Goal: Task Accomplishment & Management: Complete application form

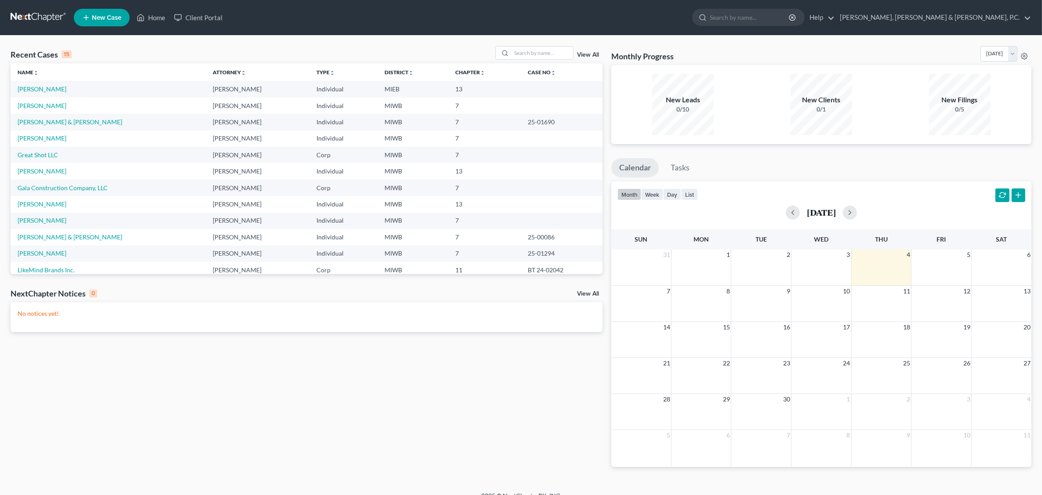
click at [109, 18] on span "New Case" at bounding box center [106, 18] width 29 height 7
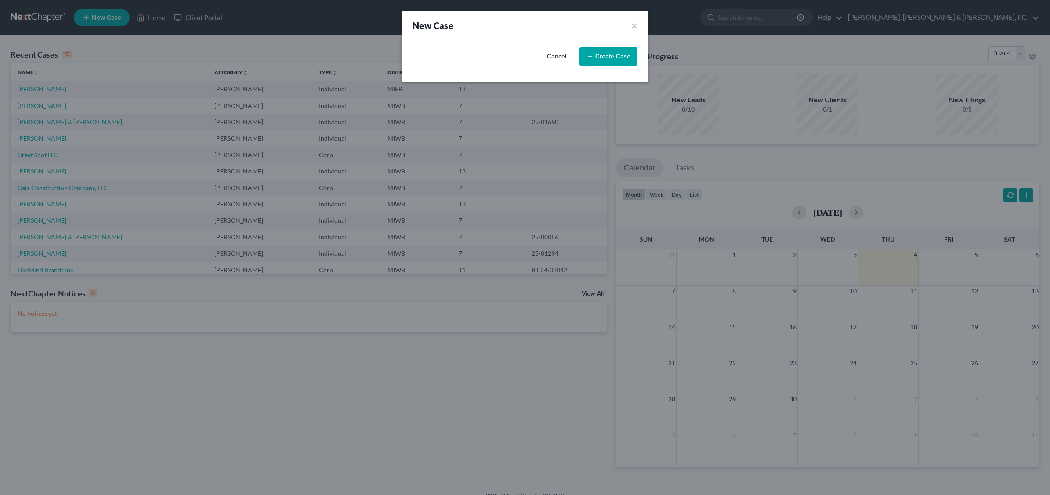
select select "41"
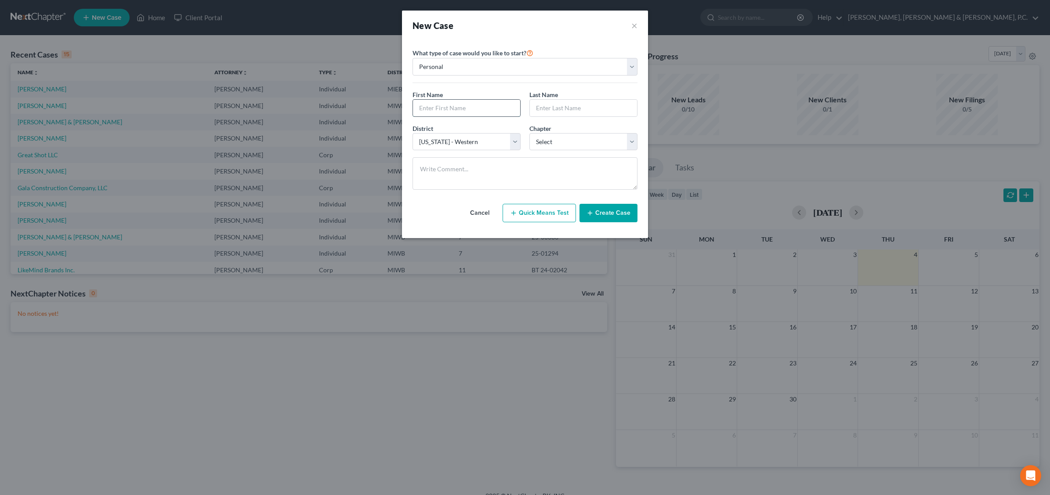
click at [443, 108] on input "text" at bounding box center [466, 108] width 107 height 17
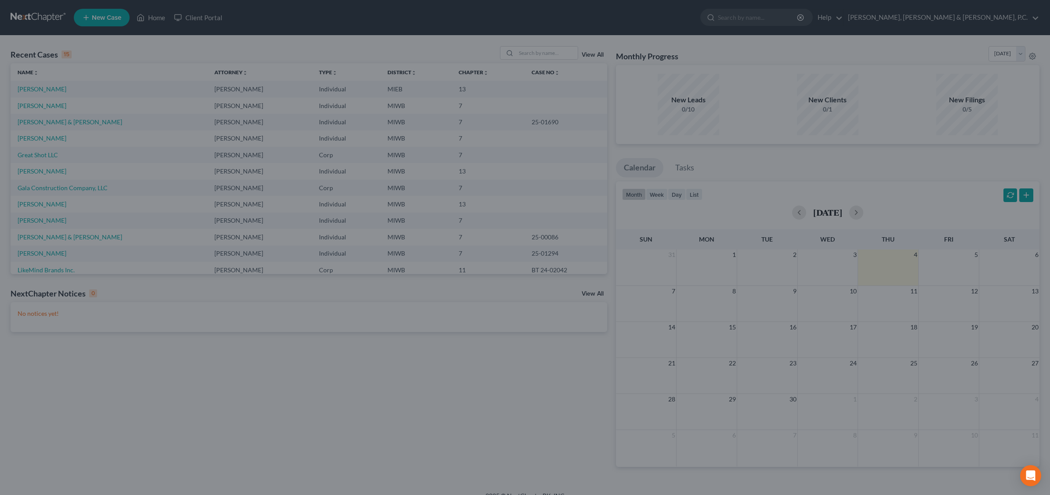
click at [762, 59] on div "New Case × Please select case type * Bankruptcy Bankruptcy What type of case wo…" at bounding box center [525, 247] width 1050 height 495
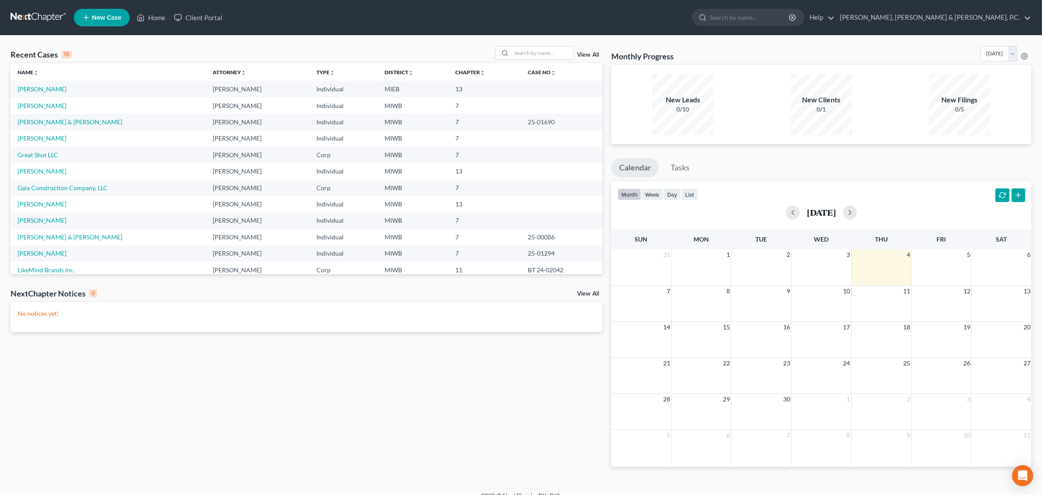
click at [400, 14] on ul "New Case Home Client Portal - No Result - See all results Or Press Enter... Hel…" at bounding box center [552, 17] width 957 height 23
click at [98, 18] on span "New Case" at bounding box center [106, 18] width 29 height 7
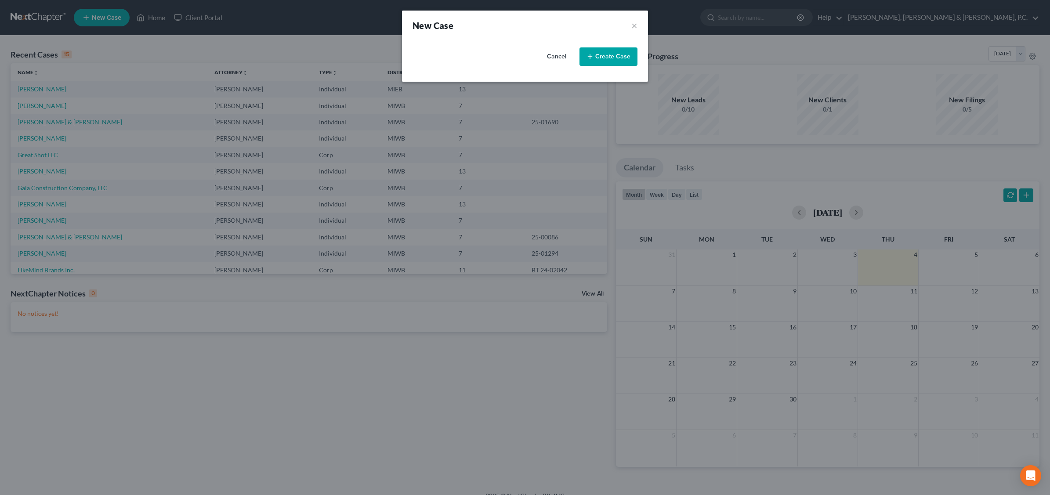
select select "41"
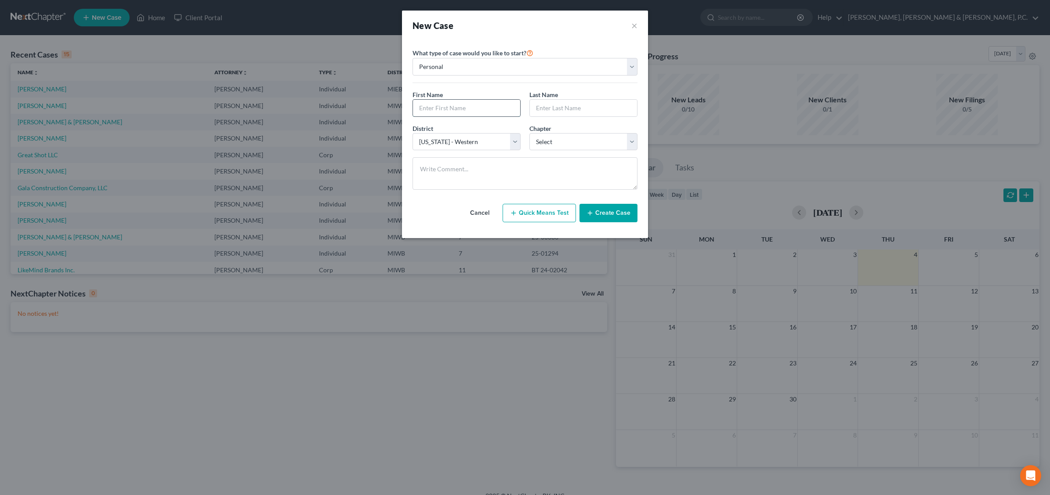
click at [471, 107] on input "text" at bounding box center [466, 108] width 107 height 17
type input "[PERSON_NAME]"
type input "Brunan"
click at [632, 141] on select "Select 7 11 12 13" at bounding box center [583, 142] width 108 height 18
select select "0"
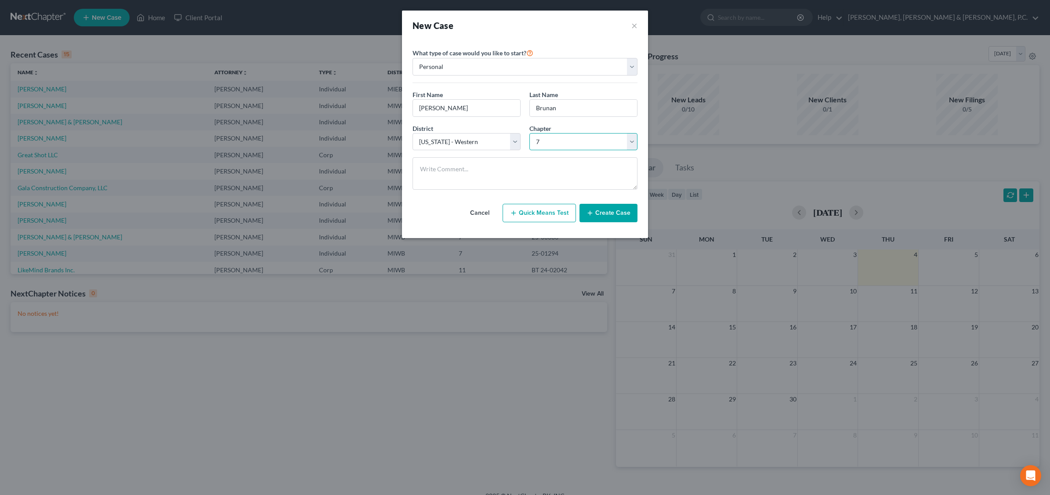
click at [529, 133] on select "Select 7 11 12 13" at bounding box center [583, 142] width 108 height 18
click at [426, 170] on textarea at bounding box center [525, 173] width 225 height 33
click at [616, 218] on button "Create Case" at bounding box center [609, 213] width 58 height 18
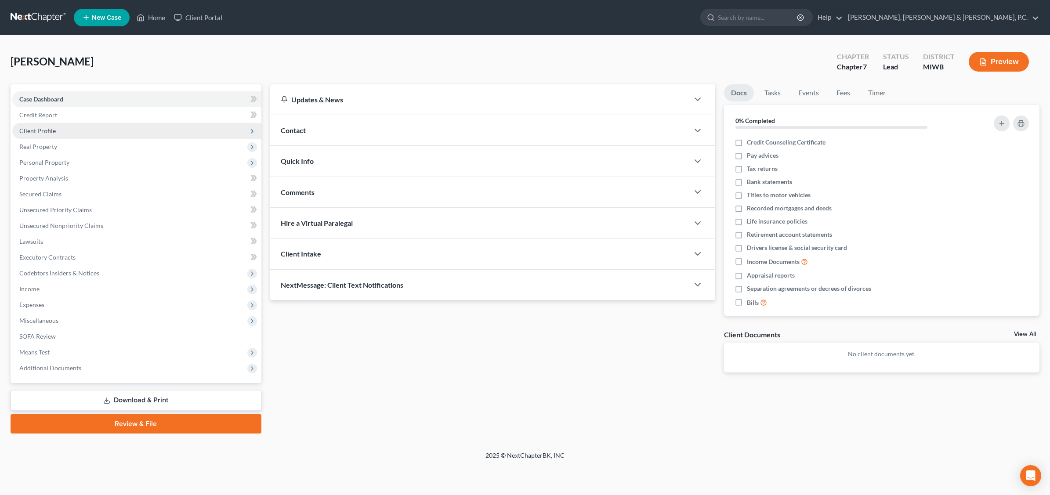
click at [48, 126] on span "Client Profile" at bounding box center [136, 131] width 249 height 16
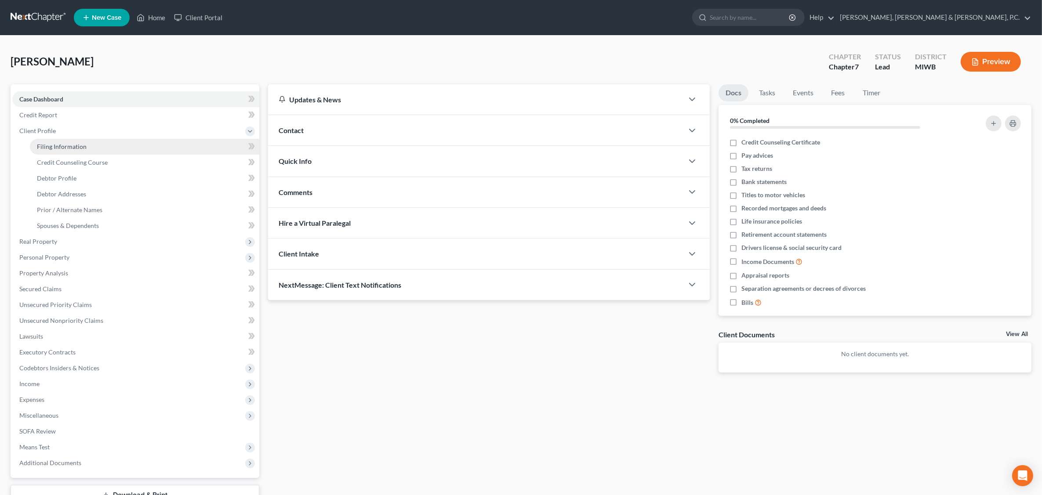
click at [67, 143] on span "Filing Information" at bounding box center [62, 146] width 50 height 7
select select "1"
select select "0"
select select "41"
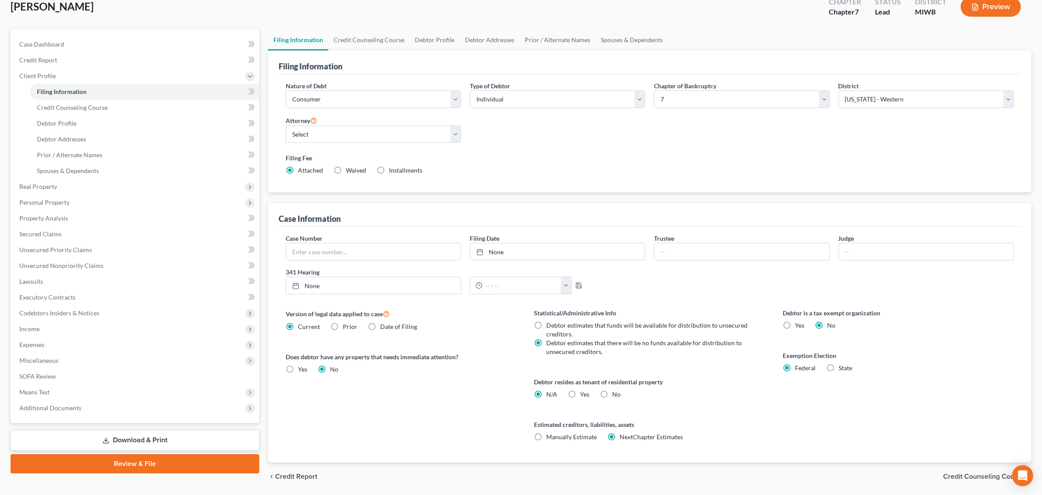
scroll to position [84, 0]
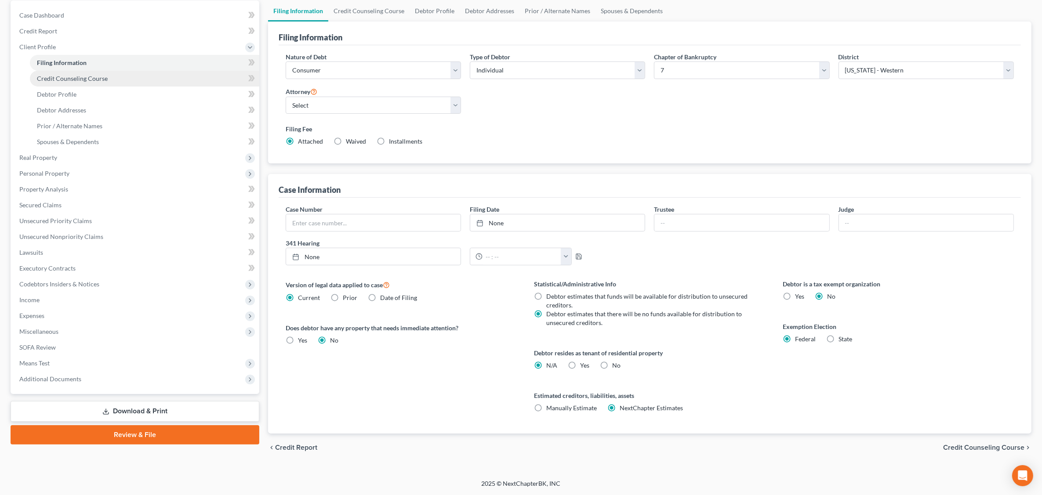
click at [105, 78] on span "Credit Counseling Course" at bounding box center [72, 78] width 71 height 7
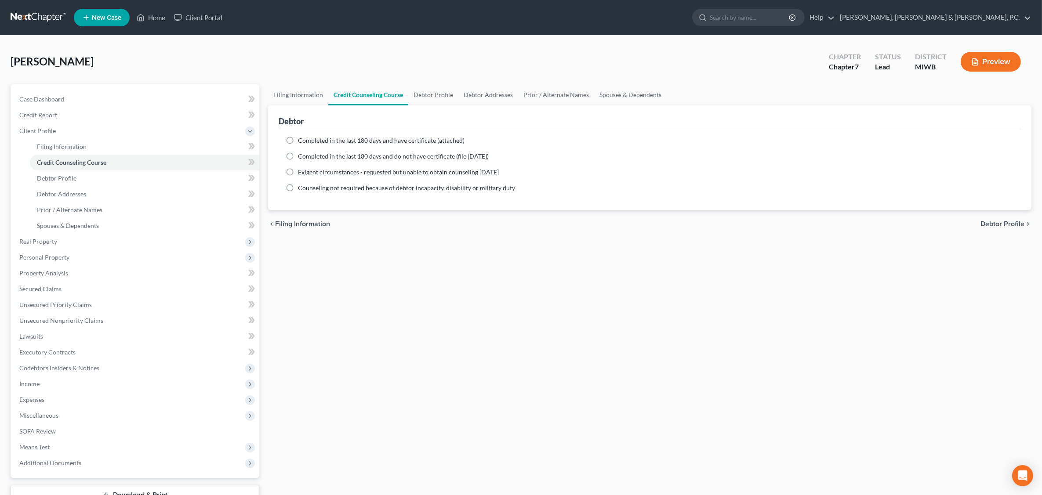
click at [325, 141] on span "Completed in the last 180 days and have certificate (attached)" at bounding box center [381, 140] width 167 height 7
click at [307, 141] on input "Completed in the last 180 days and have certificate (attached)" at bounding box center [304, 139] width 6 height 6
radio input "true"
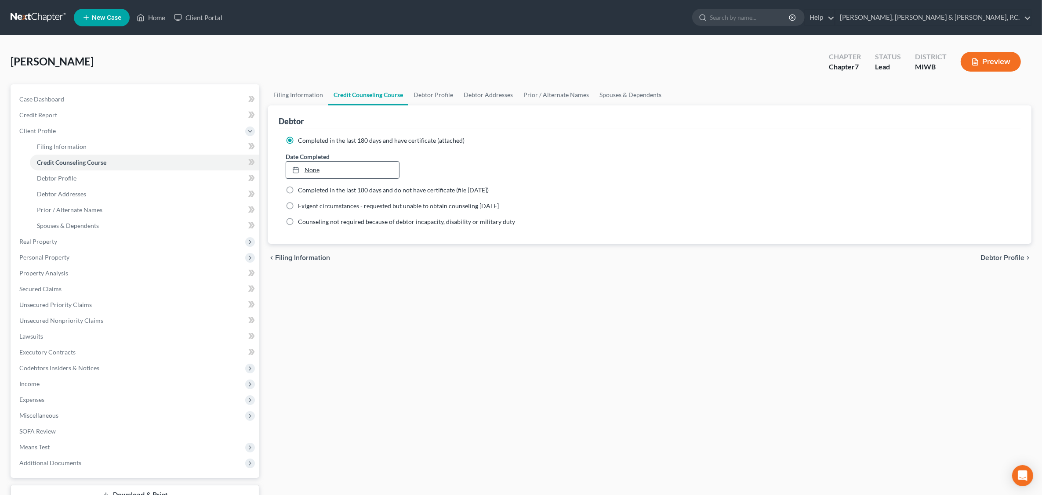
click at [313, 169] on link "None" at bounding box center [342, 170] width 113 height 17
type input "[DATE]"
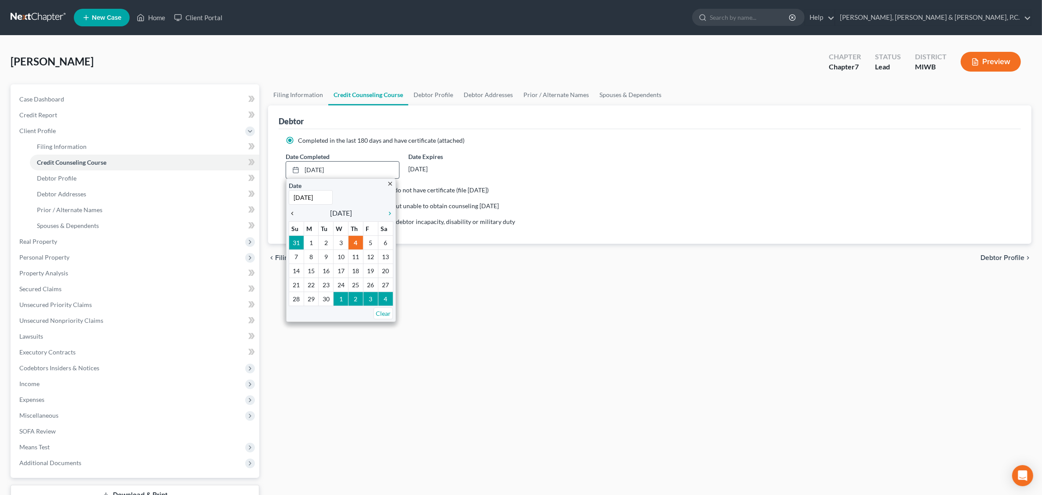
click at [293, 213] on icon "chevron_left" at bounding box center [294, 213] width 11 height 7
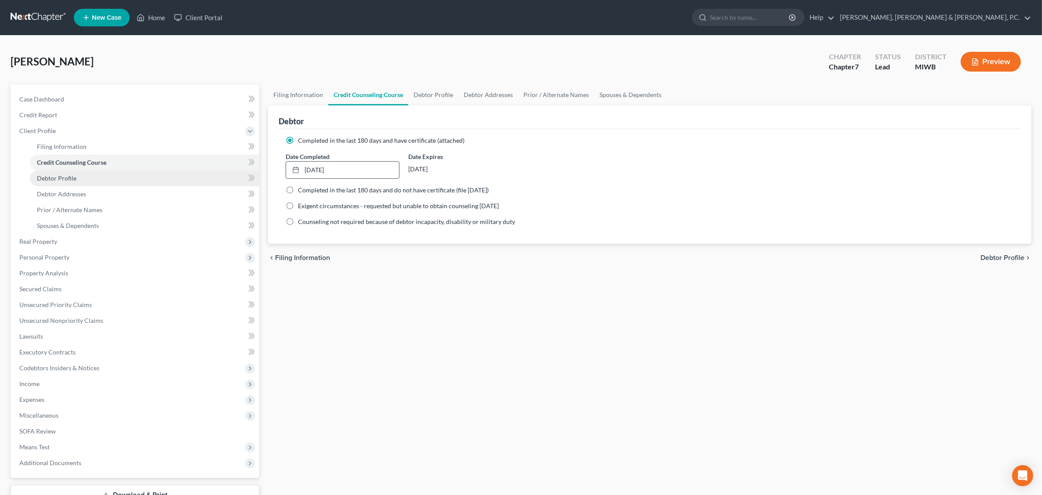
click at [100, 175] on link "Debtor Profile" at bounding box center [144, 178] width 229 height 16
select select "0"
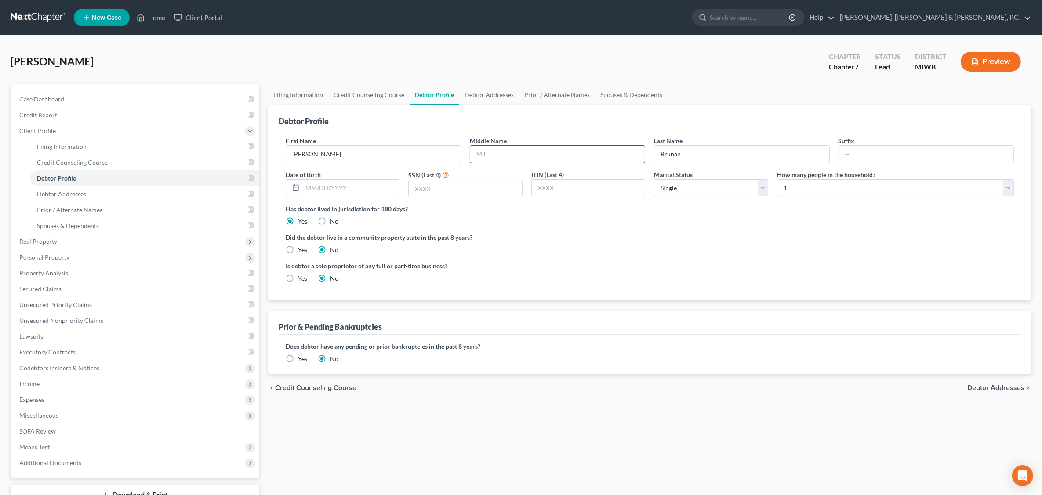
click at [513, 154] on input "text" at bounding box center [557, 154] width 174 height 17
type input "[PERSON_NAME]"
click at [469, 188] on input "text" at bounding box center [465, 188] width 113 height 17
type input "8479"
click at [87, 192] on link "Debtor Addresses" at bounding box center [144, 194] width 229 height 16
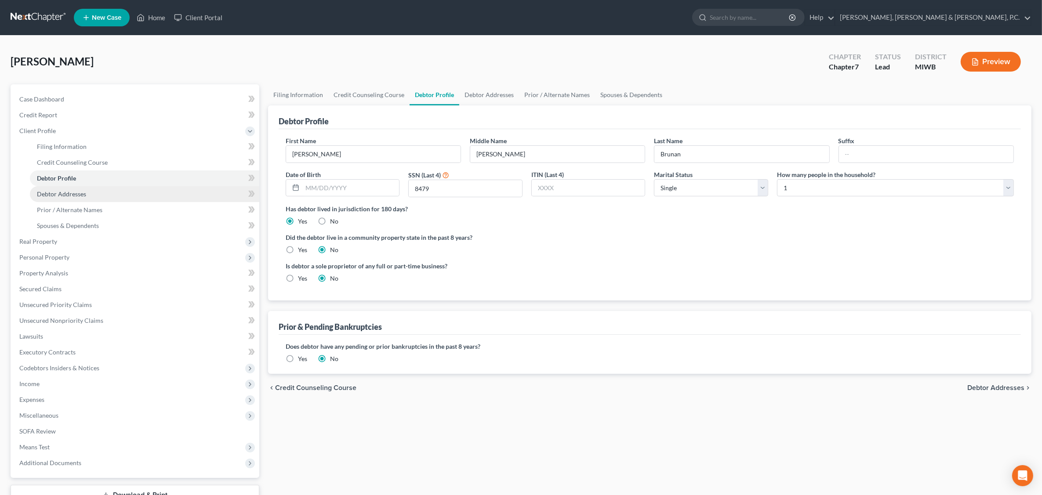
select select "0"
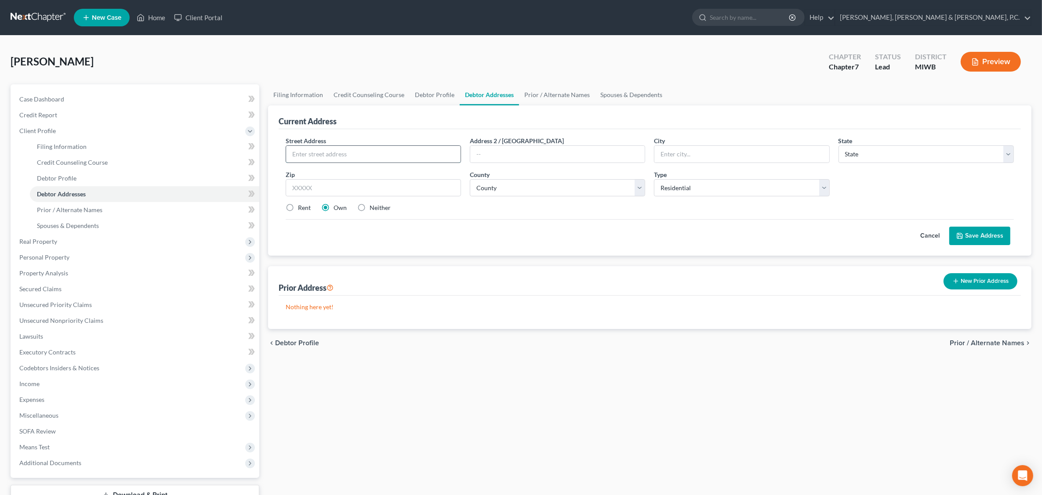
click at [348, 152] on input "text" at bounding box center [373, 154] width 174 height 17
type input "[STREET_ADDRESS][PERSON_NAME]"
type input "Kinglsey"
select select "23"
type input "49649"
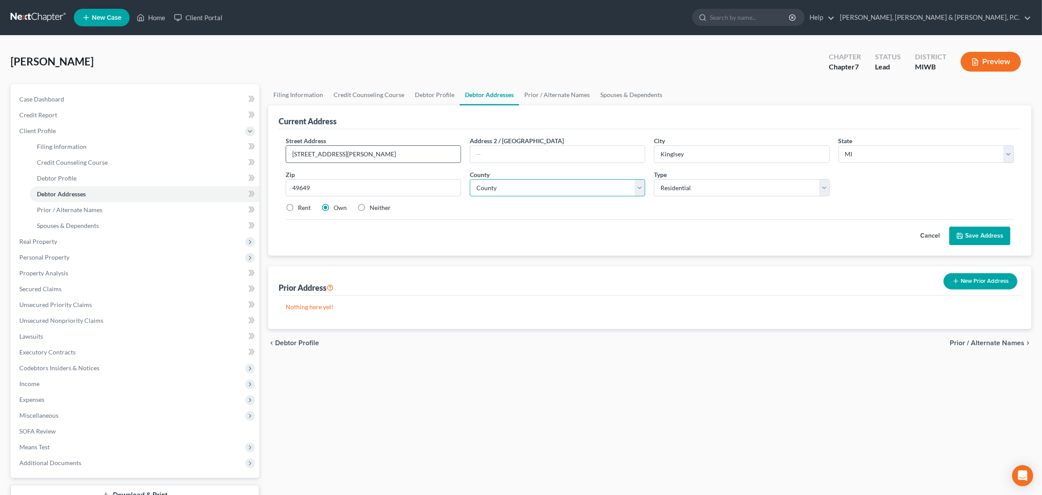
type input "[PERSON_NAME]"
select select "27"
click at [298, 209] on label "Rent" at bounding box center [304, 207] width 13 height 9
click at [301, 209] on input "Rent" at bounding box center [304, 206] width 6 height 6
radio input "true"
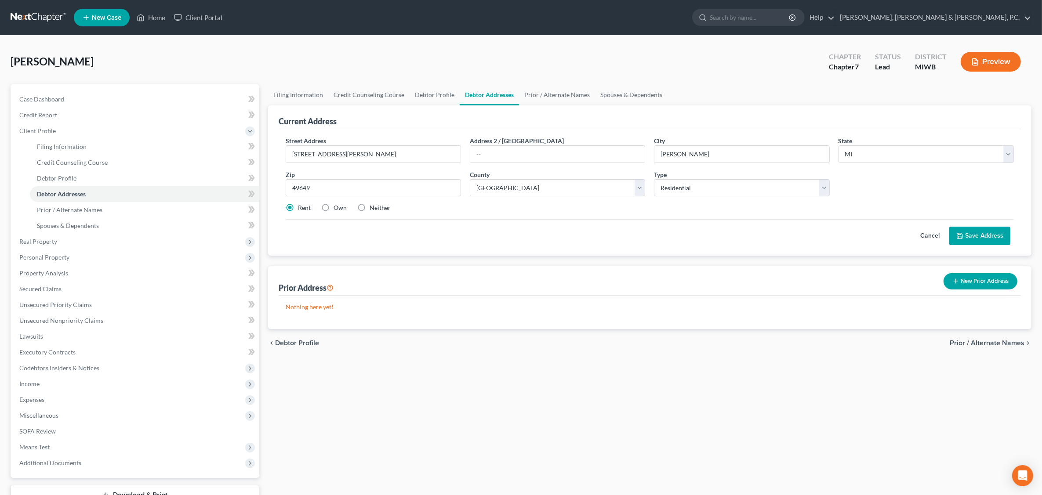
click at [838, 239] on button "Save Address" at bounding box center [979, 236] width 61 height 18
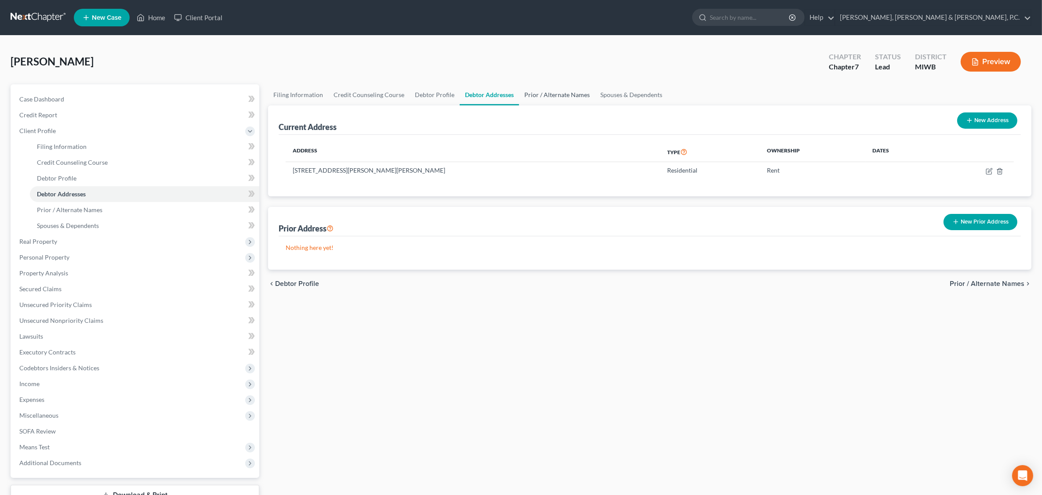
click at [551, 91] on link "Prior / Alternate Names" at bounding box center [557, 94] width 76 height 21
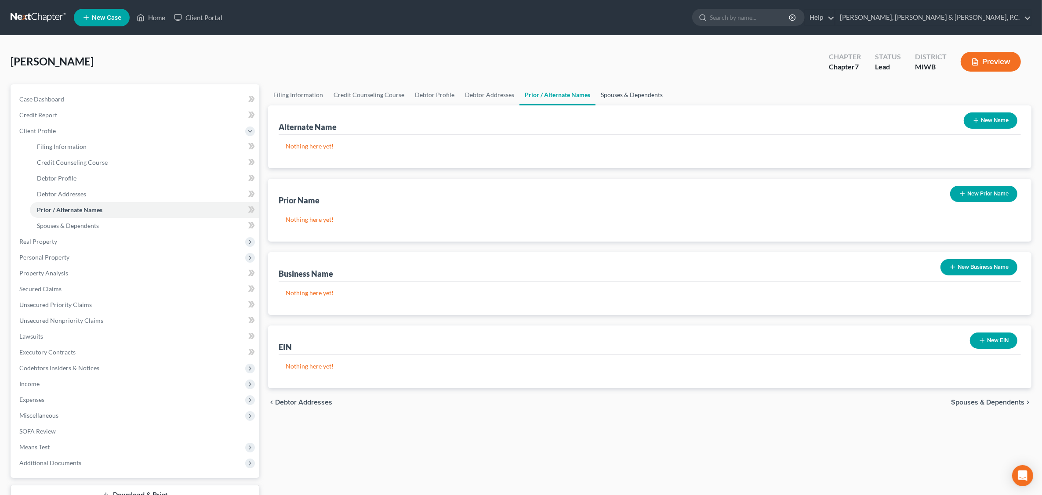
click at [613, 94] on link "Spouses & Dependents" at bounding box center [631, 94] width 73 height 21
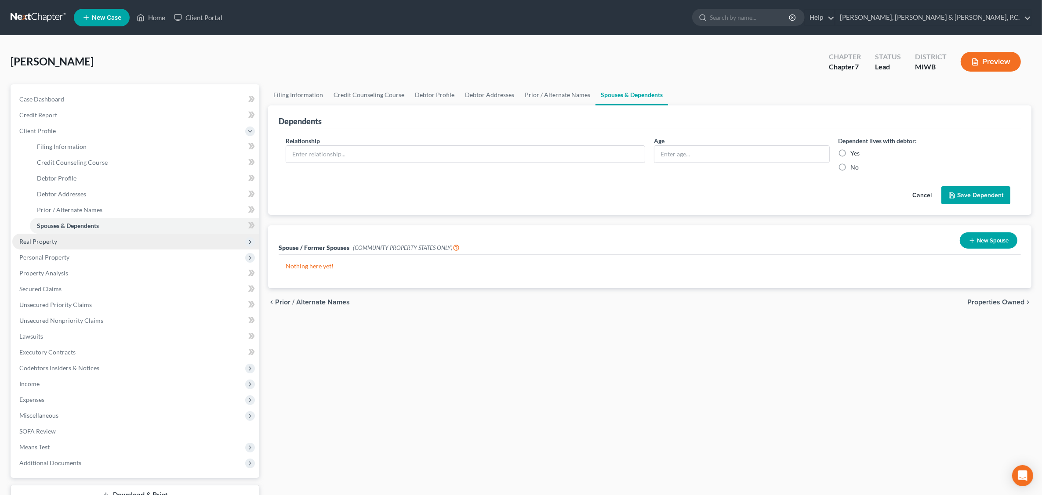
click at [32, 240] on span "Real Property" at bounding box center [38, 241] width 38 height 7
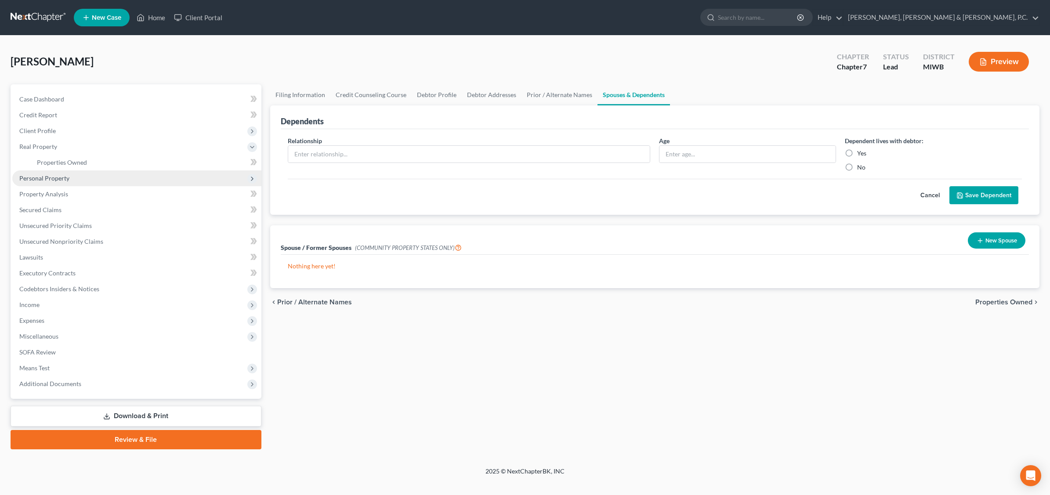
click at [49, 178] on span "Personal Property" at bounding box center [44, 177] width 50 height 7
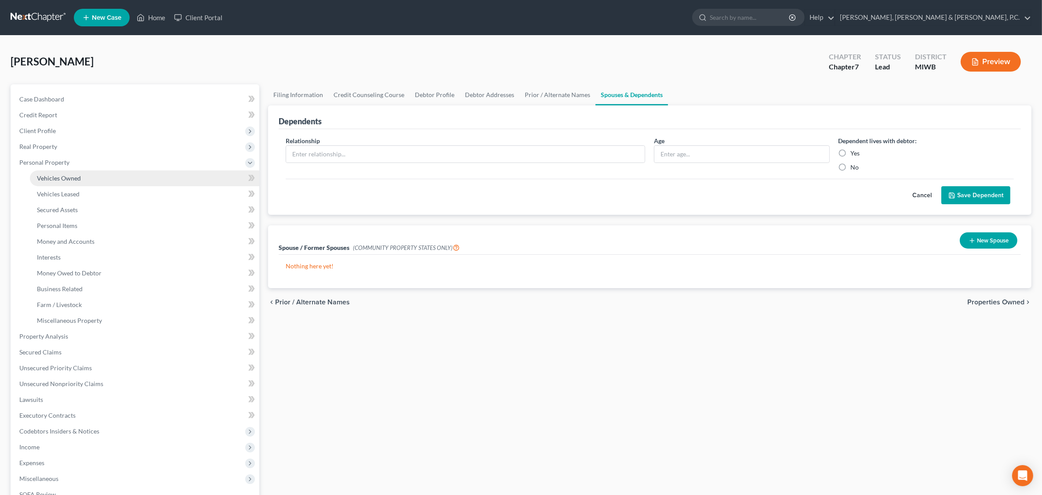
click at [77, 178] on span "Vehicles Owned" at bounding box center [59, 177] width 44 height 7
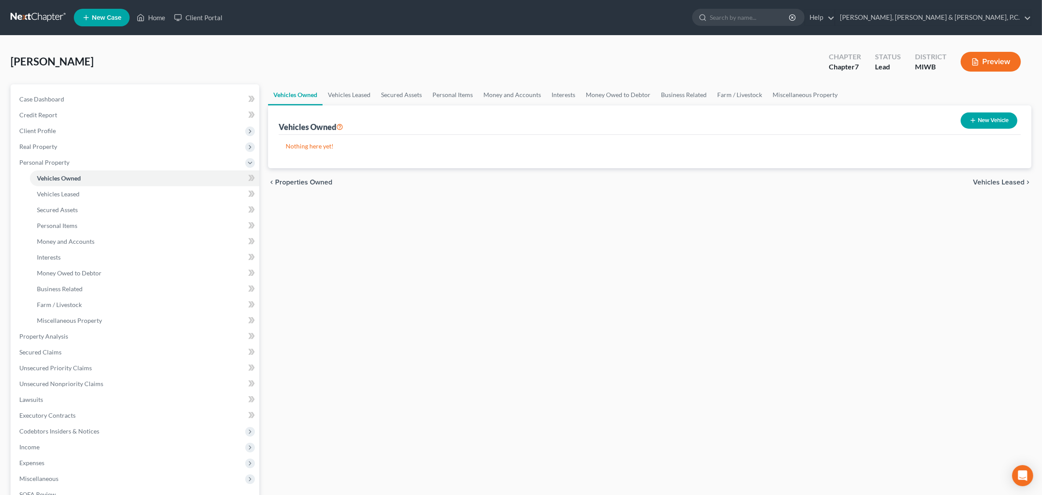
click at [838, 118] on button "New Vehicle" at bounding box center [989, 120] width 57 height 16
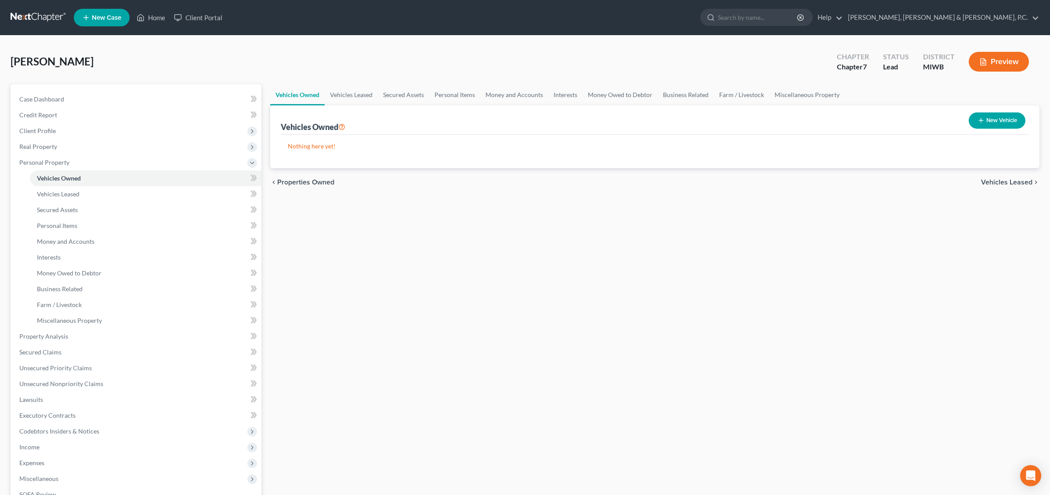
select select "0"
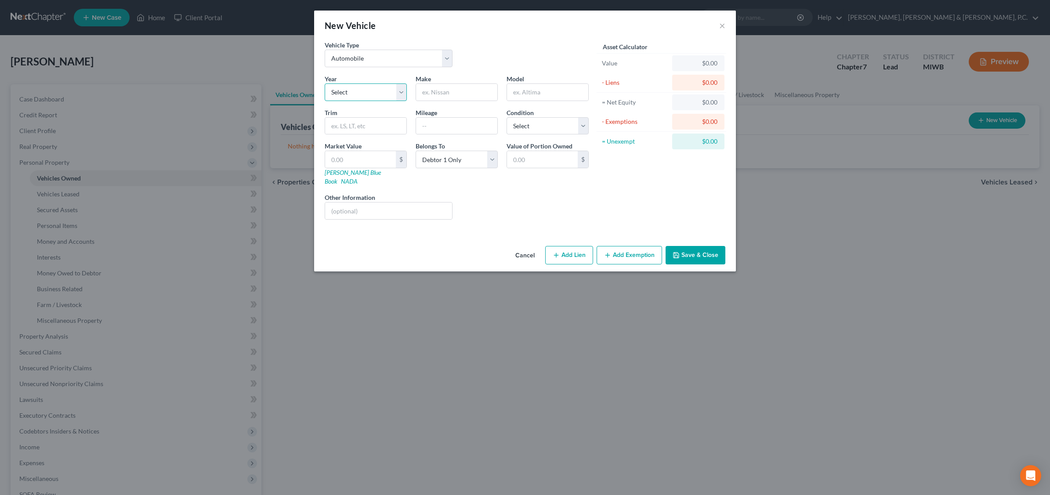
click at [366, 89] on select "Select 2026 2025 2024 2023 2022 2021 2020 2019 2018 2017 2016 2015 2014 2013 20…" at bounding box center [366, 92] width 82 height 18
select select "10"
click at [325, 83] on select "Select 2026 2025 2024 2023 2022 2021 2020 2019 2018 2017 2016 2015 2014 2013 20…" at bounding box center [366, 92] width 82 height 18
click at [457, 91] on input "text" at bounding box center [456, 92] width 81 height 17
type input "Ford"
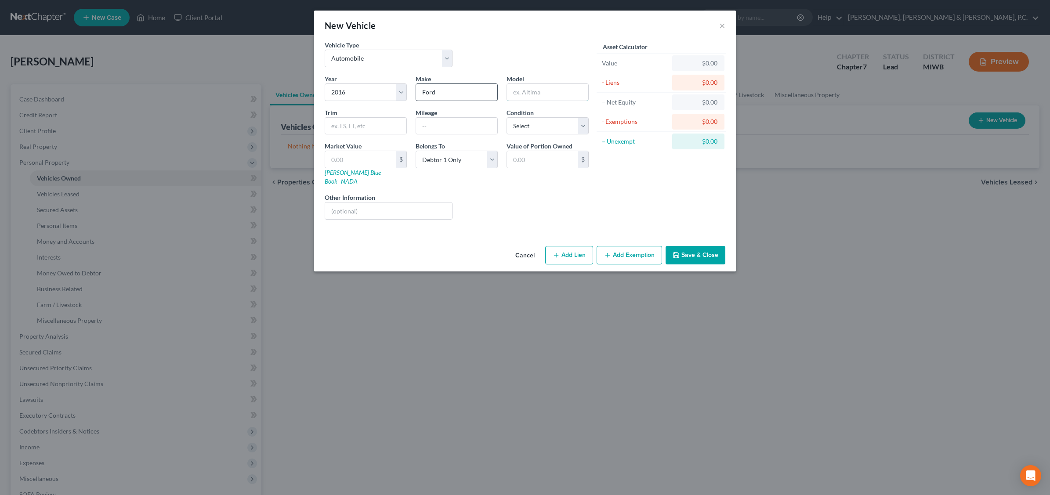
type input "Escape"
type input "180,000"
type input "3,000.00"
click at [555, 87] on input "Escape" at bounding box center [547, 92] width 81 height 17
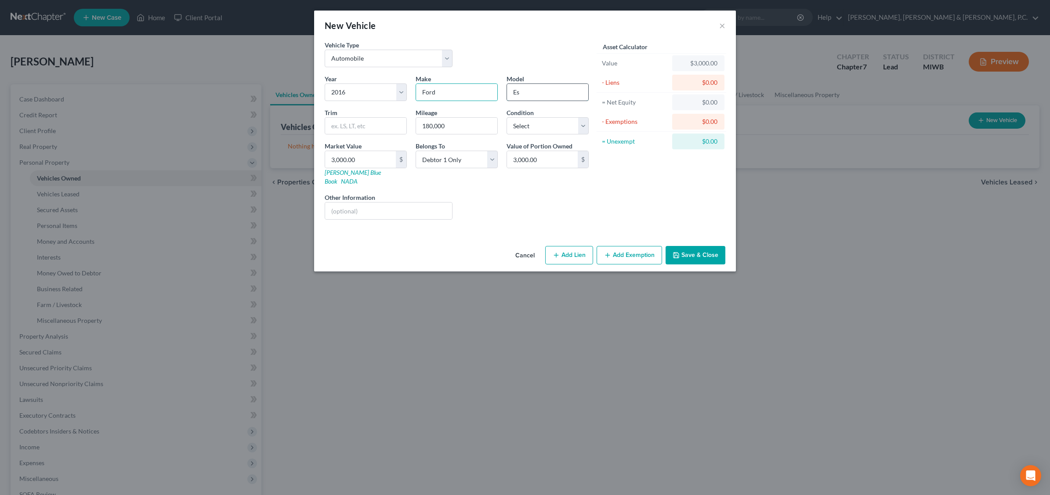
type input "E"
type input "Expedition"
click at [583, 126] on select "Select Excellent Very Good Good Fair Poor" at bounding box center [548, 126] width 82 height 18
select select "4"
click at [507, 117] on select "Select Excellent Very Good Good Fair Poor" at bounding box center [548, 126] width 82 height 18
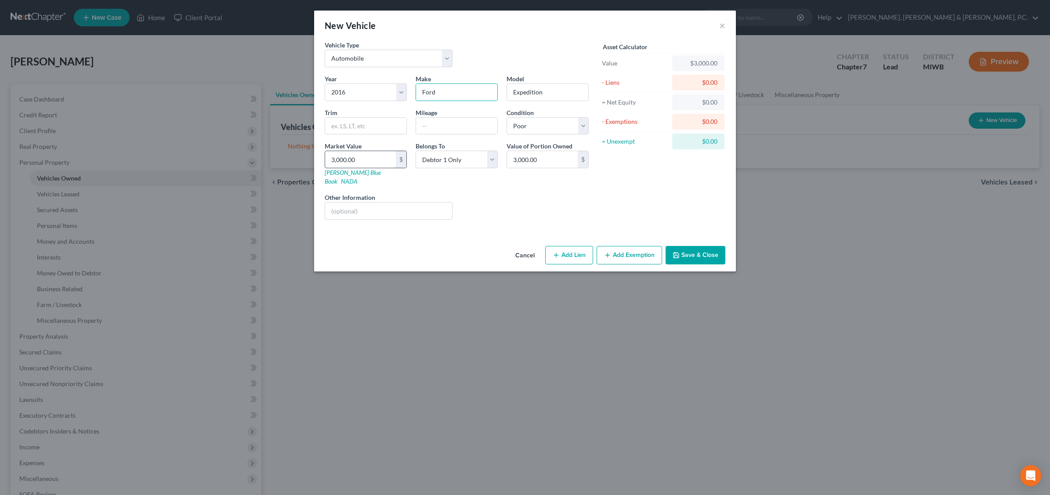
click at [372, 164] on input "3,000.00" at bounding box center [360, 159] width 71 height 17
type input "1"
type input "1.00"
type input "10"
type input "10.00"
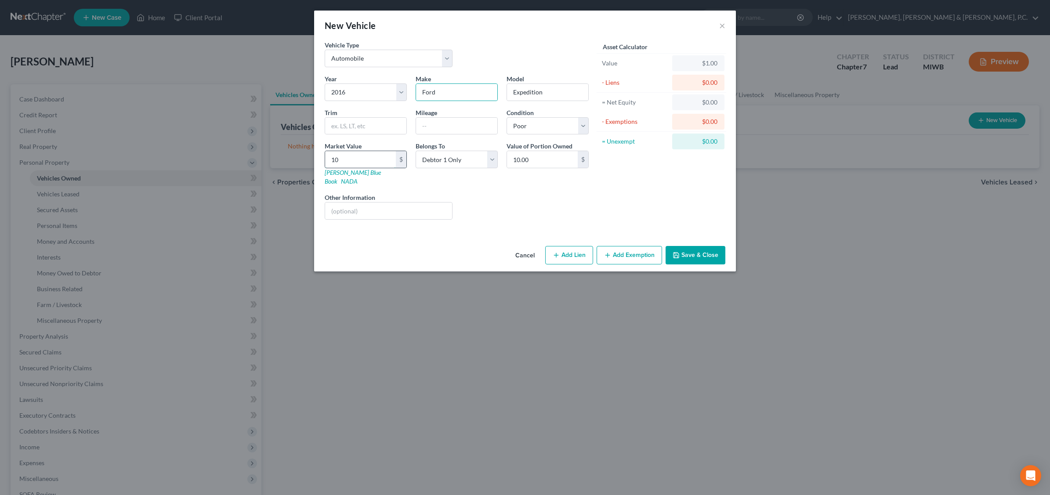
type input "100"
type input "100.00"
type input "1000"
type input "1,000.00"
type input "1,0000"
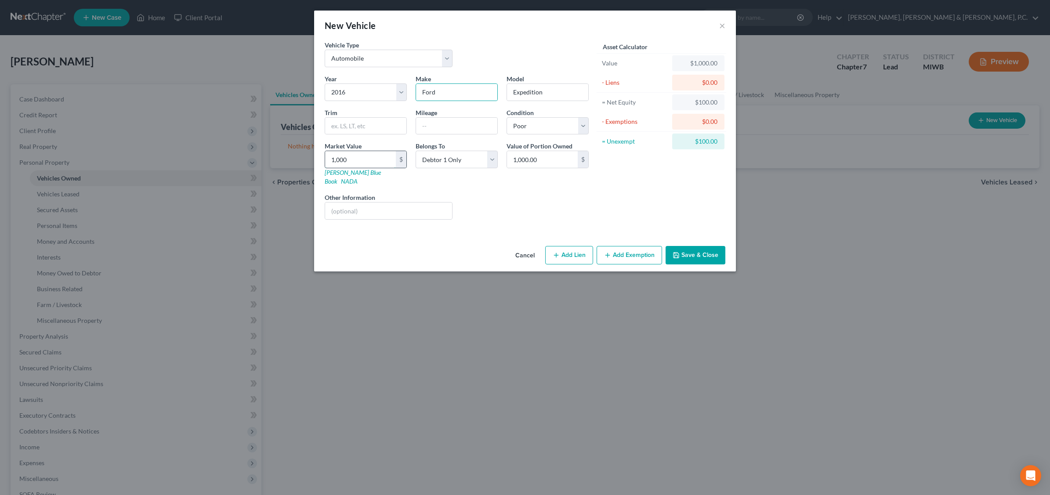
type input "10,000.00"
type input "10,00"
type input "1,000.00"
type input "1,00"
type input "100.00"
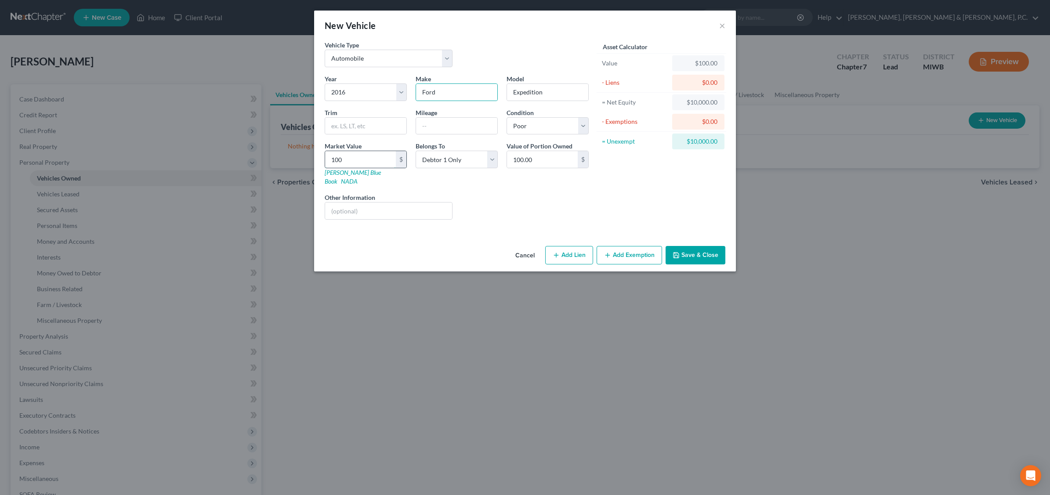
type input "1000"
type input "1,000.00"
type input "1,000."
click at [576, 249] on button "Add Lien" at bounding box center [569, 255] width 48 height 18
select select "0"
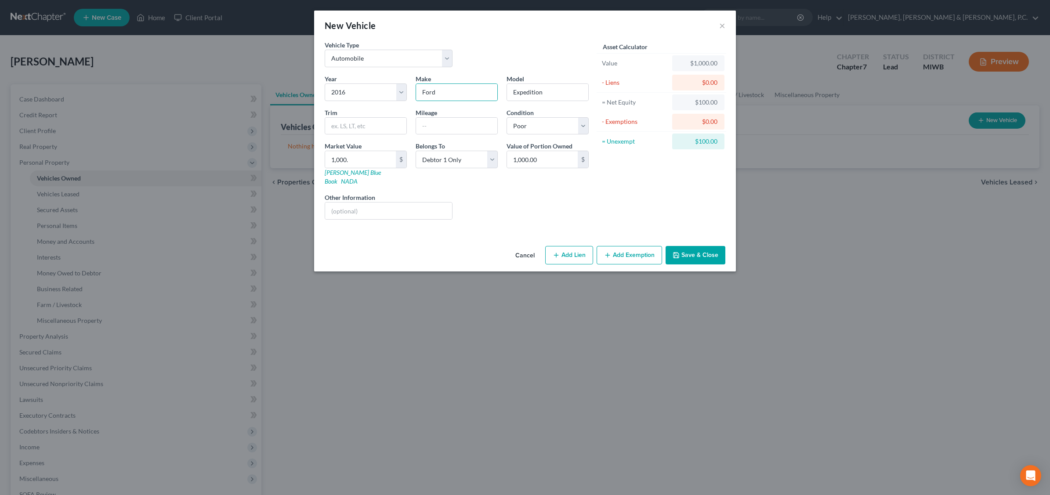
select select "0"
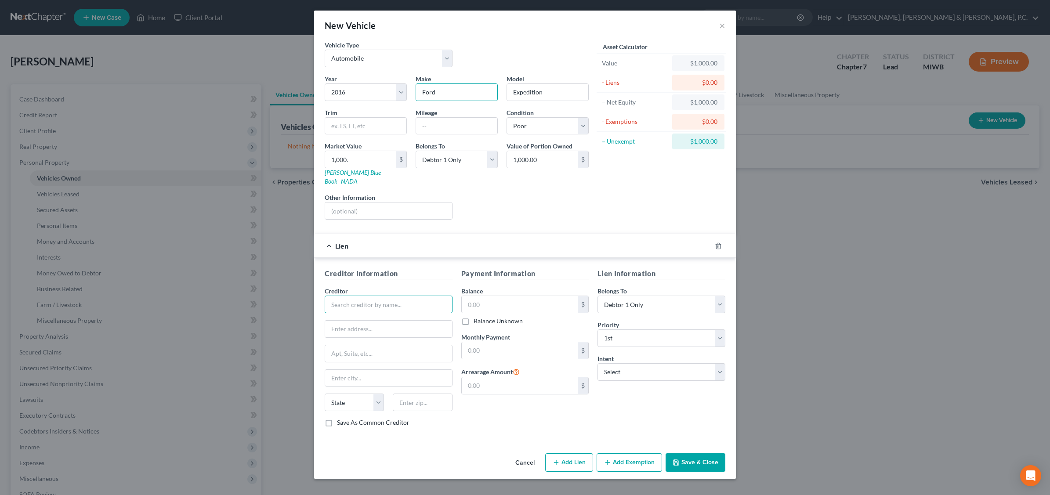
click at [373, 302] on input "text" at bounding box center [389, 305] width 128 height 18
type input "4Front Credit Union"
click at [378, 321] on input "text" at bounding box center [388, 329] width 127 height 17
click at [329, 321] on input "text" at bounding box center [388, 329] width 127 height 17
click at [475, 126] on input "text" at bounding box center [456, 126] width 81 height 17
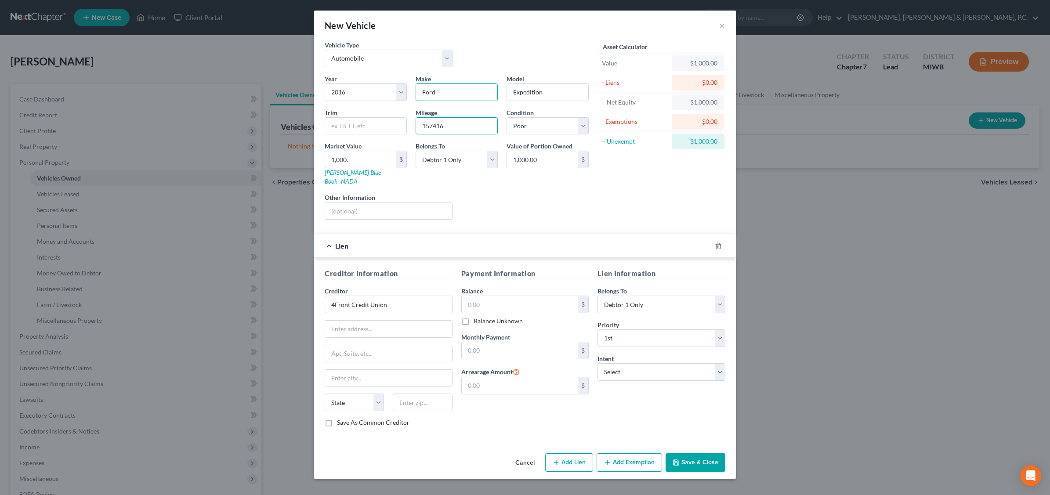
type input "157416"
click at [495, 181] on div "Year Select 2026 2025 2024 2023 2022 2021 2020 2019 2018 2017 2016 2015 2014 20…" at bounding box center [456, 150] width 273 height 152
click at [353, 204] on input "text" at bounding box center [388, 211] width 127 height 17
type input "Inoperable. [PERSON_NAME] has surrendered to secured creditor"
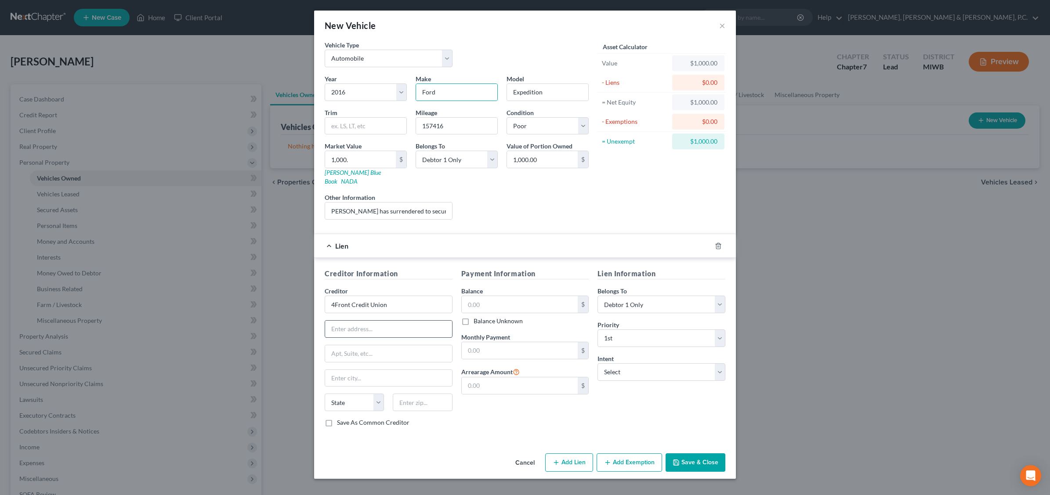
scroll to position [0, 0]
click at [357, 326] on input "text" at bounding box center [388, 329] width 127 height 17
type input "PO Box 795"
type input "[GEOGRAPHIC_DATA]"
click at [364, 398] on select "State [US_STATE] AK AR AZ CA CO CT DE DC [GEOGRAPHIC_DATA] [GEOGRAPHIC_DATA] GU…" at bounding box center [354, 403] width 59 height 18
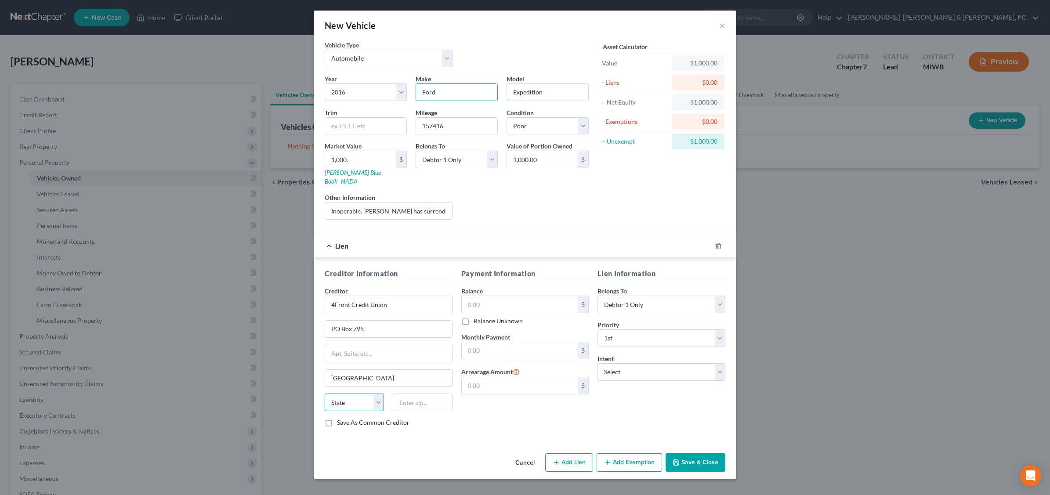
select select "23"
click at [325, 394] on select "State [US_STATE] AK AR AZ CA CO CT DE DC [GEOGRAPHIC_DATA] [GEOGRAPHIC_DATA] GU…" at bounding box center [354, 403] width 59 height 18
type input "49685-0795"
click at [487, 296] on input "text" at bounding box center [520, 304] width 116 height 17
type input "21,193.05"
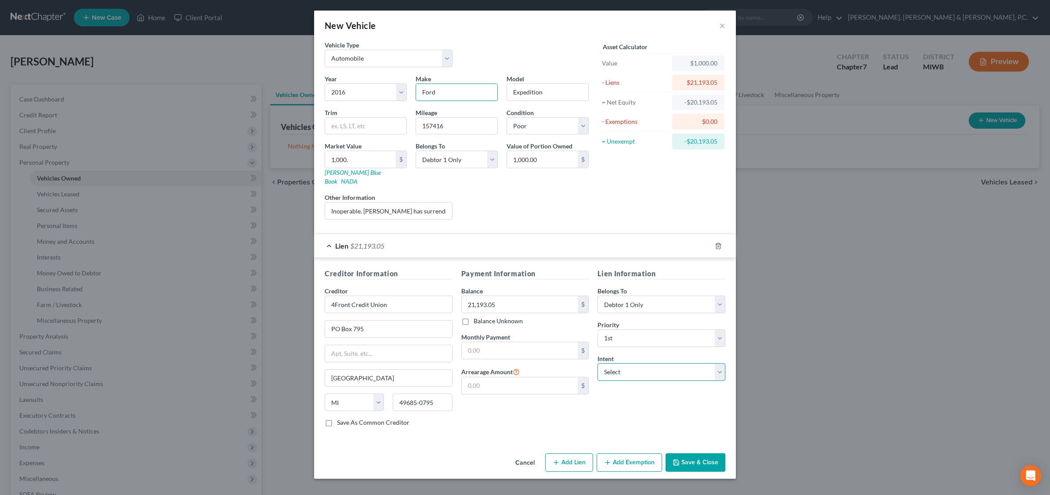
click at [719, 364] on select "Select Surrender Redeem Reaffirm Avoid Other" at bounding box center [662, 372] width 128 height 18
select select "0"
click at [598, 363] on select "Select Surrender Redeem Reaffirm Avoid Other" at bounding box center [662, 372] width 128 height 18
click at [701, 455] on button "Save & Close" at bounding box center [696, 462] width 60 height 18
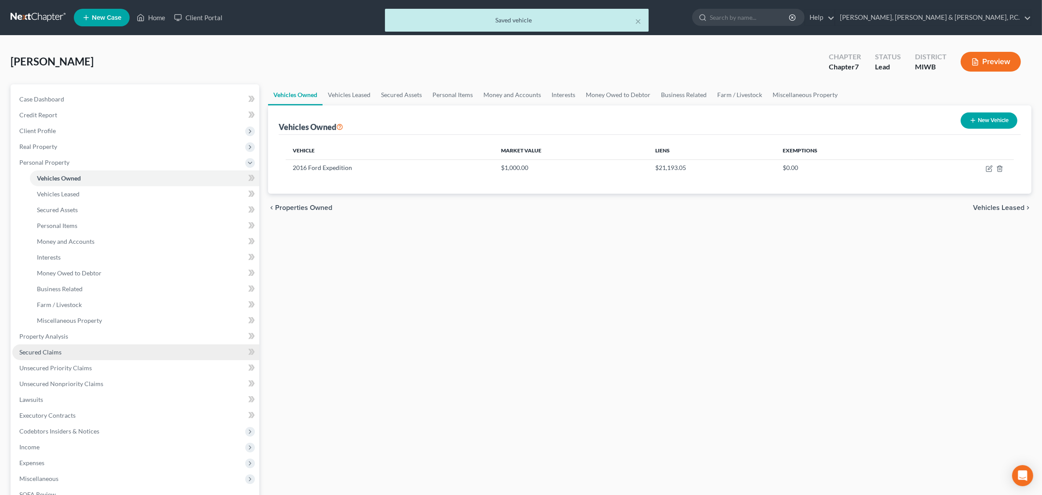
click at [66, 350] on link "Secured Claims" at bounding box center [135, 352] width 247 height 16
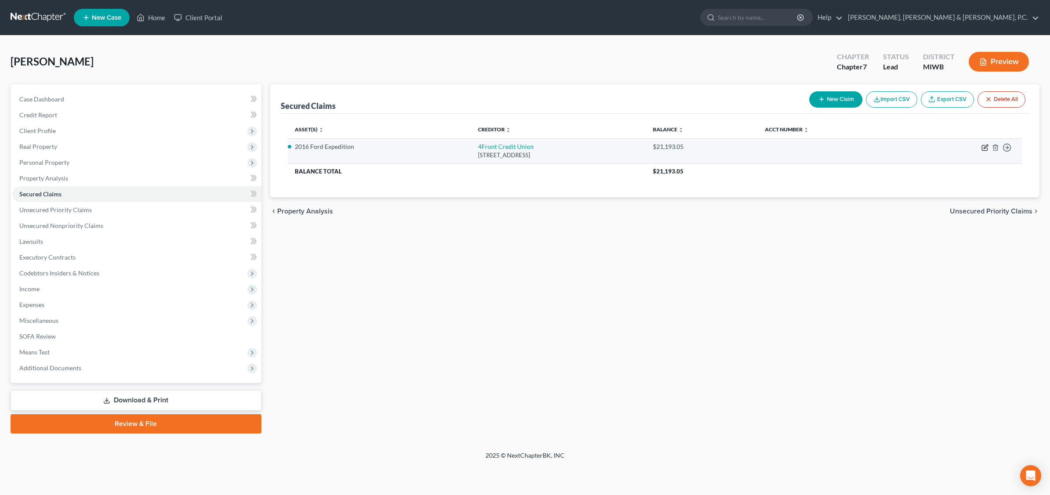
click at [838, 148] on icon "button" at bounding box center [985, 147] width 7 height 7
select select "23"
select select "0"
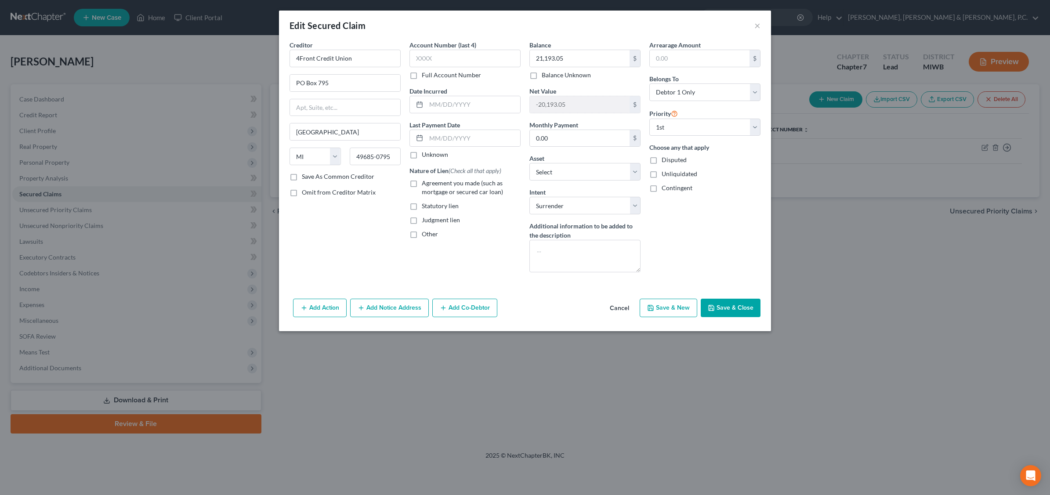
click at [363, 308] on icon "button" at bounding box center [361, 308] width 7 height 7
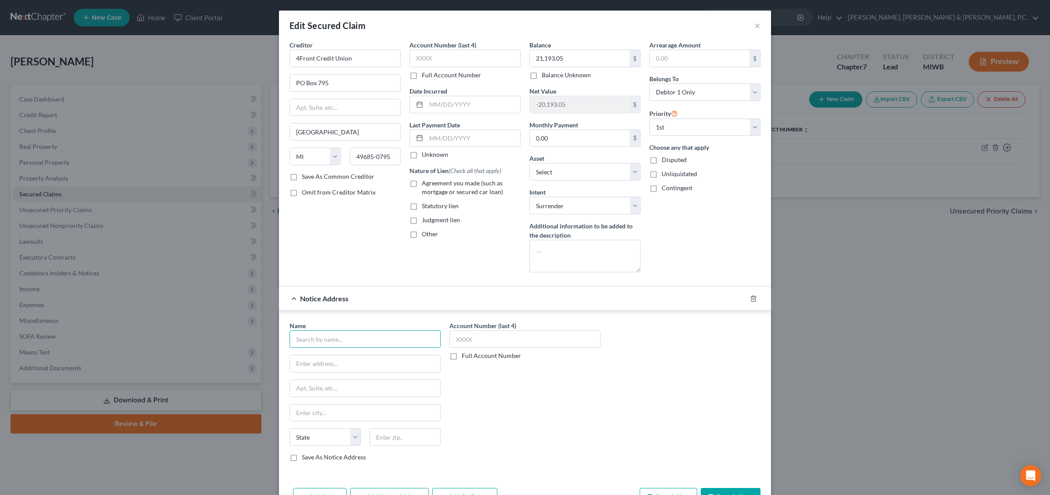
click at [337, 344] on input "text" at bounding box center [365, 339] width 151 height 18
type input "u"
type input "s"
type input "[PERSON_NAME]"
type input "[PERSON_NAME], [PERSON_NAME], [PERSON_NAME], [PERSON_NAME] & [PERSON_NAME], PLC"
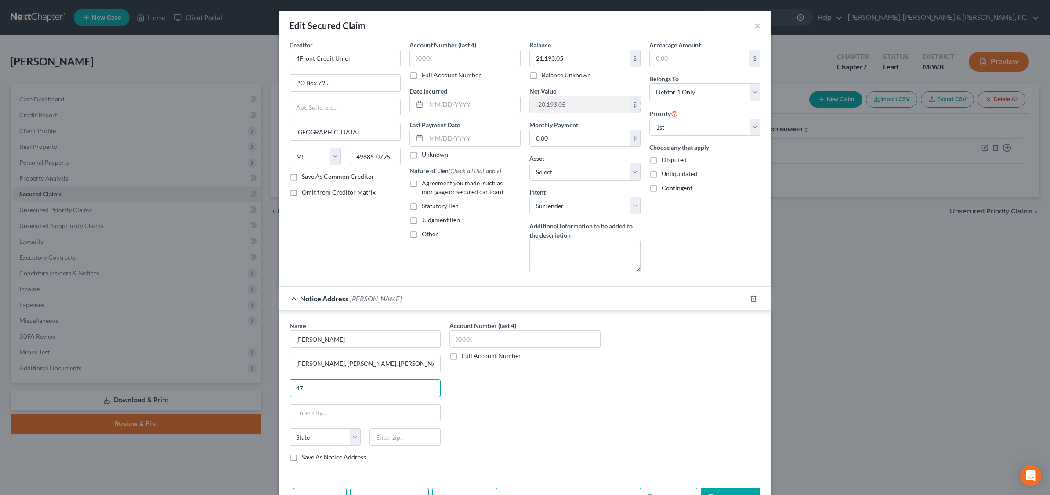
type input "4"
type input "[STREET_ADDRESS]"
type input "[GEOGRAPHIC_DATA]"
select select "23"
type input "49684"
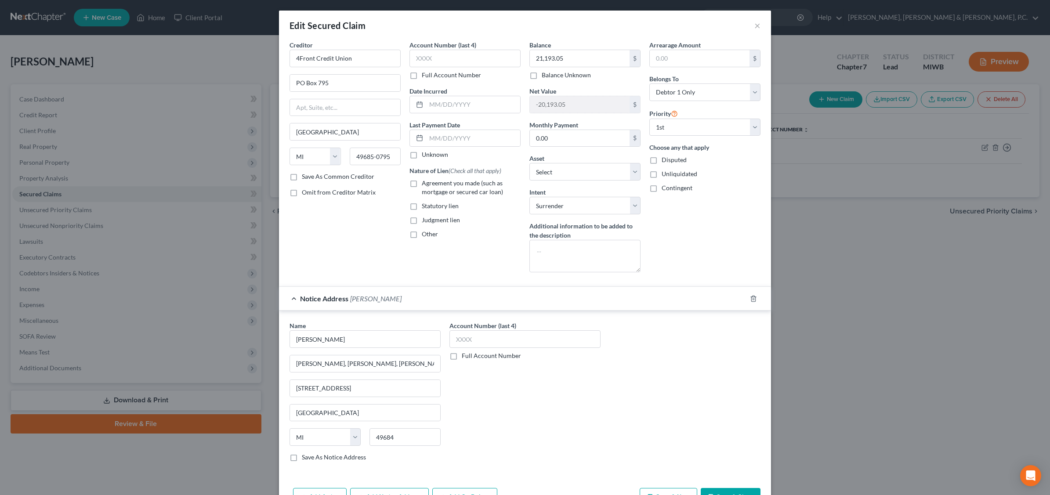
click at [302, 462] on label "Save As Notice Address" at bounding box center [334, 457] width 64 height 9
click at [305, 459] on input "Save As Notice Address" at bounding box center [308, 456] width 6 height 6
checkbox input "true"
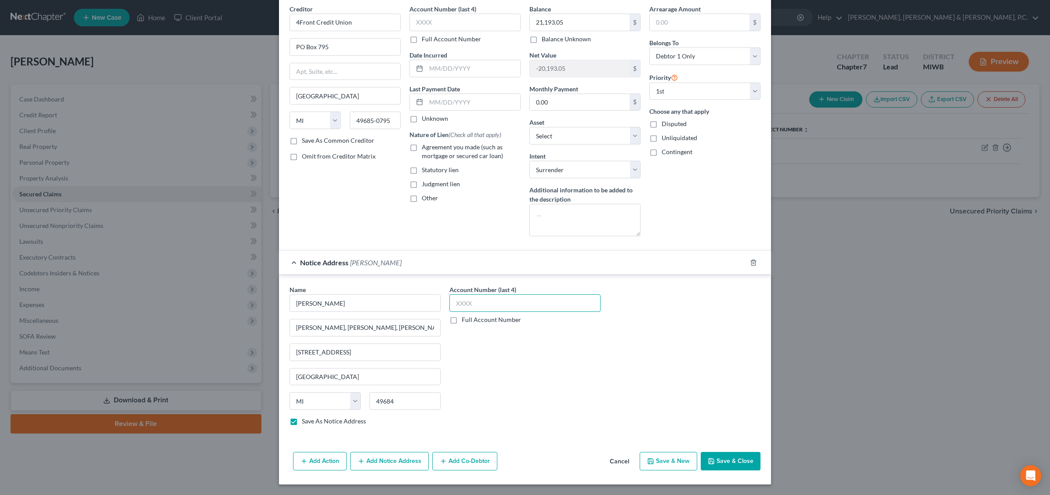
click at [485, 305] on input "text" at bounding box center [525, 303] width 151 height 18
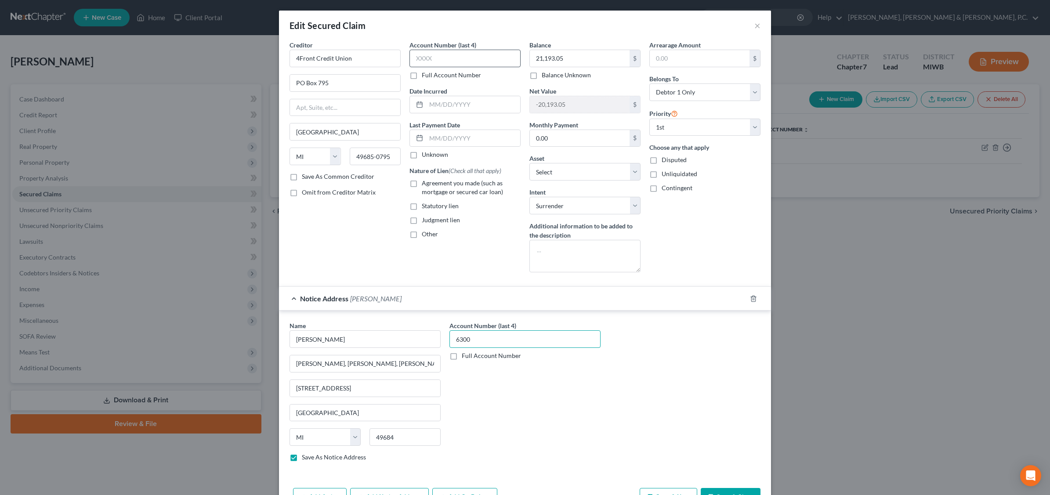
type input "6300"
click at [442, 51] on input "text" at bounding box center [465, 59] width 111 height 18
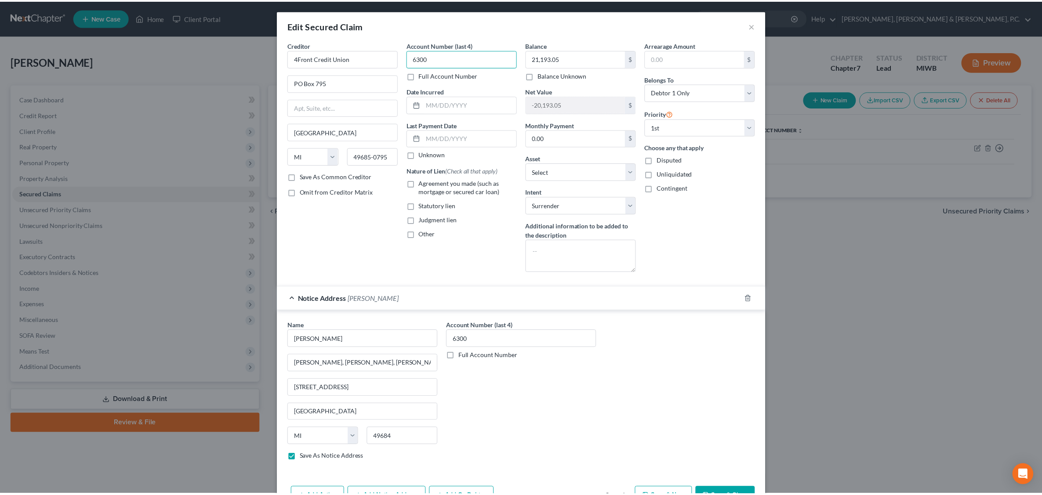
scroll to position [38, 0]
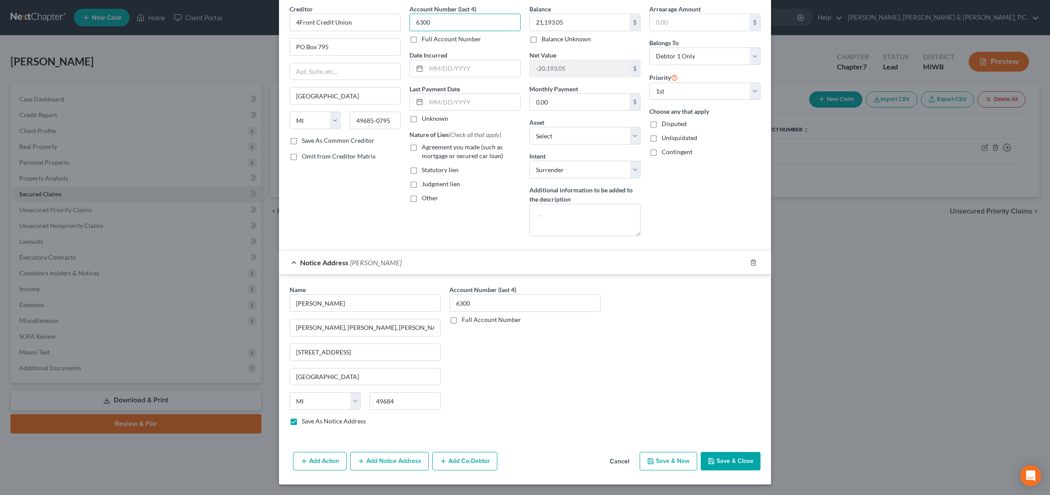
type input "6300"
click at [737, 469] on button "Save & Close" at bounding box center [731, 461] width 60 height 18
checkbox input "false"
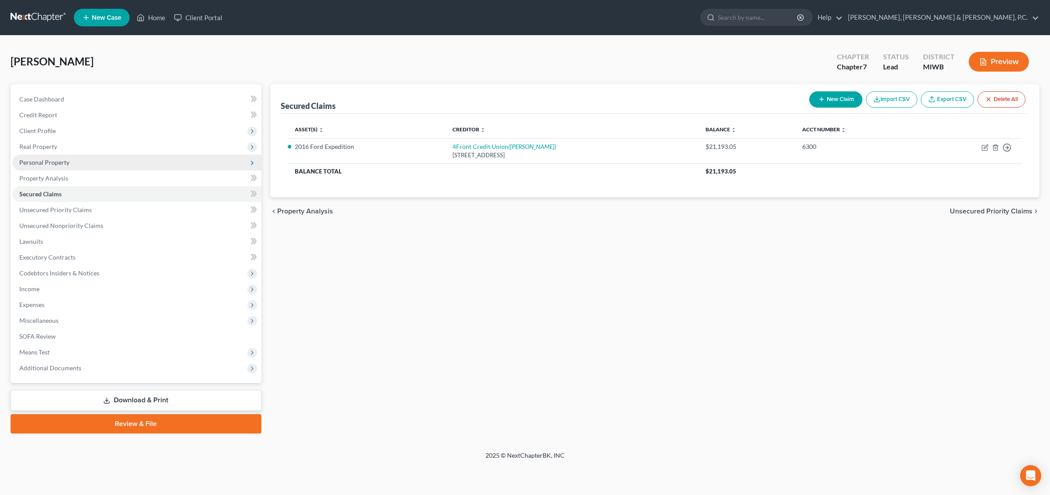
click at [41, 159] on span "Personal Property" at bounding box center [44, 162] width 50 height 7
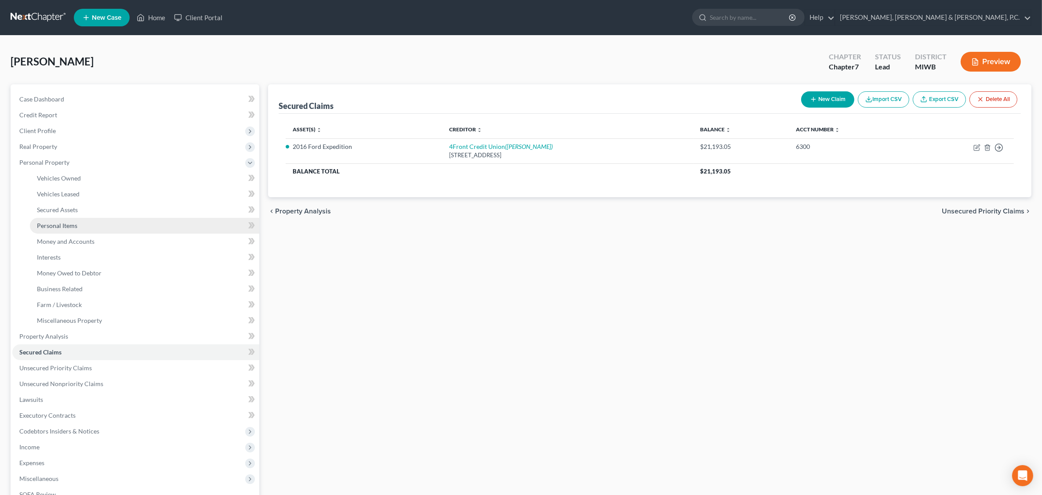
click at [64, 222] on span "Personal Items" at bounding box center [57, 225] width 40 height 7
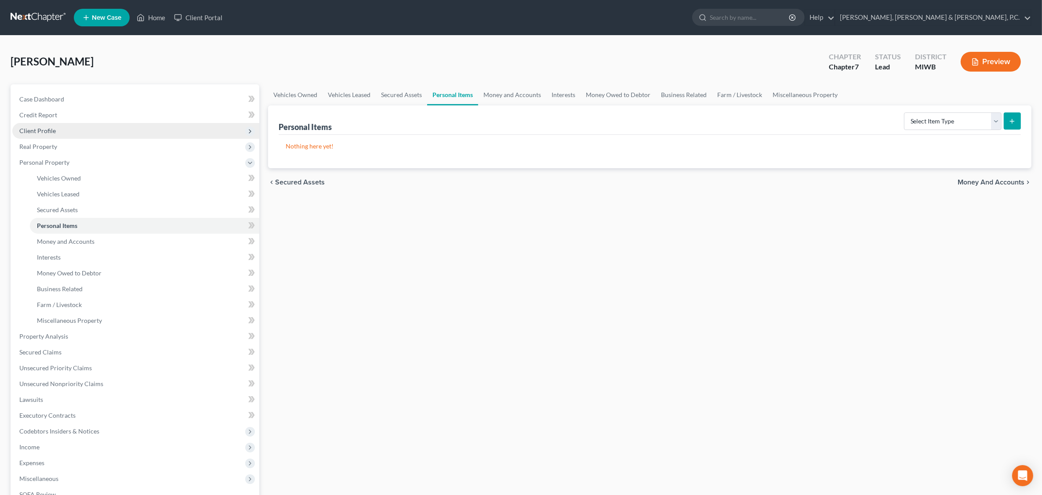
click at [81, 132] on span "Client Profile" at bounding box center [135, 131] width 247 height 16
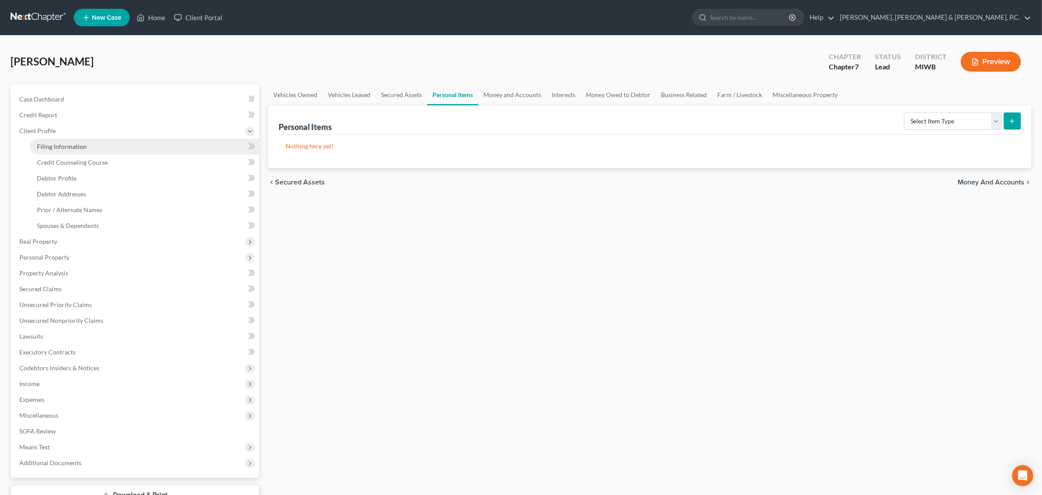
click at [86, 146] on link "Filing Information" at bounding box center [144, 147] width 229 height 16
select select "1"
select select "0"
select select "41"
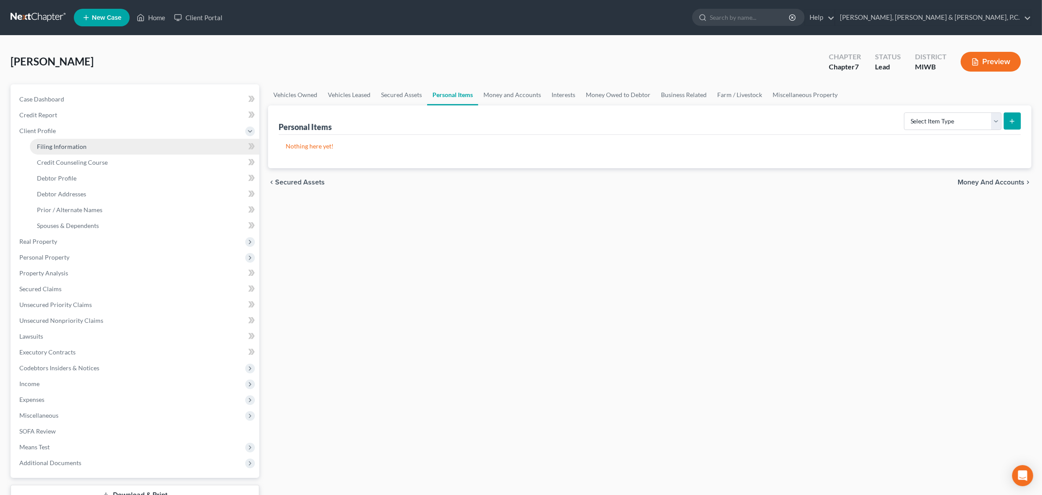
select select "0"
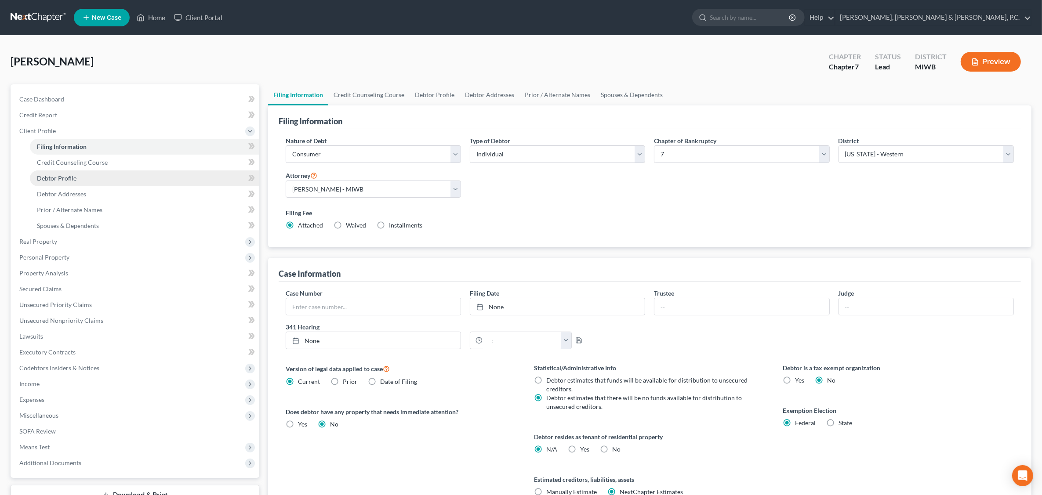
click at [89, 177] on link "Debtor Profile" at bounding box center [144, 178] width 229 height 16
select select "0"
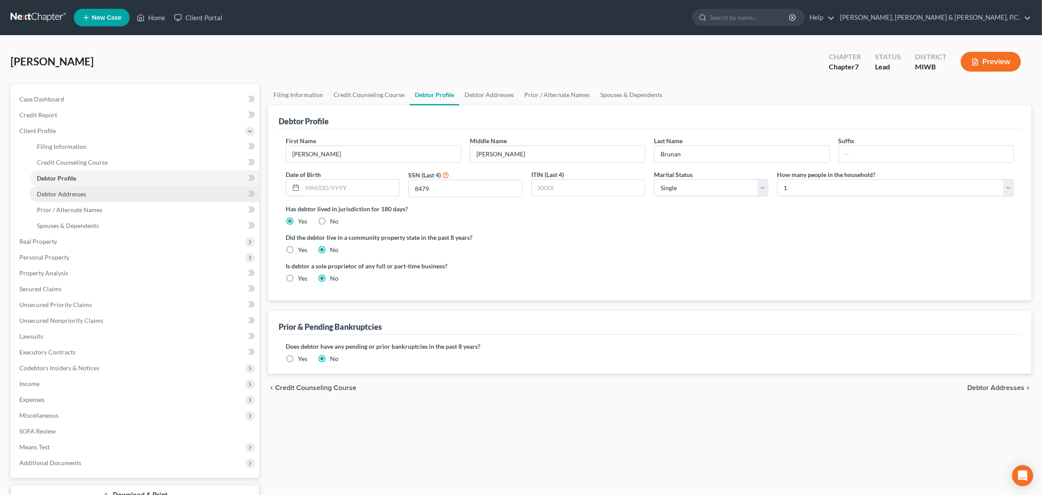
click at [87, 194] on link "Debtor Addresses" at bounding box center [144, 194] width 229 height 16
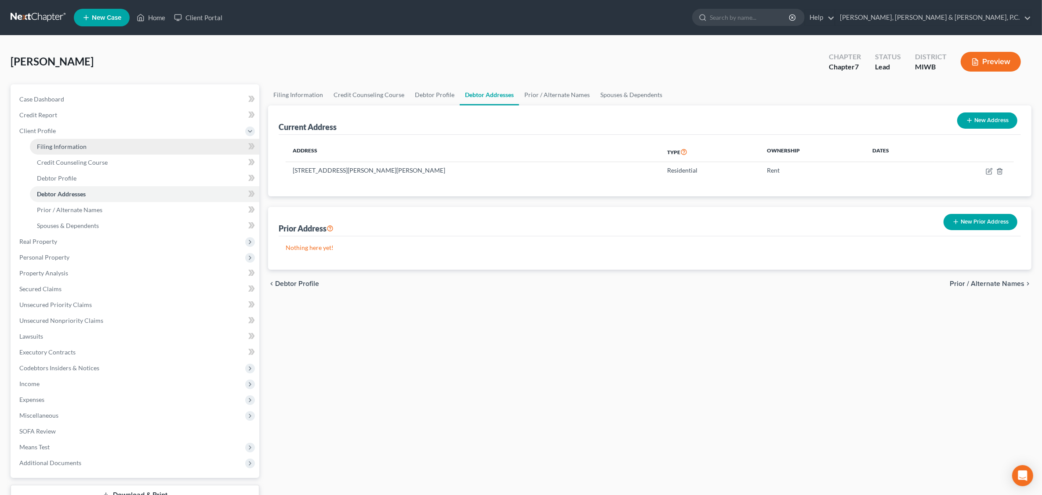
click at [83, 145] on span "Filing Information" at bounding box center [62, 146] width 50 height 7
select select "1"
select select "0"
select select "41"
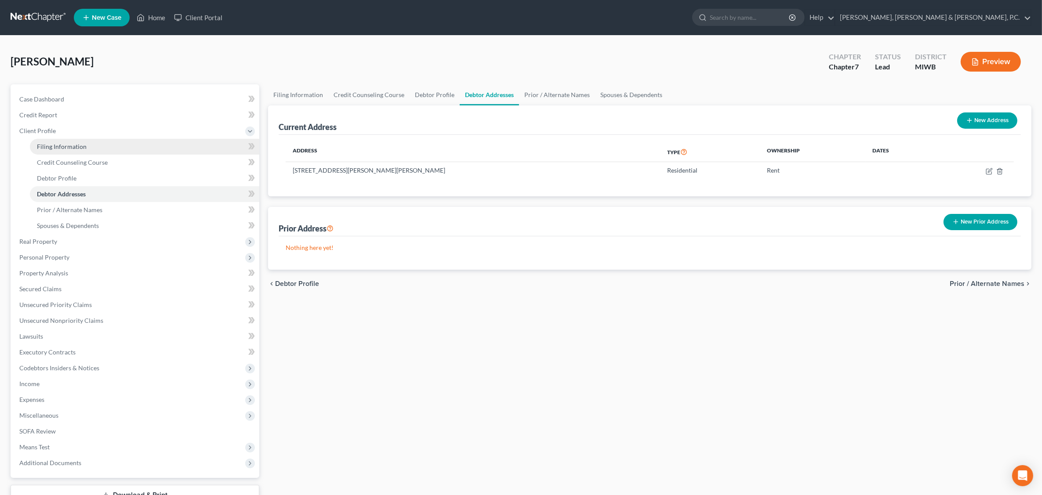
select select "0"
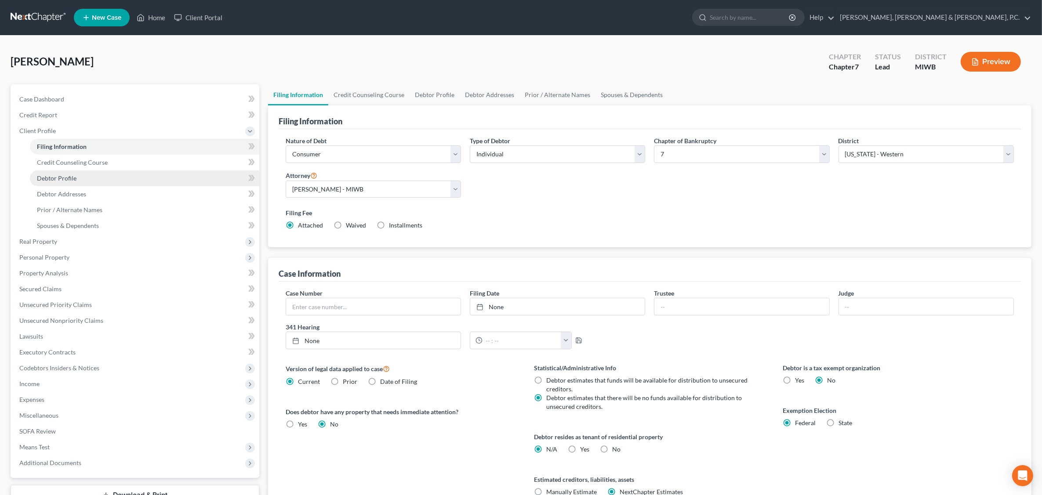
click at [60, 175] on span "Debtor Profile" at bounding box center [57, 177] width 40 height 7
select select "0"
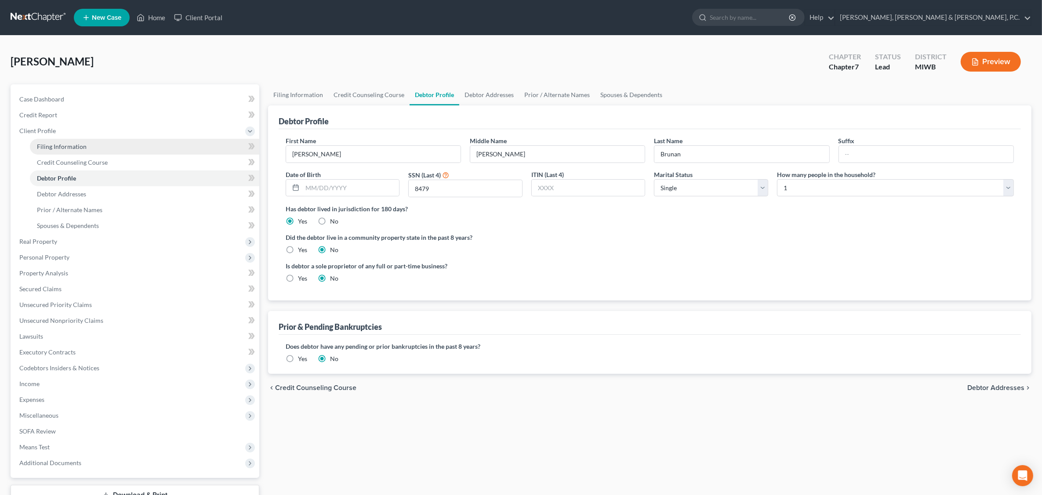
click at [45, 146] on span "Filing Information" at bounding box center [62, 146] width 50 height 7
select select "1"
select select "0"
select select "41"
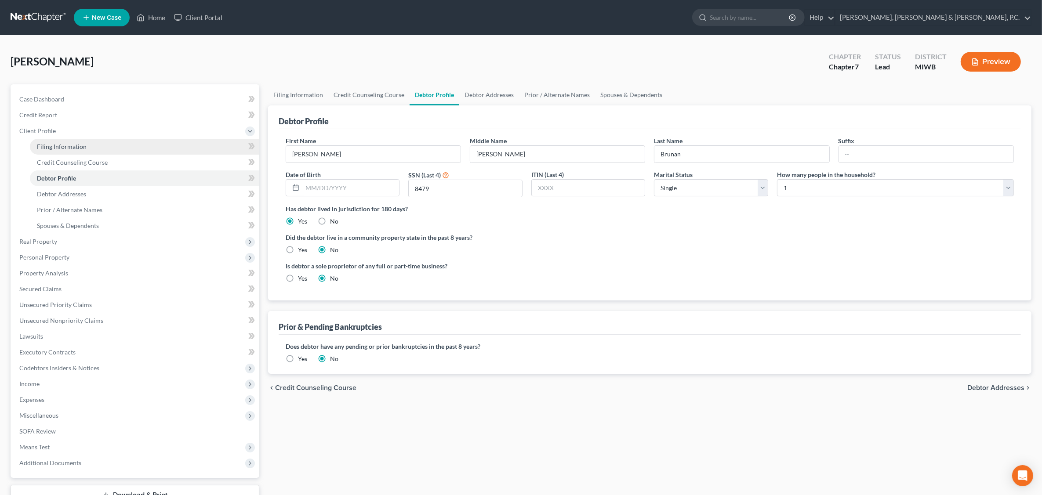
select select "0"
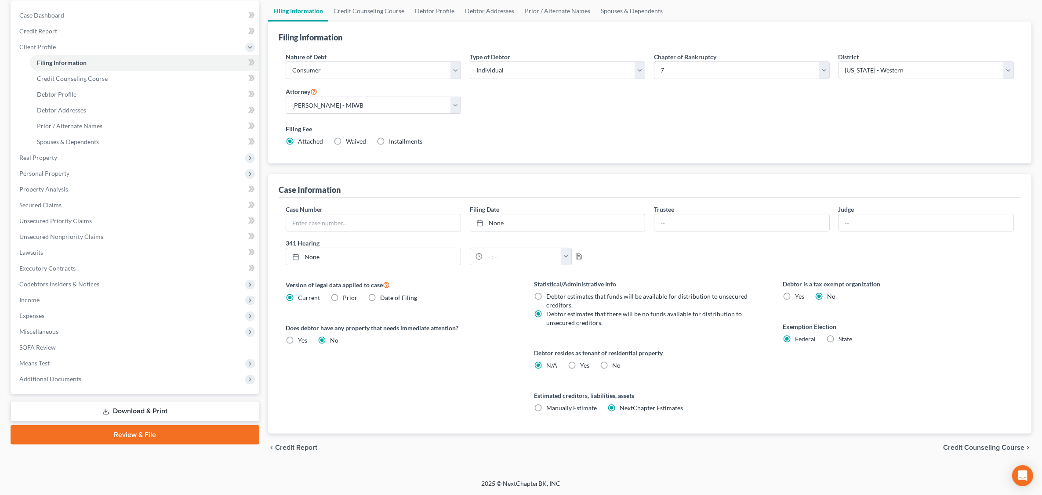
scroll to position [29, 0]
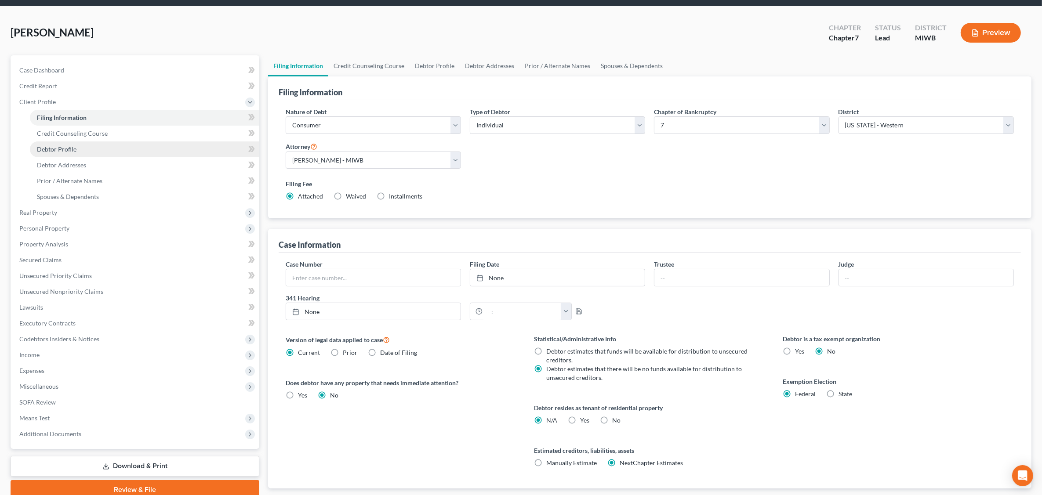
click at [69, 150] on span "Debtor Profile" at bounding box center [57, 148] width 40 height 7
select select "0"
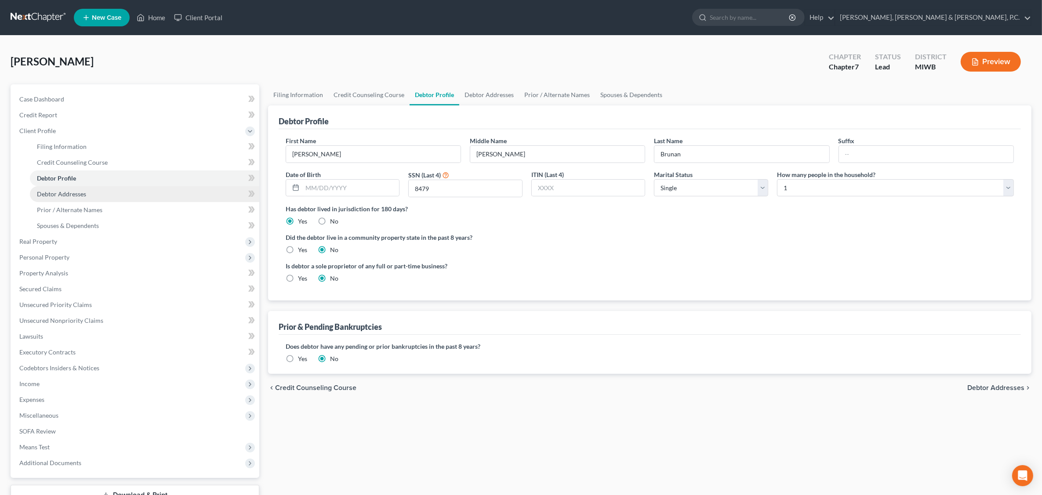
click at [97, 194] on link "Debtor Addresses" at bounding box center [144, 194] width 229 height 16
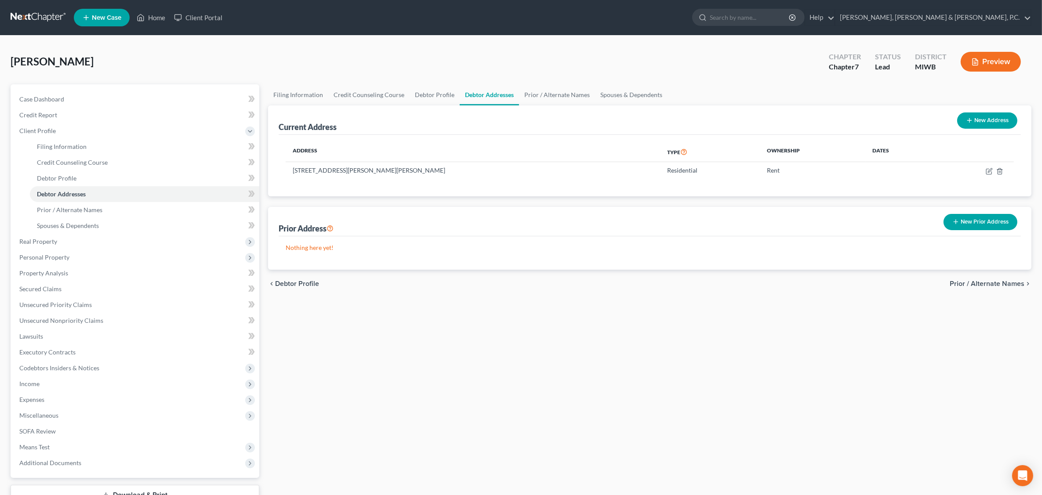
click at [838, 121] on button "New Address" at bounding box center [987, 120] width 60 height 16
select select "0"
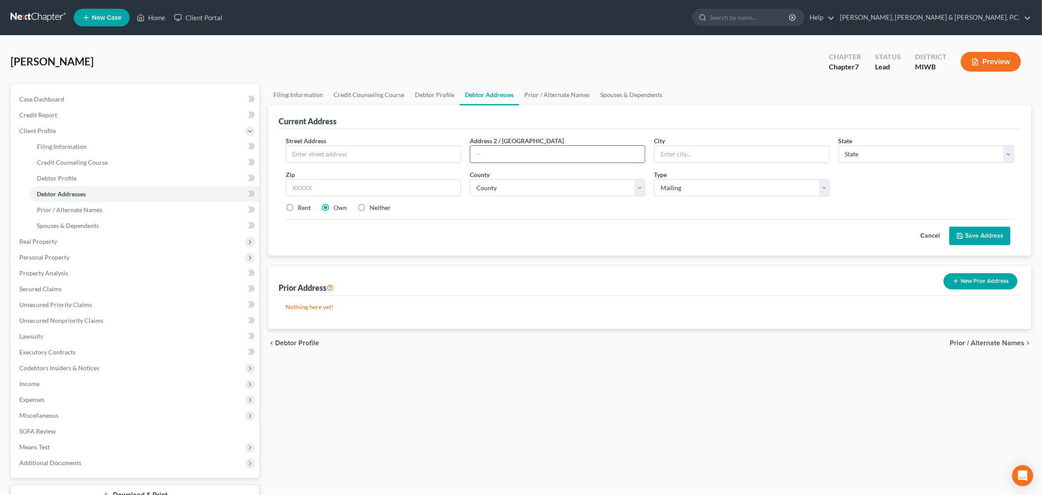
click at [526, 154] on input "text" at bounding box center [557, 154] width 174 height 17
type input "PO Box 7316"
type input "G"
type input "[GEOGRAPHIC_DATA]"
select select "23"
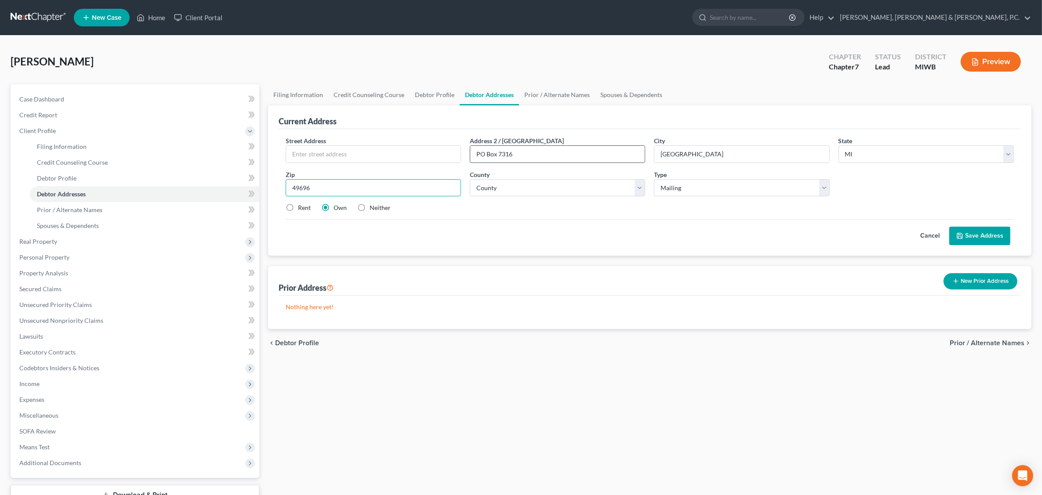
type input "49696"
select select "27"
click at [298, 208] on label "Rent" at bounding box center [304, 207] width 13 height 9
click at [301, 208] on input "Rent" at bounding box center [304, 206] width 6 height 6
radio input "true"
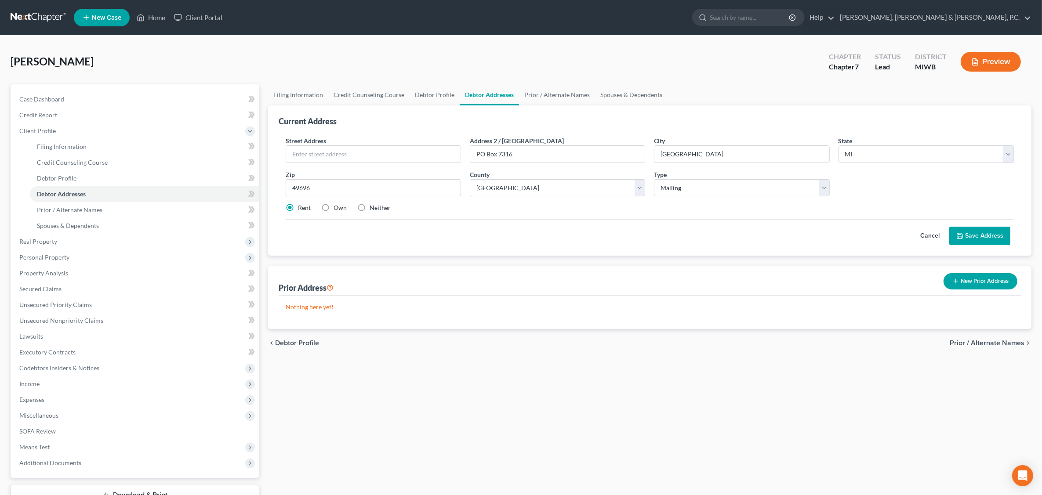
click at [370, 210] on label "Neither" at bounding box center [380, 207] width 21 height 9
click at [373, 209] on input "Neither" at bounding box center [376, 206] width 6 height 6
radio input "true"
click at [838, 234] on button "Save Address" at bounding box center [979, 236] width 61 height 18
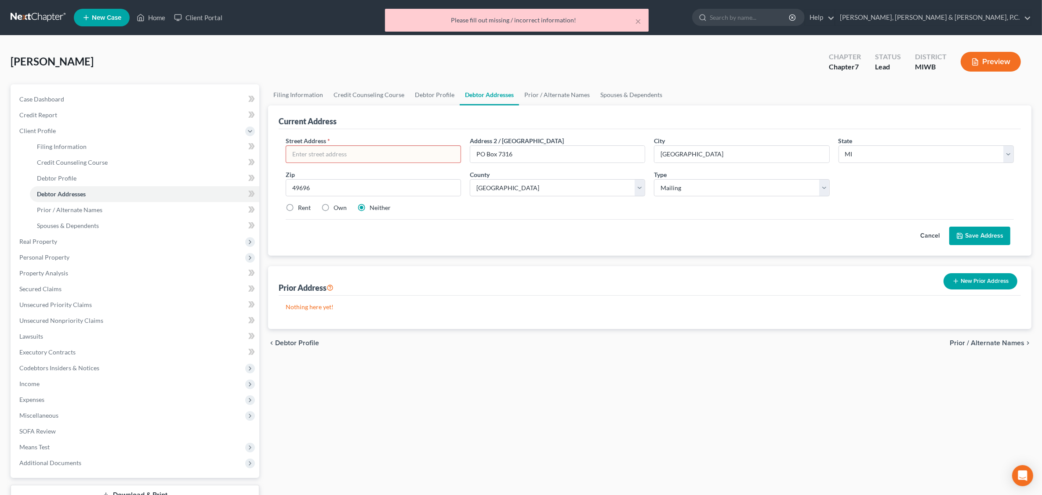
click at [351, 154] on input "text" at bounding box center [373, 154] width 174 height 17
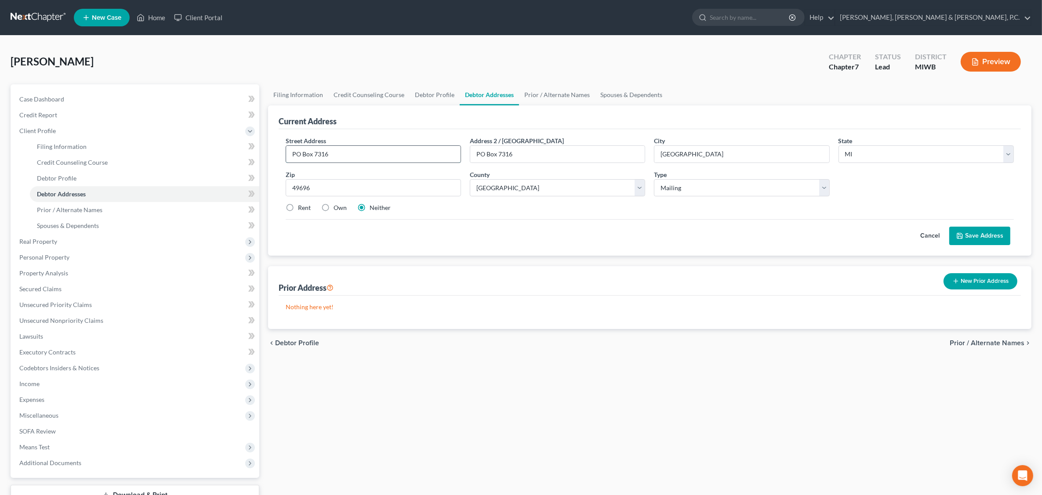
type input "PO Box 7316"
click at [838, 238] on button "Save Address" at bounding box center [979, 236] width 61 height 18
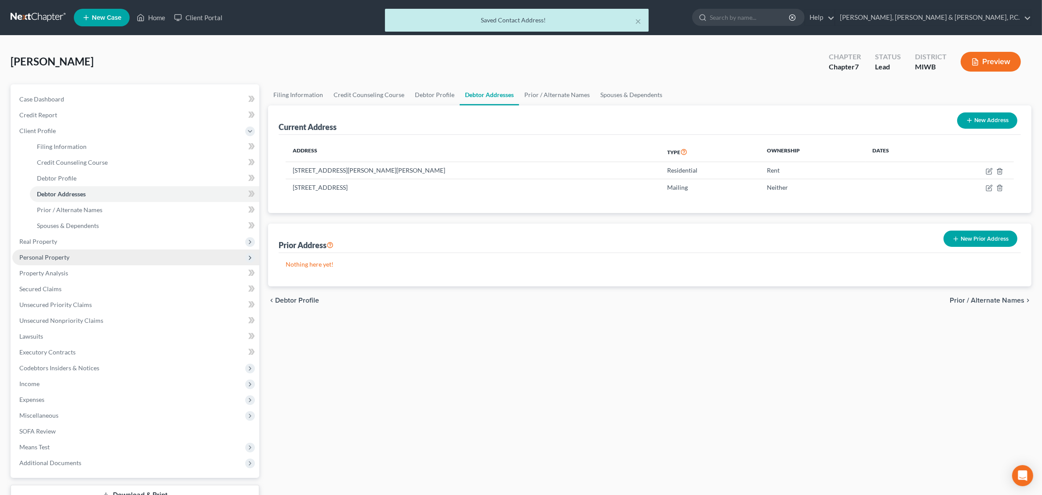
click at [57, 256] on span "Personal Property" at bounding box center [44, 257] width 50 height 7
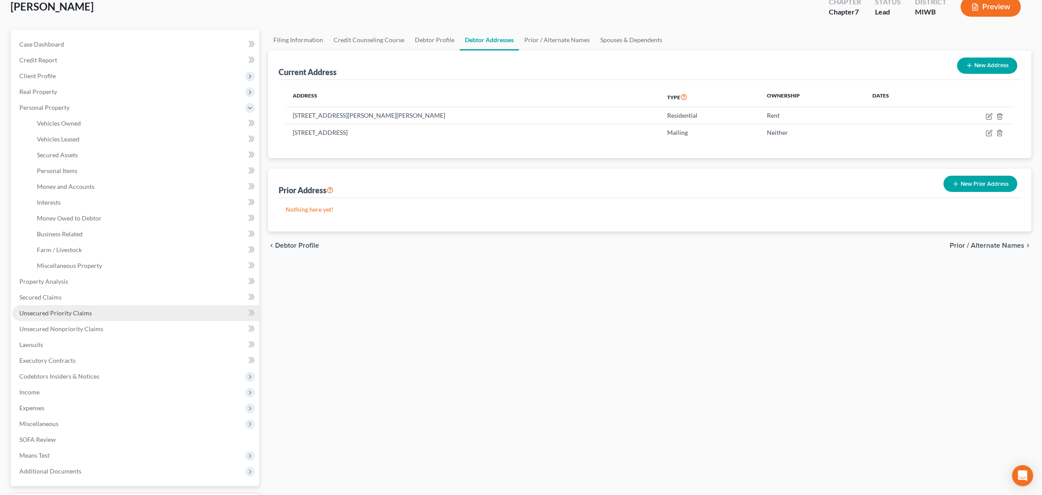
scroll to position [129, 0]
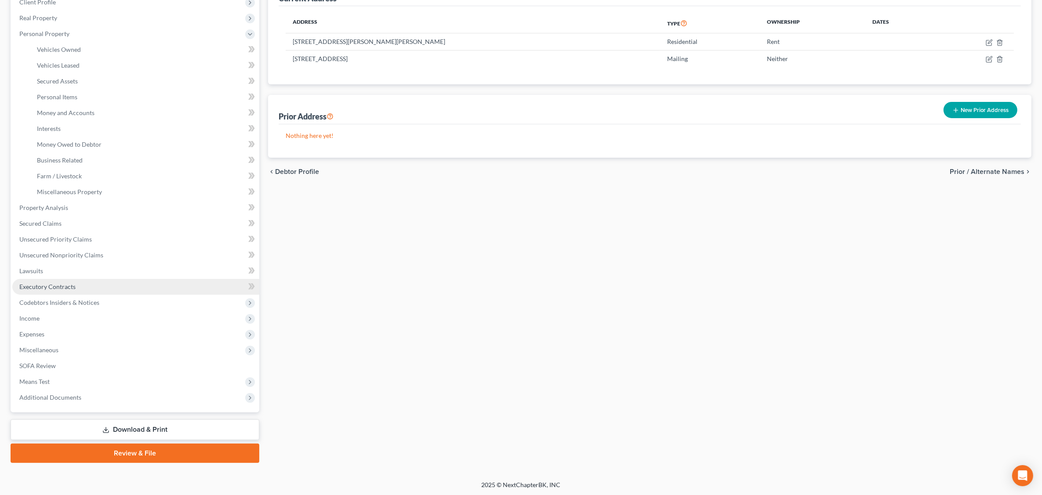
click at [76, 285] on link "Executory Contracts" at bounding box center [135, 287] width 247 height 16
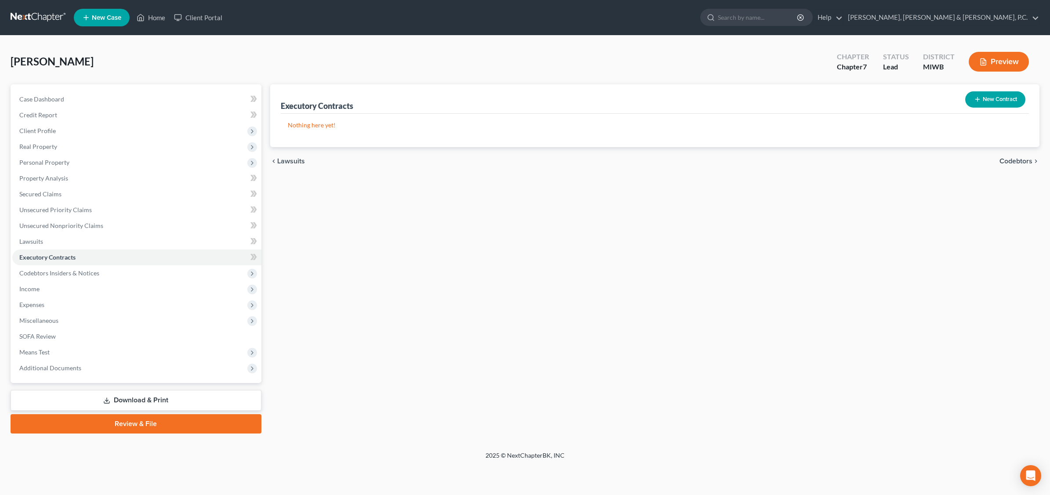
click at [838, 98] on button "New Contract" at bounding box center [995, 99] width 60 height 16
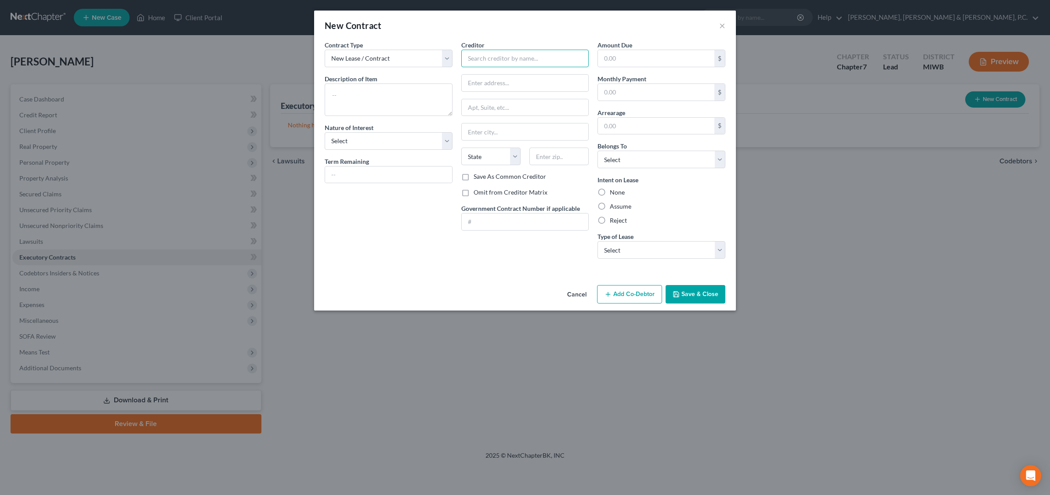
click at [510, 58] on input "text" at bounding box center [525, 59] width 128 height 18
type input "[PERSON_NAME]"
type input "[STREET_ADDRESS][PERSON_NAME]"
type input "k"
type input "[PERSON_NAME]"
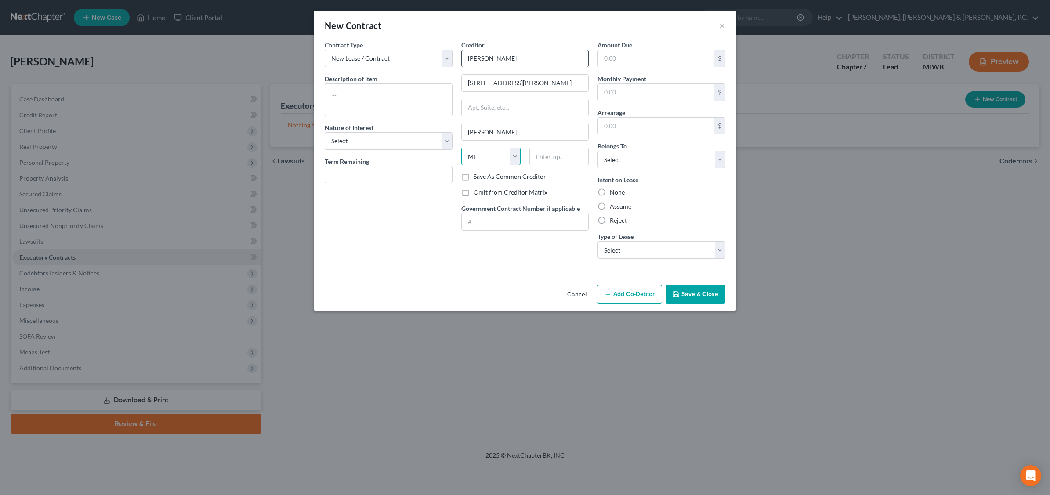
select select "23"
type input "49649"
click at [610, 192] on label "None" at bounding box center [617, 192] width 15 height 9
click at [613, 192] on input "None" at bounding box center [616, 191] width 6 height 6
radio input "true"
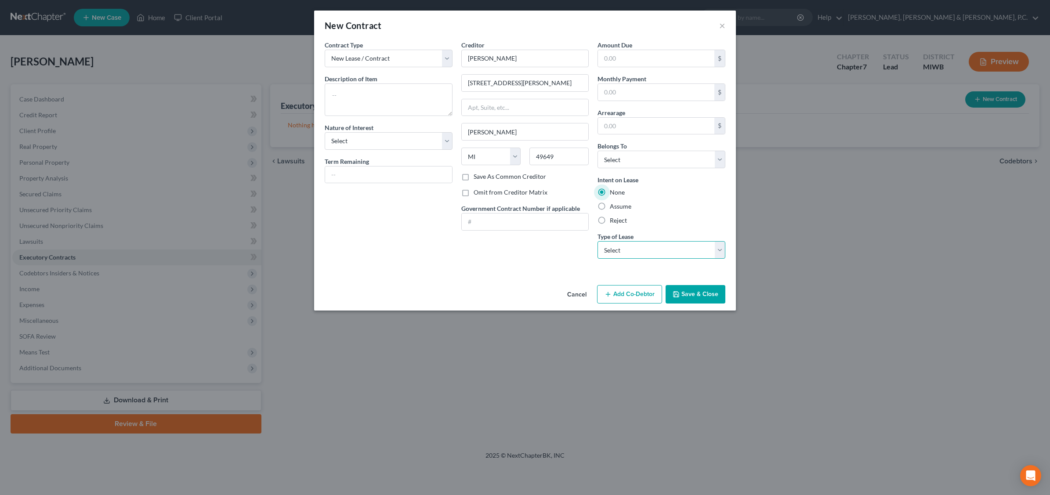
click at [715, 253] on select "Select Real Estate Car Other" at bounding box center [662, 250] width 128 height 18
select select "2"
click at [598, 242] on select "Select Real Estate Car Other" at bounding box center [662, 250] width 128 height 18
click at [445, 140] on select "Select Purchaser Agent Lessor Lessee" at bounding box center [389, 141] width 128 height 18
select select "3"
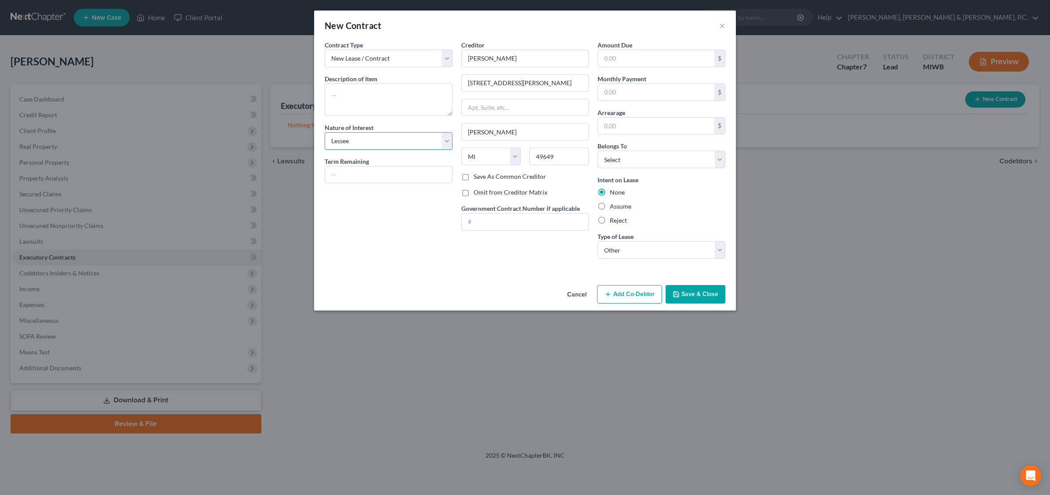
click at [325, 132] on select "Select Purchaser Agent Lessor Lessee" at bounding box center [389, 141] width 128 height 18
drag, startPoint x: 345, startPoint y: 94, endPoint x: 349, endPoint y: 94, distance: 4.5
click at [345, 94] on textarea at bounding box center [389, 99] width 128 height 33
type textarea "Month to Month rental"
click at [627, 90] on input "text" at bounding box center [656, 92] width 116 height 17
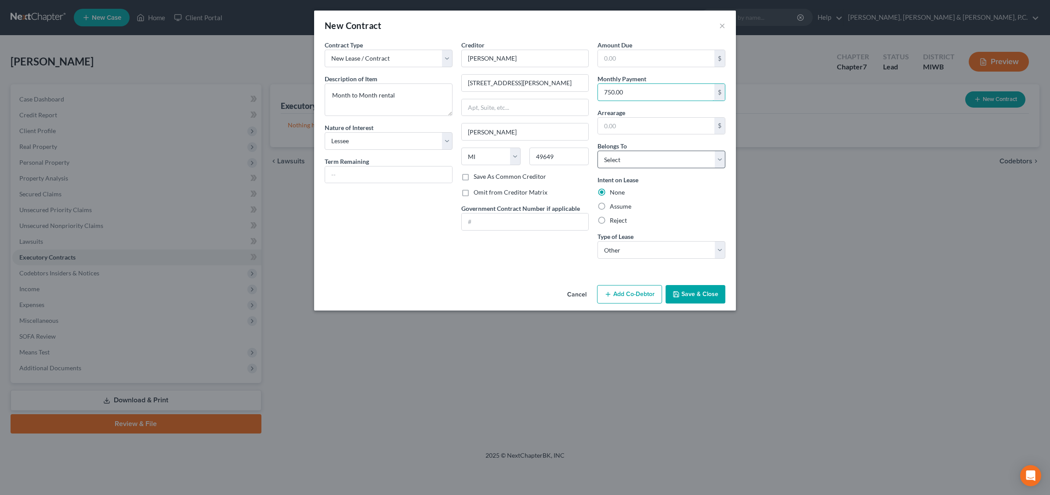
type input "750.00"
click at [721, 159] on select "Select Debtor 1 Only Debtor 2 Only Debtor 1 And Debtor 2 Only At Least One Of T…" at bounding box center [662, 160] width 128 height 18
select select "0"
click at [598, 151] on select "Select Debtor 1 Only Debtor 2 Only Debtor 1 And Debtor 2 Only At Least One Of T…" at bounding box center [662, 160] width 128 height 18
click at [698, 299] on button "Save & Close" at bounding box center [696, 294] width 60 height 18
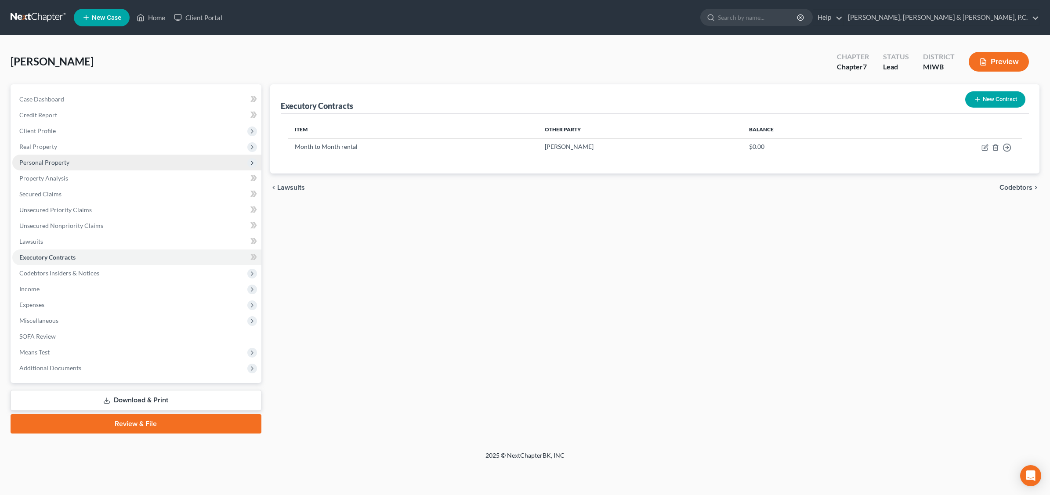
click at [55, 163] on span "Personal Property" at bounding box center [44, 162] width 50 height 7
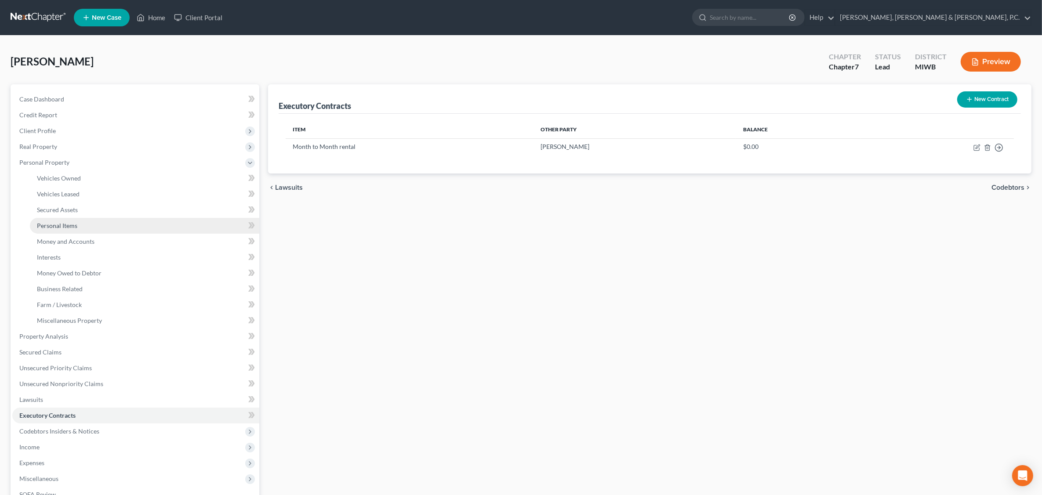
click at [62, 222] on span "Personal Items" at bounding box center [57, 225] width 40 height 7
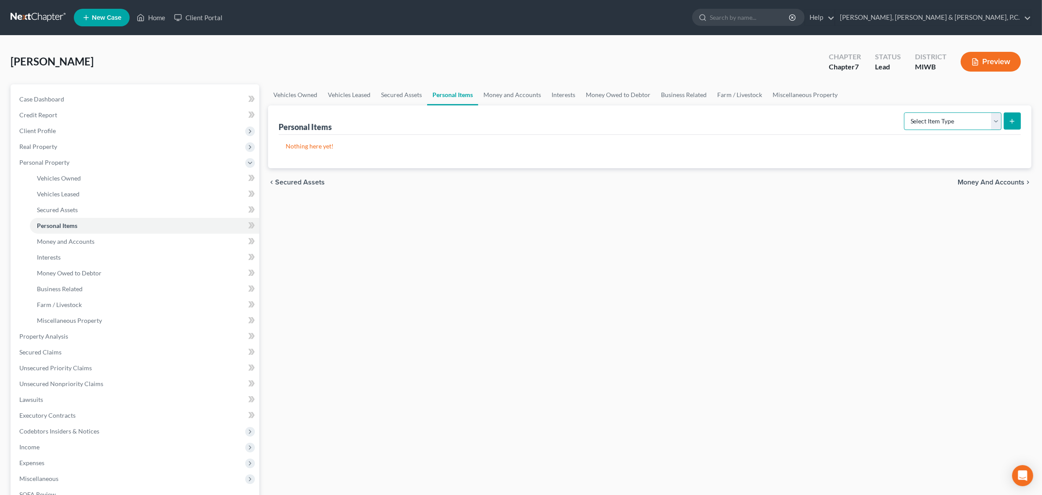
click at [838, 121] on select "Select Item Type Clothing Collectibles Of Value Electronics Firearms Household …" at bounding box center [953, 121] width 98 height 18
select select "household_goods"
click at [838, 112] on select "Select Item Type Clothing Collectibles Of Value Electronics Firearms Household …" at bounding box center [953, 121] width 98 height 18
click at [838, 118] on icon "submit" at bounding box center [1011, 121] width 7 height 7
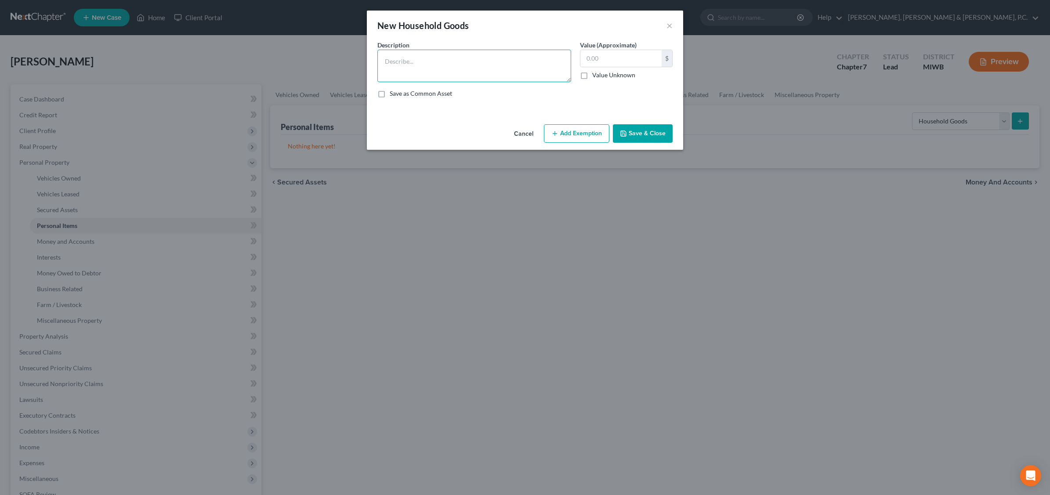
click at [407, 58] on textarea at bounding box center [474, 66] width 194 height 33
type textarea "Mattresses, table and chairs,"
click at [615, 59] on input "text" at bounding box center [620, 58] width 81 height 17
type input "200.00"
click at [585, 137] on button "Add Exemption" at bounding box center [576, 133] width 65 height 18
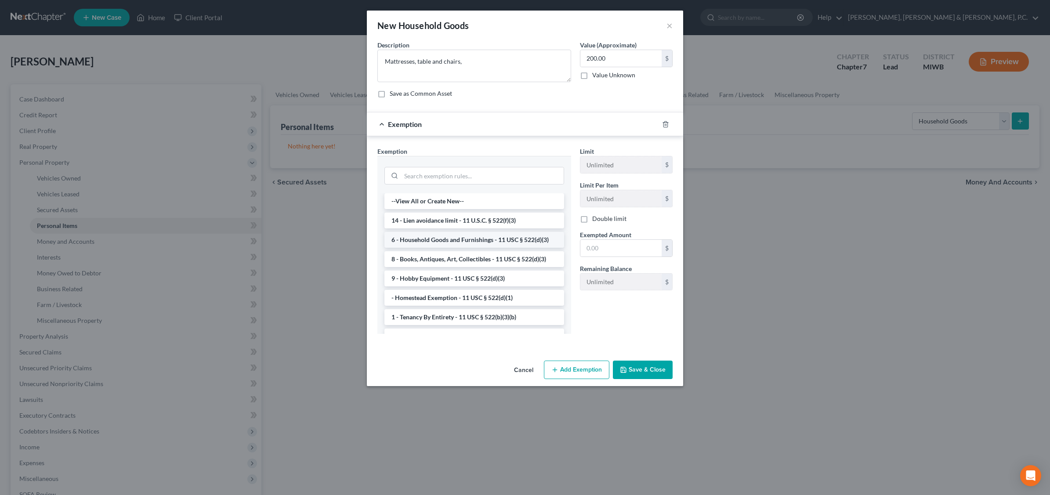
click at [476, 240] on li "6 - Household Goods and Furnishings - 11 USC § 522(d)(3)" at bounding box center [474, 240] width 180 height 16
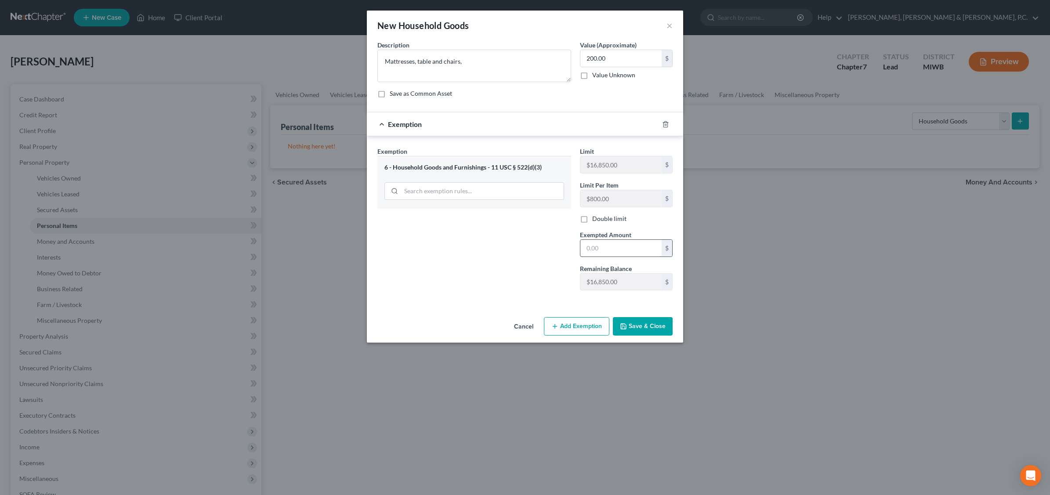
click at [623, 253] on input "text" at bounding box center [620, 248] width 81 height 17
type input "200."
click at [642, 330] on button "Save & Close" at bounding box center [643, 326] width 60 height 18
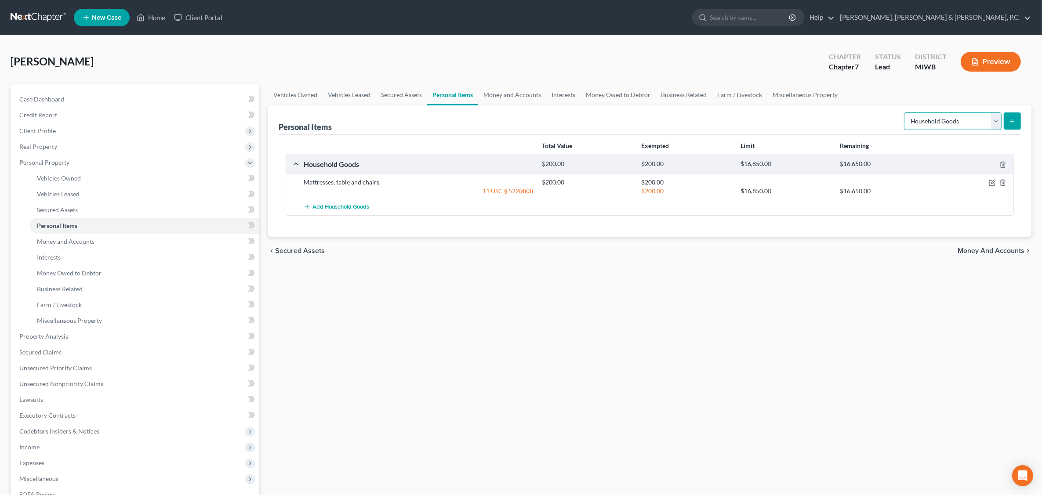
click at [838, 120] on select "Select Item Type Clothing Collectibles Of Value Electronics Firearms Household …" at bounding box center [953, 121] width 98 height 18
select select "electronics"
click at [838, 112] on select "Select Item Type Clothing Collectibles Of Value Electronics Firearms Household …" at bounding box center [953, 121] width 98 height 18
click at [838, 123] on icon "submit" at bounding box center [1011, 121] width 7 height 7
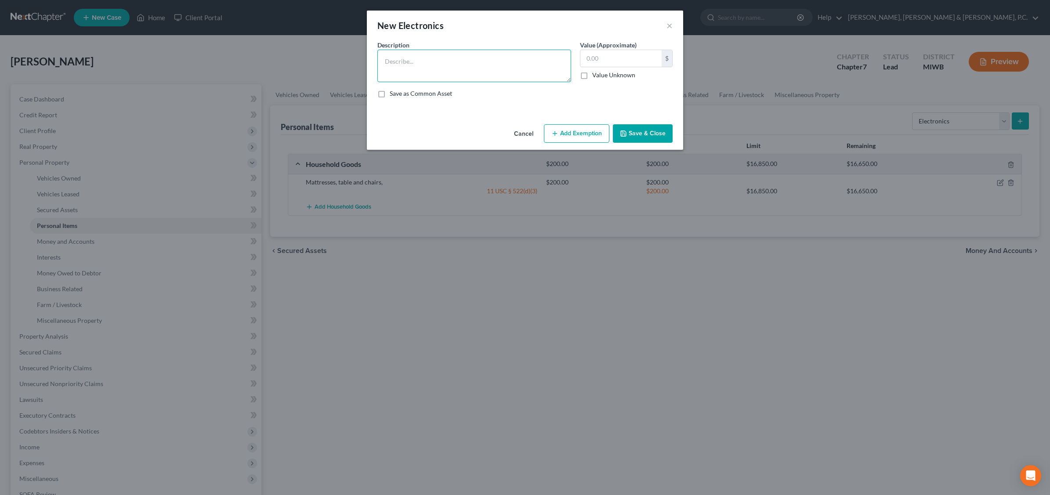
click at [395, 58] on textarea at bounding box center [474, 66] width 194 height 33
type textarea "tv"
type input "100.00"
click at [561, 132] on button "Add Exemption" at bounding box center [576, 133] width 65 height 18
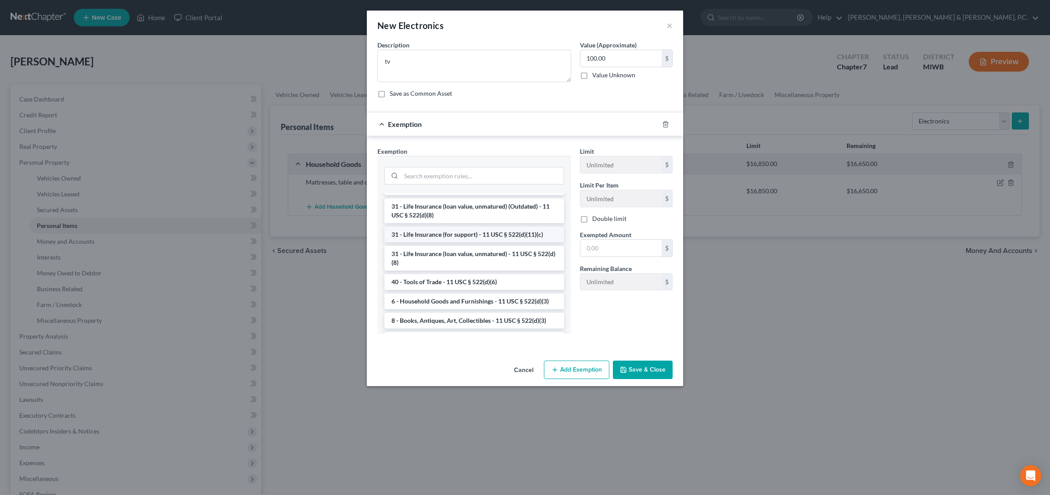
scroll to position [723, 0]
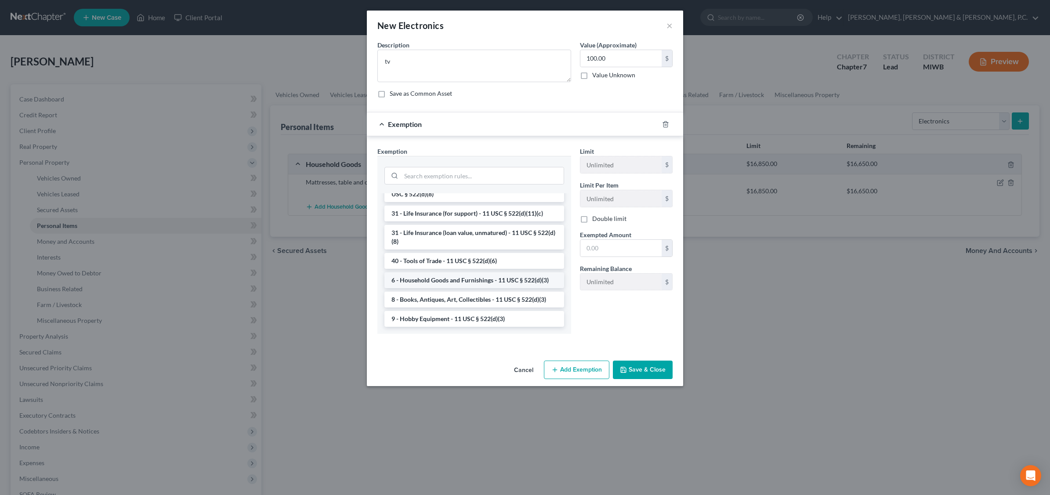
click at [468, 278] on li "6 - Household Goods and Furnishings - 11 USC § 522(d)(3)" at bounding box center [474, 280] width 180 height 16
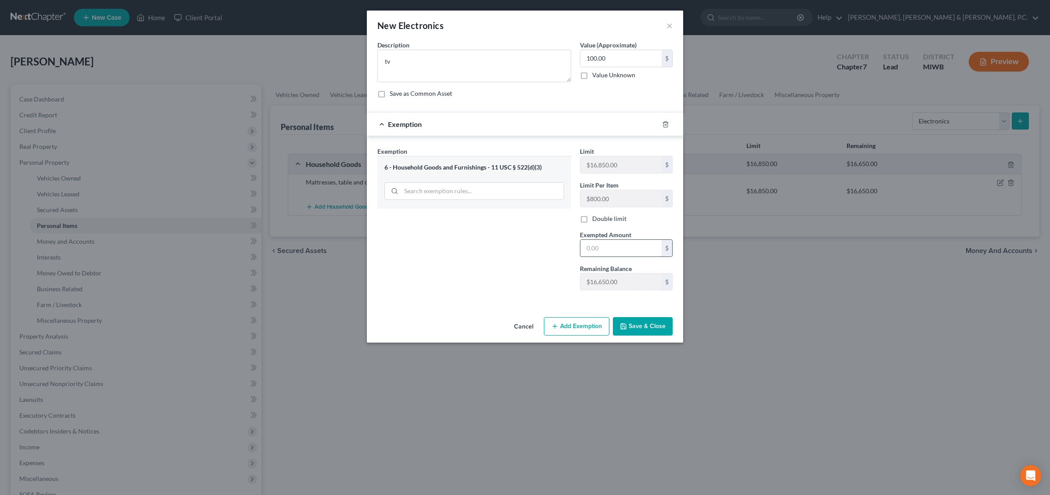
click at [613, 250] on input "text" at bounding box center [620, 248] width 81 height 17
type input "100.0"
click at [649, 327] on button "Save & Close" at bounding box center [643, 326] width 60 height 18
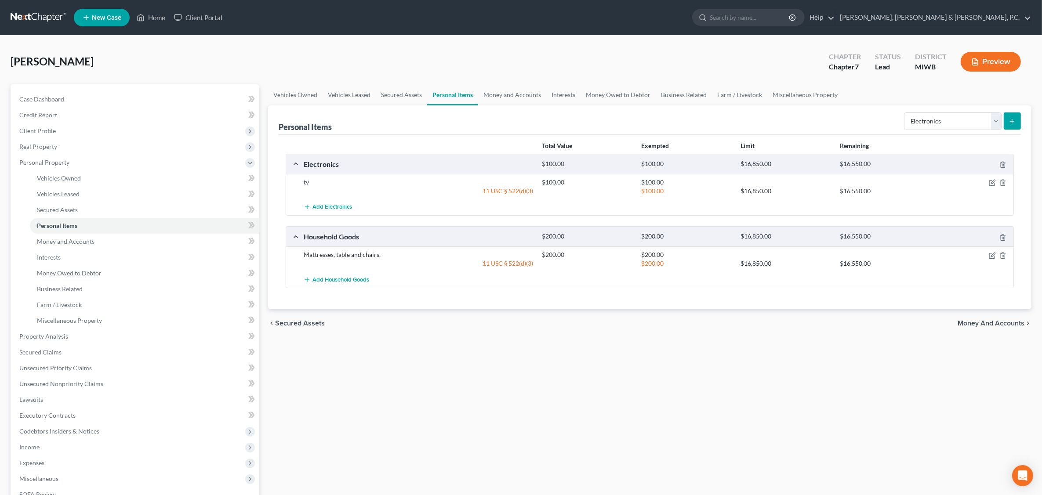
click at [838, 119] on icon "submit" at bounding box center [1011, 121] width 7 height 7
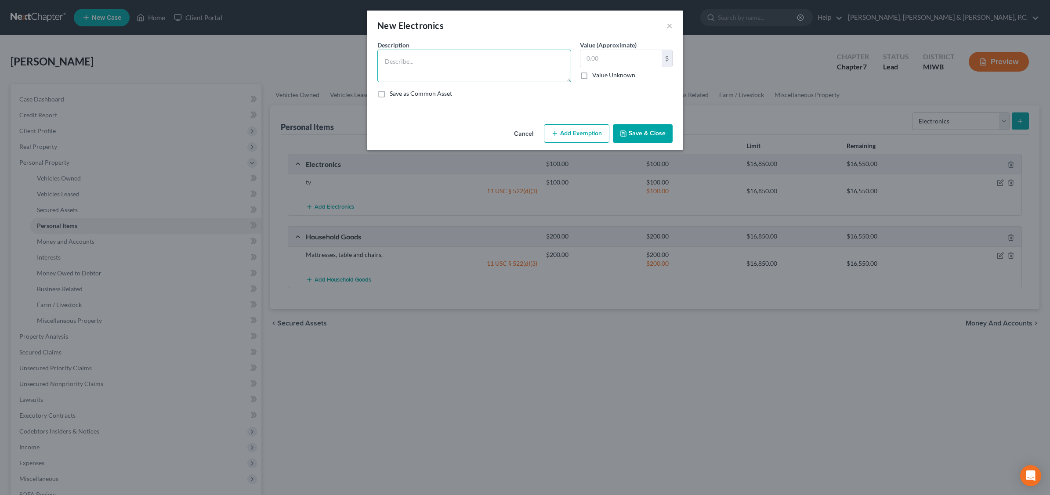
click at [451, 64] on textarea at bounding box center [474, 66] width 194 height 33
type textarea "cell phone"
type input "100.00"
click at [579, 134] on button "Add Exemption" at bounding box center [576, 133] width 65 height 18
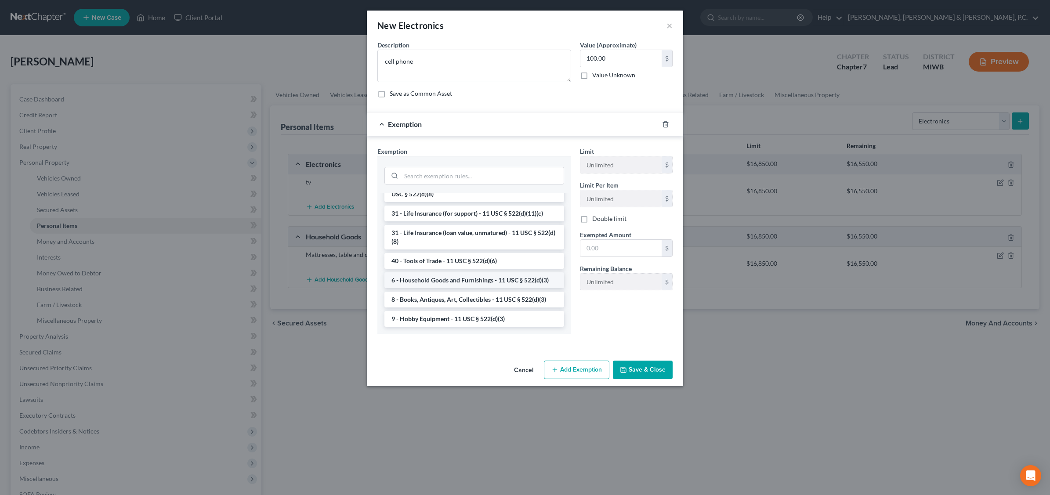
click at [503, 280] on li "6 - Household Goods and Furnishings - 11 USC § 522(d)(3)" at bounding box center [474, 280] width 180 height 16
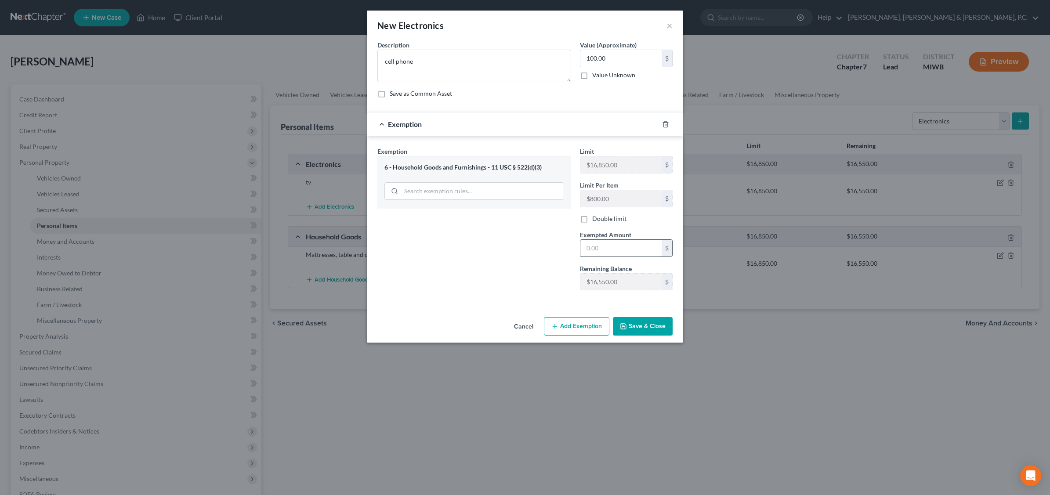
click at [609, 250] on input "text" at bounding box center [620, 248] width 81 height 17
type input "100.00"
drag, startPoint x: 653, startPoint y: 329, endPoint x: 651, endPoint y: 324, distance: 4.6
click at [653, 328] on button "Save & Close" at bounding box center [643, 326] width 60 height 18
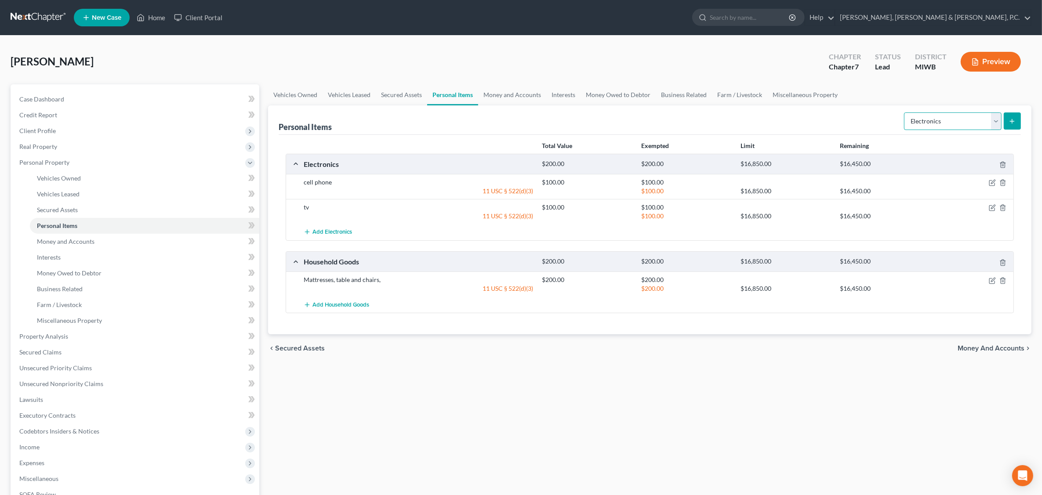
click at [838, 121] on select "Select Item Type Clothing Collectibles Of Value Electronics Firearms Household …" at bounding box center [953, 121] width 98 height 18
select select "sports_and_hobby_equipment"
click at [838, 112] on select "Select Item Type Clothing Collectibles Of Value Electronics Firearms Household …" at bounding box center [953, 121] width 98 height 18
click at [838, 123] on icon "submit" at bounding box center [1011, 121] width 7 height 7
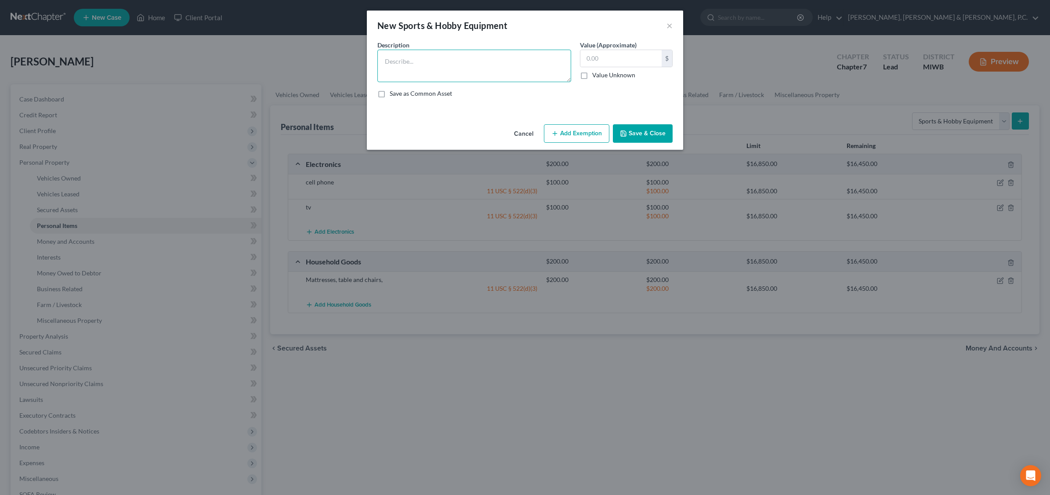
drag, startPoint x: 392, startPoint y: 58, endPoint x: 396, endPoint y: 58, distance: 4.9
click at [392, 58] on textarea at bounding box center [474, 66] width 194 height 33
type textarea "electric keyboard"
type input "800.00"
click at [576, 133] on button "Add Exemption" at bounding box center [576, 133] width 65 height 18
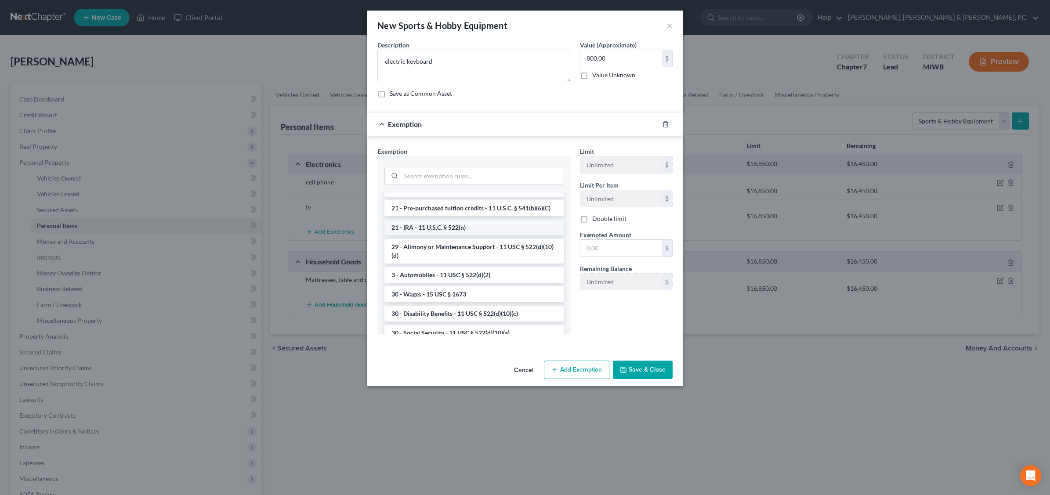
scroll to position [158, 0]
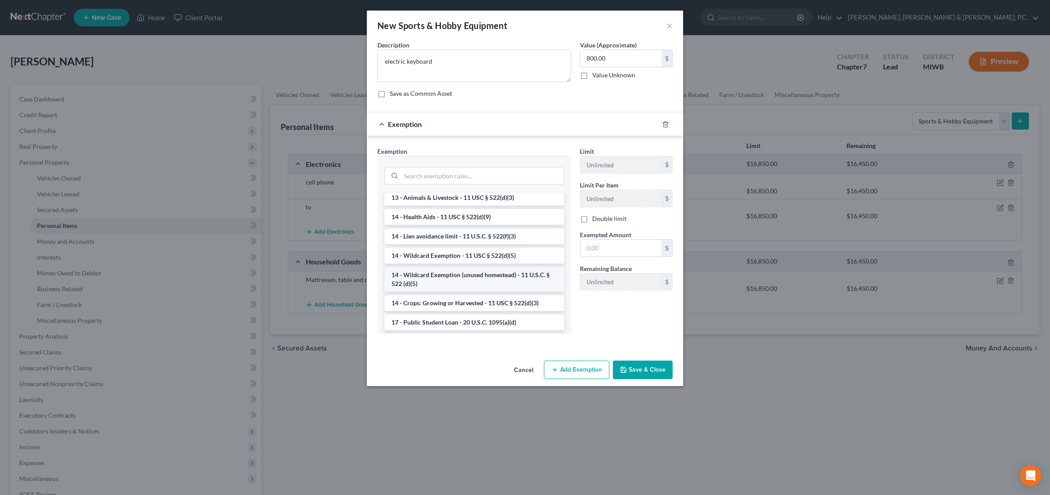
click at [482, 278] on li "14 - Wildcard Exemption (unused homestead) - 11 U.S.C. § 522 (d)(5)" at bounding box center [474, 279] width 180 height 25
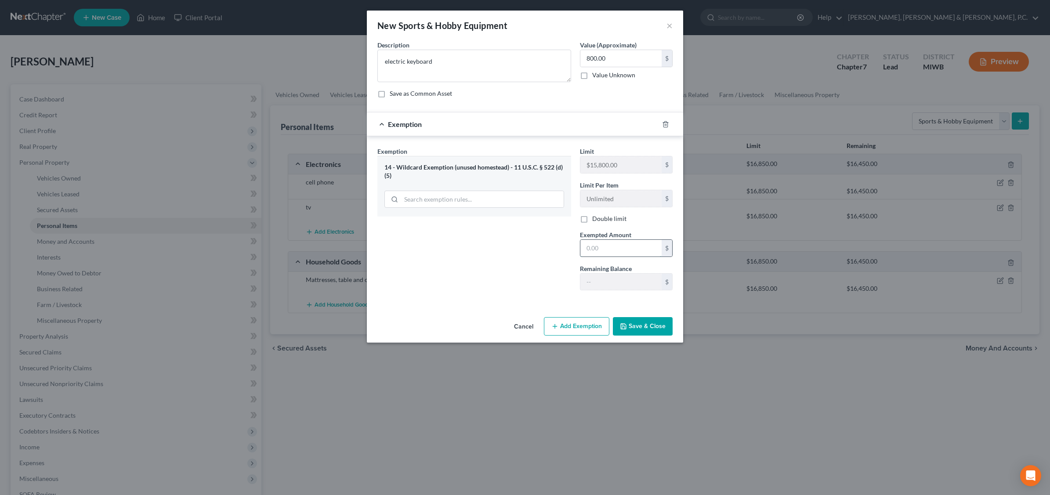
click at [605, 248] on input "text" at bounding box center [620, 248] width 81 height 17
type input "800.00"
click at [655, 326] on button "Save & Close" at bounding box center [643, 326] width 60 height 18
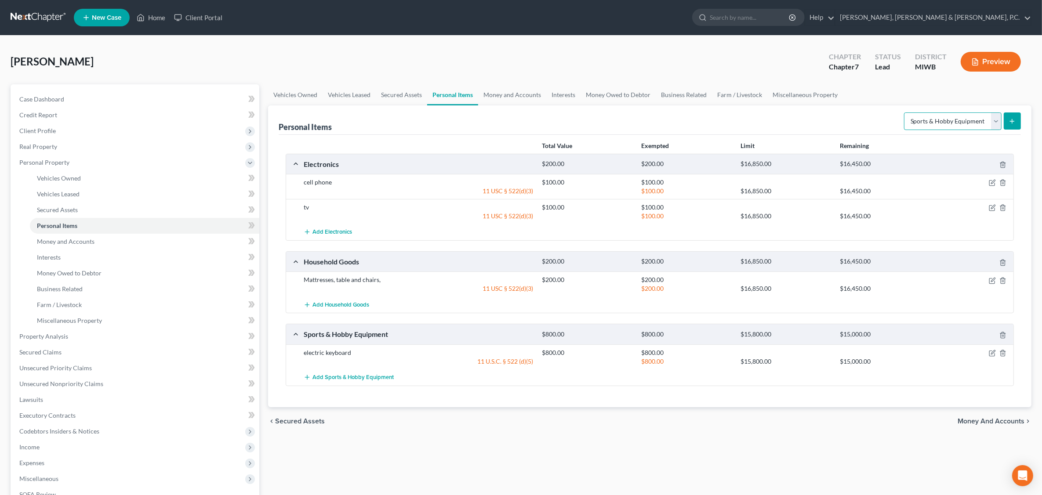
click at [838, 118] on select "Select Item Type Clothing Collectibles Of Value Electronics Firearms Household …" at bounding box center [953, 121] width 98 height 18
select select "clothing"
click at [838, 112] on select "Select Item Type Clothing Collectibles Of Value Electronics Firearms Household …" at bounding box center [953, 121] width 98 height 18
click at [838, 119] on button "submit" at bounding box center [1012, 120] width 17 height 17
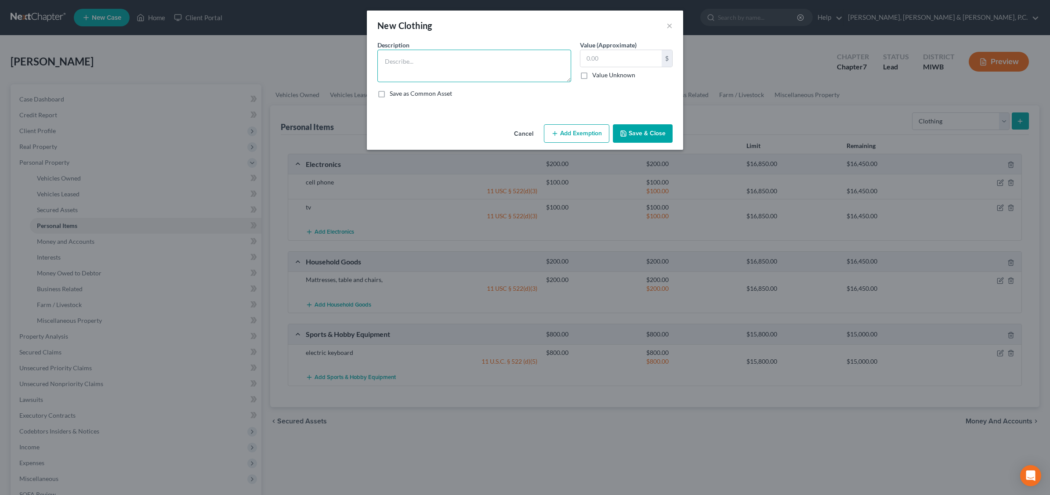
click at [427, 62] on textarea at bounding box center [474, 66] width 194 height 33
type textarea "wearing apparel"
type input "200.00"
click at [563, 132] on button "Add Exemption" at bounding box center [576, 133] width 65 height 18
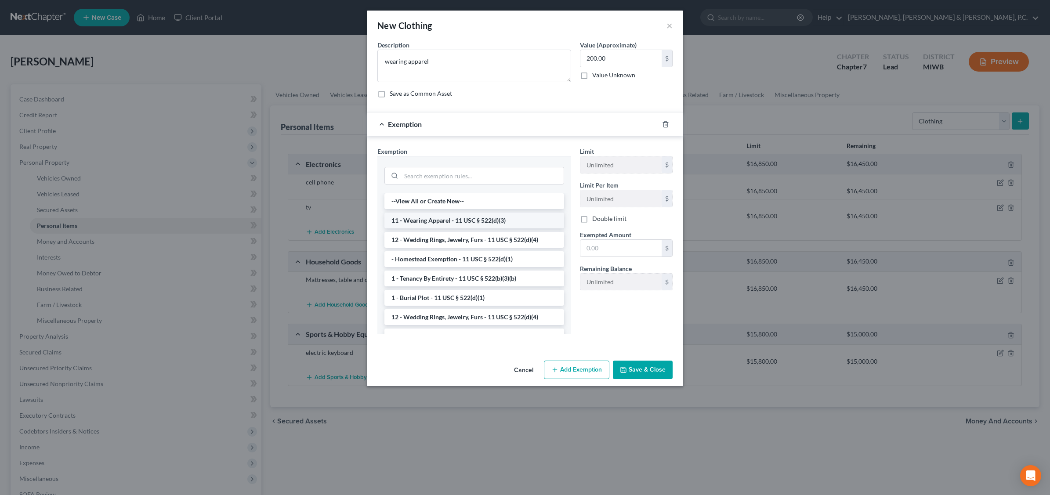
click at [458, 220] on li "11 - Wearing Apparel - 11 USC § 522(d)(3)" at bounding box center [474, 221] width 180 height 16
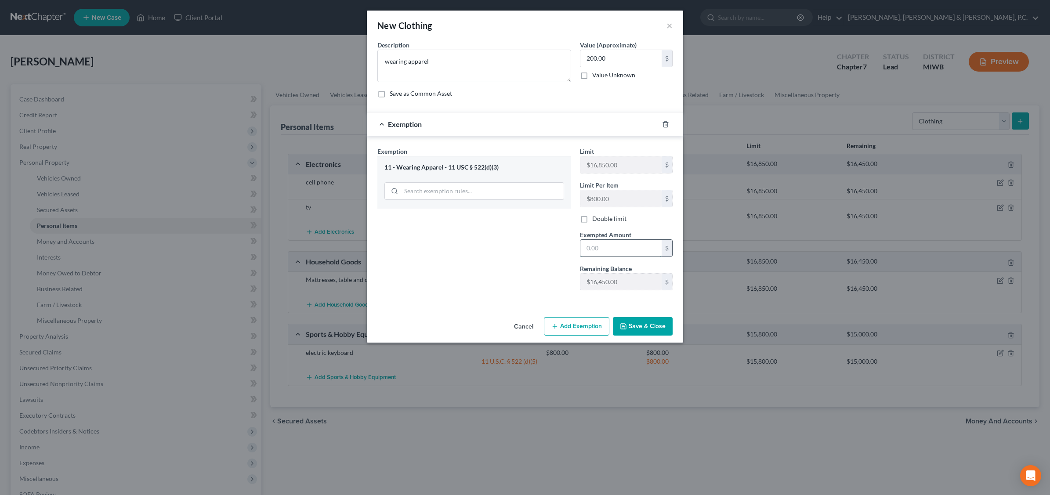
click at [607, 251] on input "text" at bounding box center [620, 248] width 81 height 17
type input "200.00"
click at [658, 328] on button "Save & Close" at bounding box center [643, 326] width 60 height 18
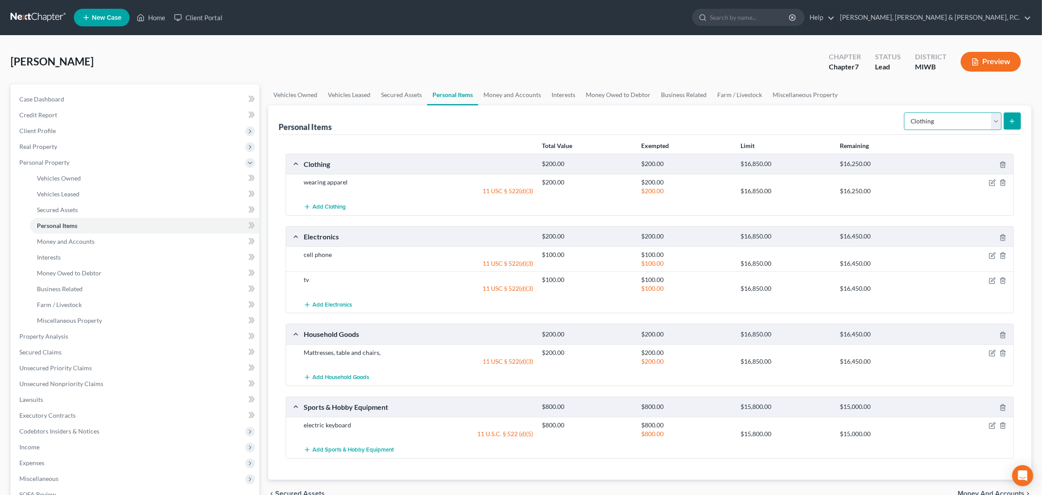
click at [838, 119] on select "Select Item Type Clothing Collectibles Of Value Electronics Firearms Household …" at bounding box center [953, 121] width 98 height 18
select select "jewelry"
click at [838, 112] on select "Select Item Type Clothing Collectibles Of Value Electronics Firearms Household …" at bounding box center [953, 121] width 98 height 18
click at [838, 123] on icon "submit" at bounding box center [1011, 121] width 7 height 7
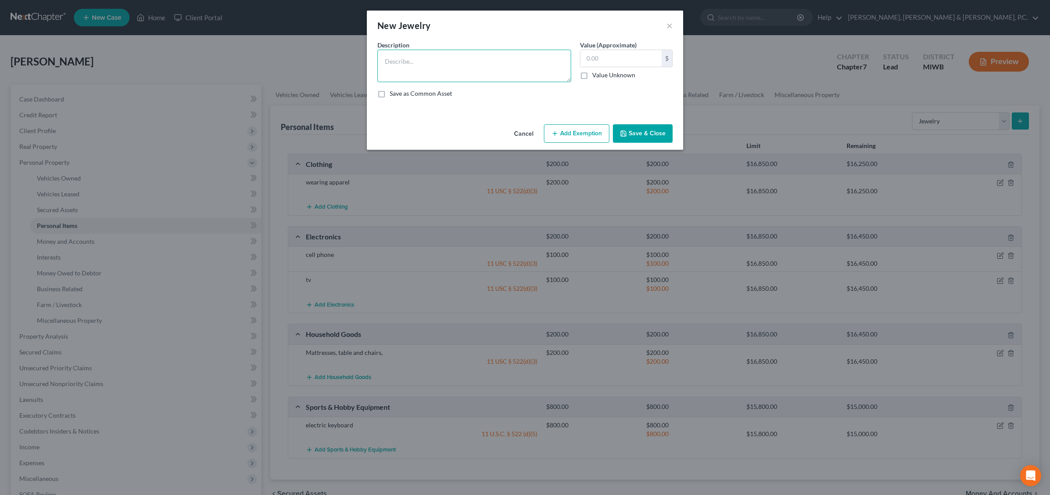
click at [413, 59] on textarea at bounding box center [474, 66] width 194 height 33
type textarea "Costume jewelry"
type input "50.00"
click at [583, 132] on button "Add Exemption" at bounding box center [576, 133] width 65 height 18
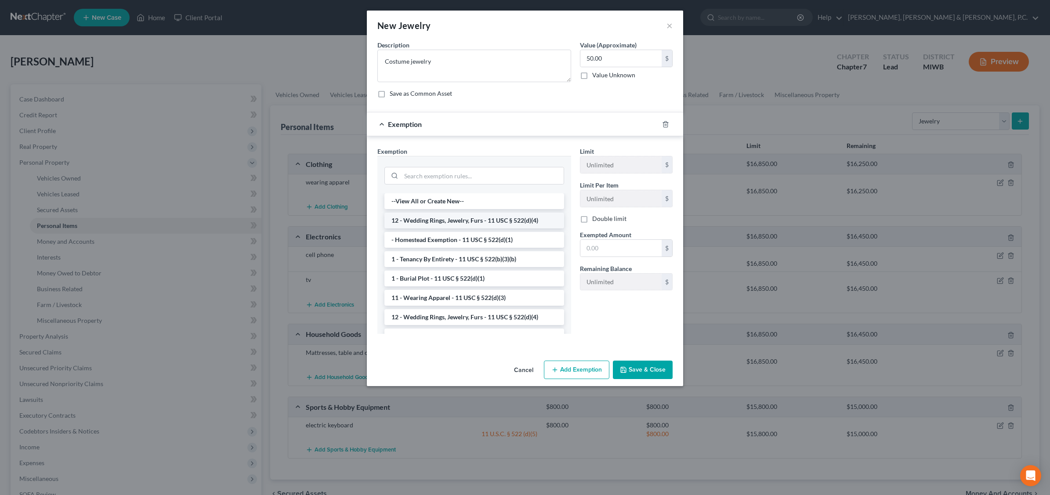
click at [464, 220] on li "12 - Wedding Rings, Jewelry, Furs - 11 USC § 522(d)(4)" at bounding box center [474, 221] width 180 height 16
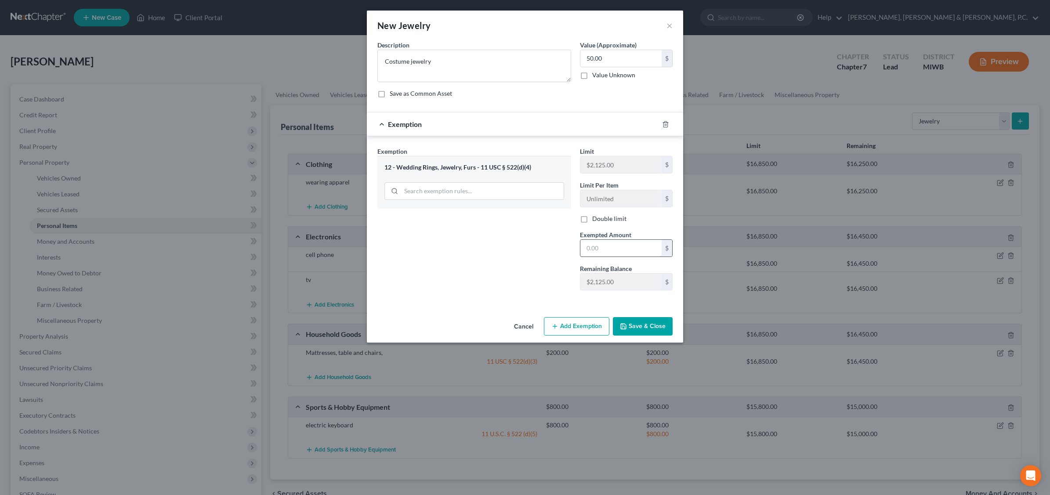
click at [613, 247] on input "text" at bounding box center [620, 248] width 81 height 17
type input "50.00"
click at [659, 320] on button "Save & Close" at bounding box center [643, 326] width 60 height 18
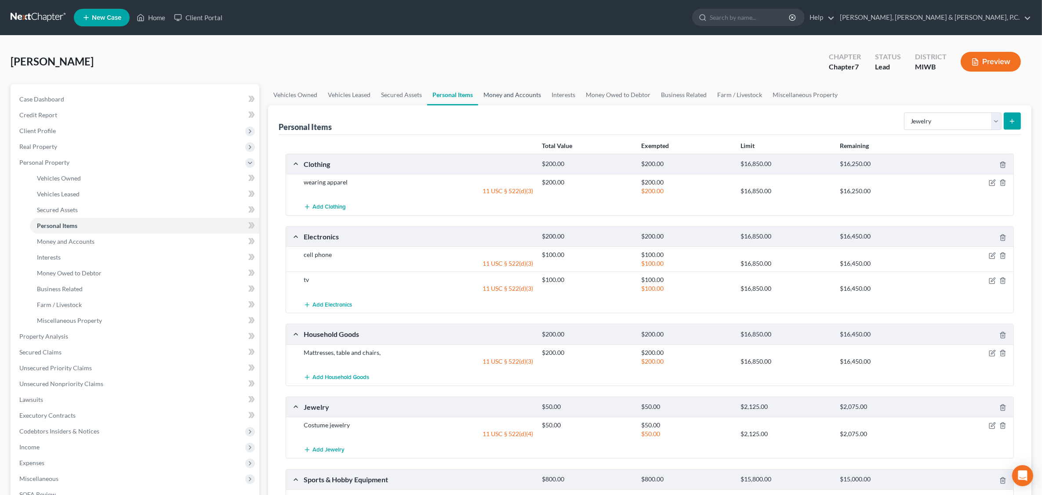
click at [501, 91] on link "Money and Accounts" at bounding box center [512, 94] width 68 height 21
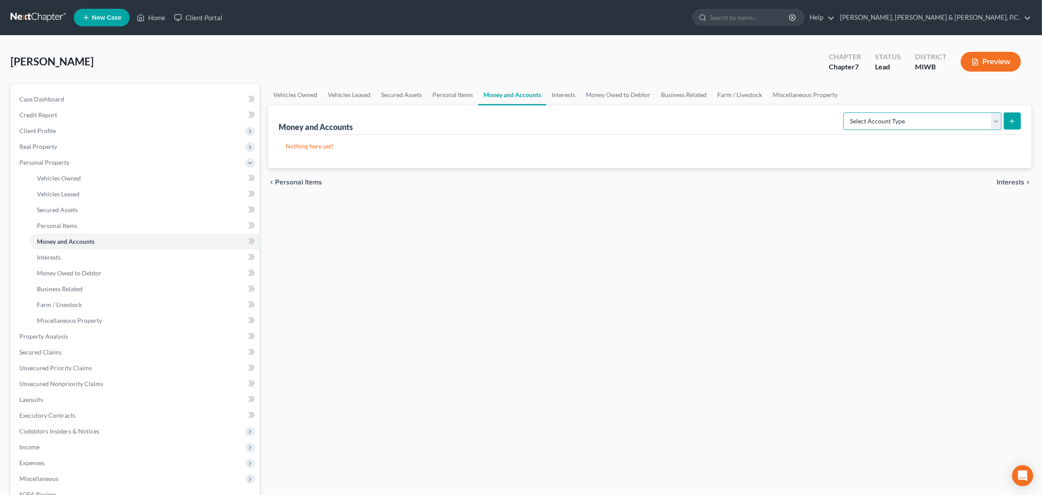
click at [838, 120] on select "Select Account Type Brokerage Cash on Hand Certificates of Deposit Checking Acc…" at bounding box center [922, 121] width 158 height 18
select select "cash_on_hand"
click at [838, 112] on select "Select Account Type Brokerage Cash on Hand Certificates of Deposit Checking Acc…" at bounding box center [922, 121] width 158 height 18
click at [838, 118] on button "submit" at bounding box center [1012, 120] width 17 height 17
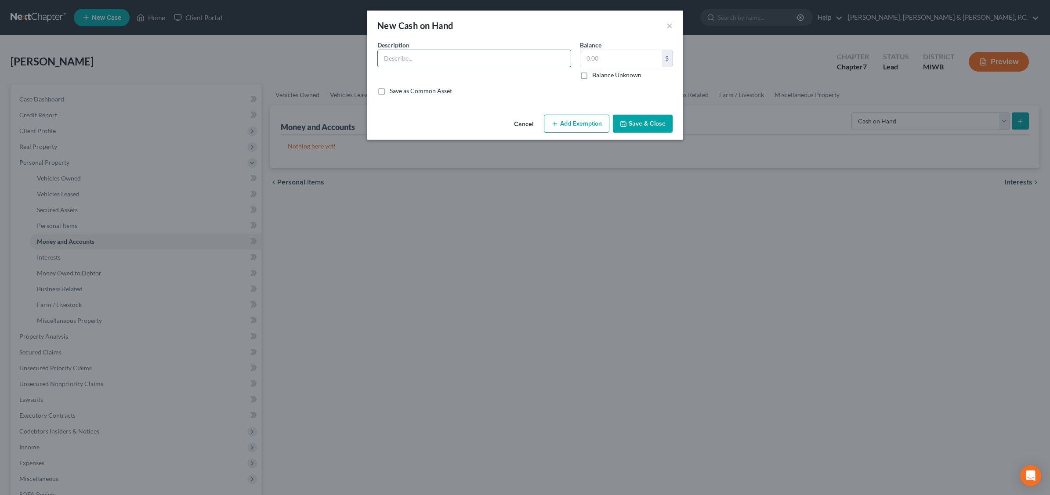
click at [410, 62] on input "text" at bounding box center [474, 58] width 193 height 17
type input "Cash on hand"
type input "150.0"
click at [574, 125] on button "Add Exemption" at bounding box center [576, 124] width 65 height 18
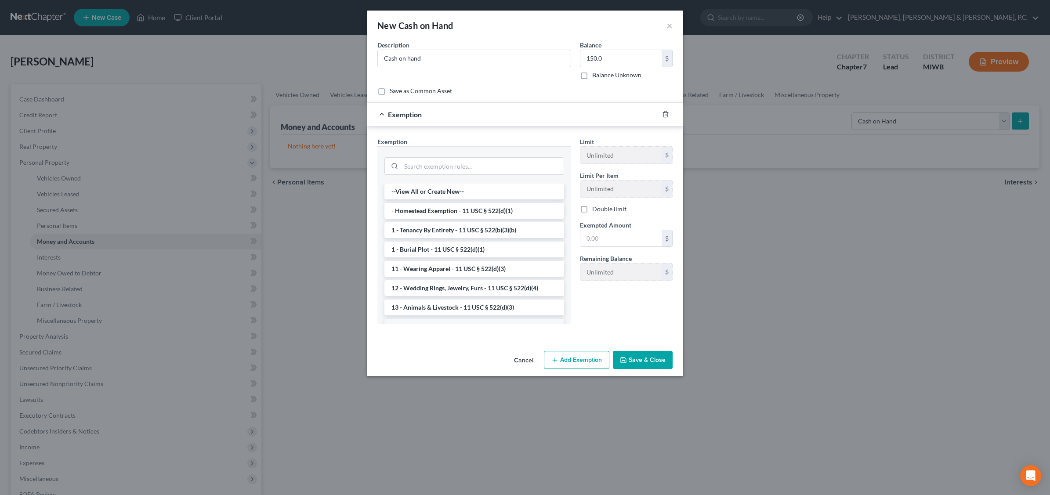
scroll to position [55, 0]
click at [479, 310] on li "14 - Wildcard Exemption - 11 USC § 522(d)(5)" at bounding box center [474, 311] width 180 height 16
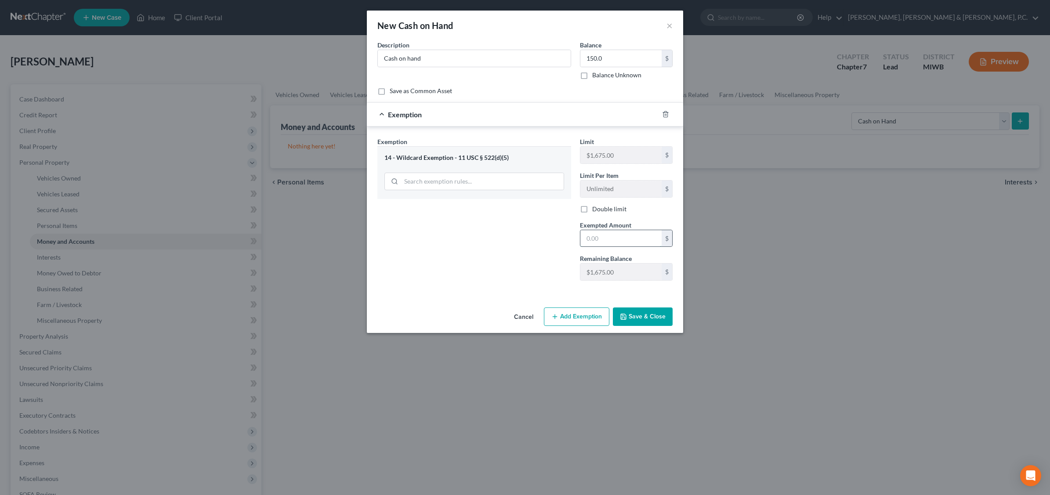
click at [602, 240] on input "text" at bounding box center [620, 238] width 81 height 17
type input "150.00"
click at [614, 51] on input "150.0" at bounding box center [620, 58] width 81 height 17
type input "150.00"
click at [645, 315] on button "Save & Close" at bounding box center [643, 317] width 60 height 18
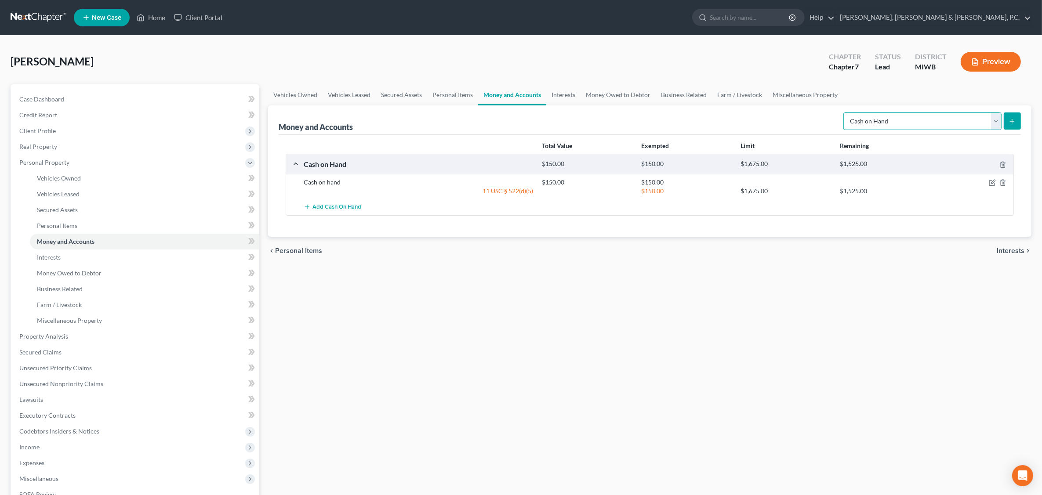
click at [838, 122] on select "Select Account Type Brokerage Cash on Hand Certificates of Deposit Checking Acc…" at bounding box center [922, 121] width 158 height 18
select select "checking"
click at [838, 112] on select "Select Account Type Brokerage Cash on Hand Certificates of Deposit Checking Acc…" at bounding box center [922, 121] width 158 height 18
click at [838, 120] on icon "submit" at bounding box center [1011, 121] width 7 height 7
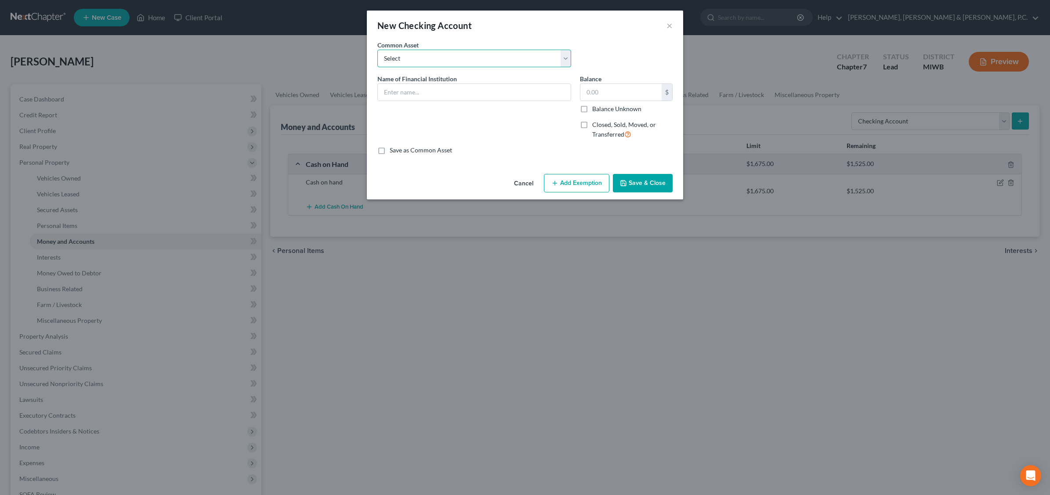
click at [568, 55] on select "Select Lake [US_STATE] Credit Union Joint Checking Account. Total value is $382…" at bounding box center [474, 59] width 194 height 18
click at [377, 50] on select "Select Lake [US_STATE] Credit Union Joint Checking Account. Total value is $382…" at bounding box center [474, 59] width 194 height 18
click at [410, 92] on input "text" at bounding box center [474, 92] width 193 height 17
type input "4Front Credit Union"
click at [651, 185] on button "Save & Close" at bounding box center [643, 183] width 60 height 18
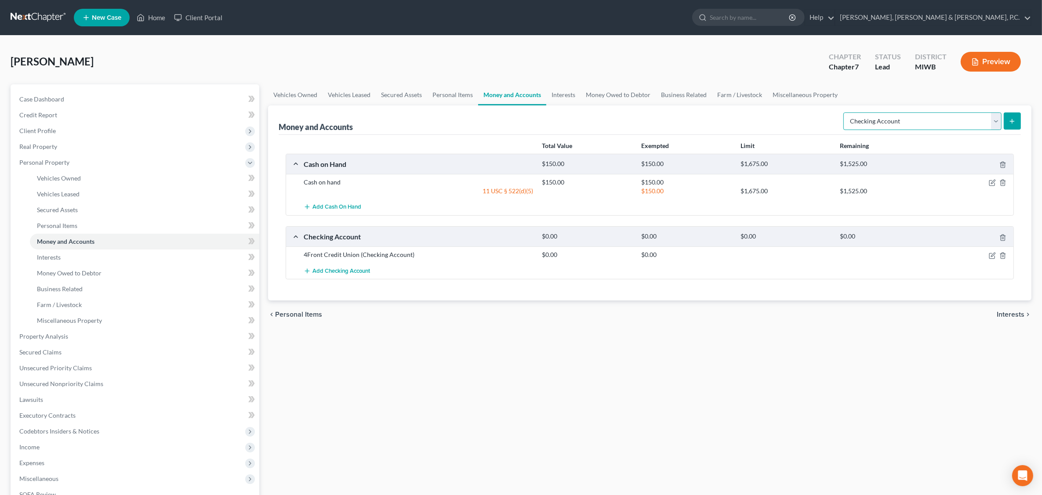
click at [838, 120] on select "Select Account Type Brokerage Cash on Hand Certificates of Deposit Checking Acc…" at bounding box center [922, 121] width 158 height 18
select select "savings"
click at [838, 112] on select "Select Account Type Brokerage Cash on Hand Certificates of Deposit Checking Acc…" at bounding box center [922, 121] width 158 height 18
click at [838, 120] on icon "submit" at bounding box center [1011, 121] width 7 height 7
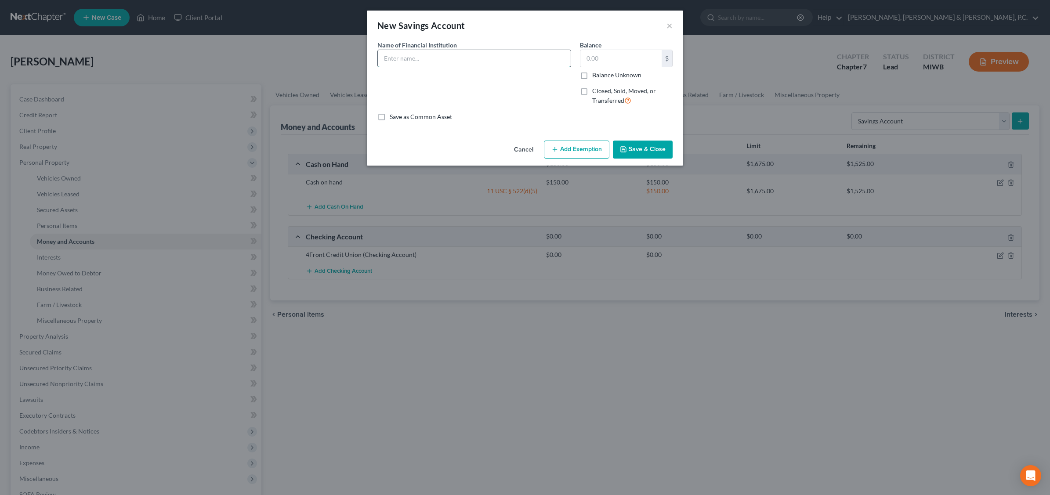
click at [436, 54] on input "text" at bounding box center [474, 58] width 193 height 17
type input "4Front Credit Unon"
type input "0.00"
click at [649, 152] on button "Save & Close" at bounding box center [643, 150] width 60 height 18
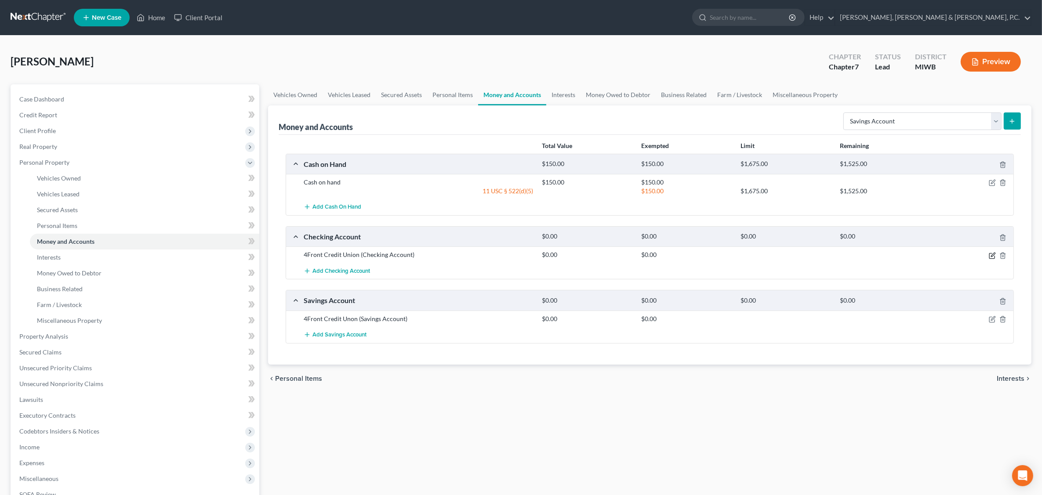
click at [838, 257] on icon "button" at bounding box center [993, 255] width 4 height 4
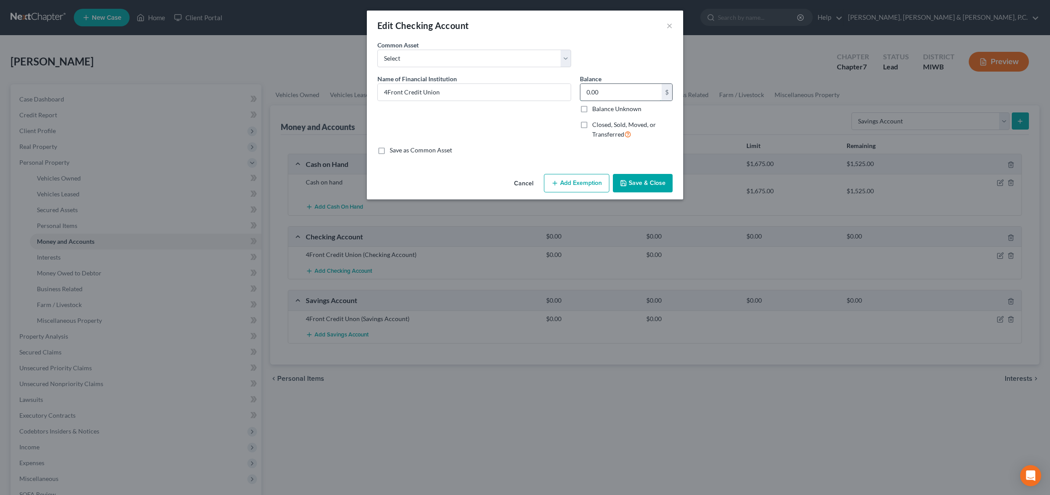
click at [609, 95] on input "0.00" at bounding box center [620, 92] width 81 height 17
type input "1.00"
click at [580, 178] on button "Add Exemption" at bounding box center [576, 183] width 65 height 18
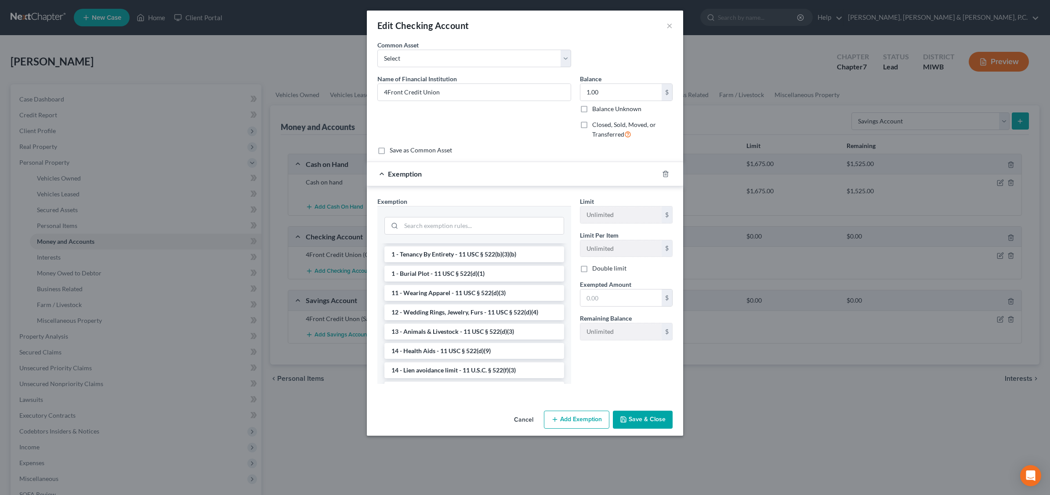
scroll to position [110, 0]
click at [448, 335] on li "14 - Wildcard Exemption - 11 USC § 522(d)(5)" at bounding box center [474, 335] width 180 height 16
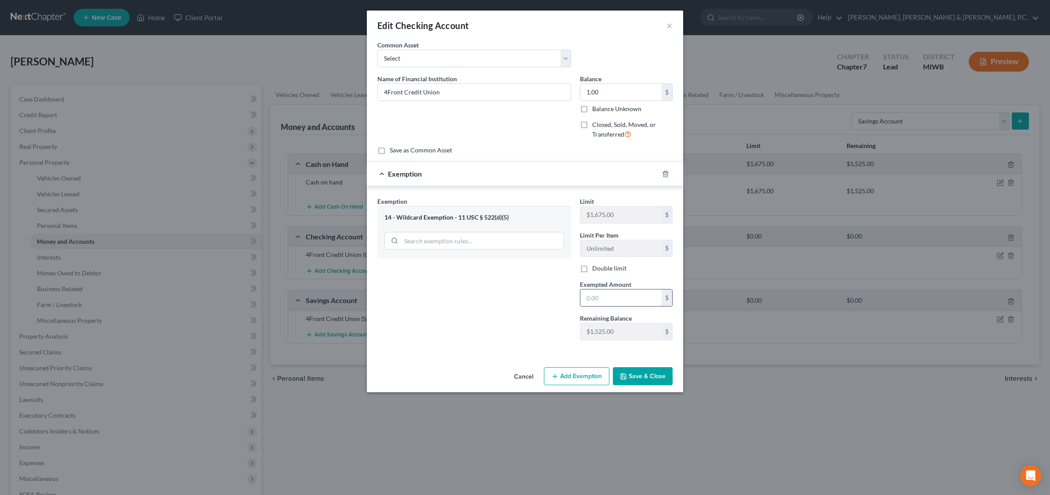
click at [619, 299] on input "text" at bounding box center [620, 298] width 81 height 17
type input "1.00"
click at [651, 376] on button "Save & Close" at bounding box center [643, 376] width 60 height 18
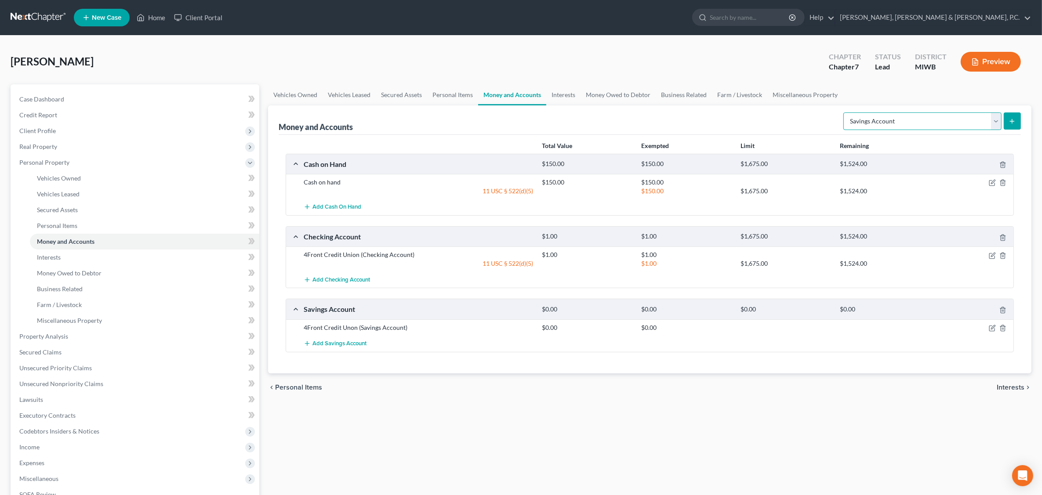
click at [838, 118] on select "Select Account Type Brokerage Cash on Hand Certificates of Deposit Checking Acc…" at bounding box center [922, 121] width 158 height 18
select select "checking"
click at [838, 112] on select "Select Account Type Brokerage Cash on Hand Certificates of Deposit Checking Acc…" at bounding box center [922, 121] width 158 height 18
click at [838, 119] on icon "submit" at bounding box center [1011, 121] width 7 height 7
click at [838, 121] on icon "submit" at bounding box center [1011, 121] width 7 height 7
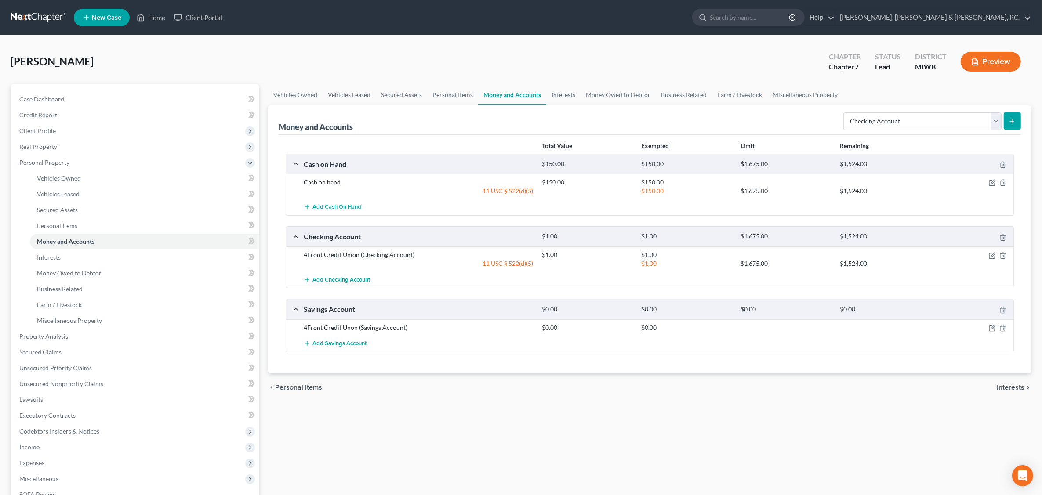
click at [838, 118] on icon "submit" at bounding box center [1011, 121] width 7 height 7
click at [838, 91] on ul "Vehicles Owned Vehicles Leased Secured Assets Personal Items Money and Accounts…" at bounding box center [649, 94] width 763 height 21
click at [805, 323] on div at bounding box center [785, 327] width 99 height 9
click at [838, 121] on line "submit" at bounding box center [1012, 121] width 0 height 4
click at [458, 96] on link "Personal Items" at bounding box center [452, 94] width 51 height 21
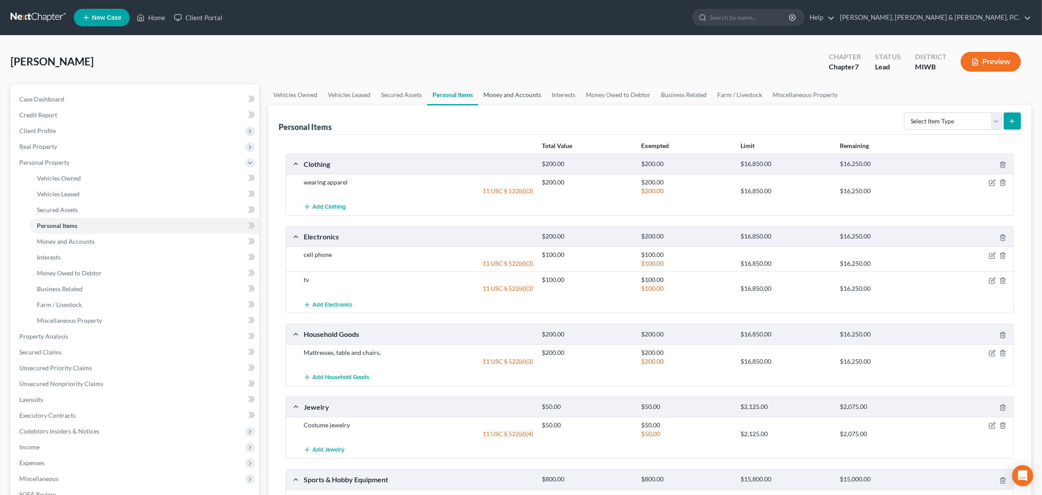
click at [515, 93] on link "Money and Accounts" at bounding box center [512, 94] width 68 height 21
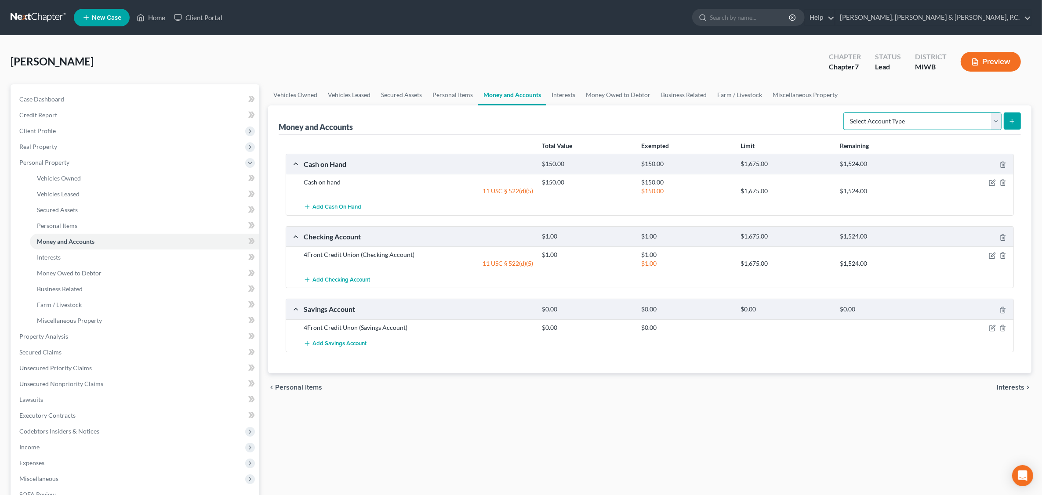
click at [838, 120] on select "Select Account Type Brokerage Cash on Hand Certificates of Deposit Checking Acc…" at bounding box center [922, 121] width 158 height 18
select select "checking"
click at [838, 112] on select "Select Account Type Brokerage Cash on Hand Certificates of Deposit Checking Acc…" at bounding box center [922, 121] width 158 height 18
click at [838, 119] on icon "submit" at bounding box center [1011, 121] width 7 height 7
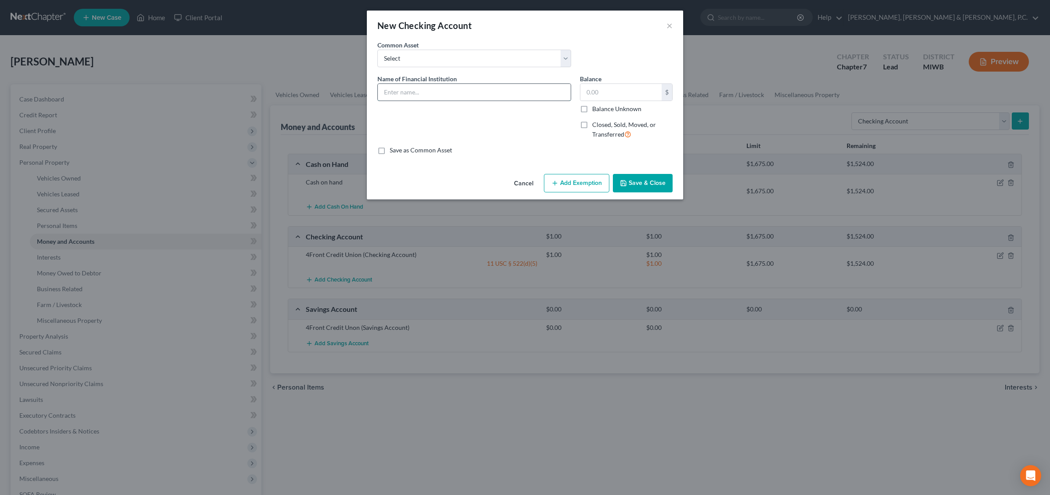
click at [427, 94] on input "text" at bounding box center [474, 92] width 193 height 17
type input "Huntington National Bank"
type input "67.85"
click at [566, 185] on button "Add Exemption" at bounding box center [576, 183] width 65 height 18
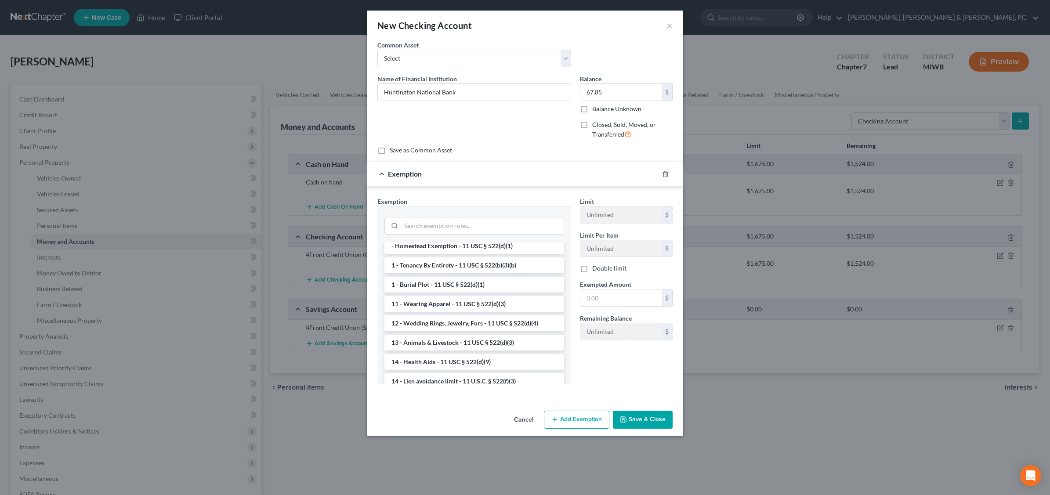
scroll to position [66, 0]
click at [506, 377] on li "14 - Wildcard Exemption - 11 USC § 522(d)(5)" at bounding box center [474, 379] width 180 height 16
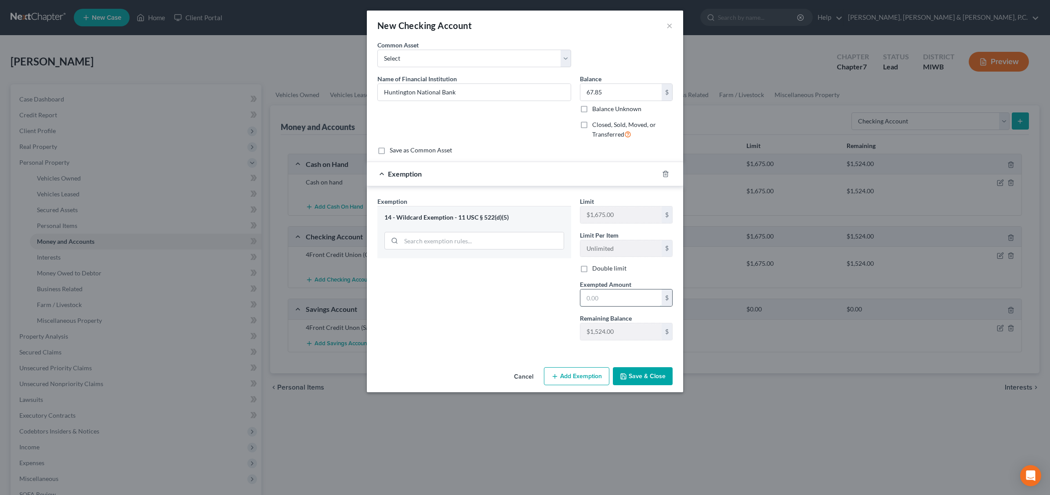
click at [603, 300] on input "text" at bounding box center [620, 298] width 81 height 17
type input "67.85"
click at [652, 377] on button "Save & Close" at bounding box center [643, 376] width 60 height 18
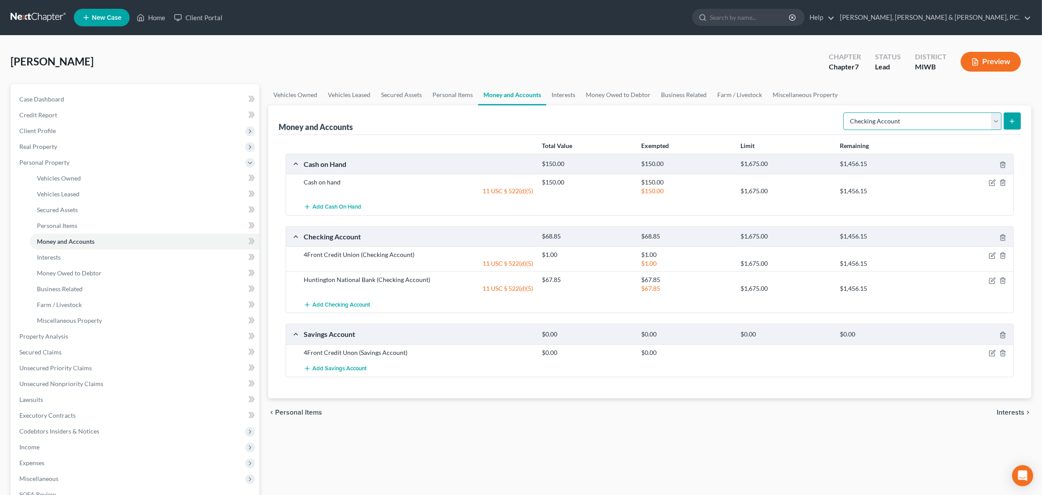
click at [838, 119] on select "Select Account Type Brokerage Cash on Hand Certificates of Deposit Checking Acc…" at bounding box center [922, 121] width 158 height 18
select select "savings"
click at [838, 112] on select "Select Account Type Brokerage Cash on Hand Certificates of Deposit Checking Acc…" at bounding box center [922, 121] width 158 height 18
click at [838, 116] on button "submit" at bounding box center [1012, 120] width 17 height 17
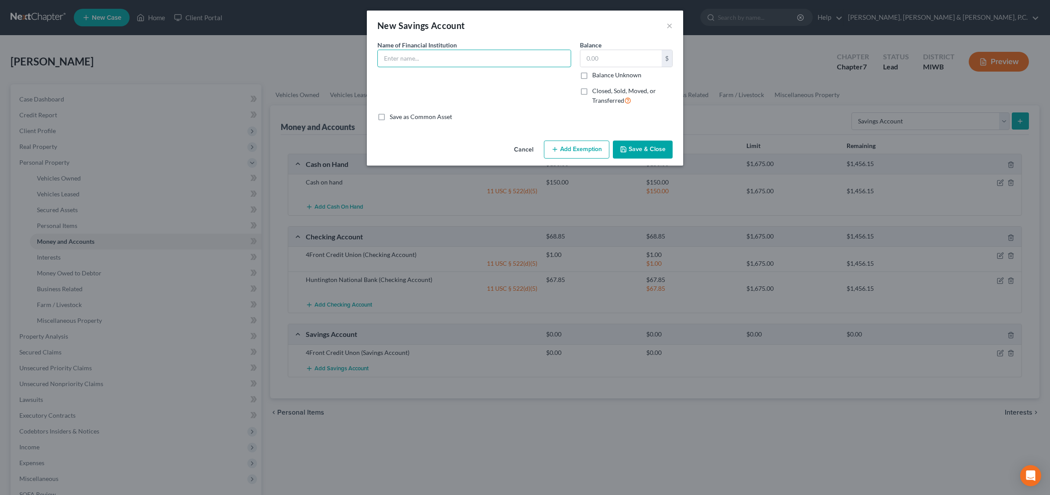
drag, startPoint x: 431, startPoint y: 58, endPoint x: 429, endPoint y: 47, distance: 11.1
click at [430, 53] on input "text" at bounding box center [474, 58] width 193 height 17
type input "Huntington National Bank"
type input "20.00"
click at [576, 146] on button "Add Exemption" at bounding box center [576, 150] width 65 height 18
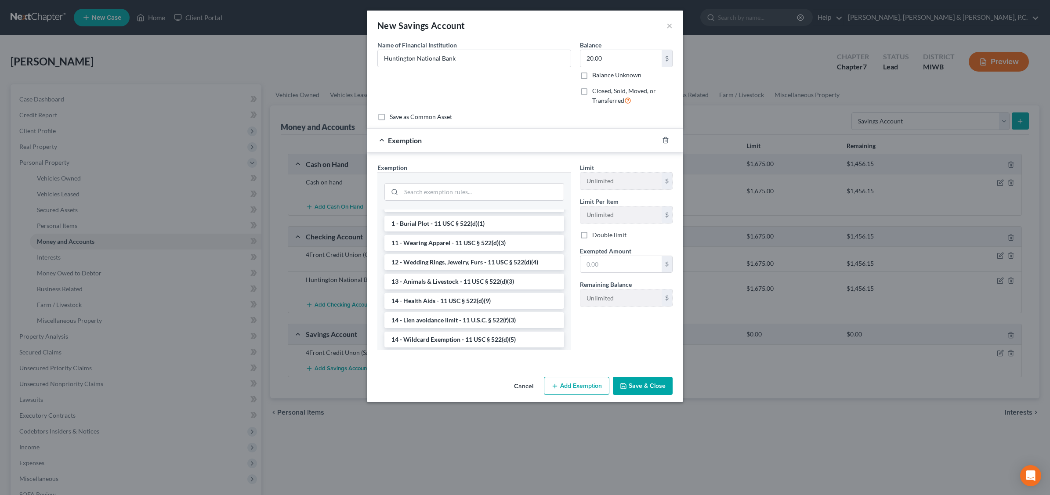
scroll to position [132, 0]
click at [521, 326] on li "14 - Wildcard Exemption - 11 USC § 522(d)(5)" at bounding box center [474, 318] width 180 height 16
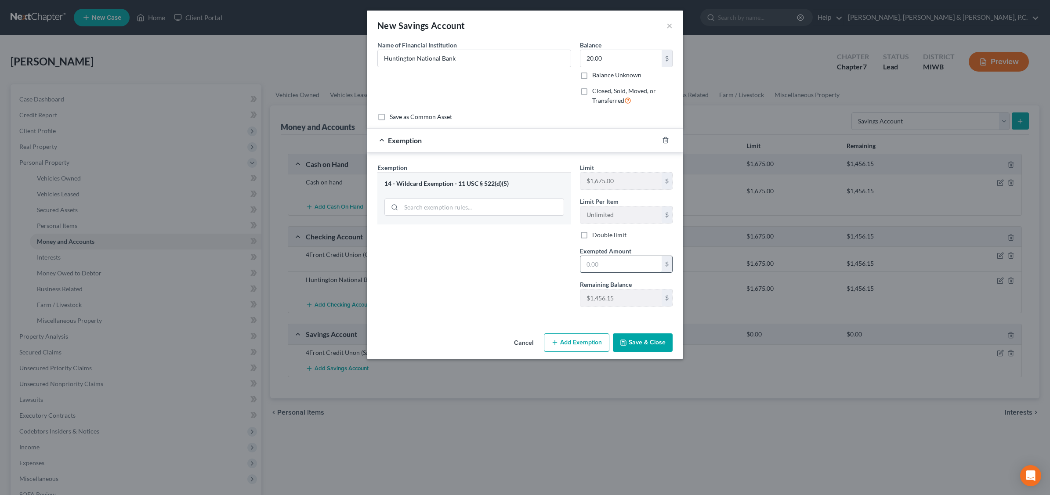
click at [604, 263] on input "text" at bounding box center [620, 264] width 81 height 17
type input "20.00"
click at [649, 344] on button "Save & Close" at bounding box center [643, 343] width 60 height 18
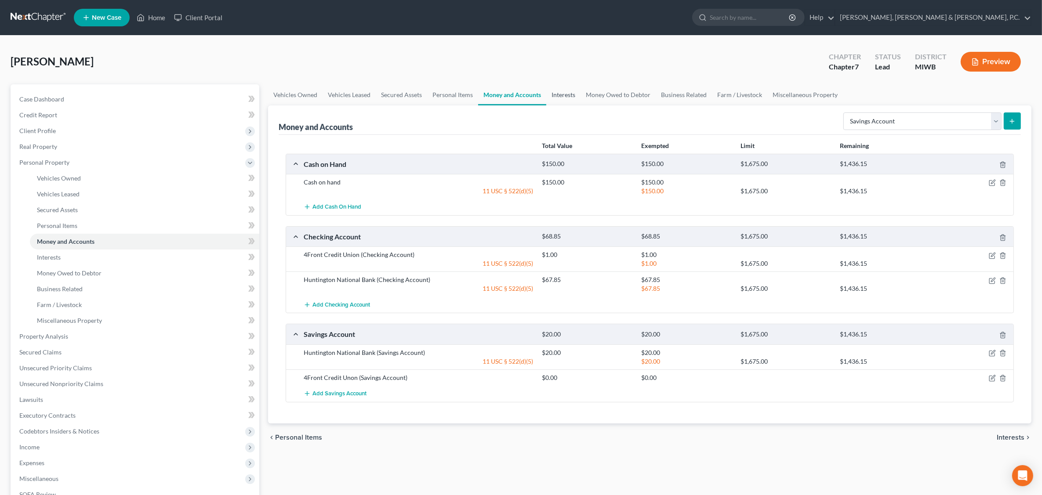
click at [557, 94] on link "Interests" at bounding box center [563, 94] width 34 height 21
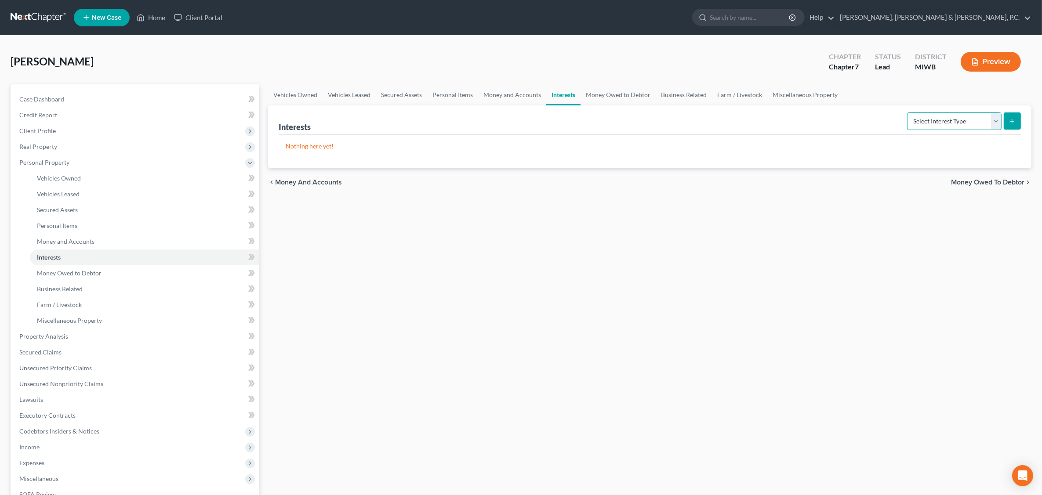
click at [838, 118] on select "Select Interest Type 401K Annuity Bond Education IRA Government Bond Government…" at bounding box center [954, 121] width 94 height 18
click at [620, 95] on link "Money Owed to Debtor" at bounding box center [617, 94] width 75 height 21
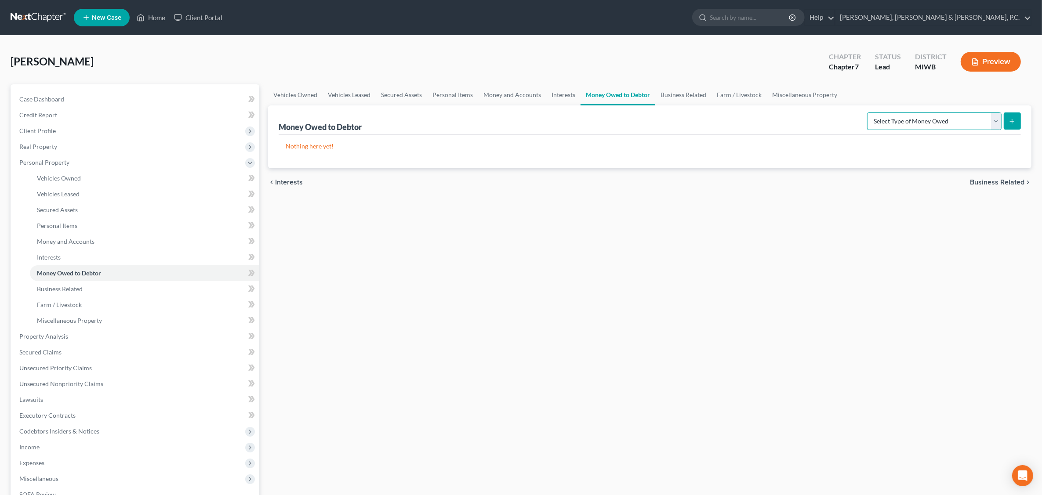
click at [838, 122] on select "Select Type of Money Owed Accounts Receivable Alimony Child Support Claims Agai…" at bounding box center [934, 121] width 134 height 18
select select "expected_tax_refund"
click at [838, 112] on select "Select Type of Money Owed Accounts Receivable Alimony Child Support Claims Agai…" at bounding box center [934, 121] width 134 height 18
click at [838, 118] on icon "submit" at bounding box center [1011, 121] width 7 height 7
select select "0"
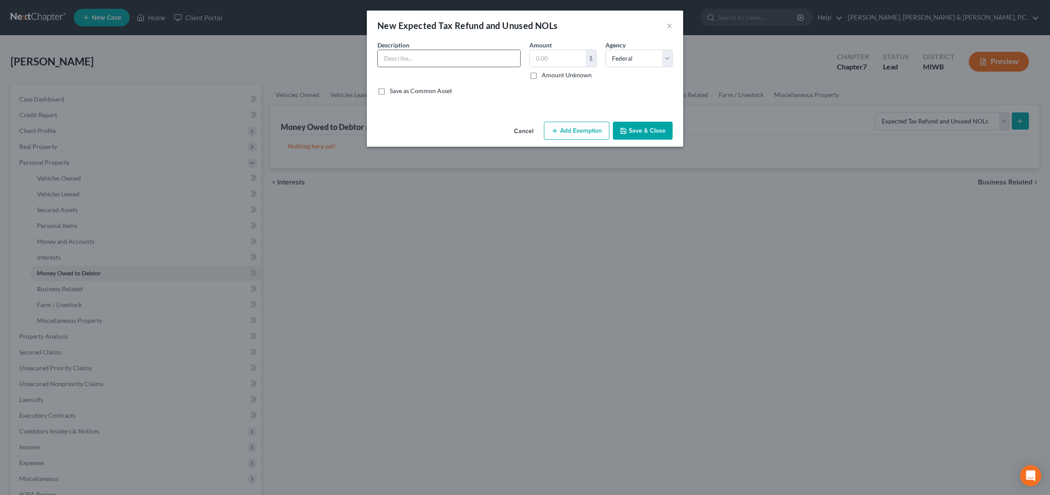
click at [423, 58] on input "text" at bounding box center [449, 58] width 142 height 17
type input "Prospective 2025 Federal Income Tax Refund"
click at [561, 61] on input "text" at bounding box center [558, 58] width 56 height 17
type input "50.00"
click at [580, 128] on button "Add Exemption" at bounding box center [576, 131] width 65 height 18
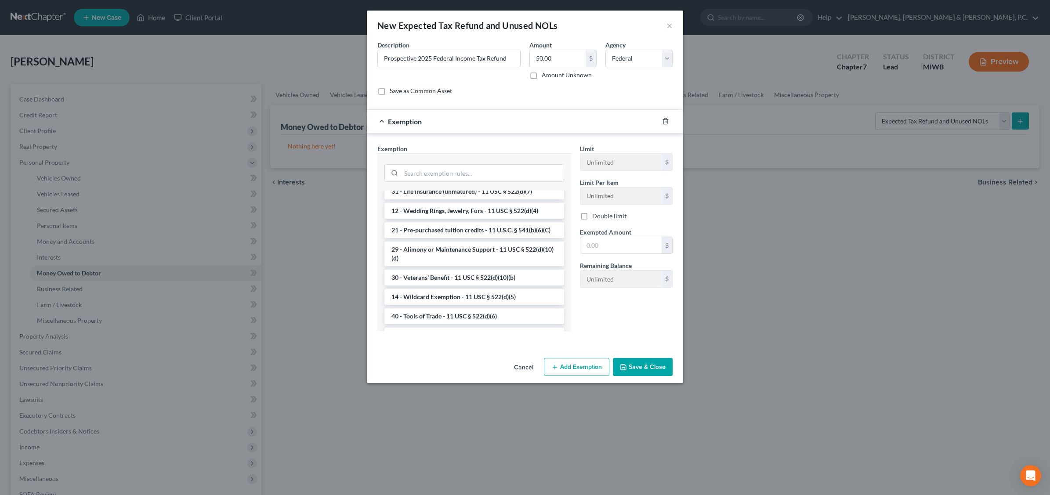
scroll to position [242, 0]
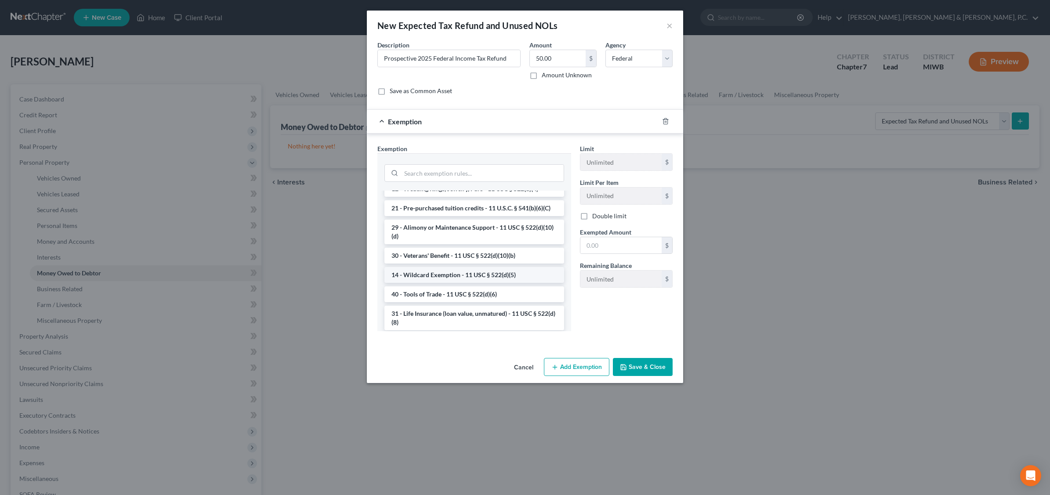
click at [500, 283] on li "14 - Wildcard Exemption - 11 USC § 522(d)(5)" at bounding box center [474, 275] width 180 height 16
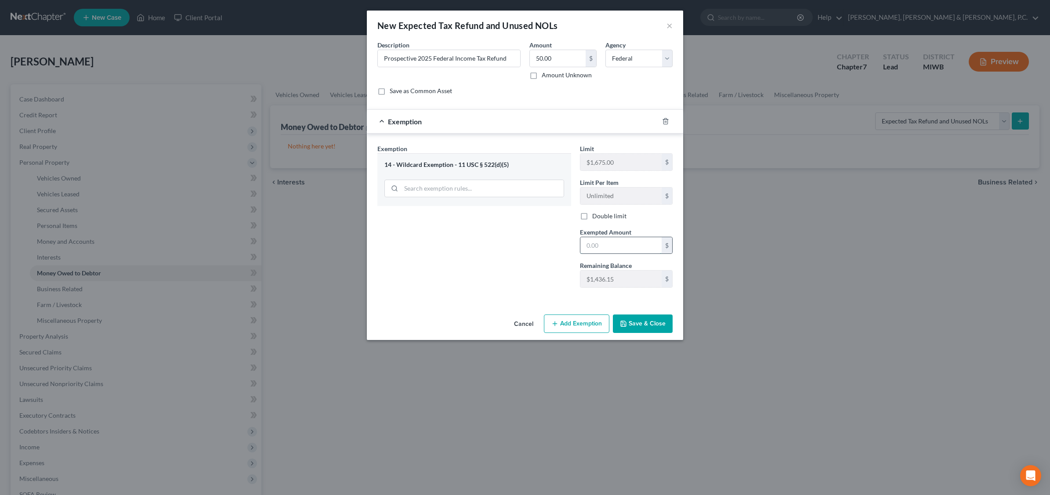
click at [632, 249] on input "text" at bounding box center [620, 245] width 81 height 17
type input "50.00"
click at [644, 324] on button "Save & Close" at bounding box center [643, 324] width 60 height 18
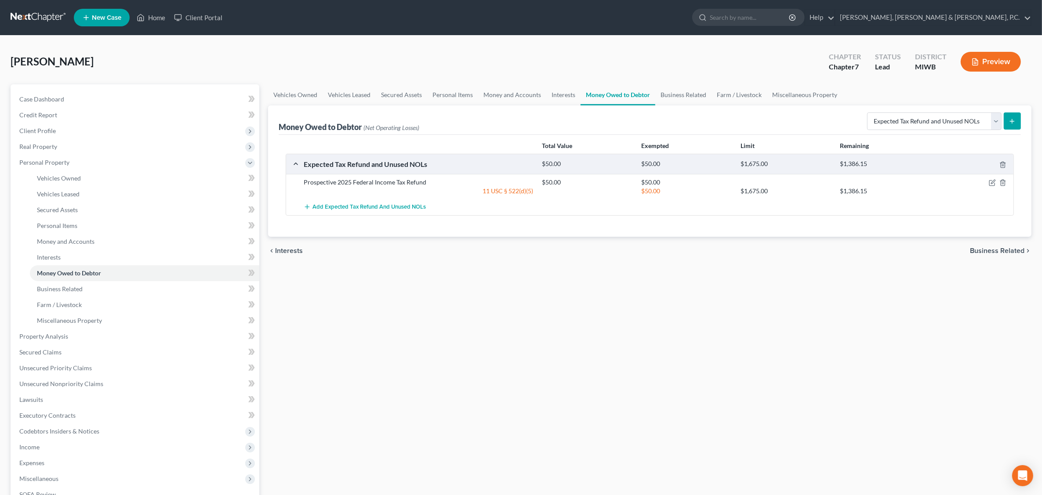
click at [838, 119] on icon "submit" at bounding box center [1011, 121] width 7 height 7
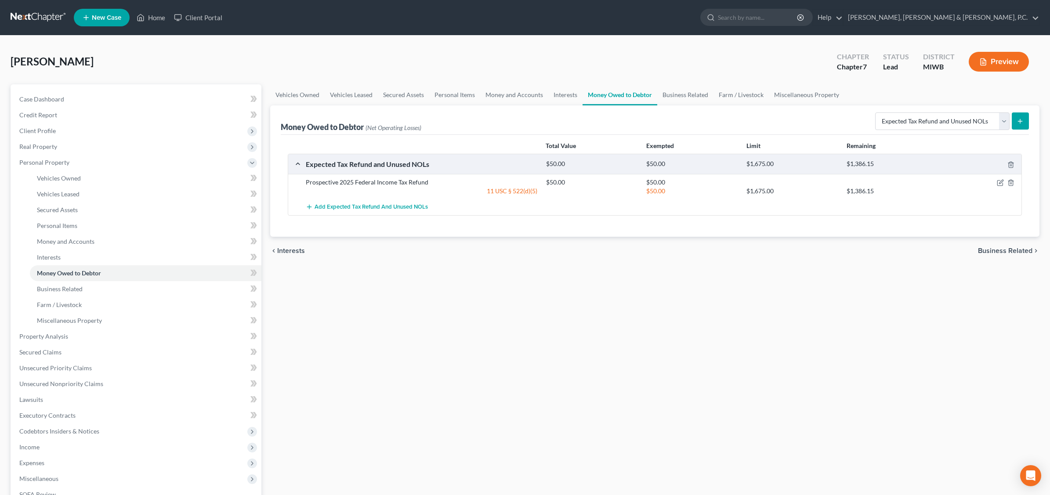
select select "0"
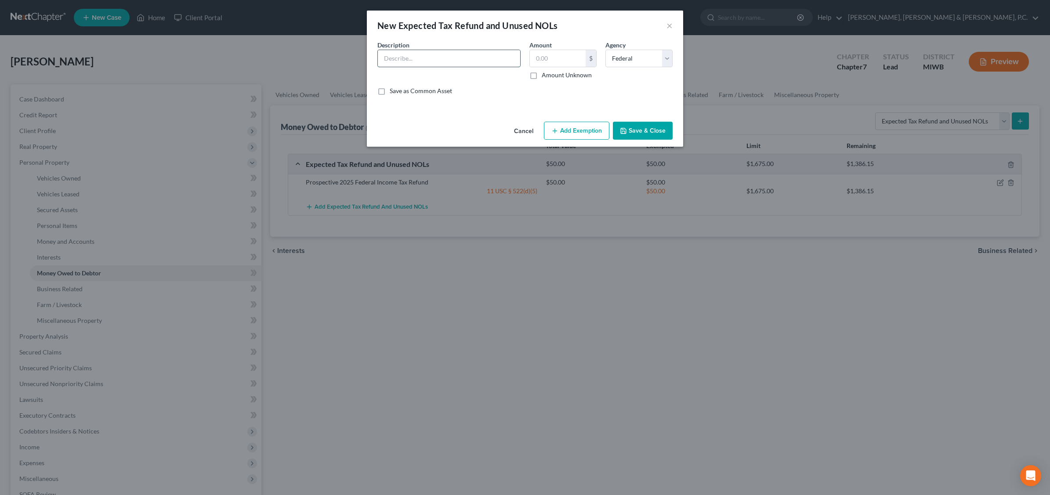
click at [422, 54] on input "text" at bounding box center [449, 58] width 142 height 17
type input "Prospective 2025 Federal Income Tax Refund"
type input "50.00"
click at [454, 58] on input "Prospective 2025 Federal Income Tax Refund" at bounding box center [449, 58] width 142 height 17
type input "Prospective 2025 State Income Tax Refund"
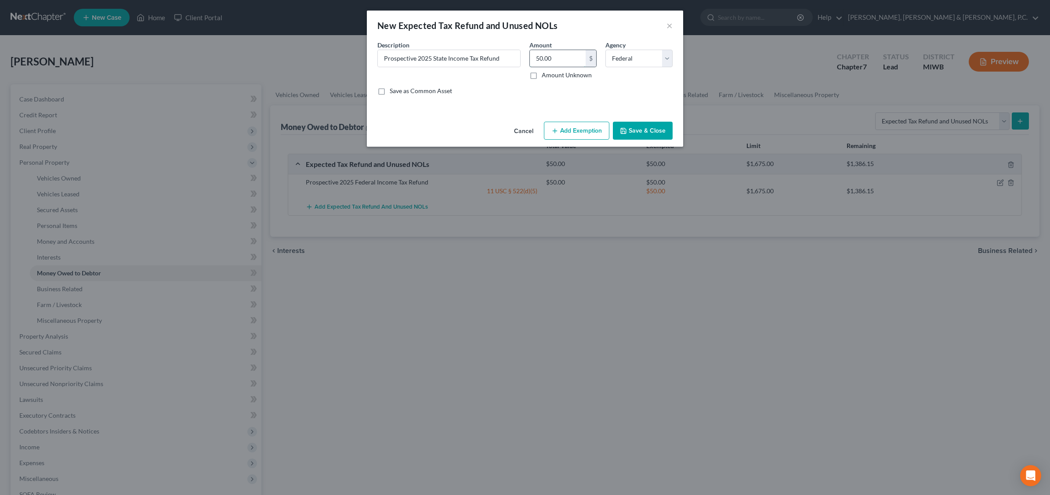
click at [559, 58] on input "50.00" at bounding box center [558, 58] width 56 height 17
type input "800.00"
drag, startPoint x: 666, startPoint y: 60, endPoint x: 660, endPoint y: 65, distance: 7.8
click at [666, 60] on select "Select Federal State Local" at bounding box center [638, 59] width 67 height 18
select select "1"
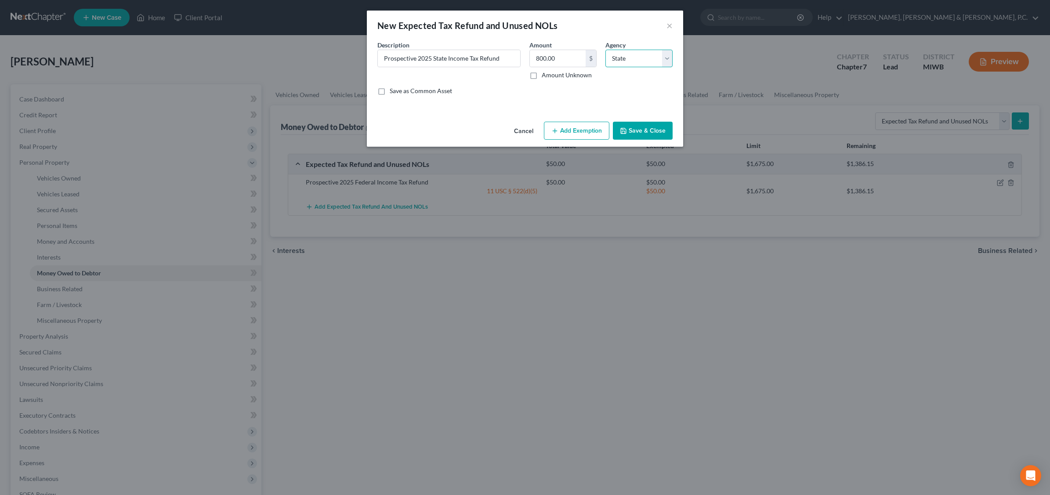
click at [605, 50] on select "Select Federal State Local" at bounding box center [638, 59] width 67 height 18
click at [580, 133] on button "Add Exemption" at bounding box center [576, 131] width 65 height 18
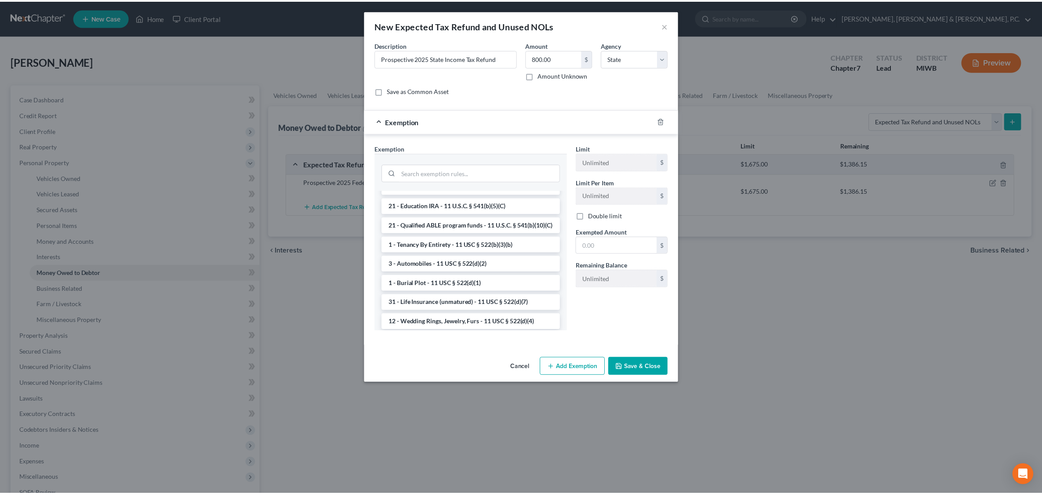
scroll to position [0, 0]
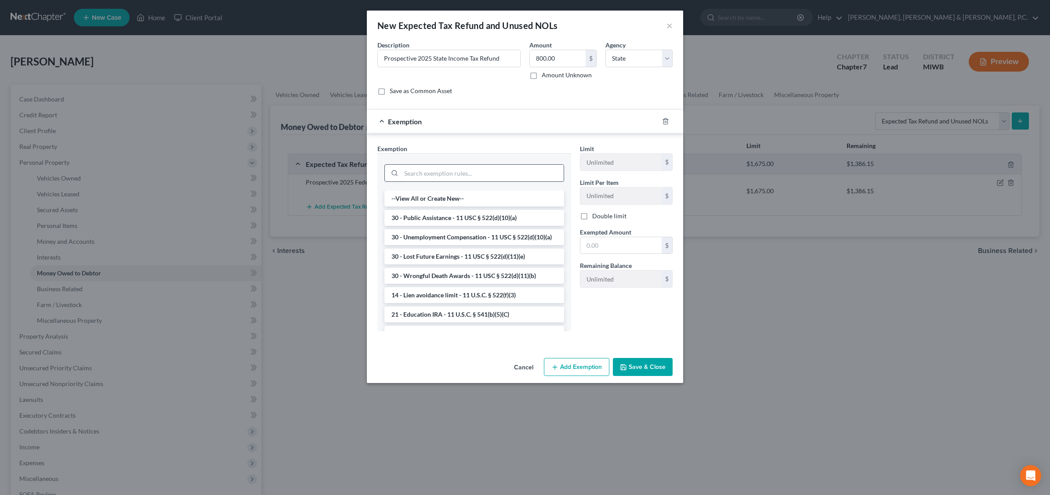
click at [464, 176] on input "search" at bounding box center [482, 173] width 163 height 17
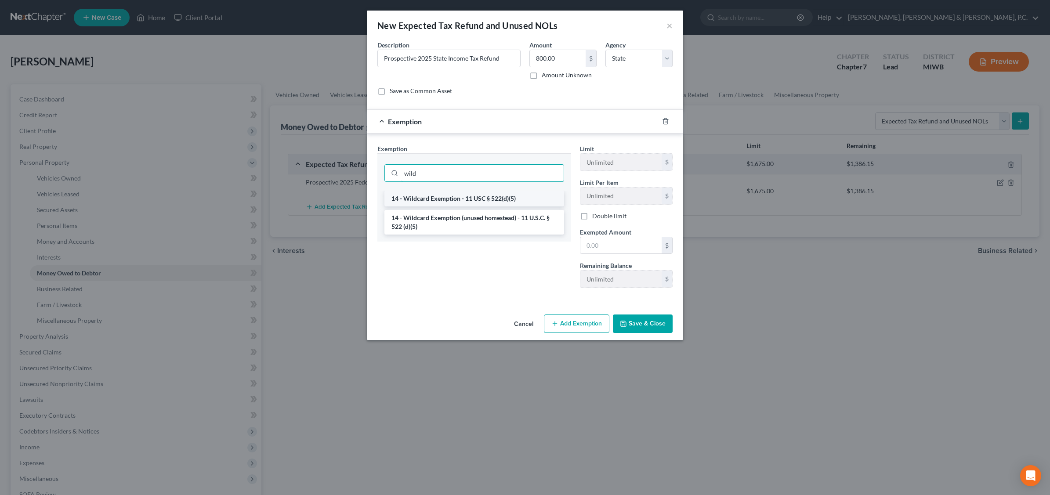
type input "wild"
click at [484, 199] on li "14 - Wildcard Exemption - 11 USC § 522(d)(5)" at bounding box center [474, 199] width 180 height 16
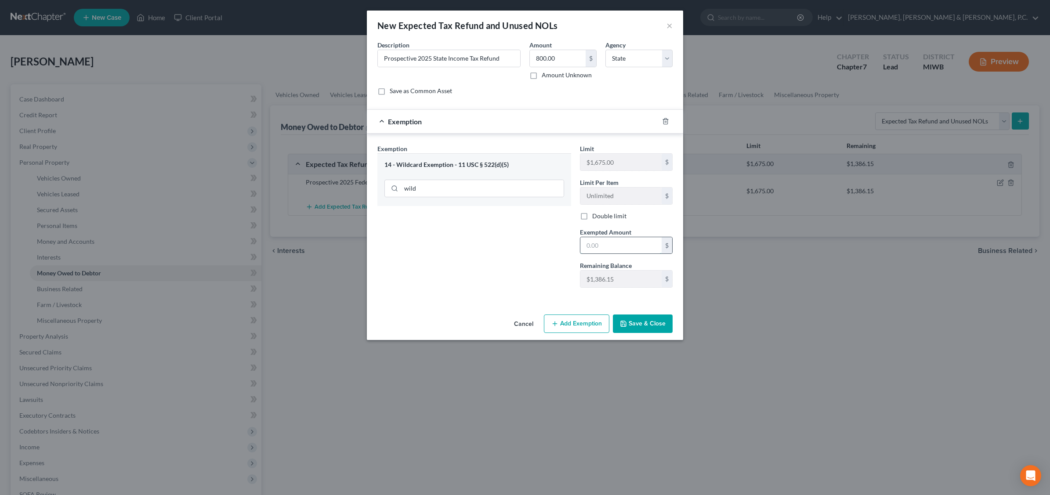
click at [611, 244] on input "text" at bounding box center [620, 245] width 81 height 17
type input "800.00"
click at [652, 322] on button "Save & Close" at bounding box center [643, 324] width 60 height 18
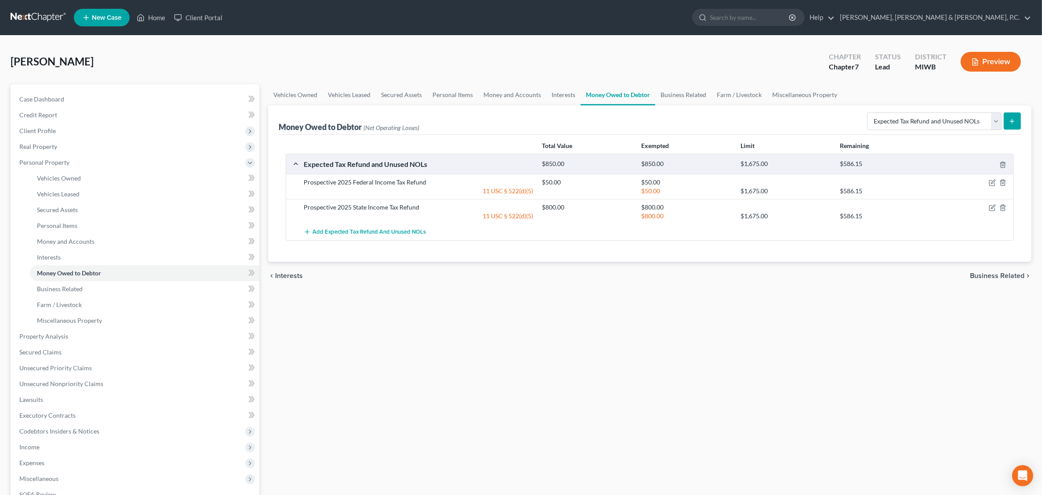
click at [593, 73] on div "[PERSON_NAME] Upgraded Chapter Chapter 7 Status Lead District MIWB Preview" at bounding box center [521, 65] width 1021 height 38
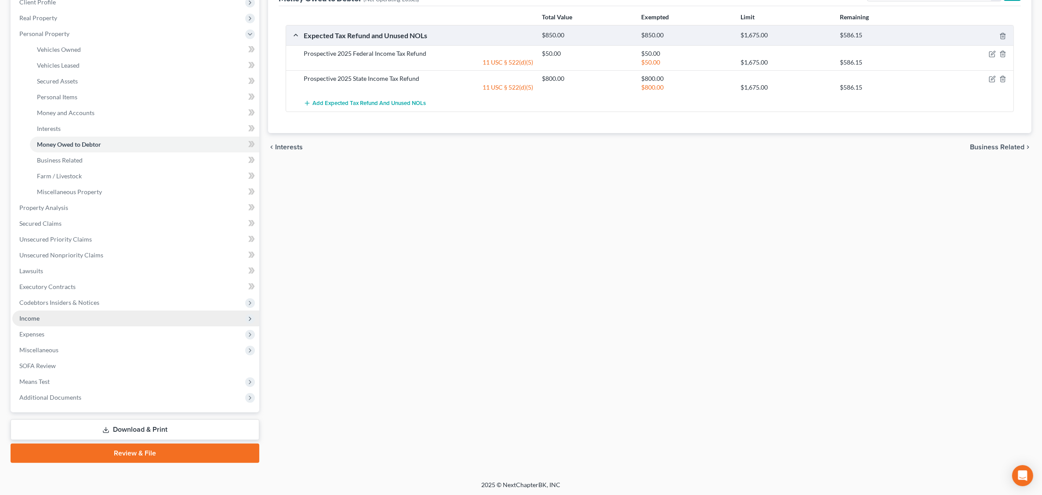
click at [21, 318] on span "Income" at bounding box center [29, 318] width 20 height 7
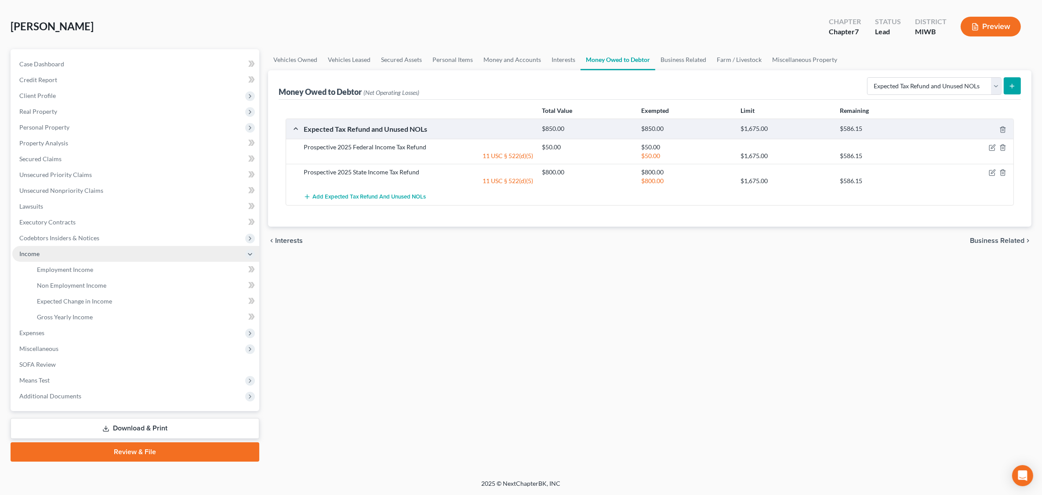
scroll to position [34, 0]
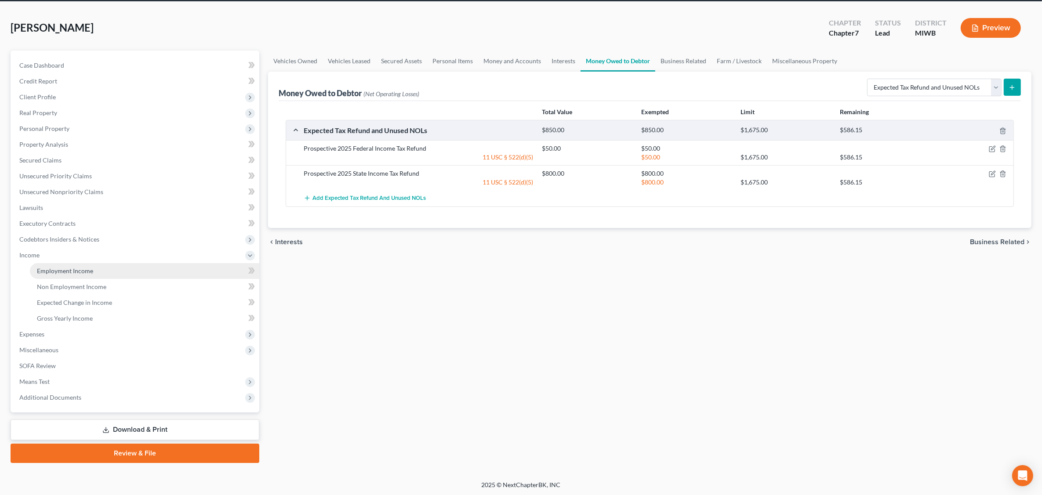
click at [87, 267] on span "Employment Income" at bounding box center [65, 270] width 56 height 7
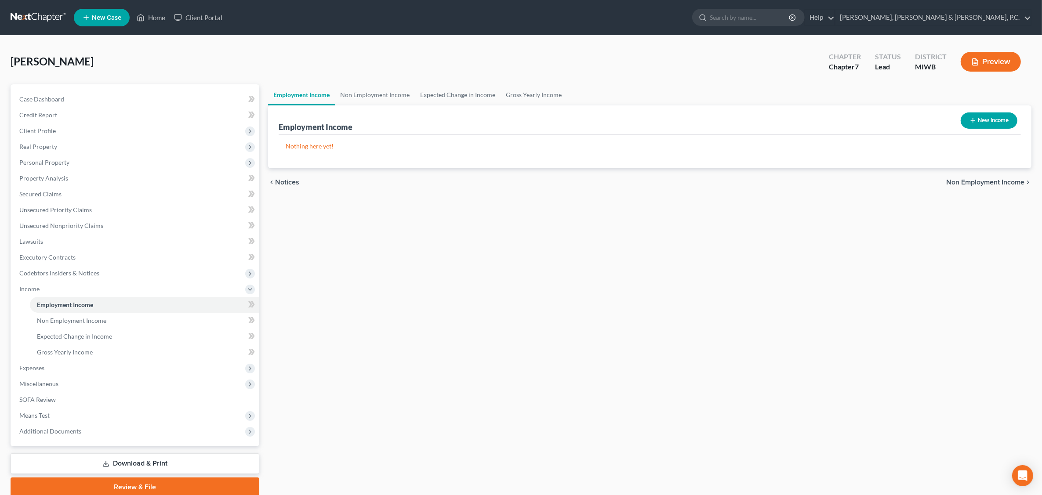
click at [838, 120] on button "New Income" at bounding box center [989, 120] width 57 height 16
select select "0"
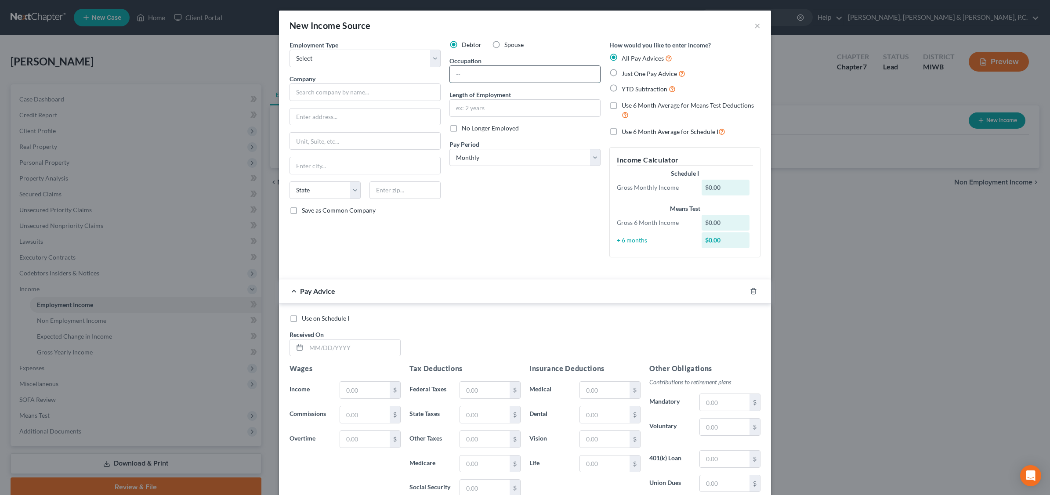
click at [480, 75] on input "text" at bounding box center [525, 74] width 150 height 17
type input "Un"
click at [838, 285] on div "New Income Source × Employment Type * Select Full or [DEMOGRAPHIC_DATA] Employm…" at bounding box center [525, 247] width 1050 height 495
click at [755, 25] on button "×" at bounding box center [757, 25] width 6 height 11
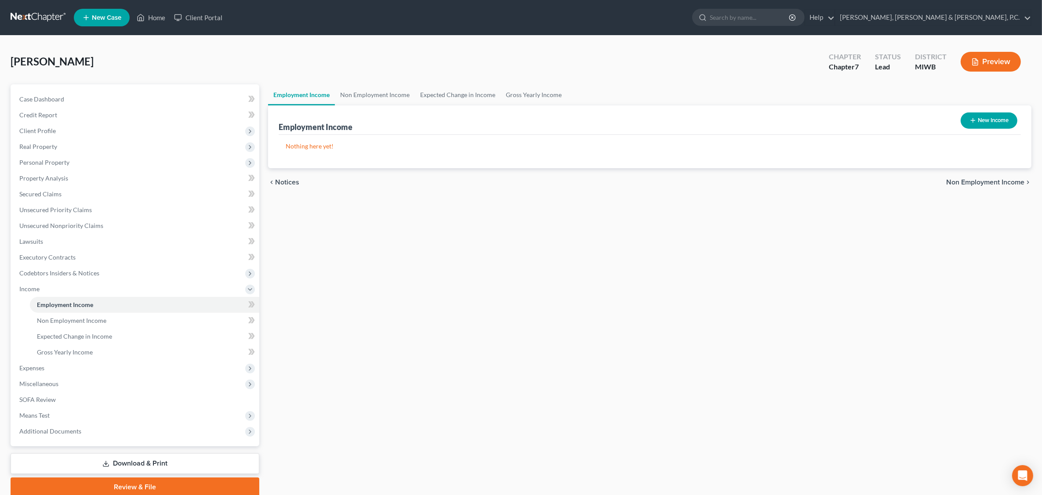
click at [838, 117] on button "New Income" at bounding box center [989, 120] width 57 height 16
select select "0"
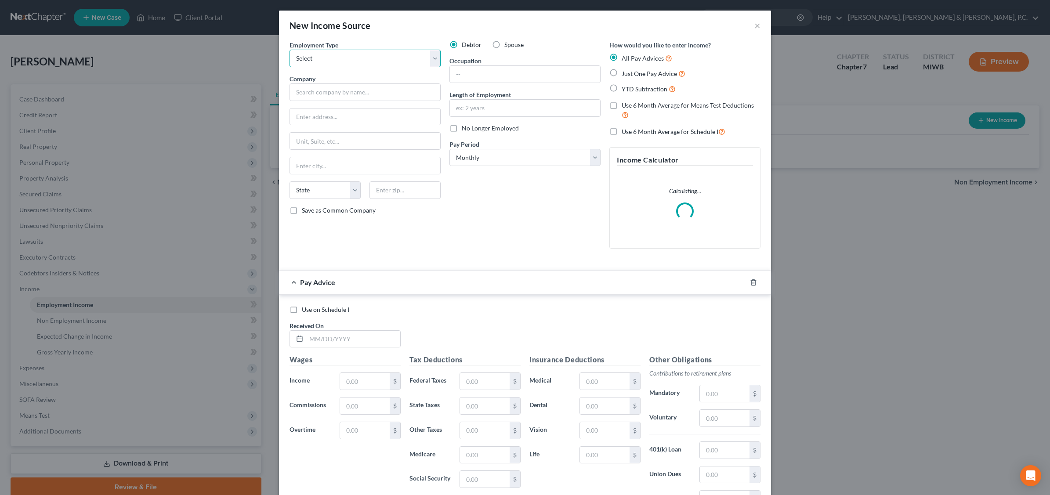
click at [425, 54] on select "Select Full or [DEMOGRAPHIC_DATA] Employment Self Employment" at bounding box center [365, 59] width 151 height 18
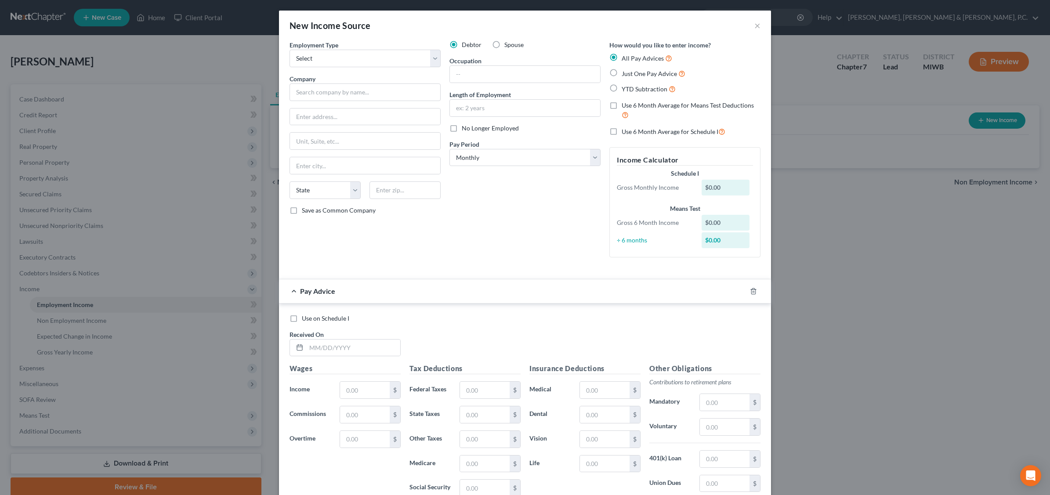
click at [820, 214] on div "New Income Source × Employment Type * Select Full or [DEMOGRAPHIC_DATA] Employm…" at bounding box center [525, 247] width 1050 height 495
click at [495, 73] on input "text" at bounding box center [525, 74] width 150 height 17
type input "Unemployed"
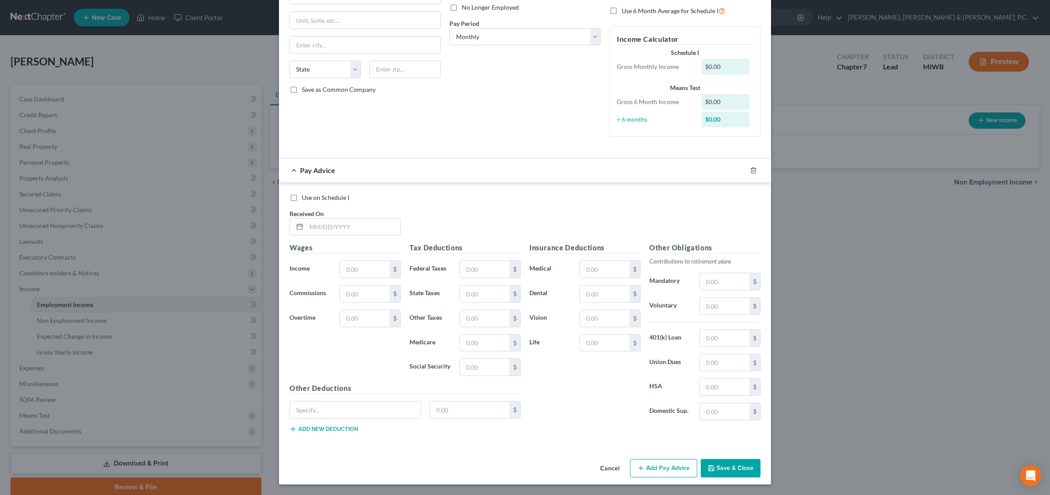
click at [739, 468] on button "Save & Close" at bounding box center [731, 468] width 60 height 18
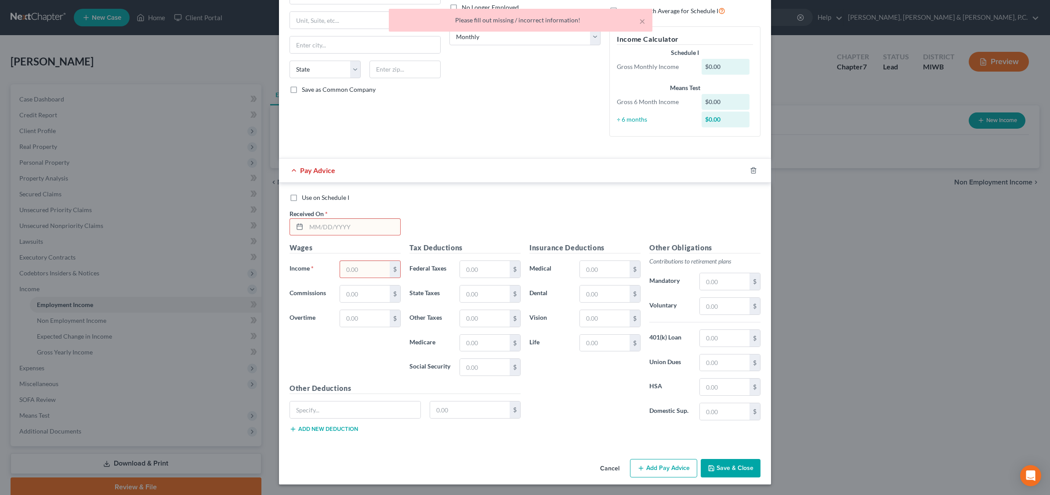
scroll to position [0, 0]
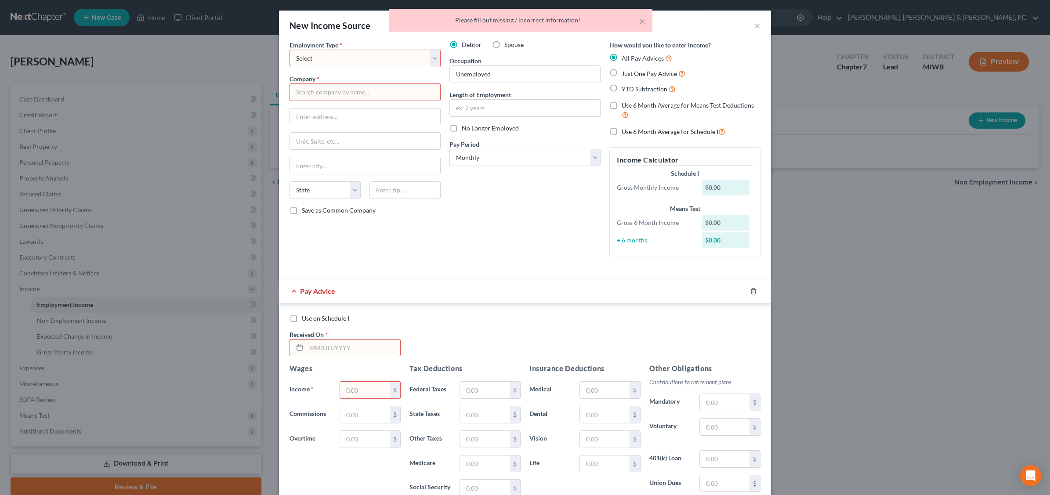
click at [346, 51] on select "Select Full or [DEMOGRAPHIC_DATA] Employment Self Employment" at bounding box center [365, 59] width 151 height 18
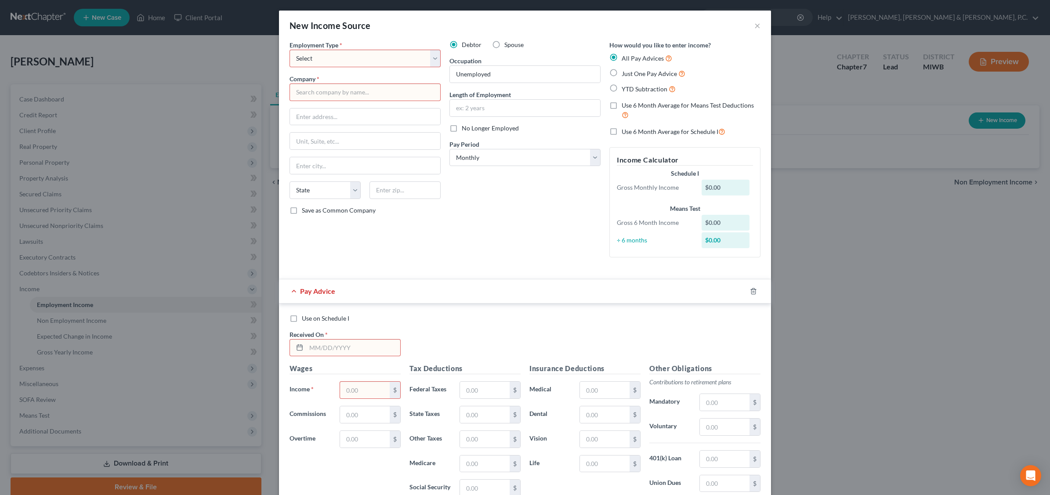
select select "0"
click at [290, 50] on select "Select Full or [DEMOGRAPHIC_DATA] Employment Self Employment" at bounding box center [365, 59] width 151 height 18
click at [348, 92] on input "text" at bounding box center [365, 92] width 151 height 18
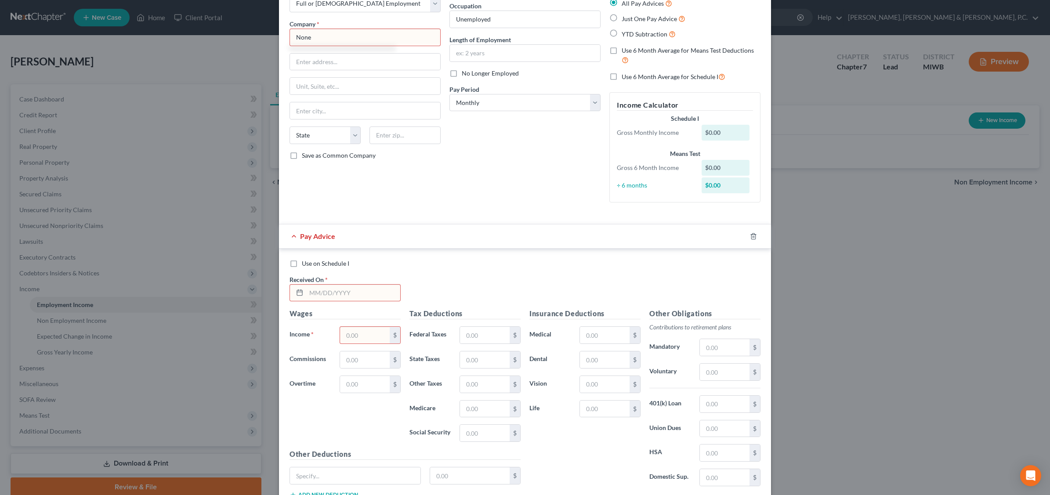
scroll to position [123, 0]
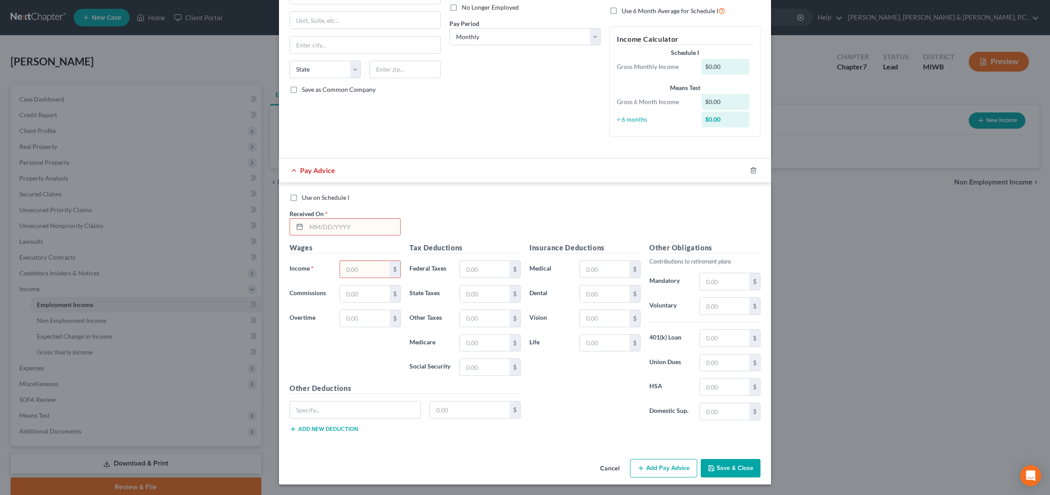
type input "None"
click at [347, 224] on input "text" at bounding box center [353, 227] width 94 height 17
click at [457, 222] on div "Use on Schedule I Received On *" at bounding box center [525, 218] width 480 height 50
click at [732, 471] on button "Save & Close" at bounding box center [731, 468] width 60 height 18
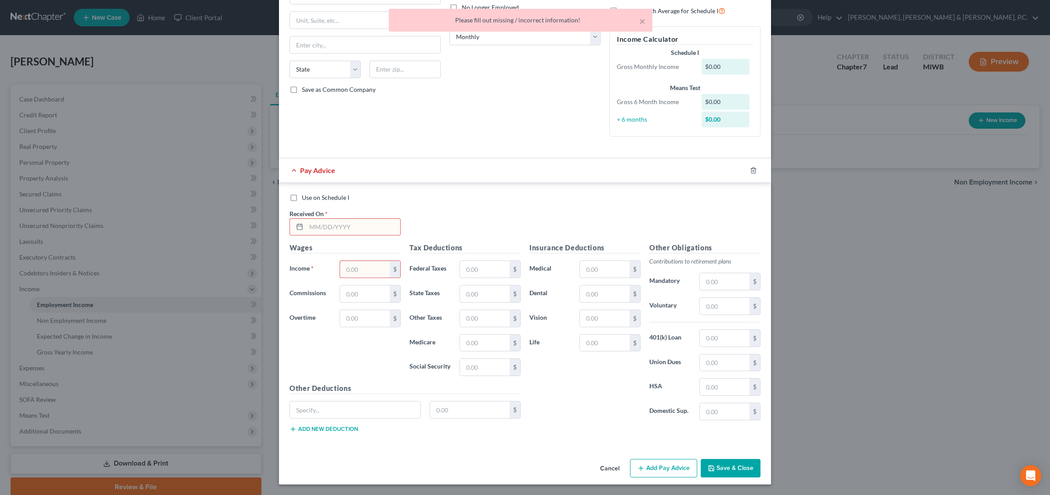
scroll to position [0, 0]
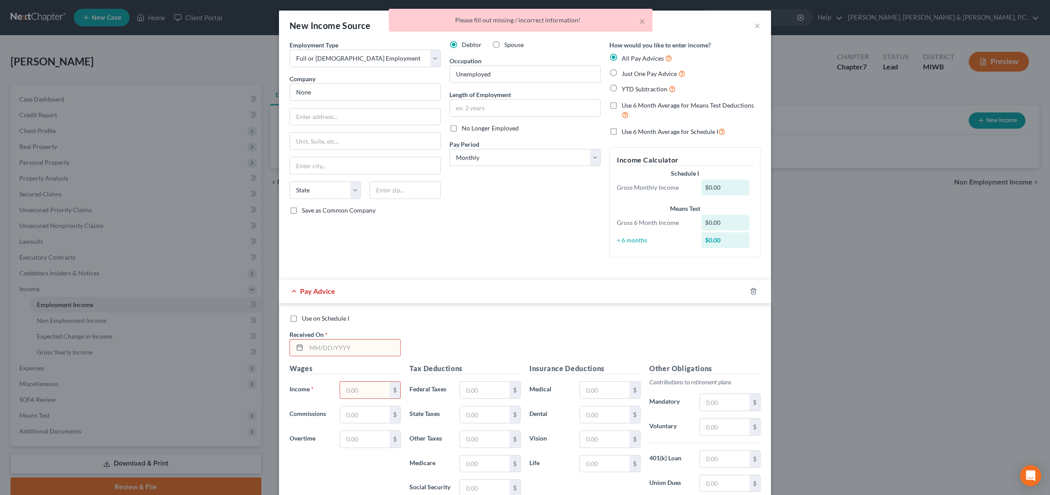
click at [474, 244] on div "Debtor Spouse Occupation [DEMOGRAPHIC_DATA] Length of Employment No Longer Empl…" at bounding box center [525, 152] width 160 height 224
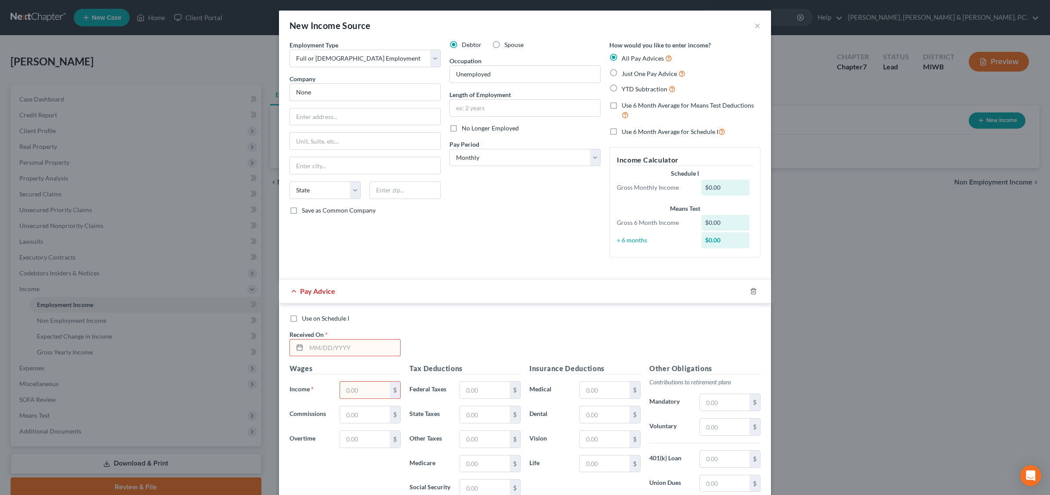
click at [490, 242] on div "Debtor Spouse Occupation [DEMOGRAPHIC_DATA] Length of Employment No Longer Empl…" at bounding box center [525, 152] width 160 height 224
click at [484, 252] on div "Debtor Spouse Occupation [DEMOGRAPHIC_DATA] Length of Employment No Longer Empl…" at bounding box center [525, 152] width 160 height 224
click at [302, 320] on label "Use on Schedule I" at bounding box center [325, 318] width 47 height 9
click at [305, 320] on input "Use on Schedule I" at bounding box center [308, 317] width 6 height 6
checkbox input "true"
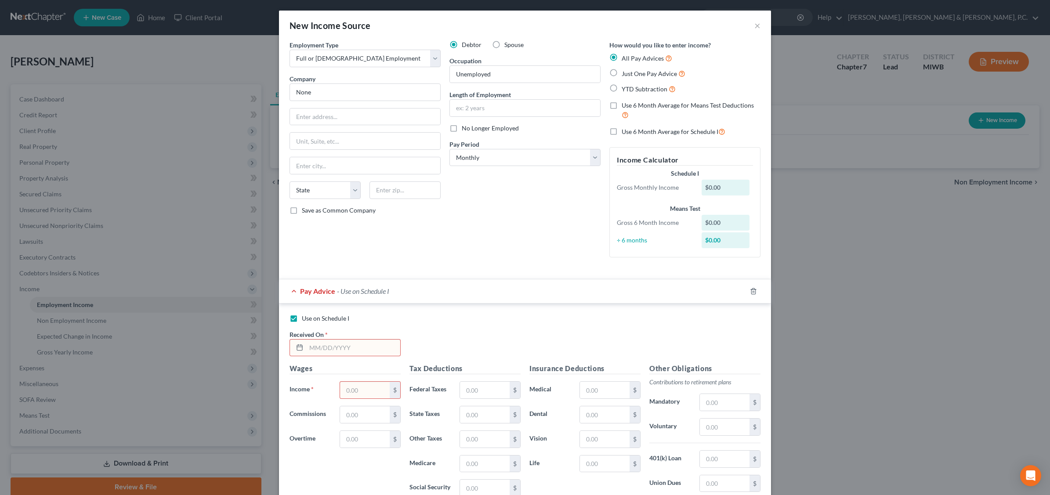
click at [379, 389] on input "text" at bounding box center [365, 390] width 50 height 17
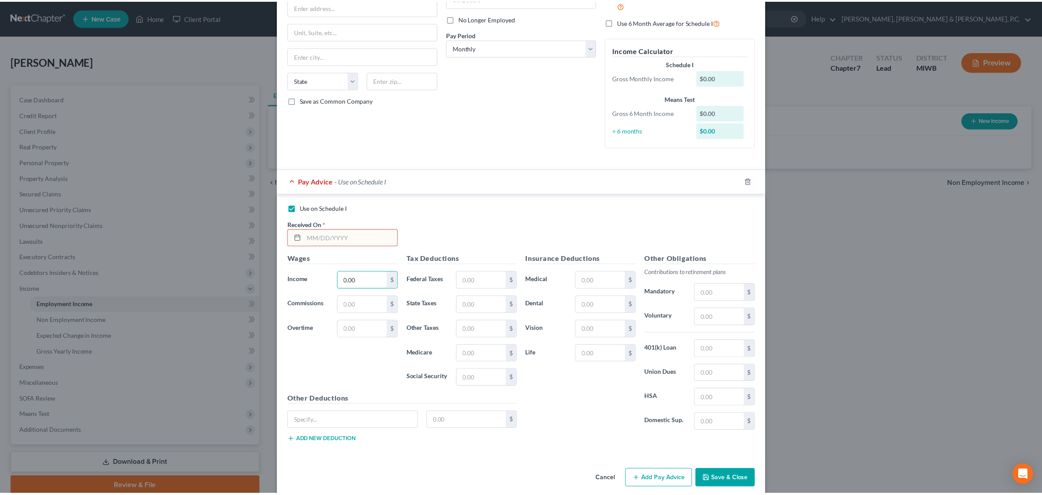
scroll to position [123, 0]
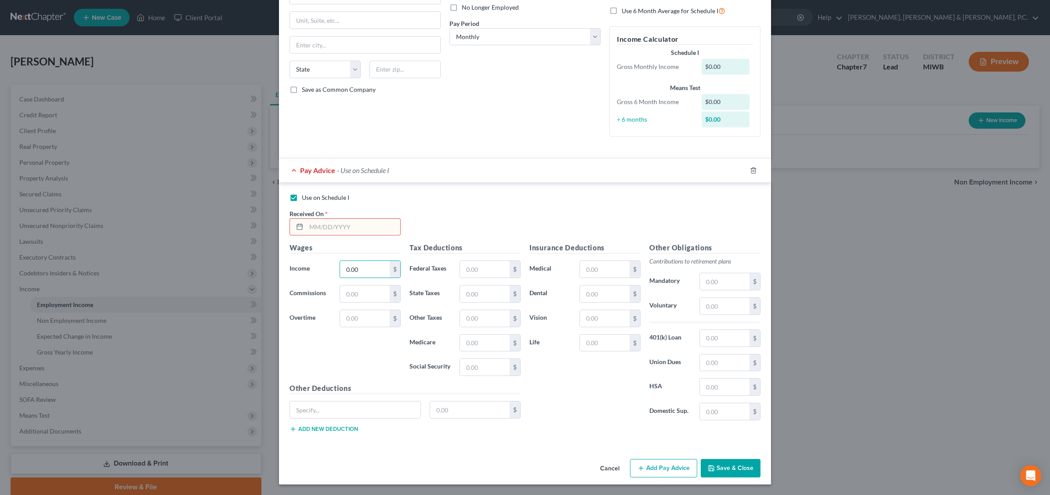
type input "0.00"
click at [725, 465] on button "Save & Close" at bounding box center [731, 468] width 60 height 18
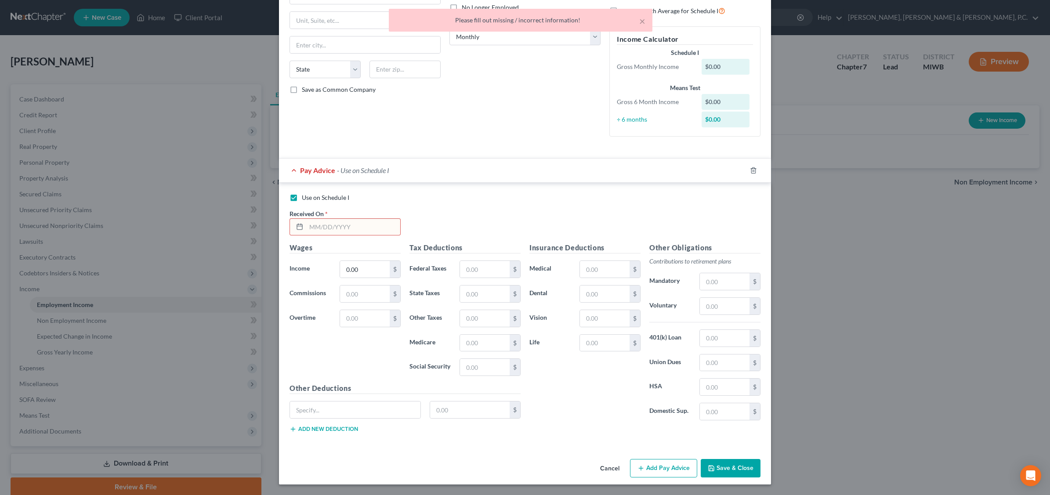
click at [344, 225] on input "text" at bounding box center [353, 227] width 94 height 17
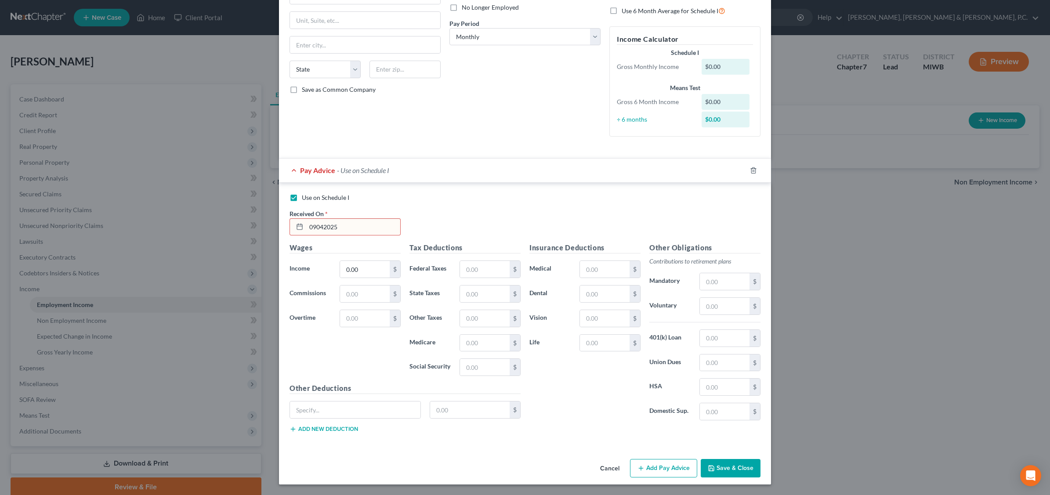
click at [728, 471] on button "Save & Close" at bounding box center [731, 468] width 60 height 18
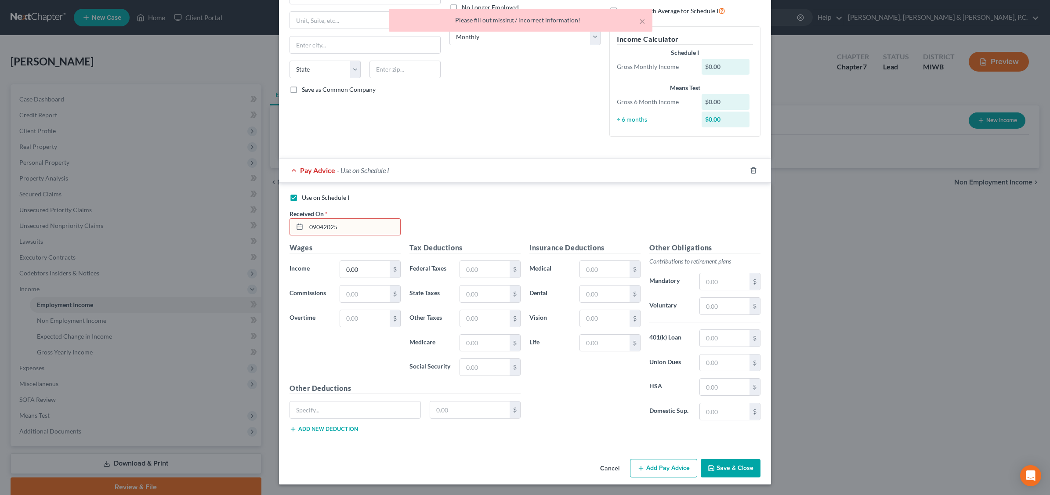
click at [336, 225] on input "09042025" at bounding box center [353, 227] width 94 height 17
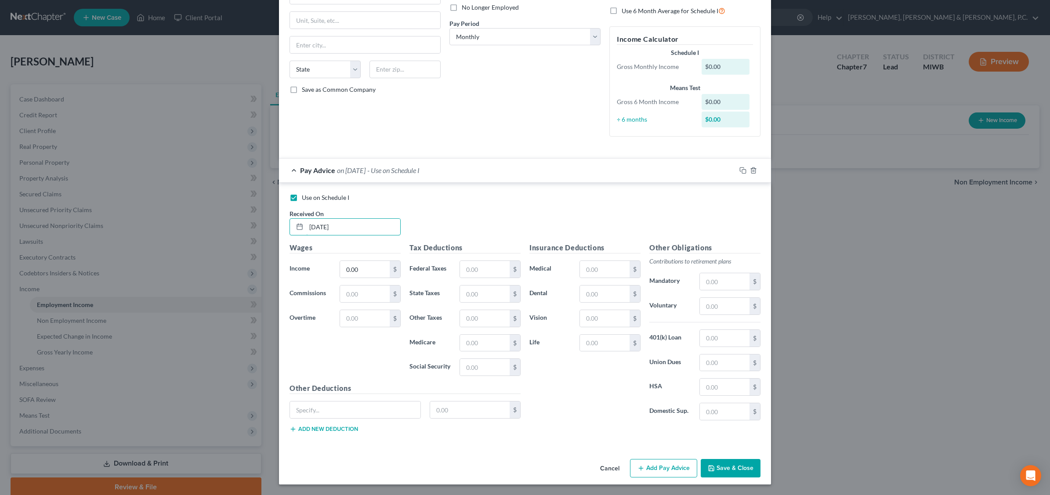
type input "[DATE]"
click at [730, 467] on button "Save & Close" at bounding box center [731, 468] width 60 height 18
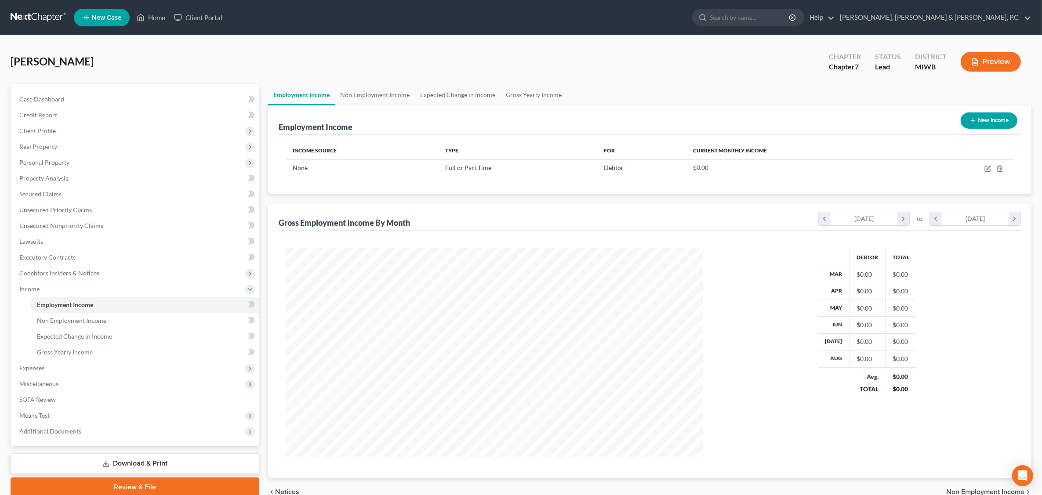
scroll to position [44, 0]
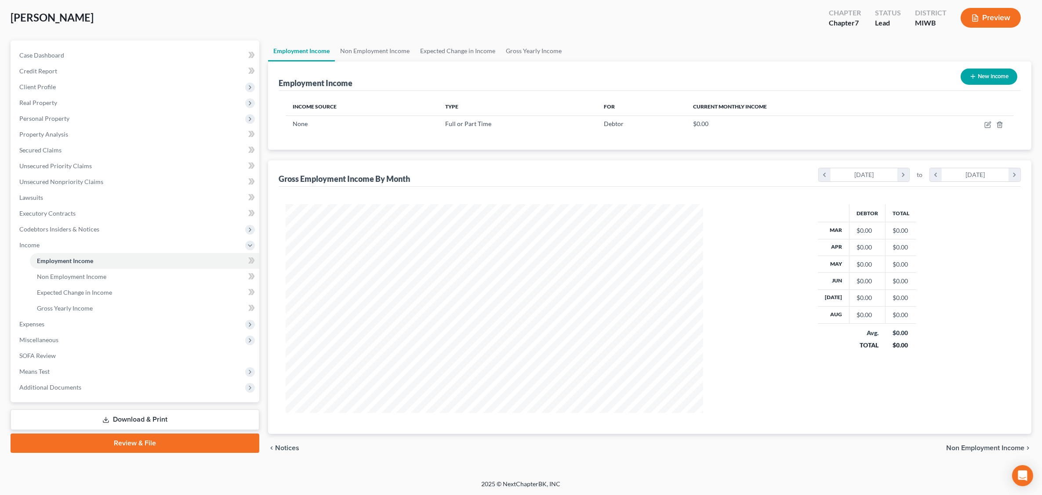
click at [838, 232] on div "$0.00" at bounding box center [867, 230] width 22 height 9
click at [402, 181] on div "Gross Employment Income By Month" at bounding box center [344, 179] width 131 height 11
click at [838, 322] on td "$0.00" at bounding box center [867, 315] width 36 height 17
drag, startPoint x: 412, startPoint y: 177, endPoint x: 584, endPoint y: 181, distance: 172.7
click at [414, 178] on div "Gross Employment Income By Month chevron_left [DATE] chevron_right to chevron_l…" at bounding box center [650, 173] width 742 height 26
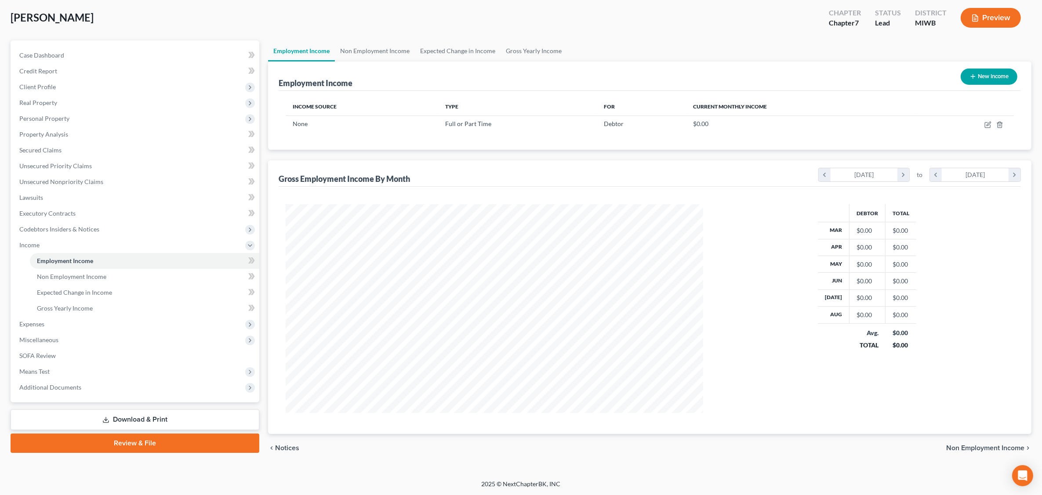
click at [838, 232] on div "$0.00" at bounding box center [867, 230] width 22 height 9
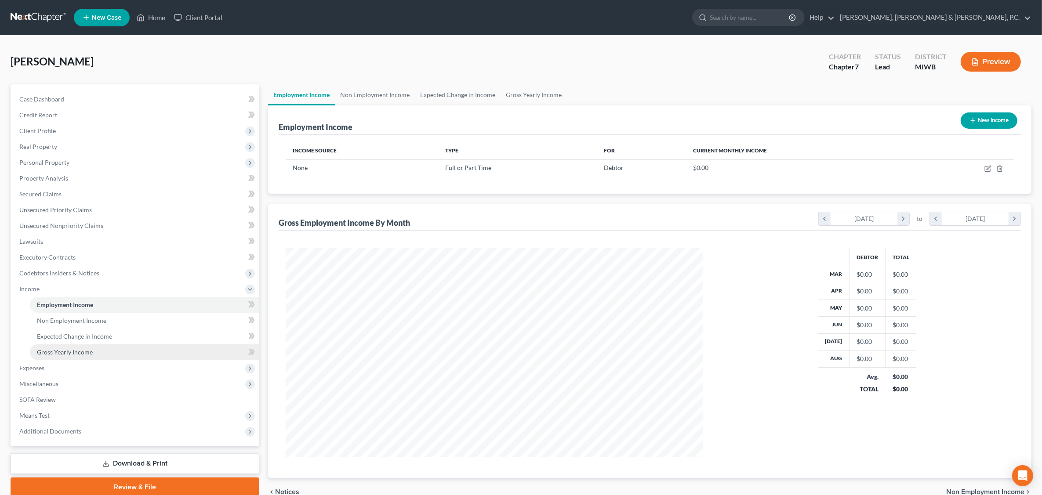
click at [76, 351] on span "Gross Yearly Income" at bounding box center [65, 351] width 56 height 7
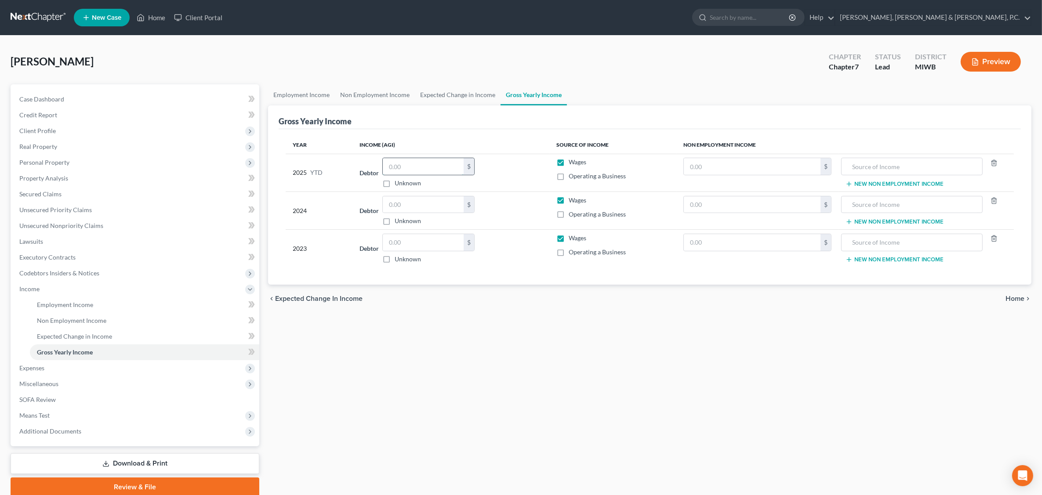
click at [410, 168] on input "text" at bounding box center [423, 166] width 81 height 17
click at [434, 207] on input "text" at bounding box center [423, 204] width 81 height 17
type input "31,621"
click at [427, 241] on input "text" at bounding box center [423, 242] width 81 height 17
type input "37,804"
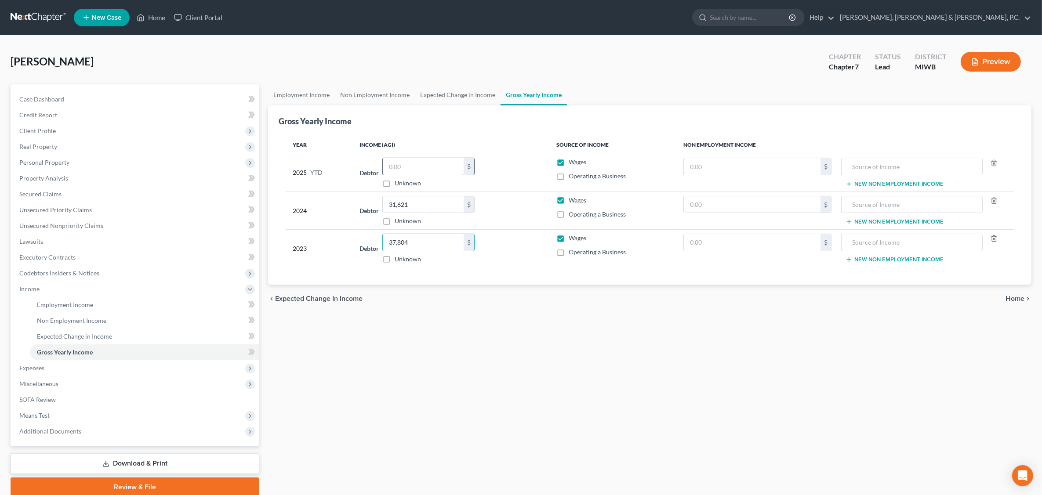
click at [434, 165] on input "text" at bounding box center [423, 166] width 81 height 17
click at [48, 367] on span "Expenses" at bounding box center [135, 368] width 247 height 16
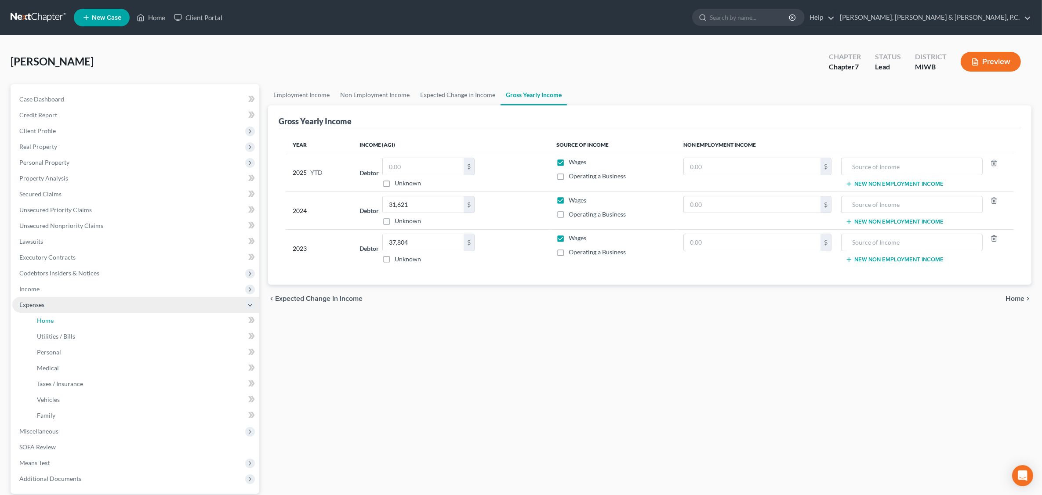
drag, startPoint x: 72, startPoint y: 319, endPoint x: 80, endPoint y: 311, distance: 11.2
click at [73, 319] on link "Home" at bounding box center [144, 321] width 229 height 16
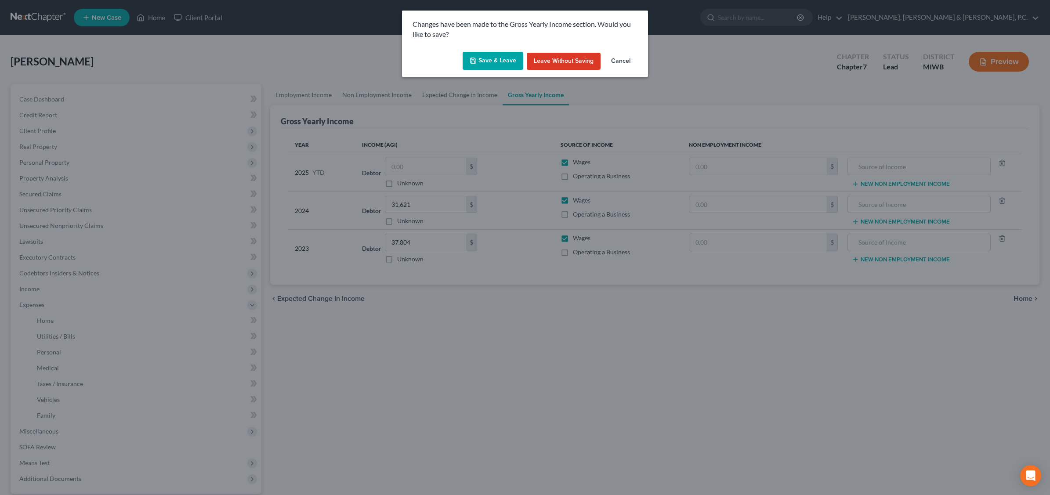
click at [504, 60] on button "Save & Leave" at bounding box center [493, 61] width 61 height 18
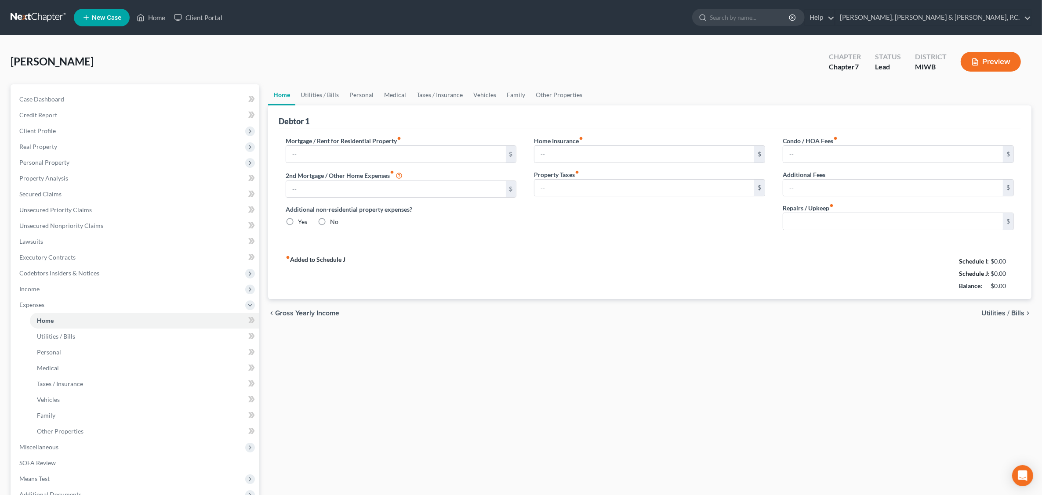
type input "0.00"
radio input "true"
type input "0.00"
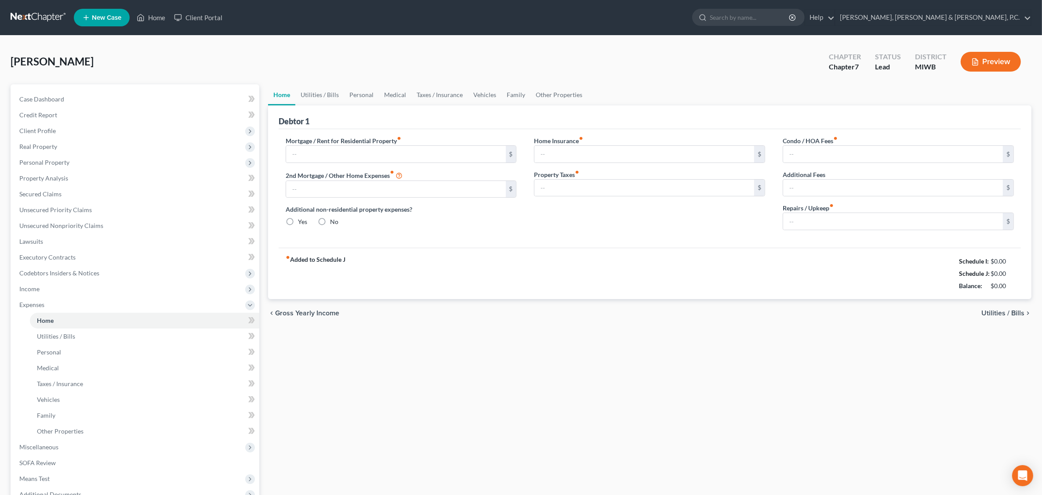
type input "0.00"
click at [399, 153] on input "text" at bounding box center [396, 154] width 220 height 17
click at [307, 95] on link "Utilities / Bills" at bounding box center [319, 94] width 49 height 21
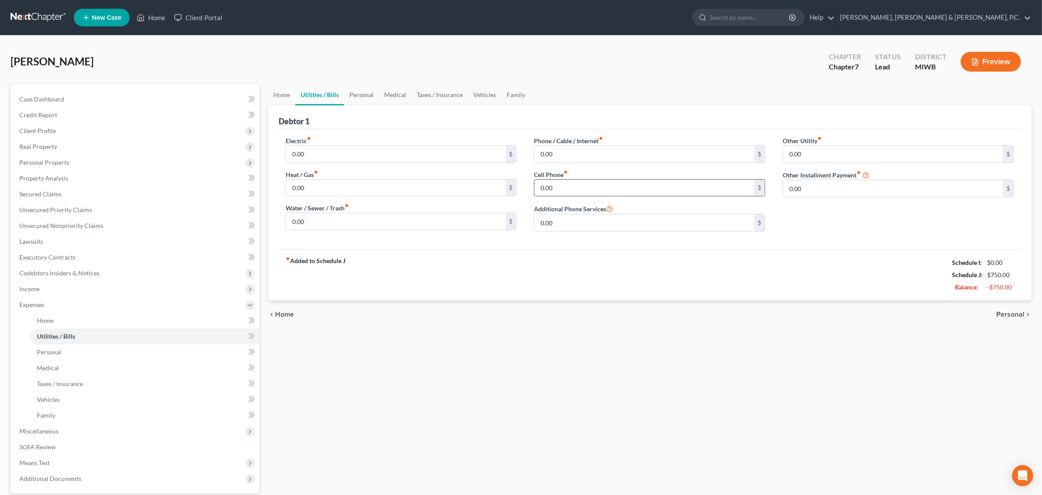
click at [569, 183] on input "0.00" at bounding box center [644, 188] width 220 height 17
click at [355, 94] on link "Personal" at bounding box center [361, 94] width 35 height 21
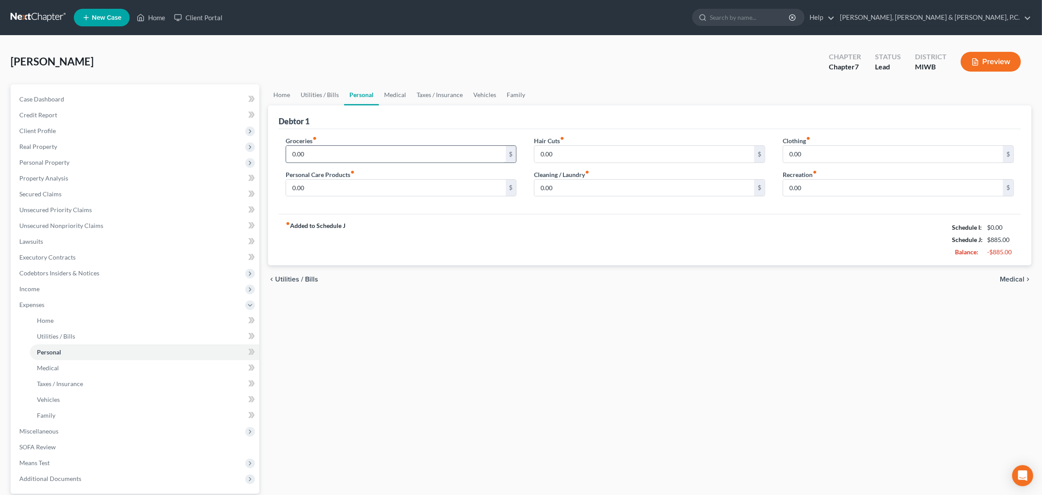
click at [317, 149] on input "0.00" at bounding box center [396, 154] width 220 height 17
click at [567, 184] on input "0.00" at bounding box center [644, 188] width 220 height 17
click at [365, 188] on input "0.00" at bounding box center [396, 188] width 220 height 17
click at [584, 188] on input "100.00" at bounding box center [644, 188] width 220 height 17
click at [821, 151] on input "0.00" at bounding box center [893, 154] width 220 height 17
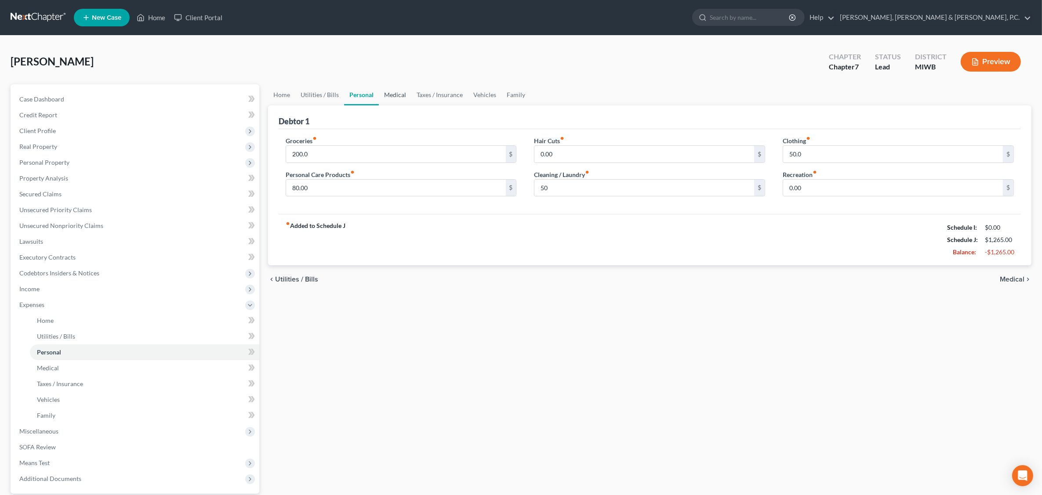
click at [400, 92] on link "Medical" at bounding box center [395, 94] width 33 height 21
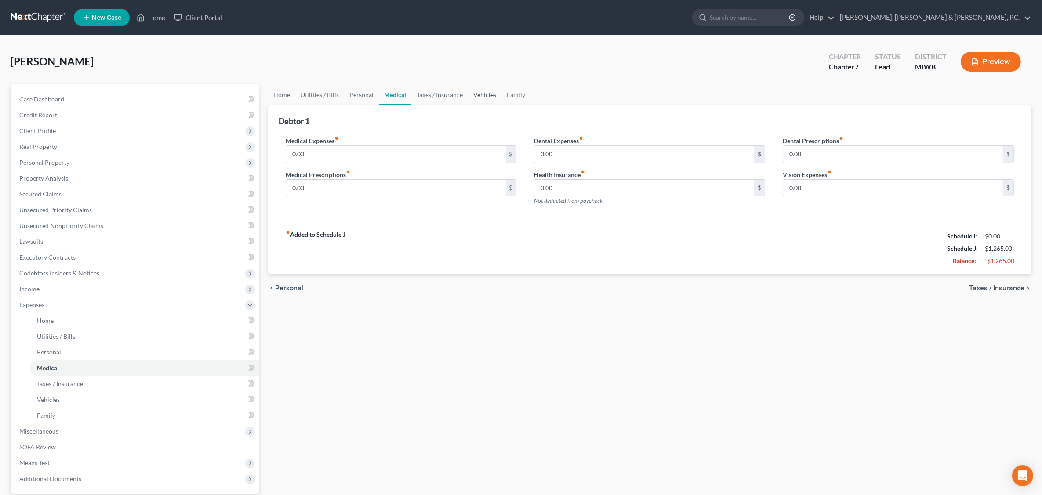
click at [486, 97] on link "Vehicles" at bounding box center [484, 94] width 33 height 21
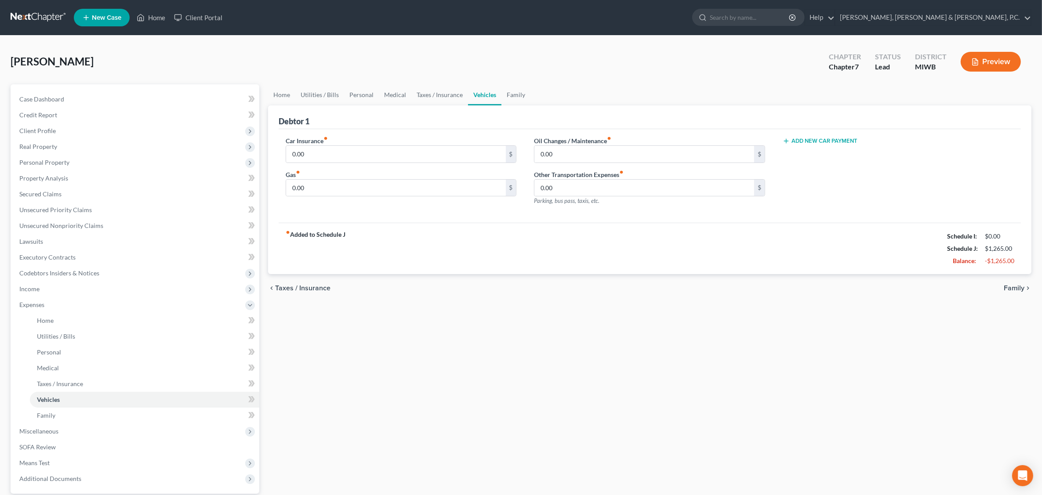
click at [480, 95] on link "Vehicles" at bounding box center [484, 94] width 33 height 21
click at [552, 185] on input "0.00" at bounding box center [644, 188] width 220 height 17
click at [513, 95] on link "Family" at bounding box center [515, 94] width 29 height 21
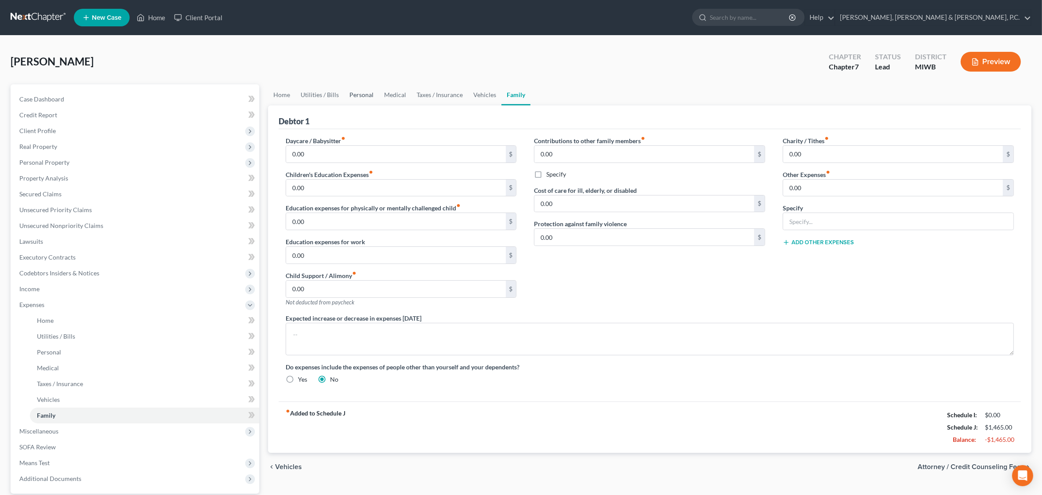
click at [359, 97] on link "Personal" at bounding box center [361, 94] width 35 height 21
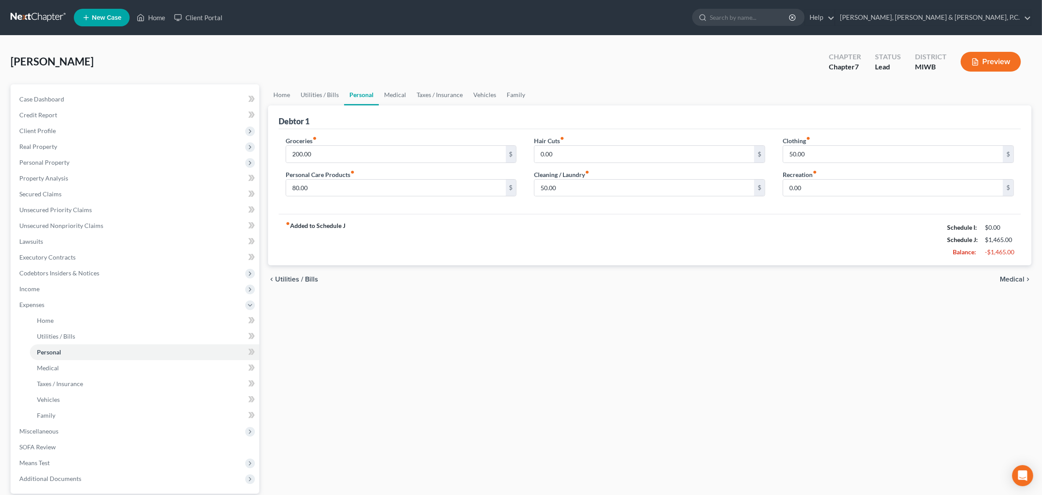
drag, startPoint x: 821, startPoint y: 200, endPoint x: 817, endPoint y: 193, distance: 7.9
click at [821, 200] on div "Clothing fiber_manual_record 50.00 $ Recreation fiber_manual_record 0.00 $" at bounding box center [898, 170] width 249 height 68
click at [816, 189] on input "0.00" at bounding box center [893, 188] width 220 height 17
click at [516, 94] on link "Family" at bounding box center [515, 94] width 29 height 21
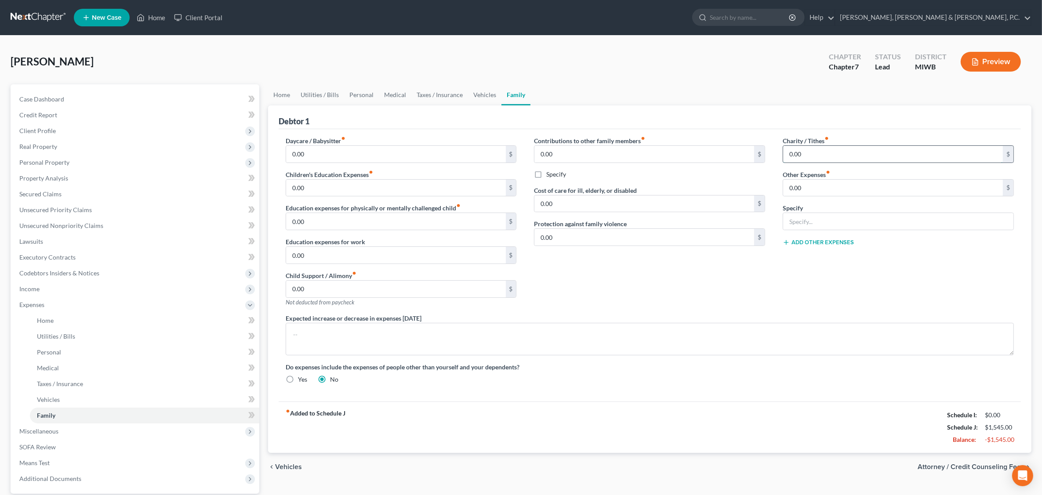
click at [818, 155] on input "0.00" at bounding box center [893, 154] width 220 height 17
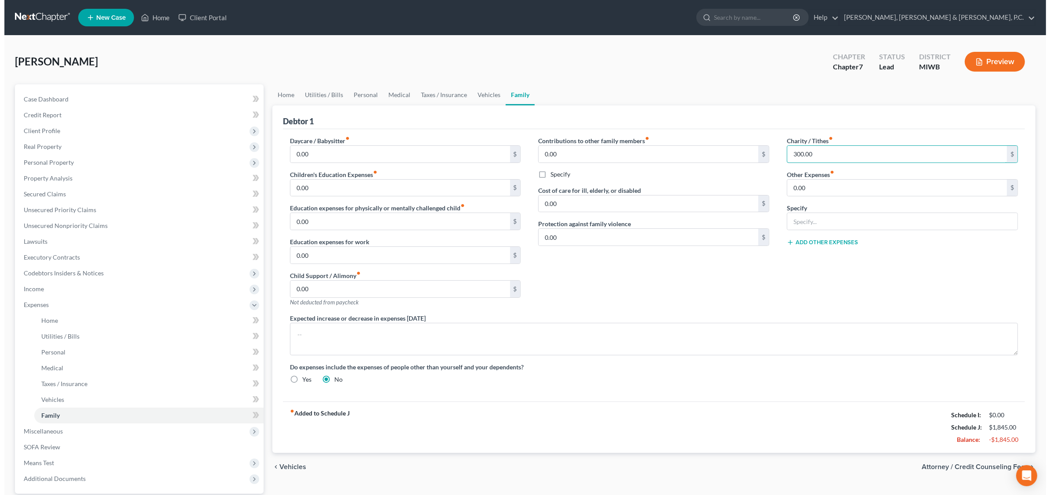
scroll to position [82, 0]
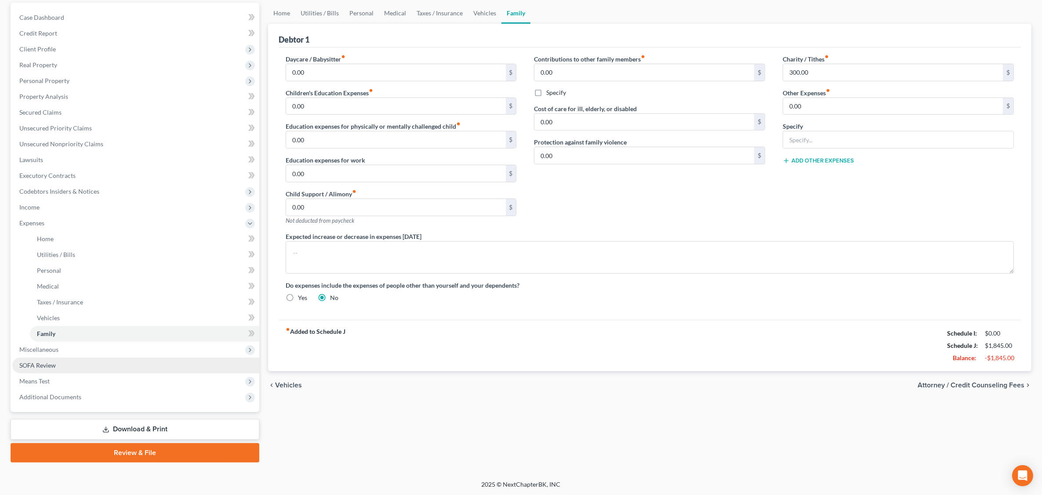
click at [50, 364] on span "SOFA Review" at bounding box center [37, 365] width 36 height 7
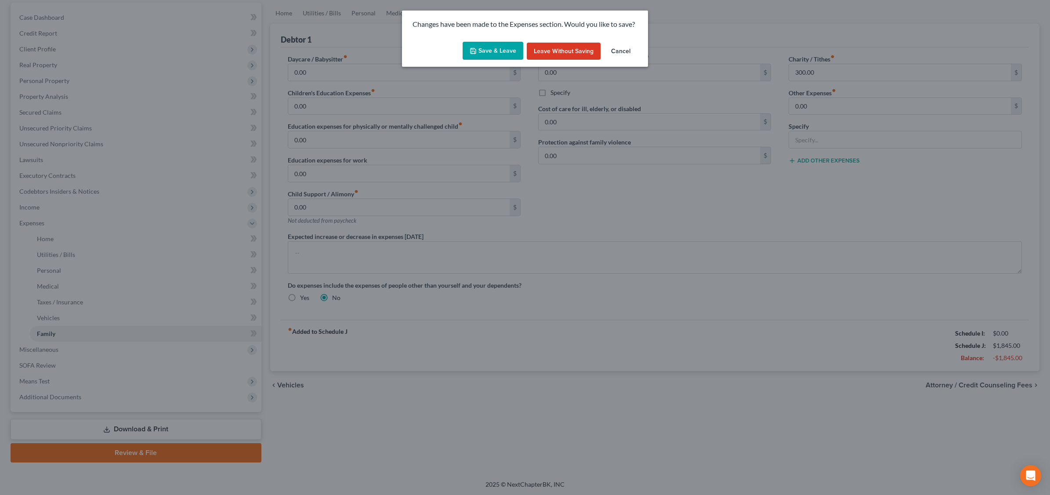
click at [507, 49] on button "Save & Leave" at bounding box center [493, 51] width 61 height 18
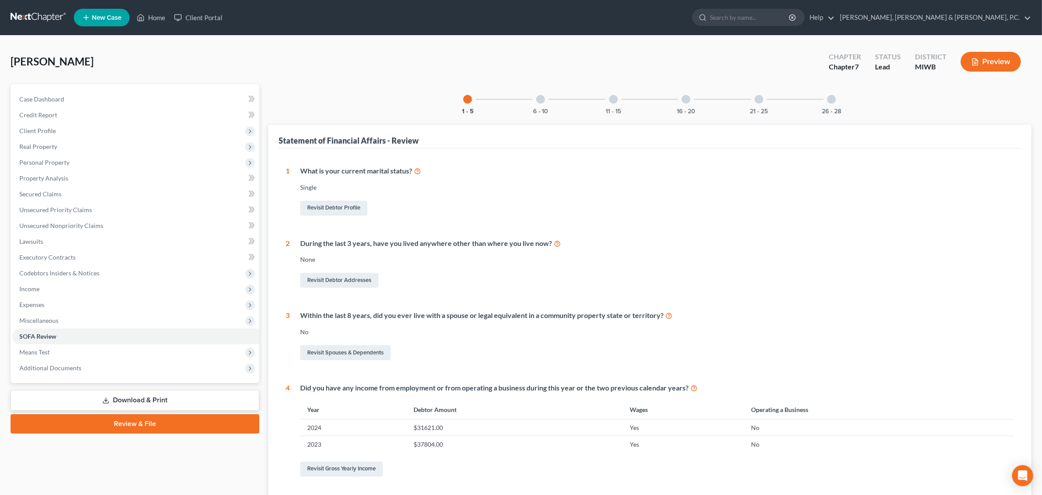
click at [540, 97] on div at bounding box center [540, 99] width 9 height 9
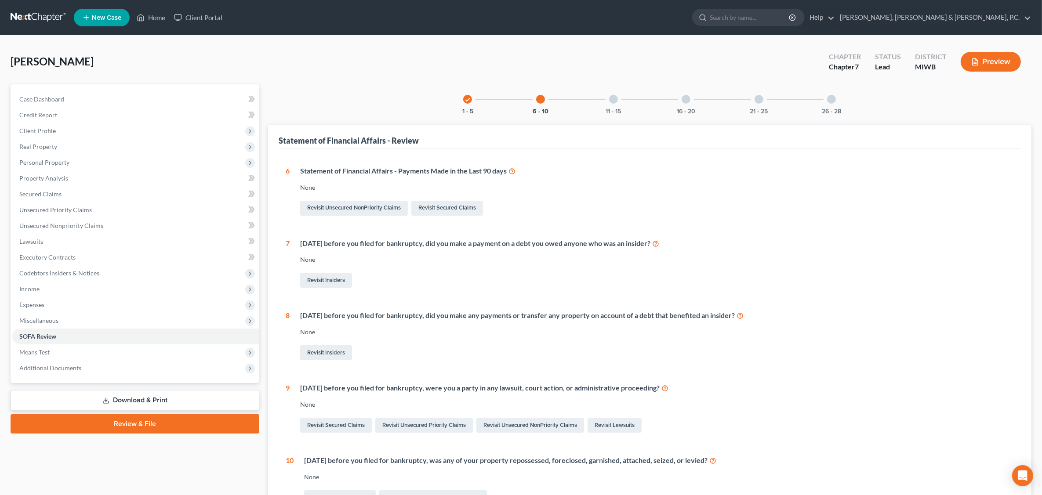
click at [569, 186] on div "None" at bounding box center [657, 187] width 714 height 9
click at [53, 207] on span "Unsecured Priority Claims" at bounding box center [55, 209] width 73 height 7
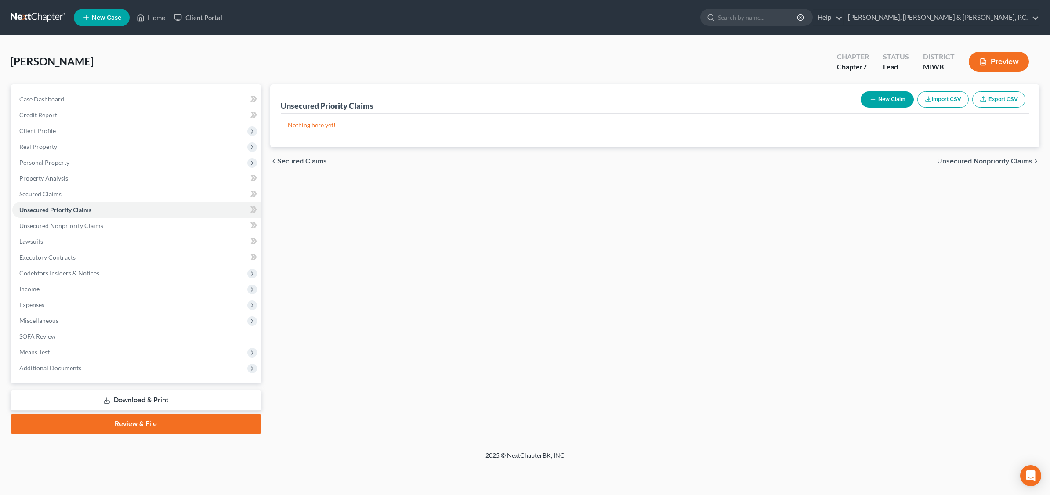
click at [838, 100] on icon "button" at bounding box center [873, 99] width 7 height 7
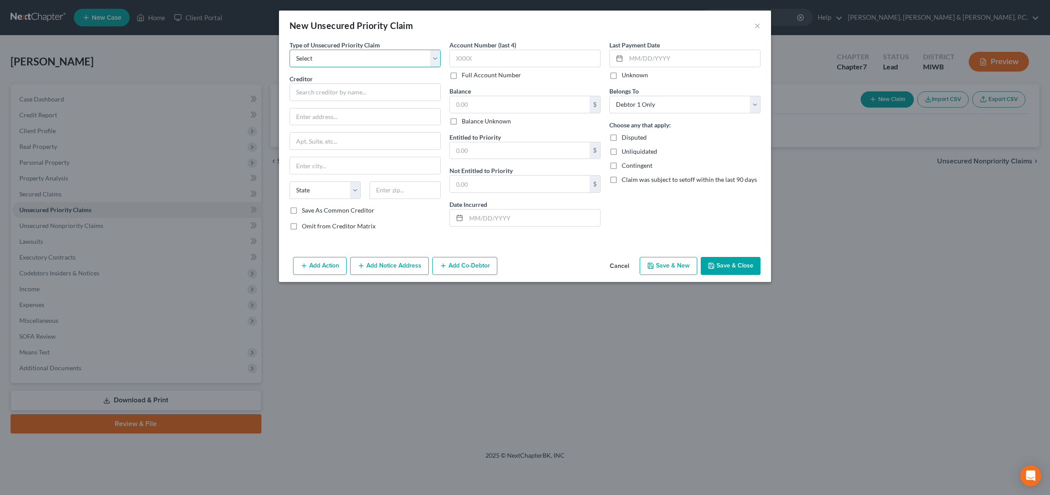
click at [435, 56] on select "Select Taxes & Other Government Units Domestic Support Obligations Extensions o…" at bounding box center [365, 59] width 151 height 18
click at [450, 29] on div "New Unsecured Priority Claim ×" at bounding box center [525, 26] width 492 height 30
click at [759, 25] on button "×" at bounding box center [757, 25] width 6 height 11
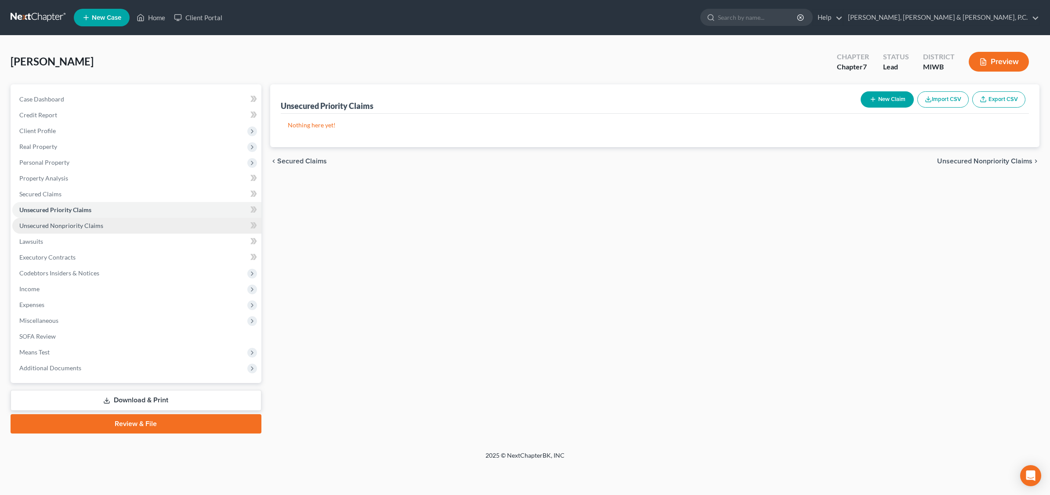
click at [53, 224] on span "Unsecured Nonpriority Claims" at bounding box center [61, 225] width 84 height 7
click at [838, 96] on button "New Claim" at bounding box center [887, 99] width 53 height 16
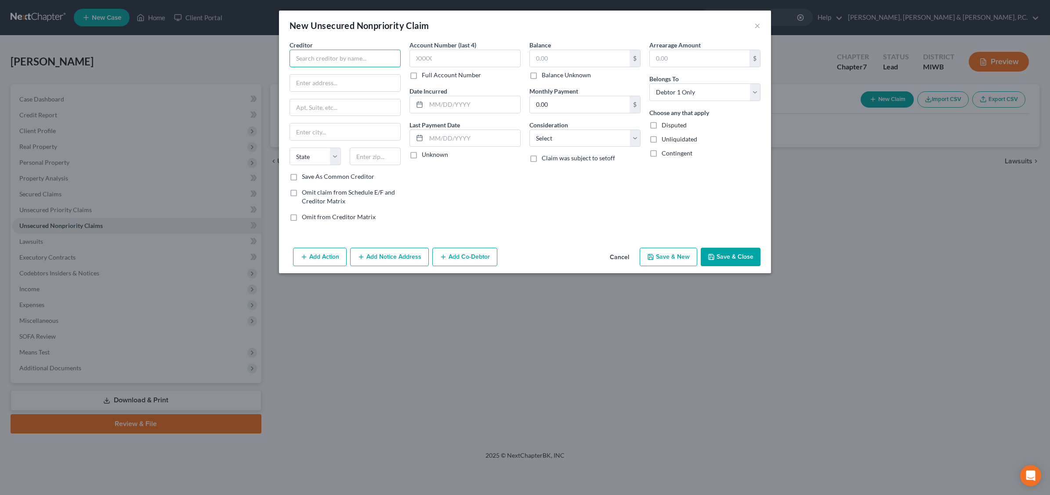
click at [341, 62] on input "text" at bounding box center [345, 59] width 111 height 18
click at [302, 174] on label "Save As Common Creditor" at bounding box center [338, 176] width 73 height 9
click at [305, 174] on input "Save As Common Creditor" at bounding box center [308, 175] width 6 height 6
click at [572, 106] on input "0.00" at bounding box center [580, 104] width 100 height 17
click at [636, 136] on select "Select Cable / Satellite Services Collection Agency Credit Card Debt Debt Couns…" at bounding box center [584, 139] width 111 height 18
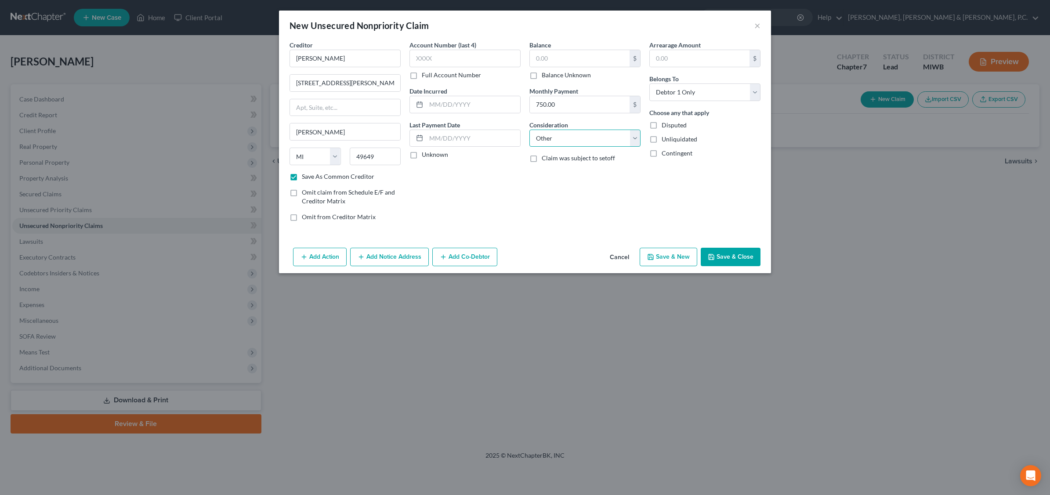
click at [529, 130] on select "Select Cable / Satellite Services Collection Agency Credit Card Debt Debt Couns…" at bounding box center [584, 139] width 111 height 18
click at [577, 174] on input "text" at bounding box center [585, 171] width 110 height 17
click at [563, 175] on input "REnt" at bounding box center [585, 171] width 110 height 17
click at [570, 175] on input "rent" at bounding box center [585, 171] width 110 height 17
click at [557, 170] on input "REnt" at bounding box center [585, 171] width 110 height 17
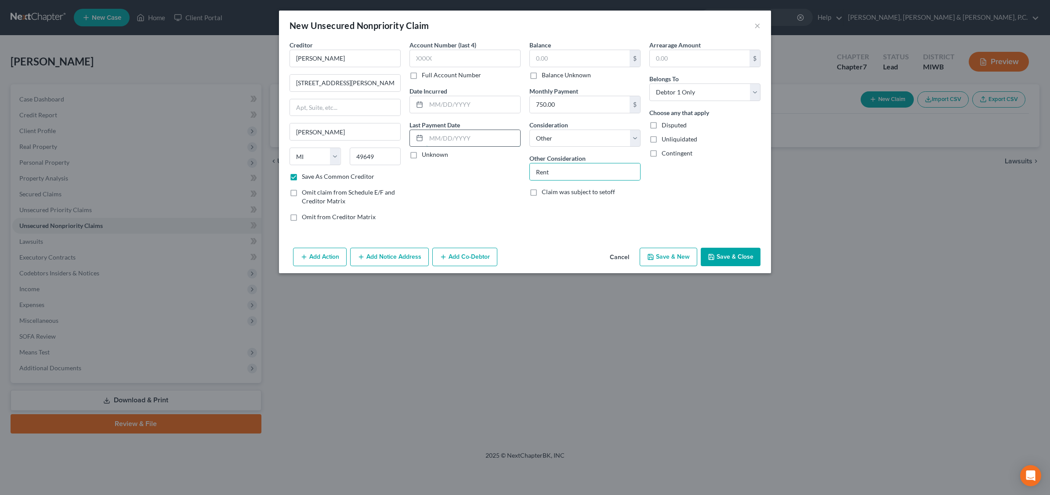
click at [445, 137] on input "text" at bounding box center [473, 138] width 94 height 17
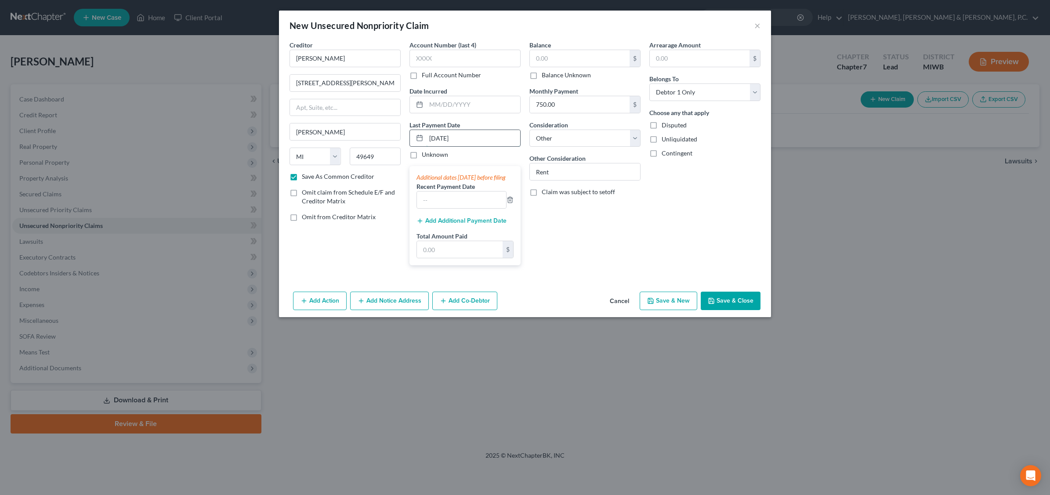
click at [491, 143] on input "[DATE]" at bounding box center [473, 138] width 94 height 17
click at [464, 207] on input "text" at bounding box center [461, 200] width 89 height 17
click at [450, 258] on input "text" at bounding box center [460, 249] width 86 height 17
click at [562, 244] on div "Balance $ Balance Unknown Balance Undetermined $ Balance Unknown Monthly Paymen…" at bounding box center [585, 156] width 120 height 232
click at [464, 178] on div "Additional dates [DATE] before filing" at bounding box center [465, 177] width 97 height 9
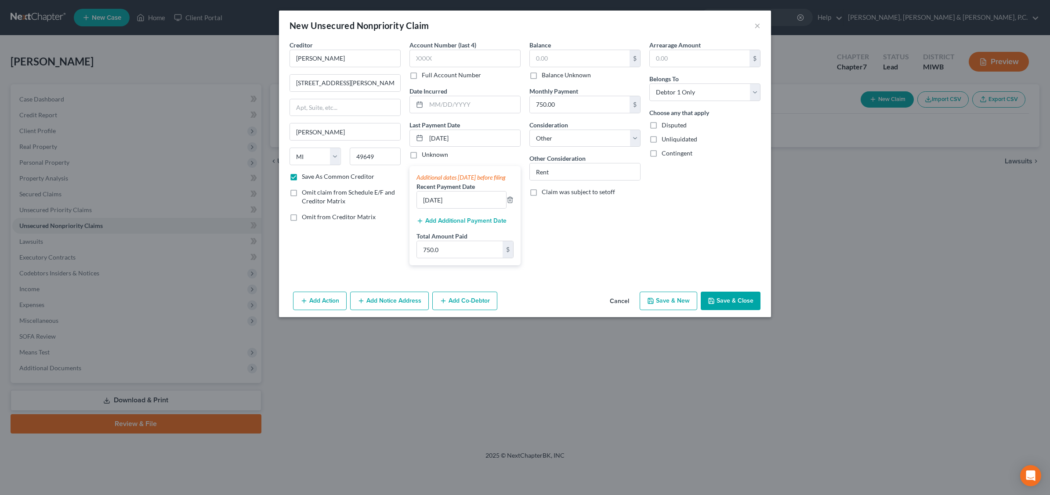
click at [735, 308] on button "Save & Close" at bounding box center [731, 301] width 60 height 18
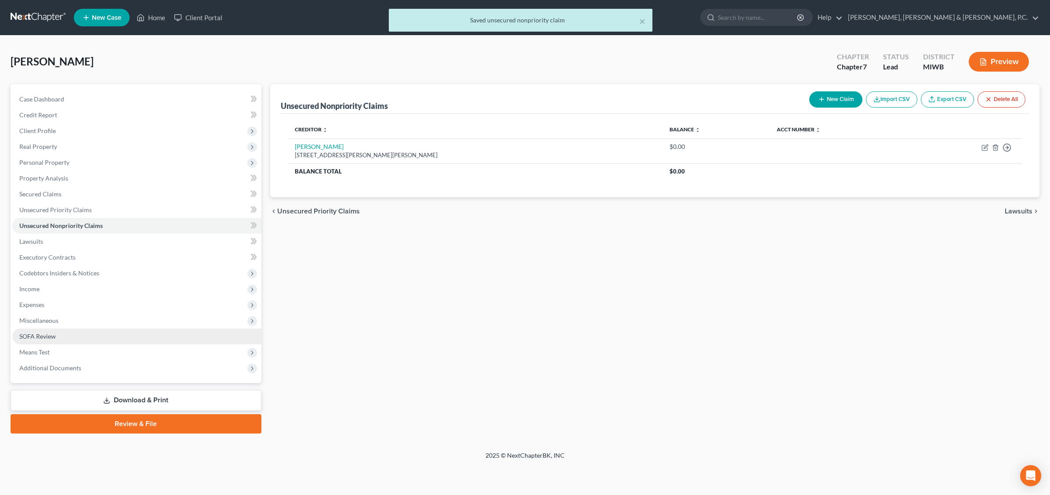
click at [47, 337] on span "SOFA Review" at bounding box center [37, 336] width 36 height 7
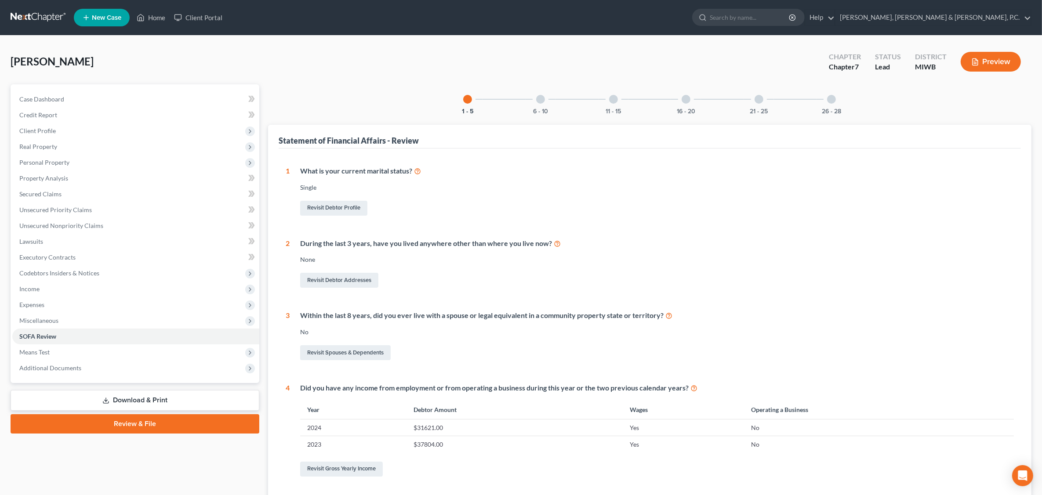
click at [542, 97] on div at bounding box center [540, 99] width 9 height 9
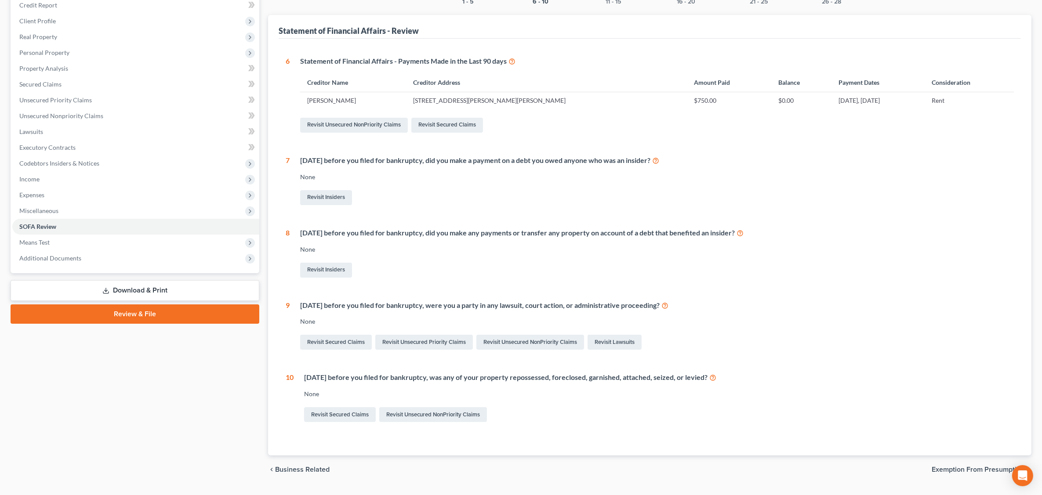
scroll to position [131, 0]
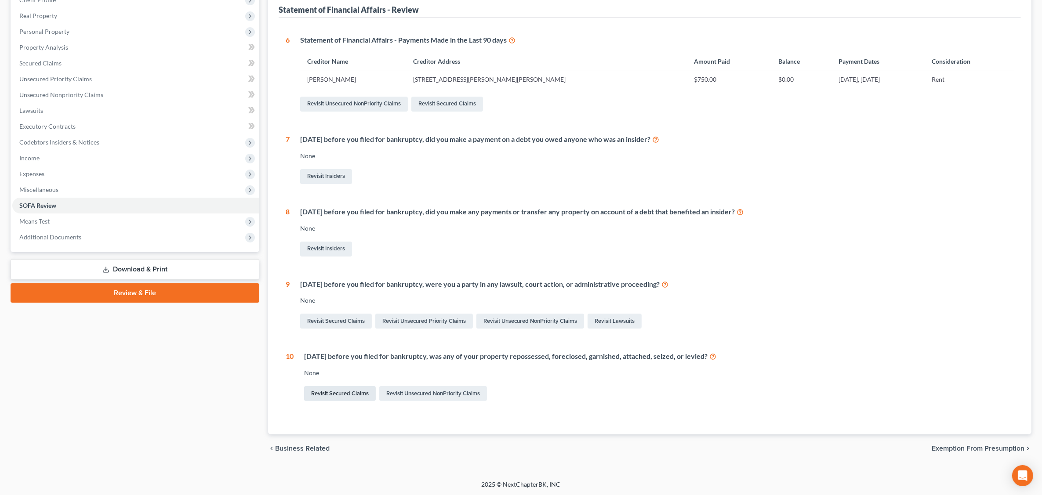
click at [346, 395] on link "Revisit Secured Claims" at bounding box center [340, 393] width 72 height 15
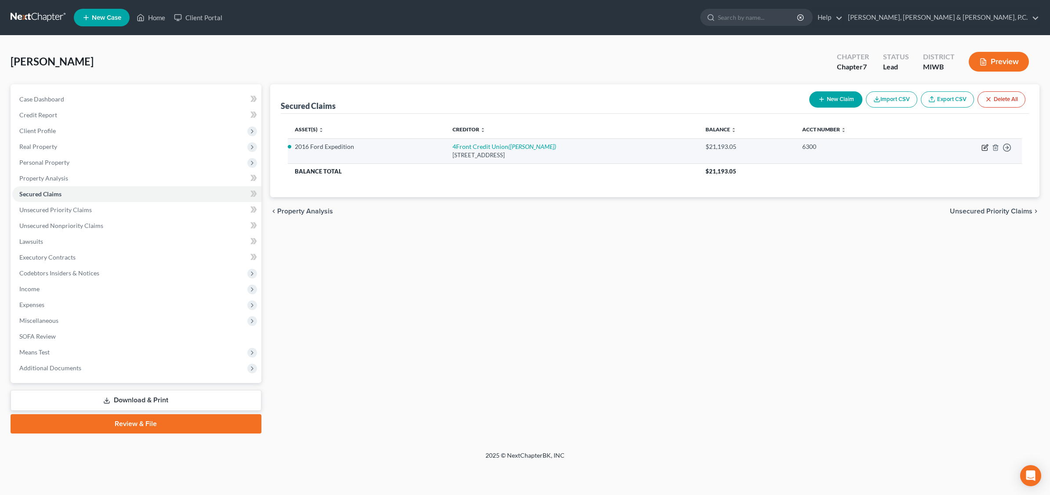
click at [838, 148] on icon "button" at bounding box center [986, 147] width 4 height 4
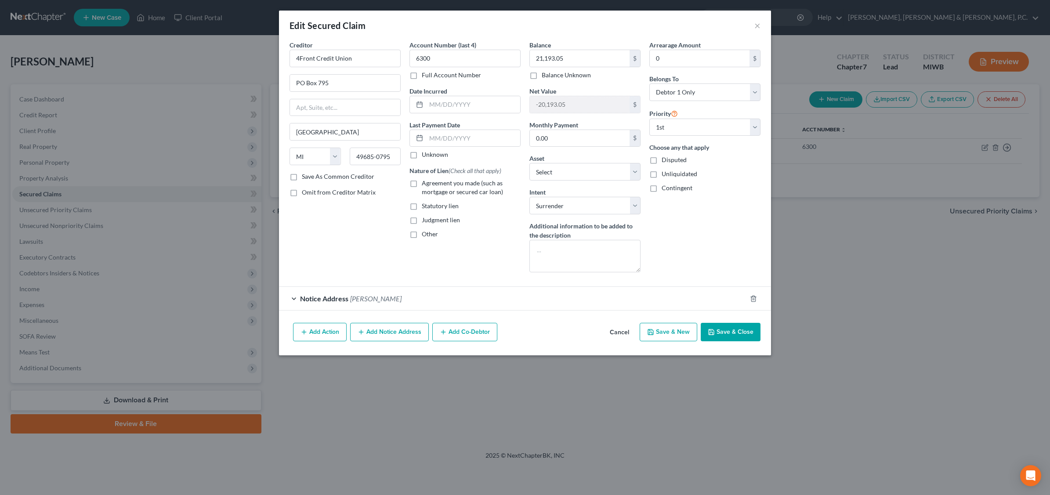
click at [315, 332] on button "Add Action" at bounding box center [320, 332] width 54 height 18
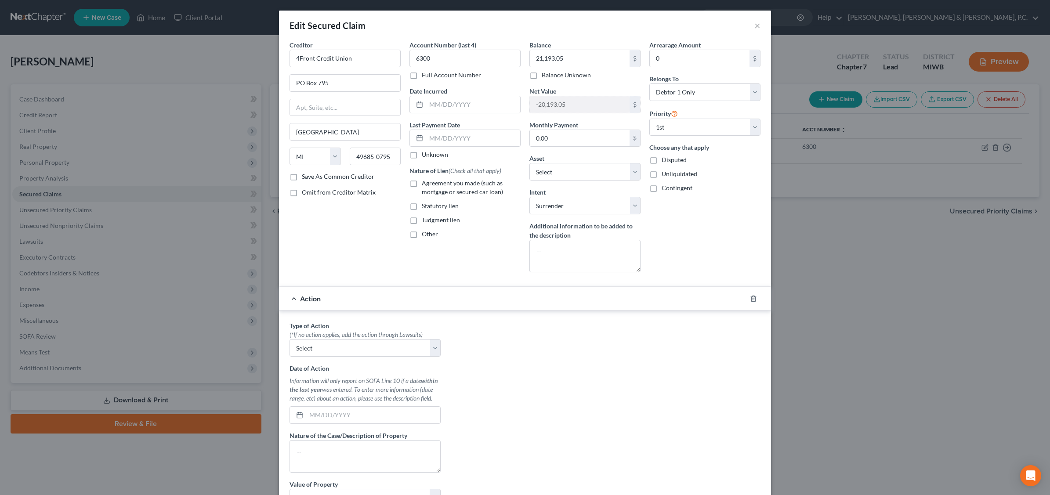
scroll to position [110, 0]
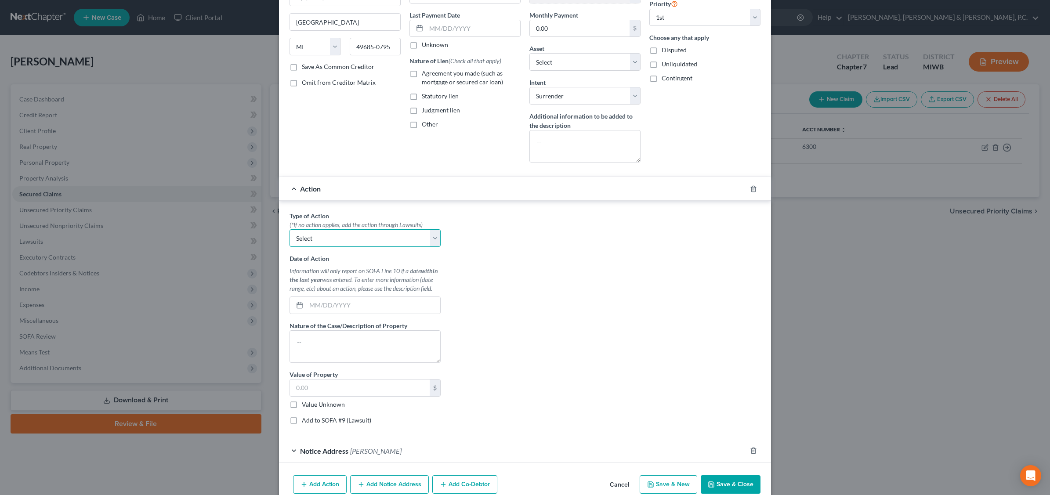
click at [429, 237] on select "Select Repossession Garnishment Foreclosure Personal Injury Attached, Seized, O…" at bounding box center [365, 238] width 151 height 18
click at [290, 231] on select "Select Repossession Garnishment Foreclosure Personal Injury Attached, Seized, O…" at bounding box center [365, 238] width 151 height 18
click at [344, 306] on input "text" at bounding box center [373, 305] width 134 height 17
click at [316, 339] on textarea at bounding box center [365, 346] width 151 height 33
click at [323, 346] on textarea "2016" at bounding box center [365, 346] width 151 height 33
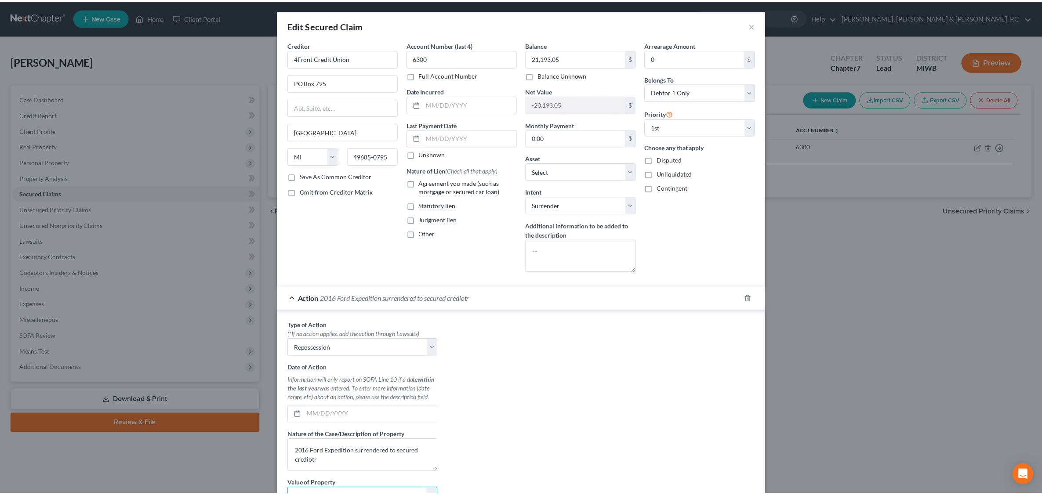
scroll to position [135, 0]
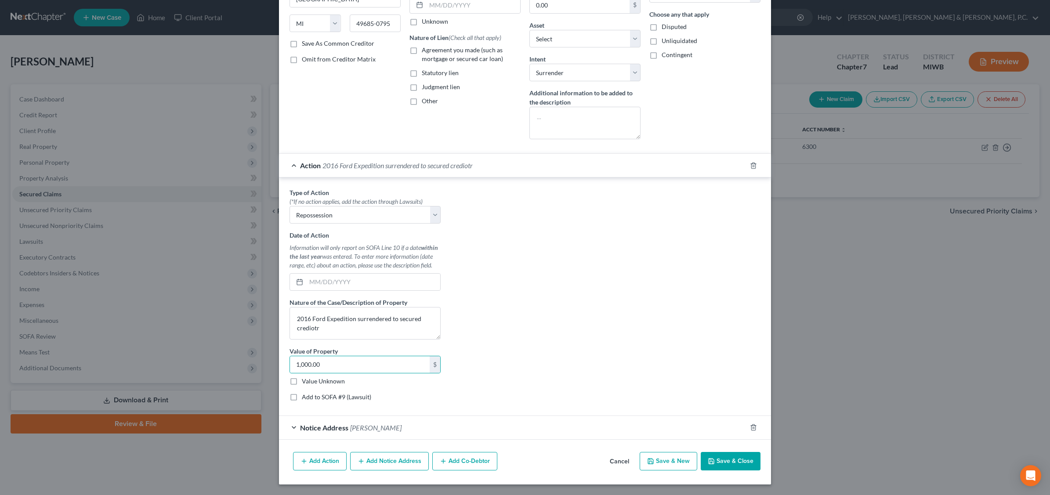
click at [302, 398] on label "Add to SOFA #9 (Lawsuit)" at bounding box center [336, 397] width 69 height 9
click at [305, 398] on input "Add to SOFA #9 (Lawsuit)" at bounding box center [308, 396] width 6 height 6
click at [302, 394] on label "Add to SOFA #9 (Lawsuit)" at bounding box center [336, 397] width 69 height 9
click at [305, 394] on input "Add to SOFA #9 (Lawsuit)" at bounding box center [308, 396] width 6 height 6
click at [734, 462] on button "Save & Close" at bounding box center [731, 461] width 60 height 18
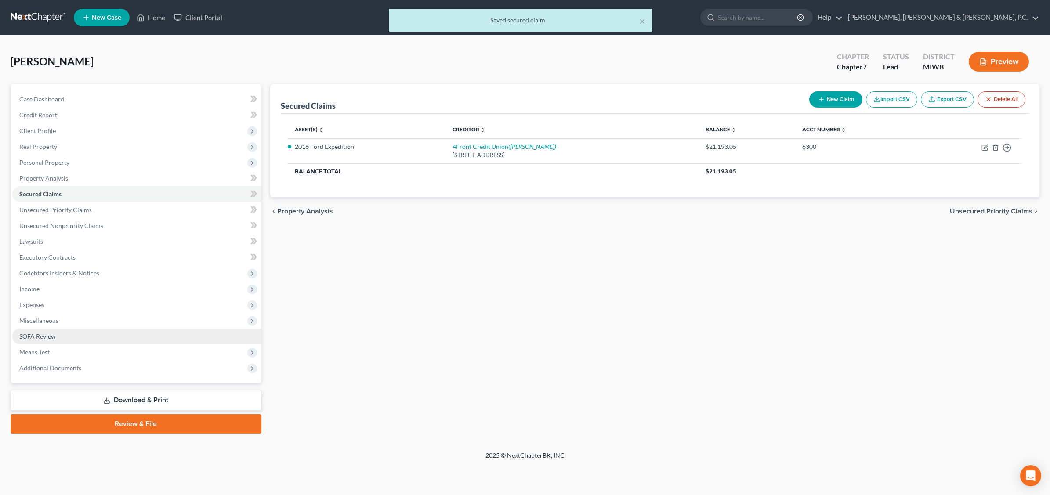
click at [82, 333] on link "SOFA Review" at bounding box center [136, 337] width 249 height 16
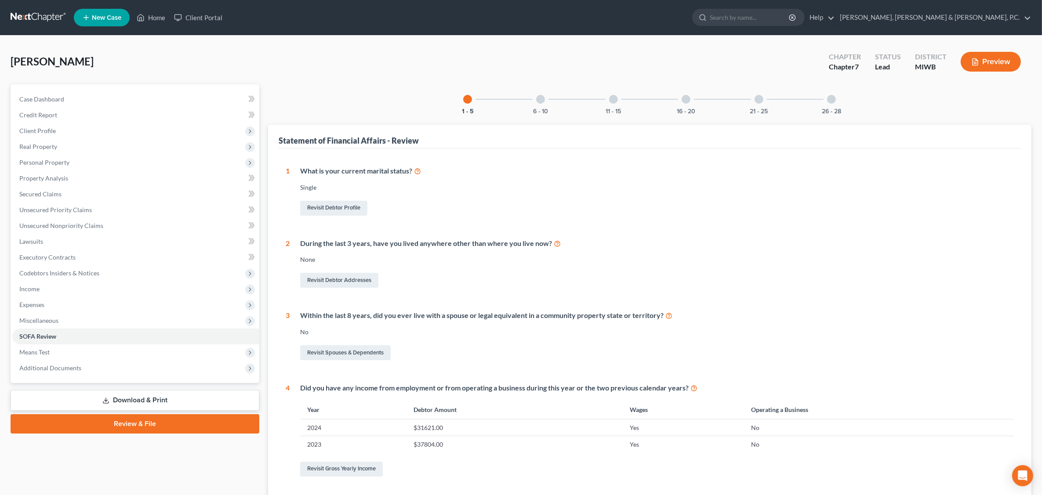
scroll to position [55, 0]
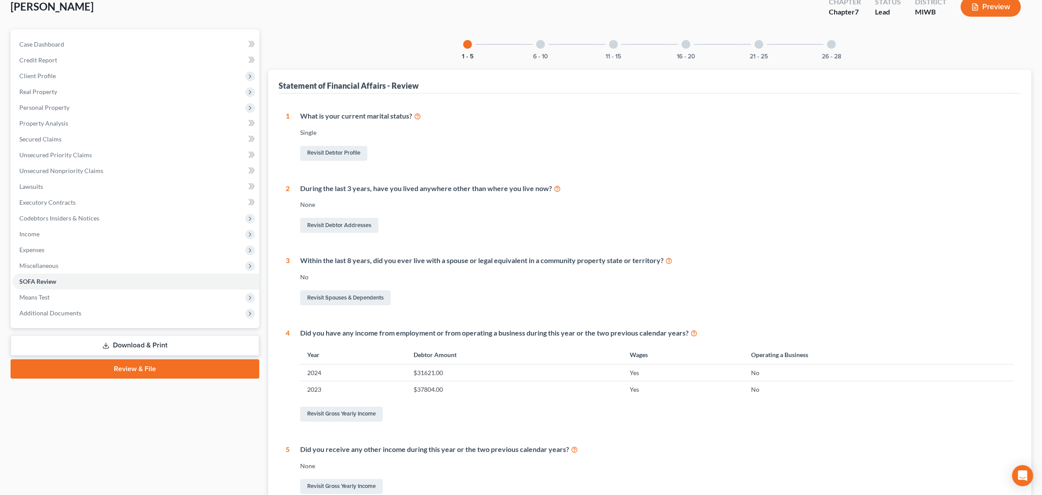
click at [543, 43] on div at bounding box center [540, 44] width 9 height 9
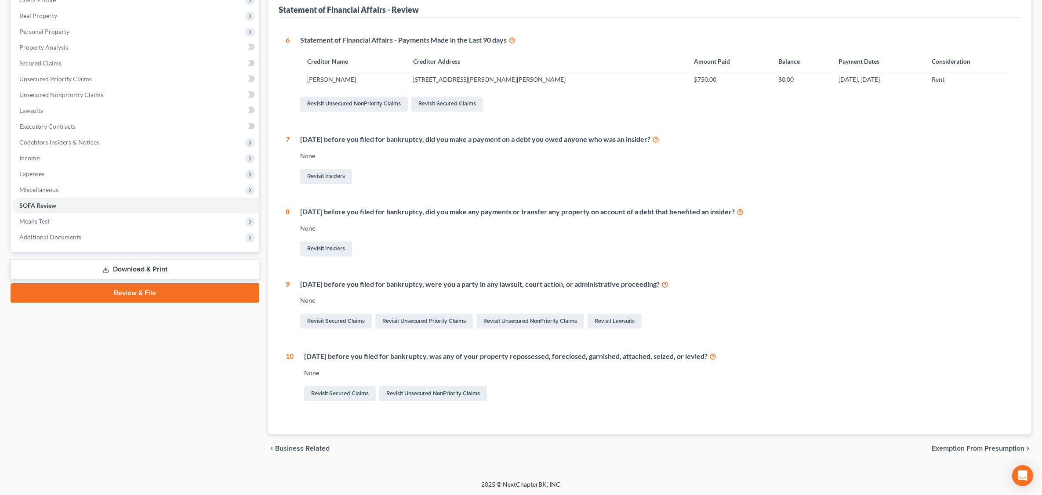
scroll to position [0, 0]
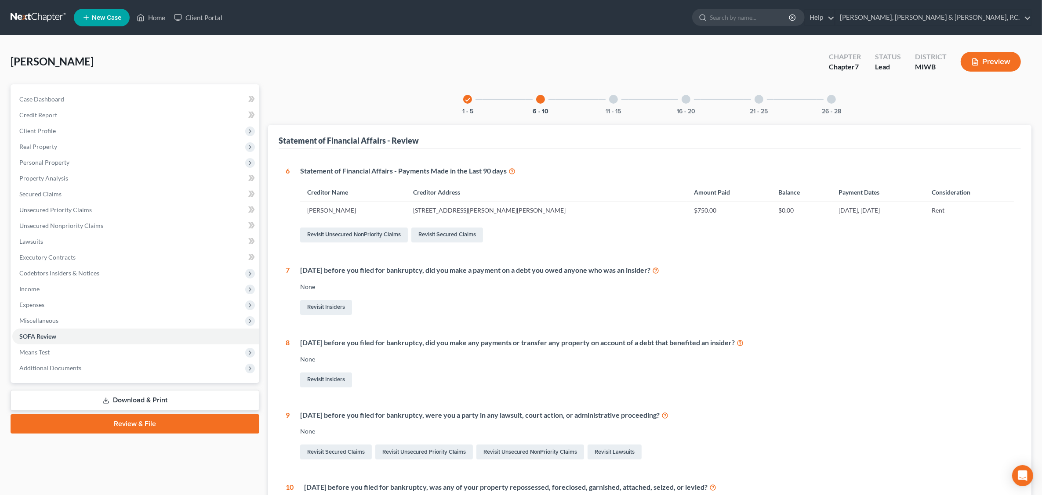
click at [614, 99] on div at bounding box center [613, 99] width 9 height 9
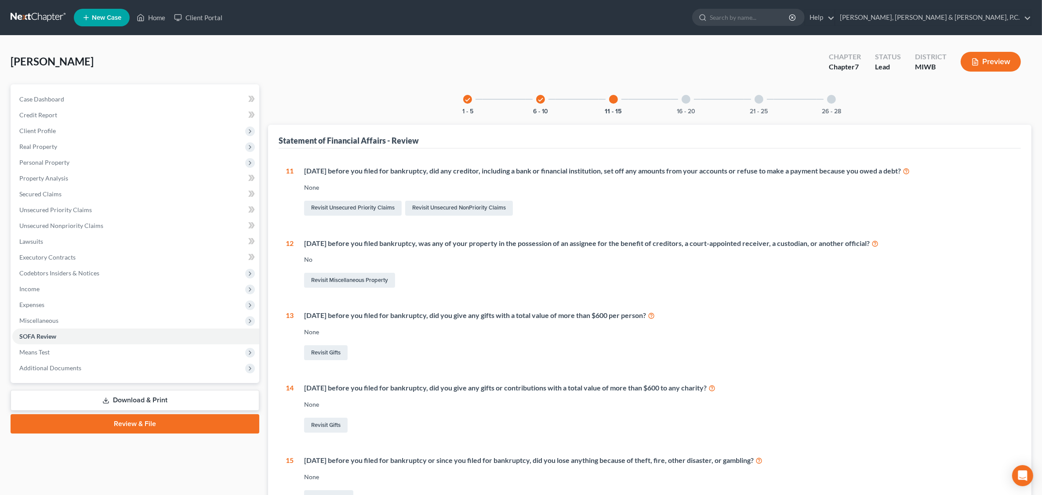
click at [544, 98] on div "check" at bounding box center [540, 99] width 9 height 9
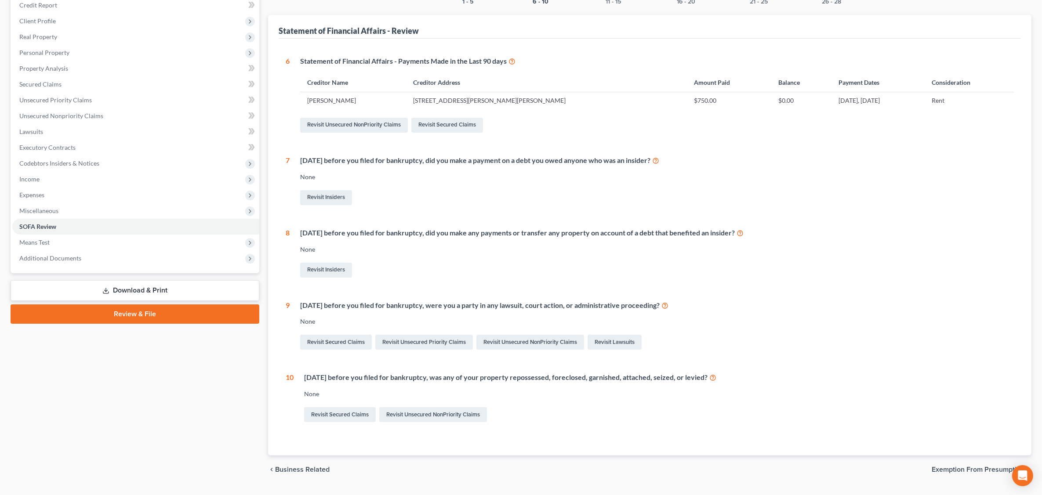
scroll to position [131, 0]
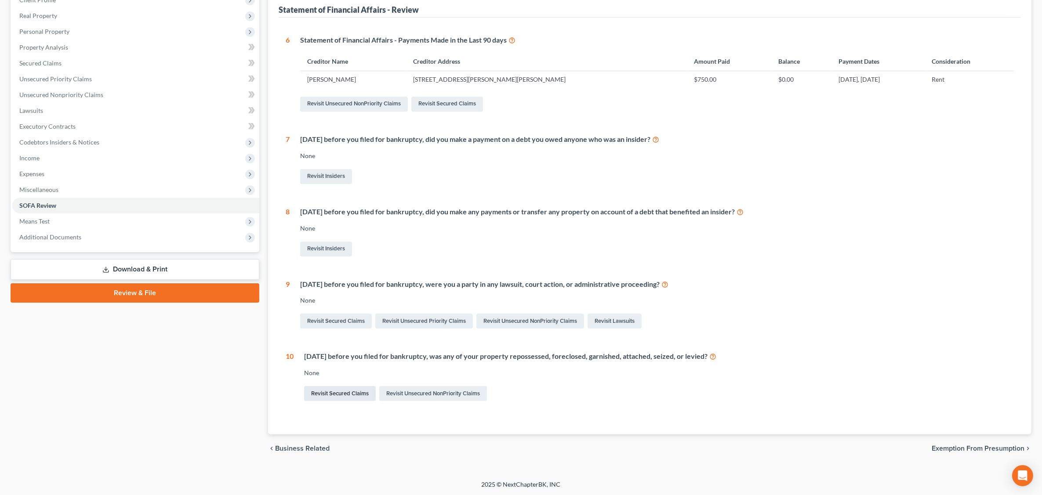
click at [344, 392] on link "Revisit Secured Claims" at bounding box center [340, 393] width 72 height 15
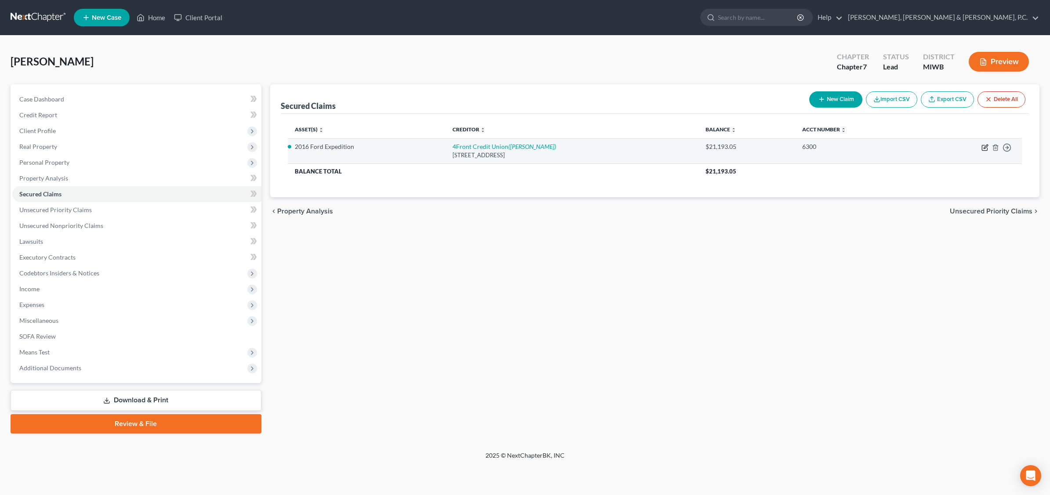
click at [838, 146] on icon "button" at bounding box center [986, 147] width 4 height 4
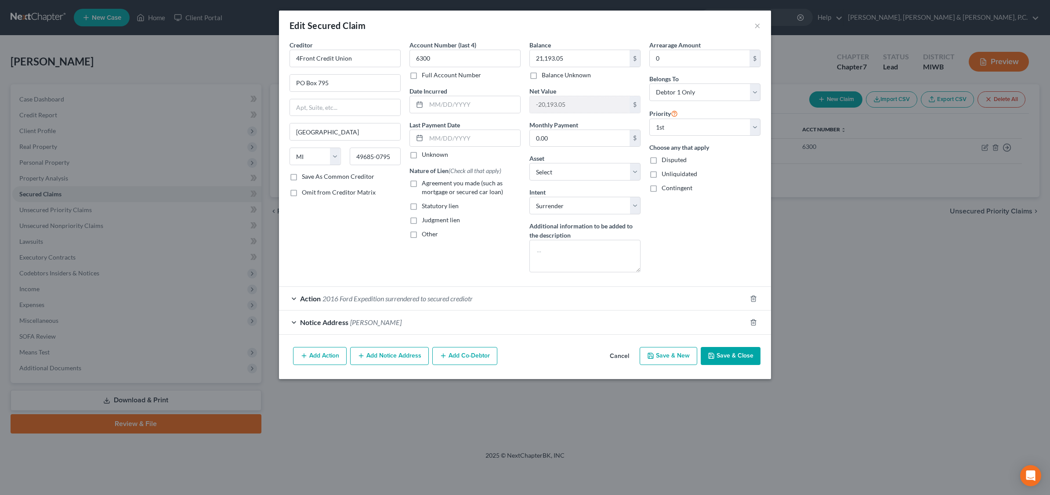
click at [384, 300] on span "2016 Ford Expedition surrendered to secured crediotr" at bounding box center [398, 298] width 150 height 8
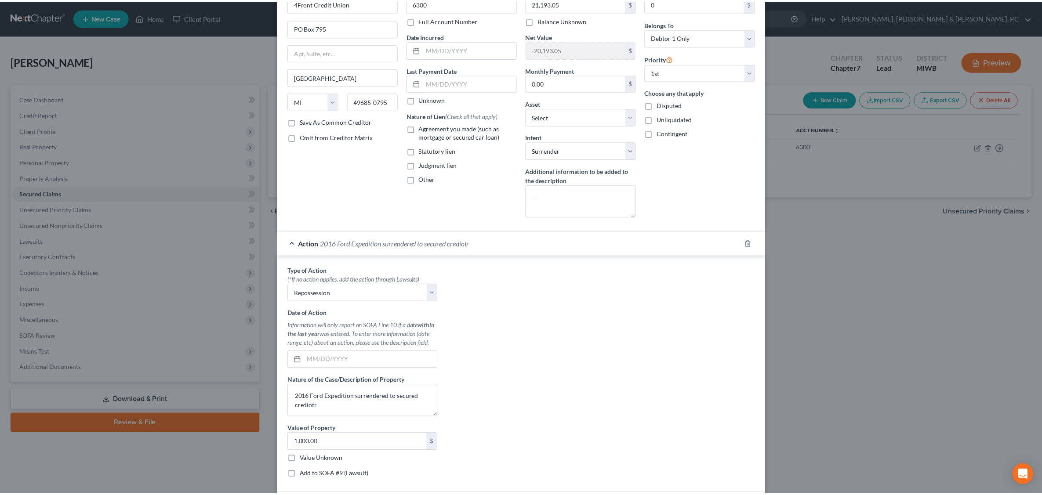
scroll to position [135, 0]
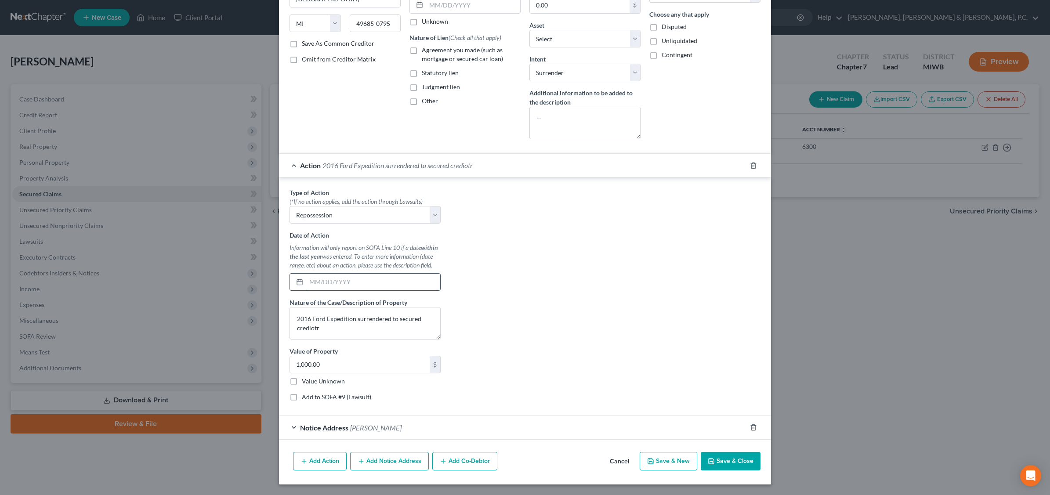
click at [329, 280] on input "text" at bounding box center [373, 282] width 134 height 17
click at [712, 456] on button "Save & Close" at bounding box center [731, 461] width 60 height 18
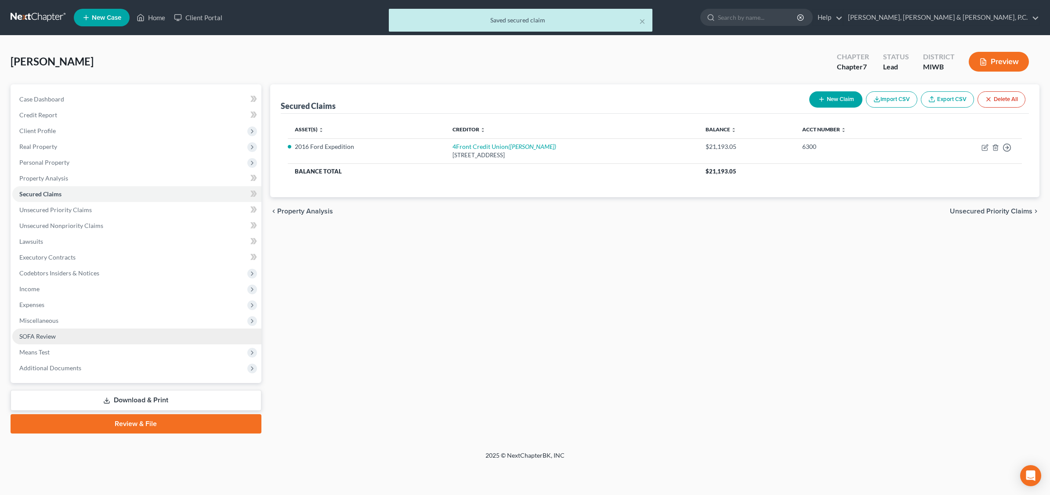
click at [52, 333] on span "SOFA Review" at bounding box center [37, 336] width 36 height 7
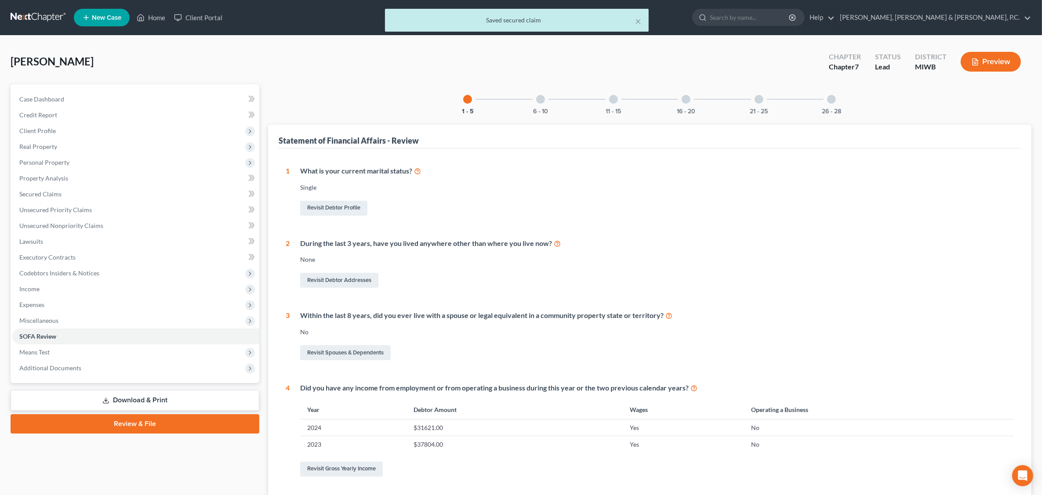
click at [539, 96] on div at bounding box center [540, 99] width 9 height 9
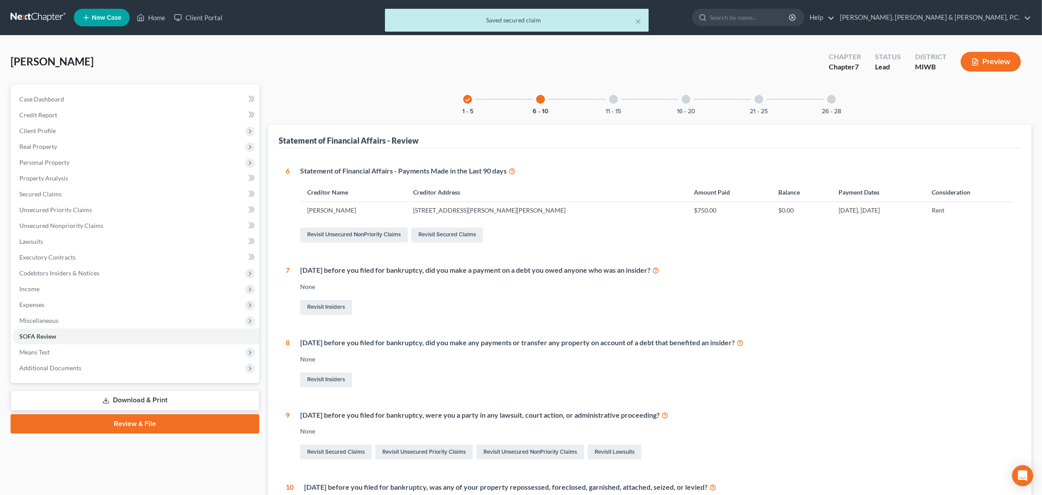
scroll to position [158, 0]
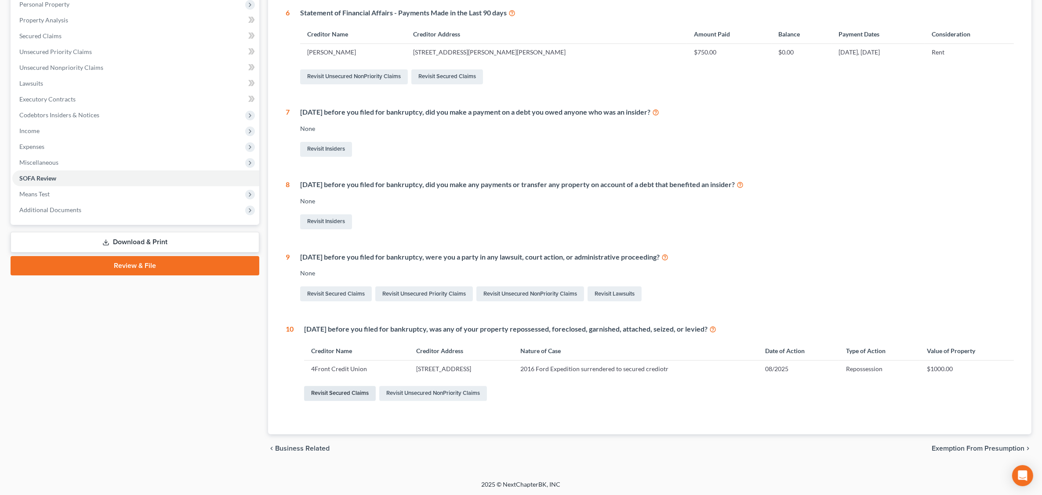
click at [318, 396] on link "Revisit Secured Claims" at bounding box center [340, 393] width 72 height 15
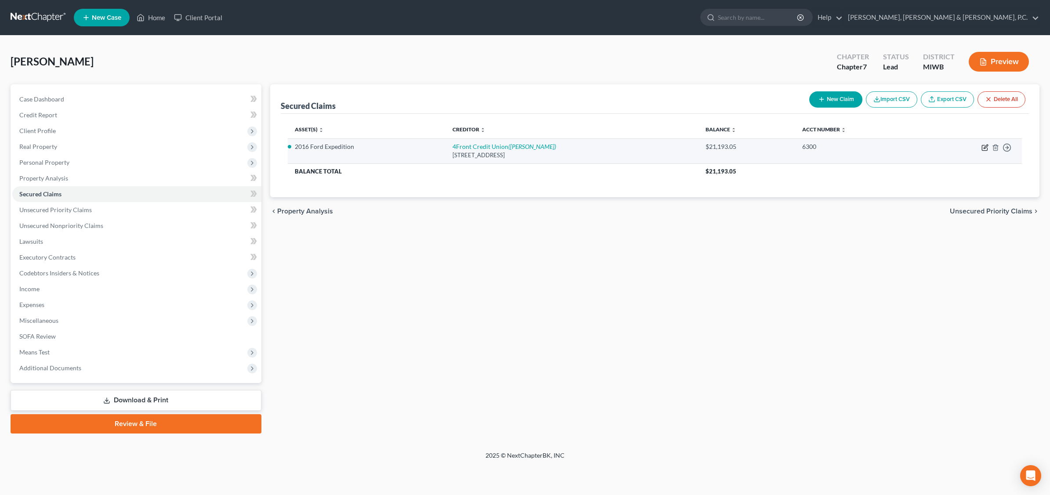
click at [838, 145] on icon "button" at bounding box center [985, 147] width 7 height 7
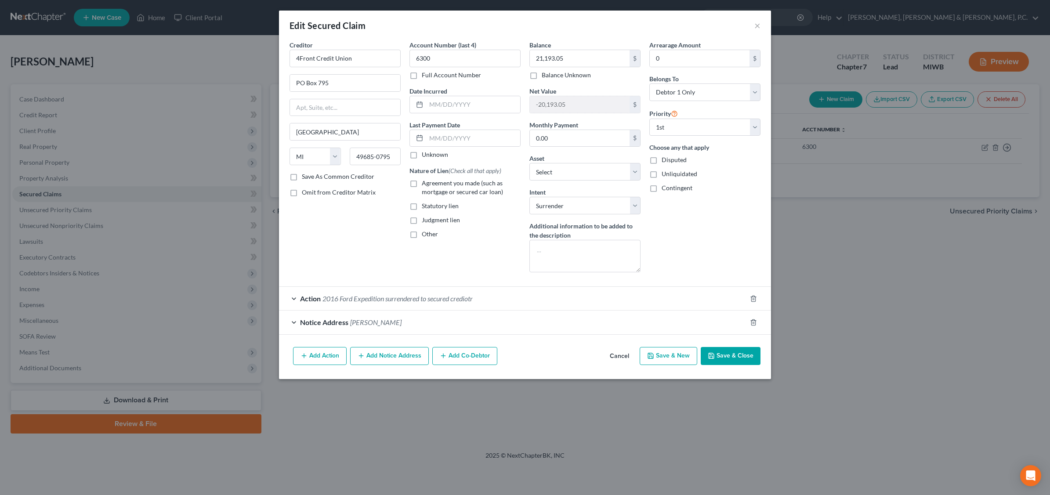
click at [445, 302] on span "2016 Ford Expedition surrendered to secured crediotr" at bounding box center [398, 298] width 150 height 8
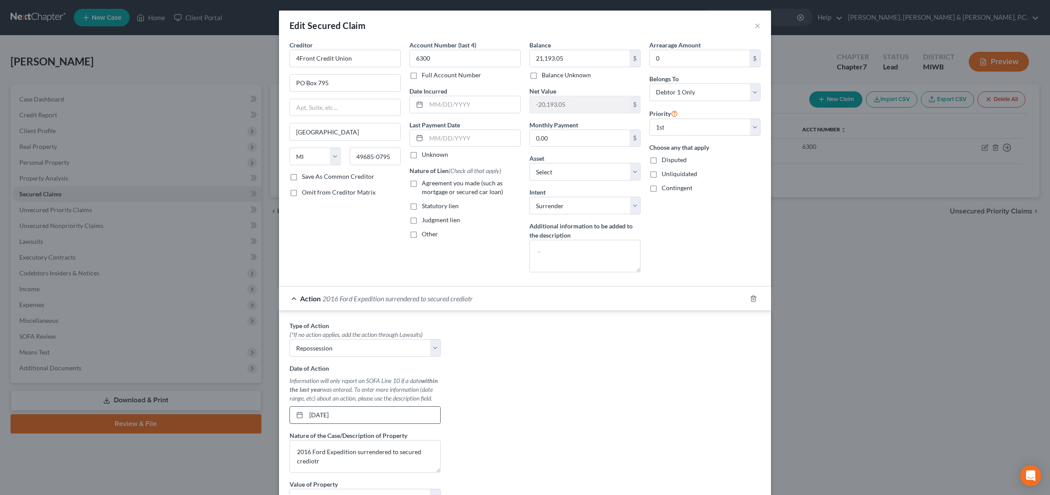
click at [360, 419] on input "[DATE]" at bounding box center [373, 415] width 134 height 17
click at [754, 25] on button "×" at bounding box center [757, 25] width 6 height 11
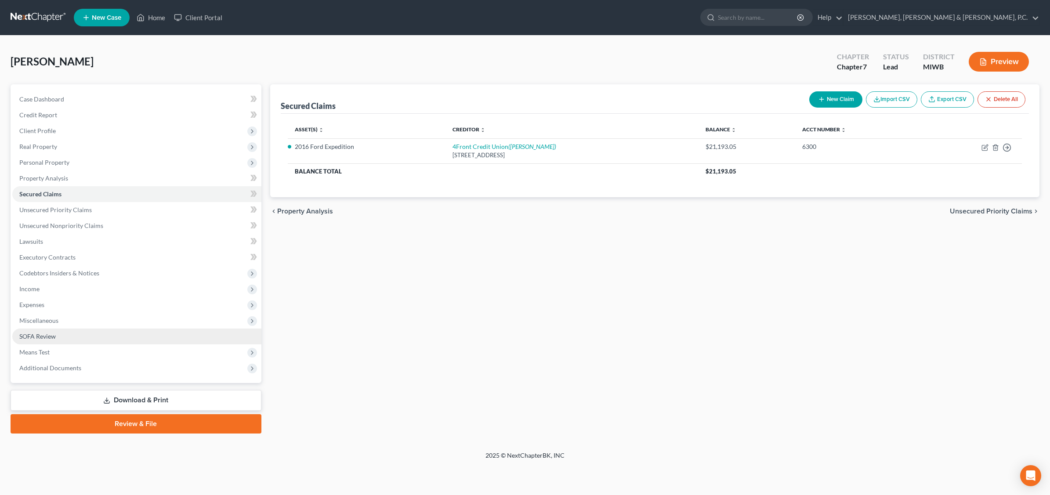
click at [51, 337] on span "SOFA Review" at bounding box center [37, 336] width 36 height 7
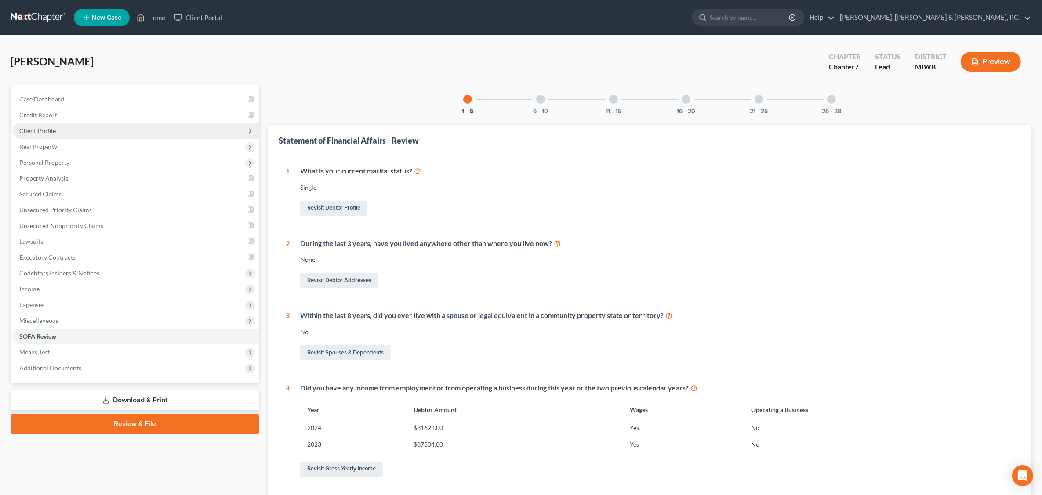
click at [72, 130] on span "Client Profile" at bounding box center [135, 131] width 247 height 16
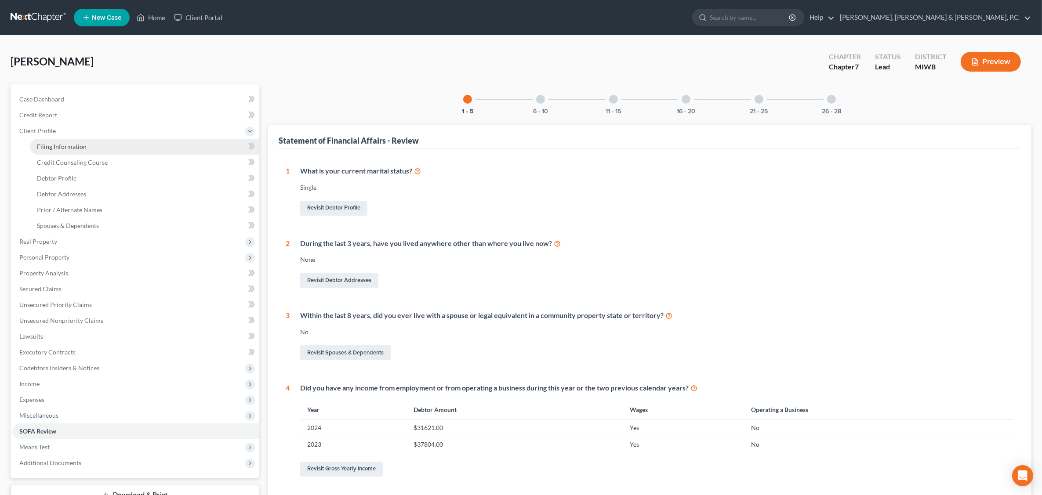
click at [106, 147] on link "Filing Information" at bounding box center [144, 147] width 229 height 16
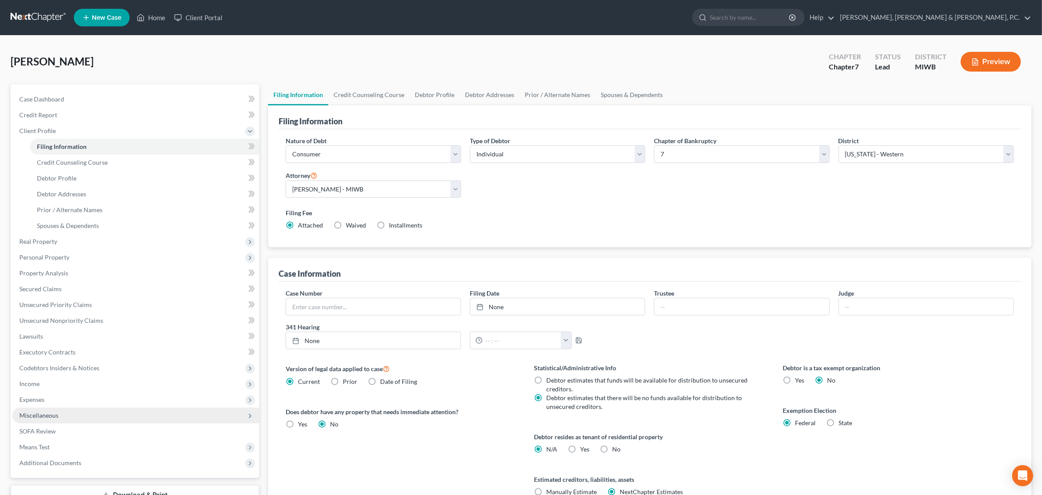
scroll to position [84, 0]
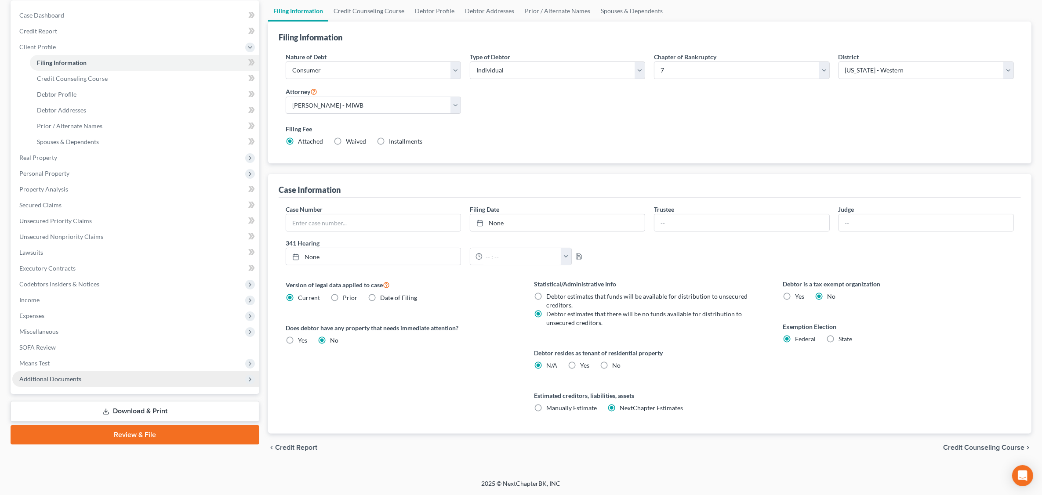
click at [85, 375] on span "Additional Documents" at bounding box center [135, 379] width 247 height 16
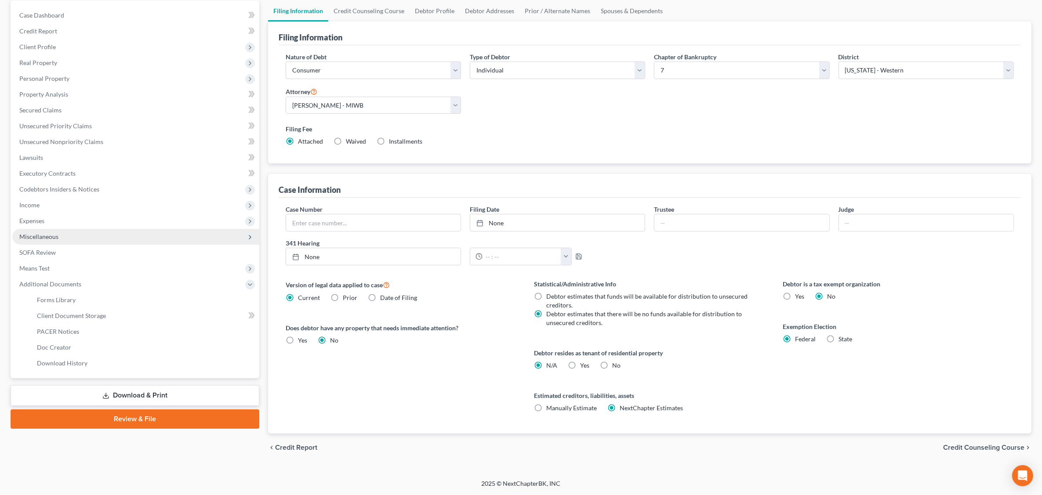
click at [97, 233] on span "Miscellaneous" at bounding box center [135, 237] width 247 height 16
click at [104, 254] on span "Attorney / Credit Counseling Fees" at bounding box center [83, 252] width 93 height 7
click at [104, 254] on ul "Case Dashboard Payments Invoices Payments Payments Credit Report Client Profile" at bounding box center [135, 189] width 247 height 364
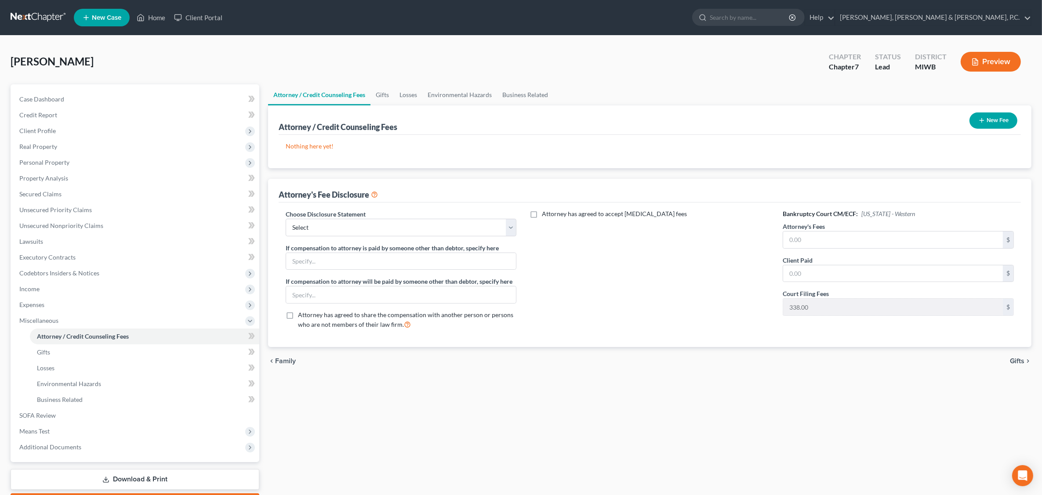
click at [838, 120] on button "New Fee" at bounding box center [993, 120] width 48 height 16
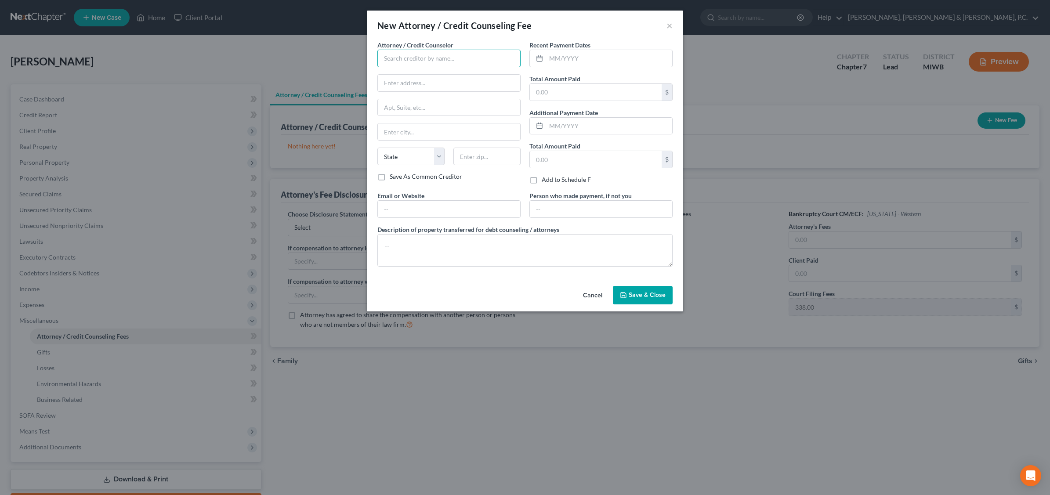
click at [417, 60] on input "text" at bounding box center [448, 59] width 143 height 18
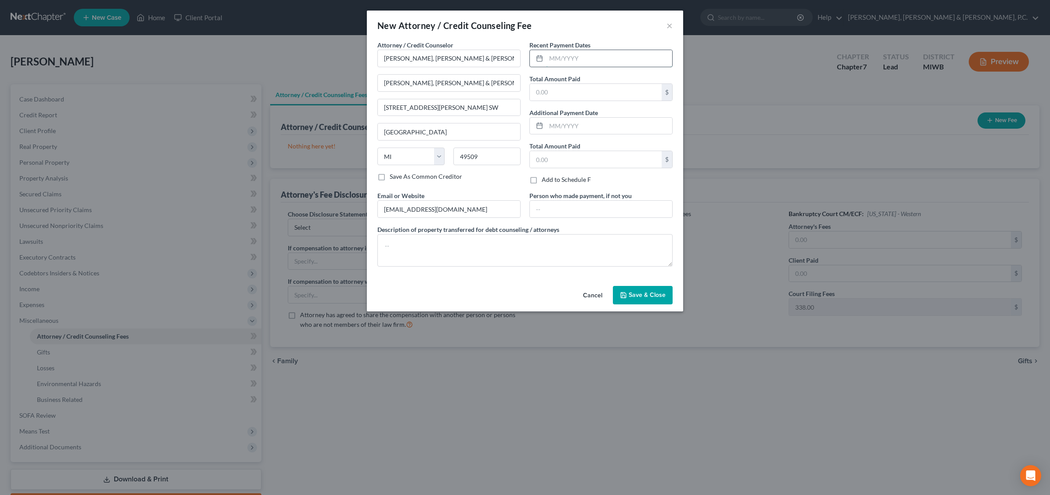
click at [575, 52] on input "text" at bounding box center [609, 58] width 126 height 17
click at [596, 98] on input "text" at bounding box center [596, 92] width 132 height 17
click at [563, 211] on input "text" at bounding box center [601, 209] width 142 height 17
click at [568, 164] on input "text" at bounding box center [596, 159] width 132 height 17
click at [654, 297] on span "Save & Close" at bounding box center [647, 294] width 37 height 7
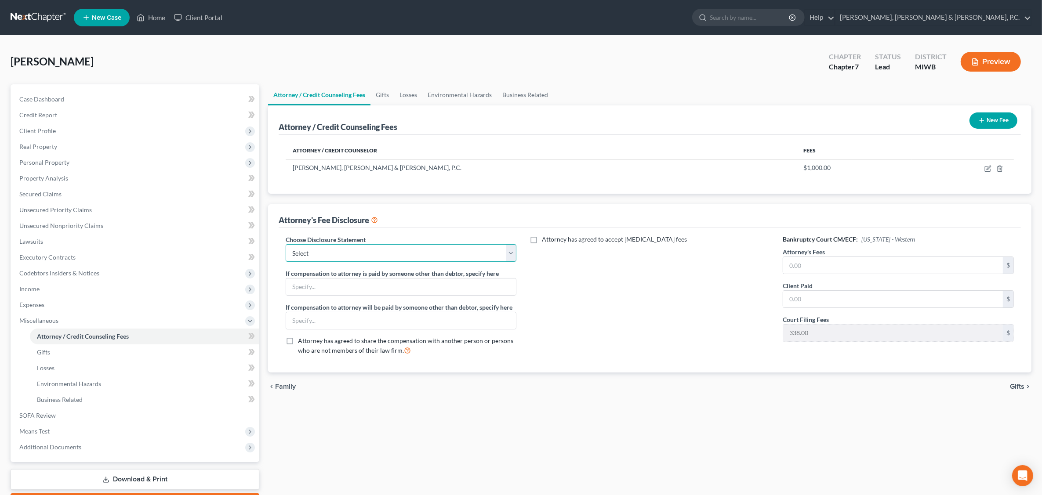
click at [508, 253] on select "Select Disclosure of Compensation - [PERSON_NAME] Excludes Representation langu…" at bounding box center [401, 253] width 231 height 18
click at [286, 244] on select "Select Disclosure of Compensation - [PERSON_NAME] Excludes Representation langu…" at bounding box center [401, 253] width 231 height 18
click at [330, 285] on input "text" at bounding box center [401, 287] width 230 height 17
click at [810, 265] on input "text" at bounding box center [893, 265] width 220 height 17
click at [631, 359] on div "Attorney has agreed to accept [MEDICAL_DATA] fees" at bounding box center [649, 298] width 249 height 127
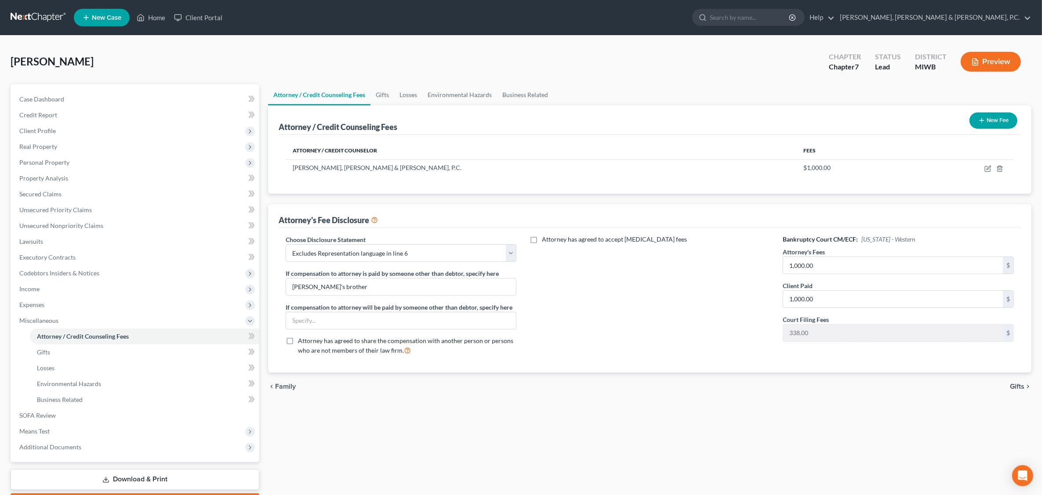
click at [838, 392] on div "chevron_left Family Gifts chevron_right" at bounding box center [649, 387] width 763 height 28
click at [838, 387] on span "Gifts" at bounding box center [1017, 386] width 15 height 7
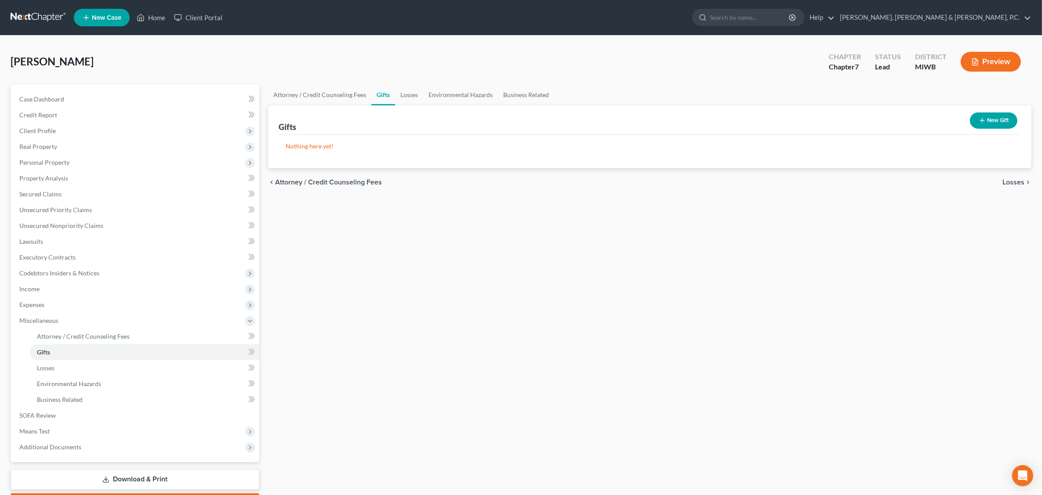
click at [471, 220] on div "Attorney / Credit Counseling Fees Gifts Losses Environmental Hazards Business R…" at bounding box center [650, 298] width 772 height 428
click at [55, 414] on span "SOFA Review" at bounding box center [37, 415] width 36 height 7
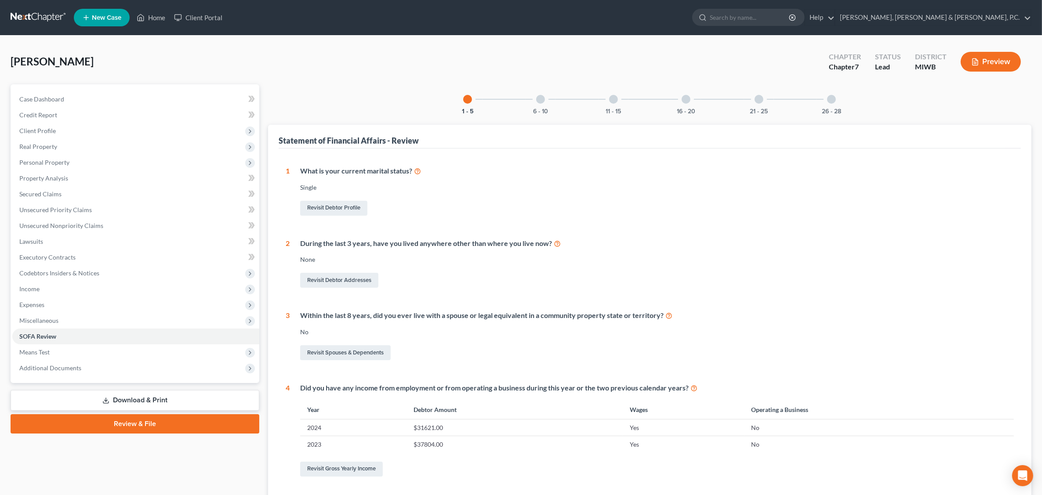
click at [538, 100] on div at bounding box center [540, 99] width 9 height 9
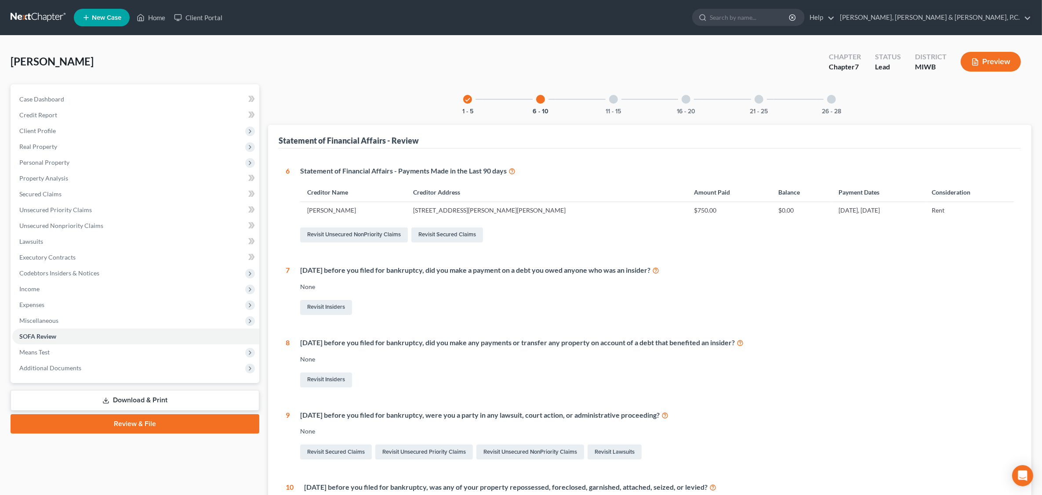
click at [615, 98] on div at bounding box center [613, 99] width 9 height 9
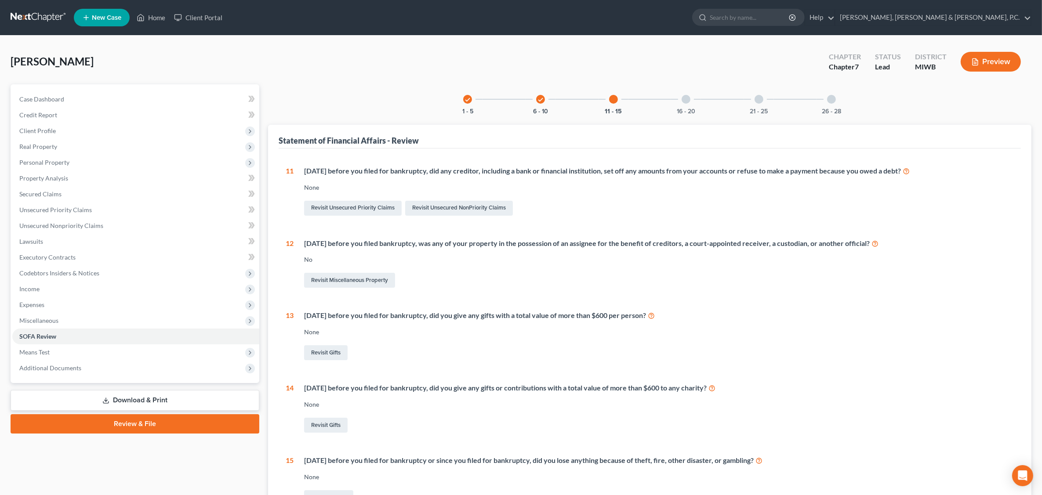
scroll to position [104, 0]
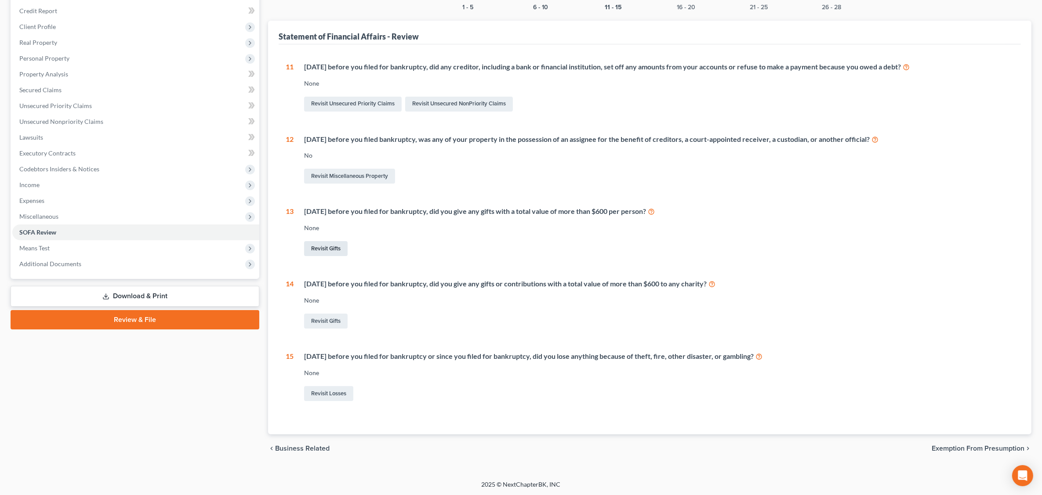
click at [336, 247] on link "Revisit Gifts" at bounding box center [326, 248] width 44 height 15
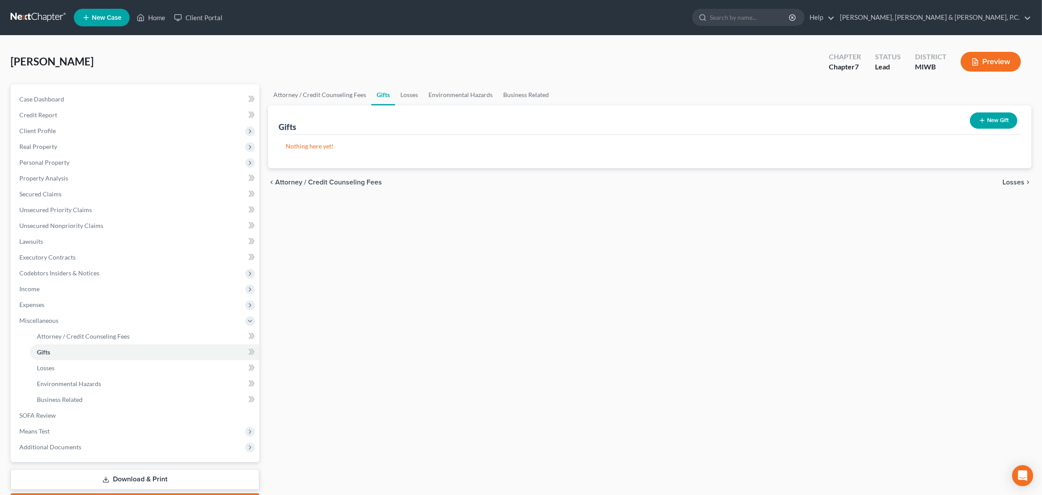
click at [838, 116] on button "New Gift" at bounding box center [993, 120] width 47 height 16
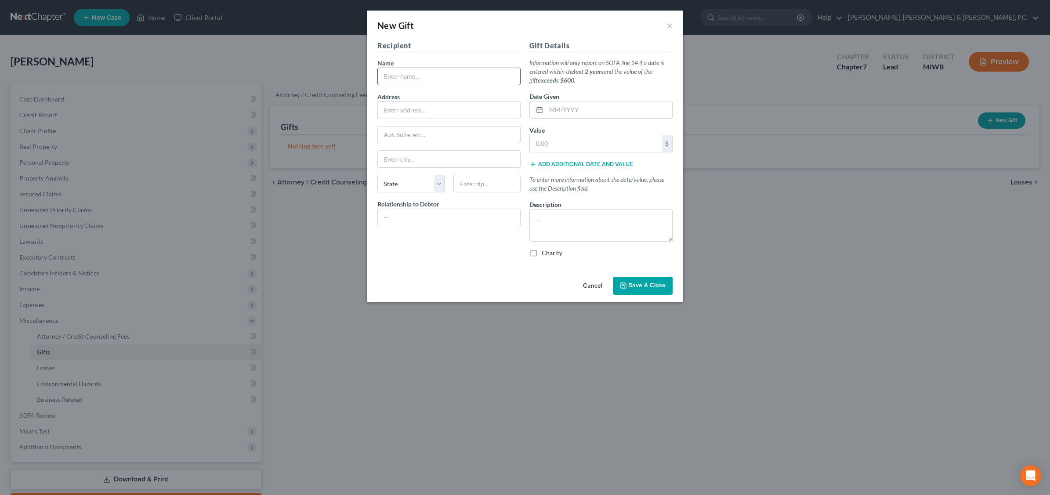
click at [430, 76] on input "text" at bounding box center [449, 76] width 142 height 17
click at [458, 69] on input "[GEOGRAPHIC_DATA] Giving" at bounding box center [449, 76] width 142 height 17
click at [550, 214] on textarea at bounding box center [600, 225] width 143 height 33
click at [583, 231] on textarea "Periodic offerings to [DEMOGRAPHIC_DATA]. 2024-$810; 2023-$1,507" at bounding box center [600, 225] width 143 height 33
click at [428, 111] on input "text" at bounding box center [449, 110] width 142 height 17
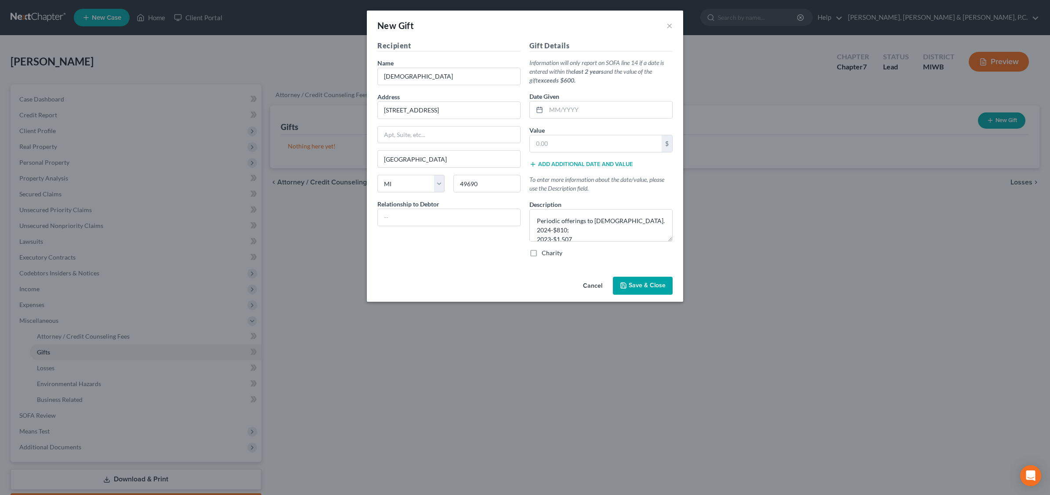
click at [645, 286] on span "Save & Close" at bounding box center [647, 285] width 37 height 7
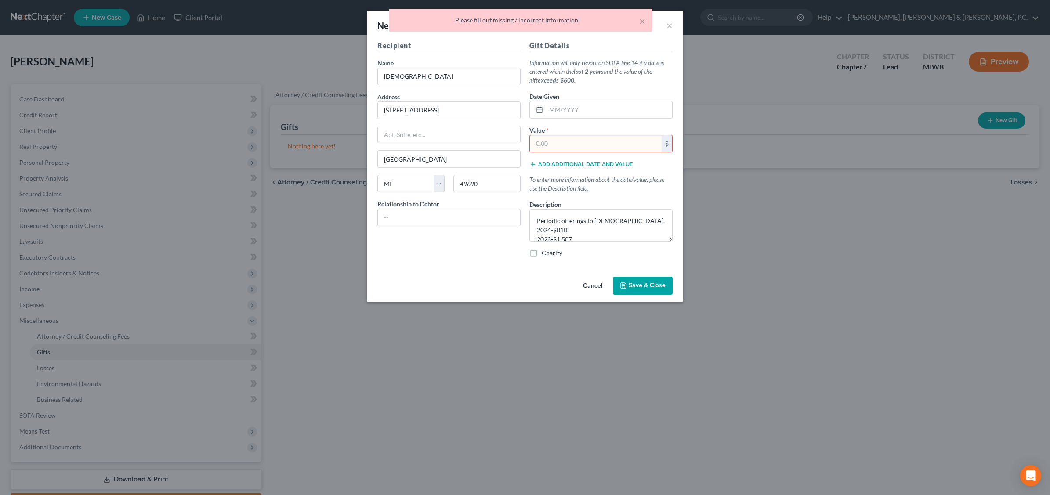
click at [587, 146] on input "text" at bounding box center [596, 143] width 132 height 17
click at [742, 112] on div "New Gift × Recipient Name * New Hope Community [DEMOGRAPHIC_DATA] Address [STRE…" at bounding box center [525, 247] width 1050 height 495
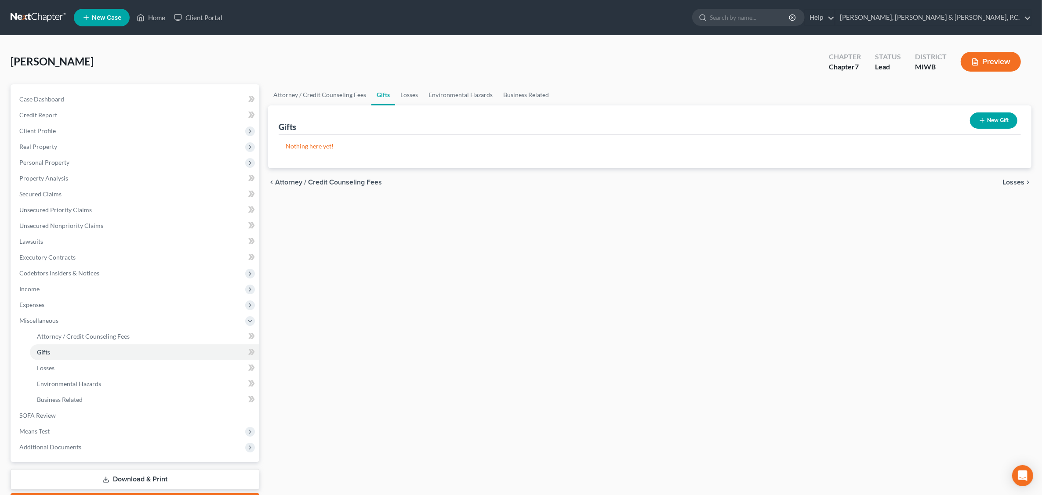
click at [838, 118] on button "New Gift" at bounding box center [993, 120] width 47 height 16
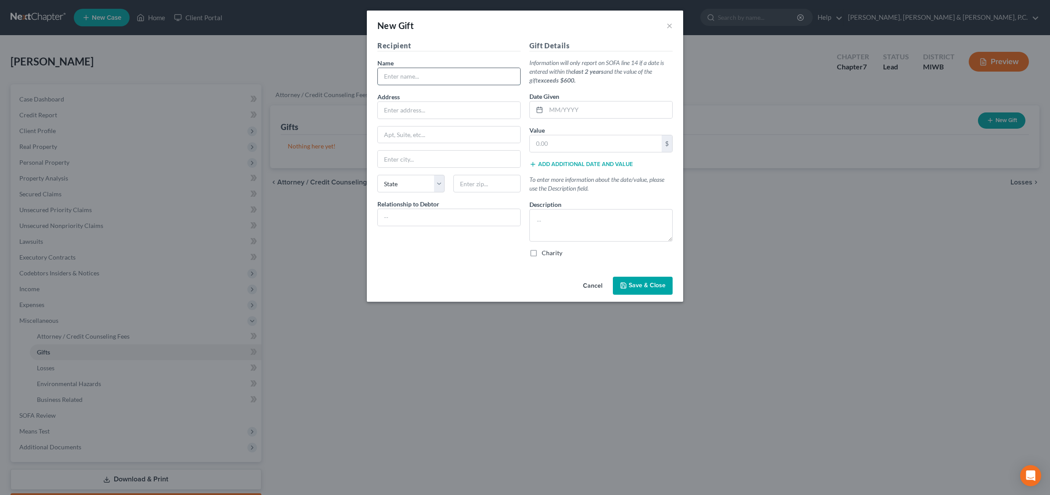
click at [395, 77] on input "text" at bounding box center [449, 76] width 142 height 17
click at [584, 110] on input "text" at bounding box center [609, 110] width 126 height 17
drag, startPoint x: 548, startPoint y: 146, endPoint x: 543, endPoint y: 185, distance: 39.8
click at [548, 146] on input "text" at bounding box center [596, 143] width 132 height 17
click at [541, 215] on textarea at bounding box center [600, 225] width 143 height 33
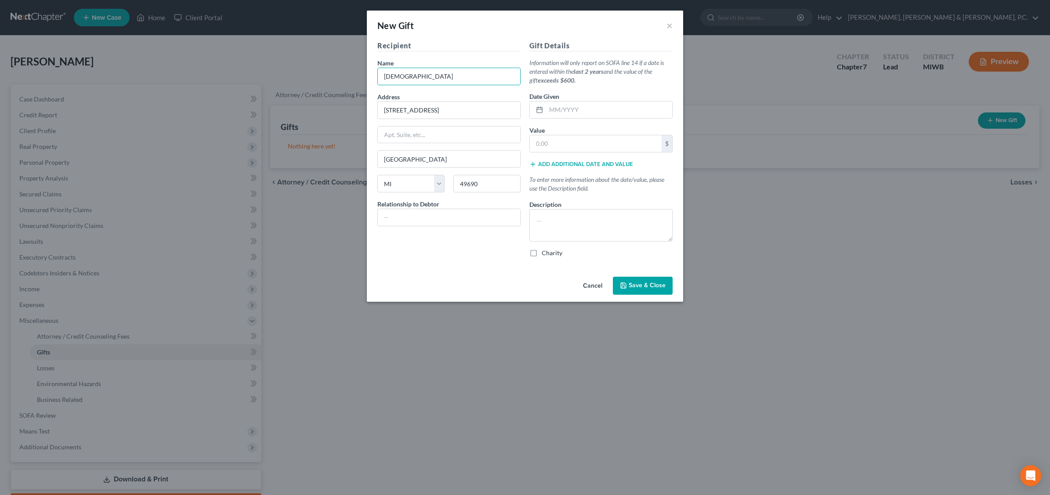
drag, startPoint x: 544, startPoint y: 213, endPoint x: 522, endPoint y: 221, distance: 22.9
click at [737, 222] on div "New Gift × Recipient Name * New Hope Community [DEMOGRAPHIC_DATA] Address [STRE…" at bounding box center [525, 247] width 1050 height 495
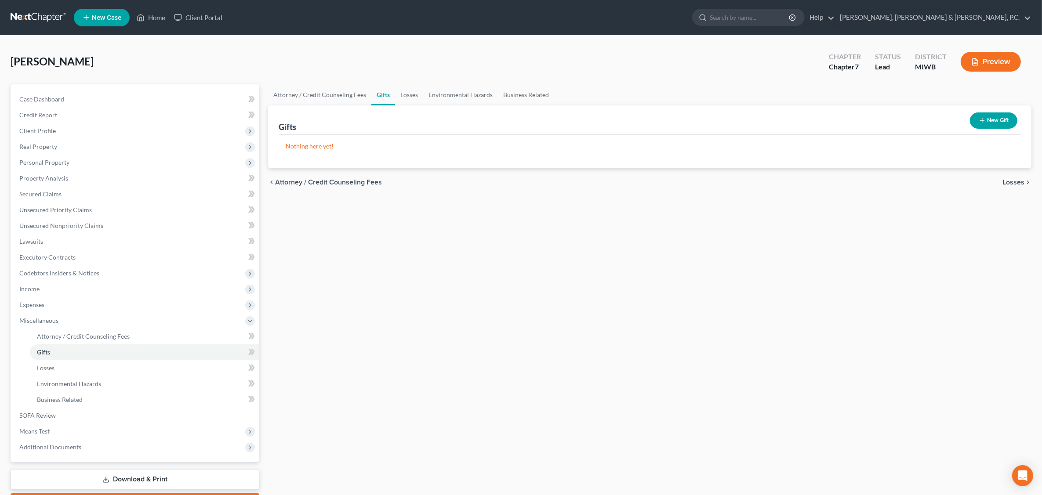
click at [838, 120] on button "New Gift" at bounding box center [993, 120] width 47 height 16
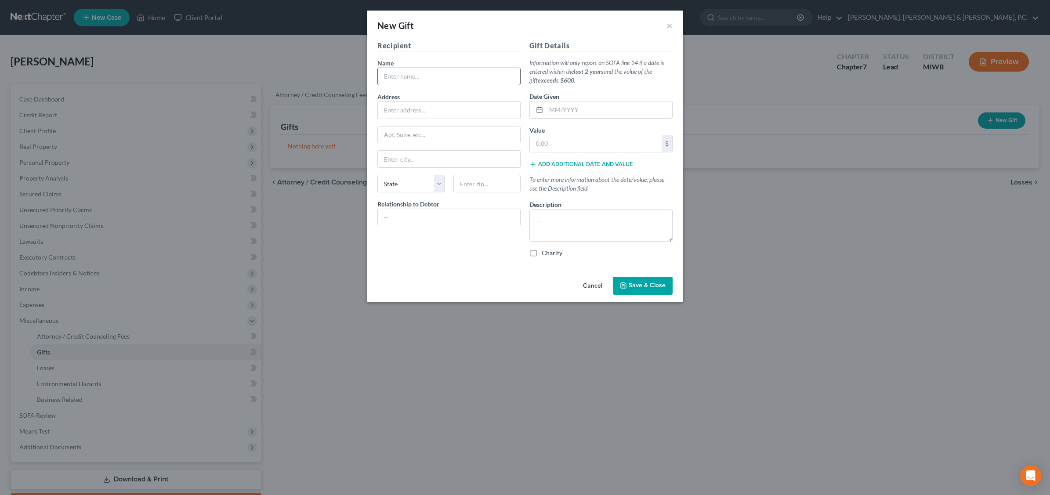
click at [430, 74] on input "text" at bounding box center [449, 76] width 142 height 17
click at [539, 214] on textarea at bounding box center [600, 225] width 143 height 33
click at [576, 145] on input "text" at bounding box center [596, 143] width 132 height 17
click at [664, 223] on textarea "Periodic offerings. 2024-$810; 2023-$1,507" at bounding box center [600, 225] width 143 height 33
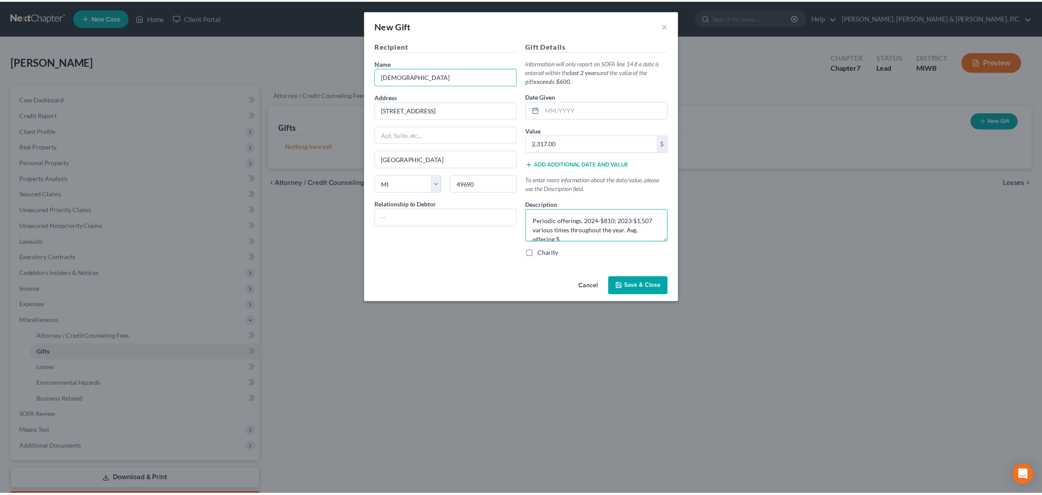
scroll to position [1, 0]
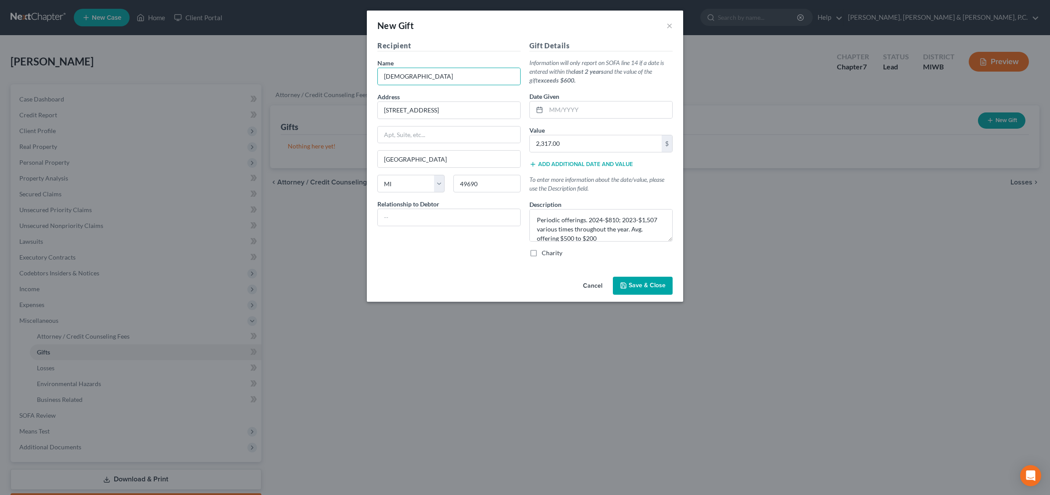
click at [640, 282] on button "Save & Close" at bounding box center [643, 286] width 60 height 18
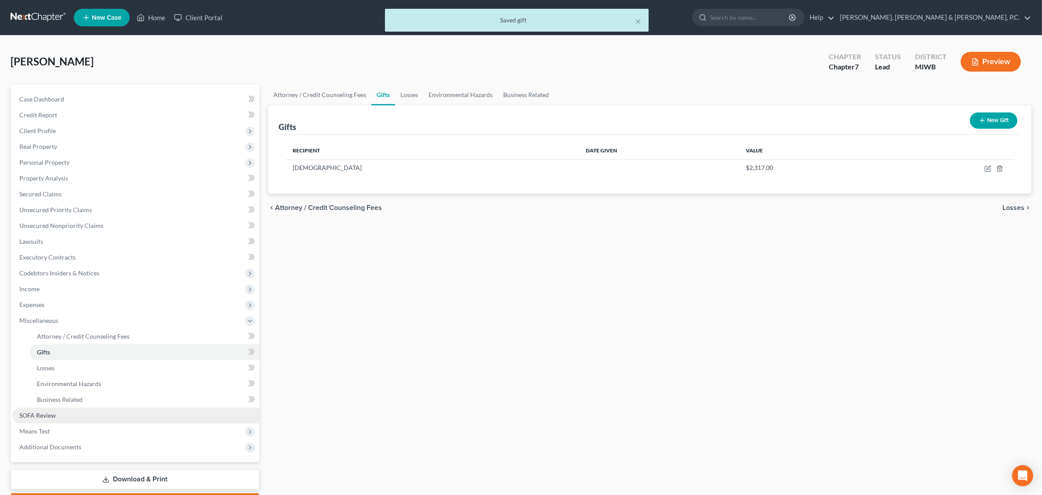
click at [46, 416] on span "SOFA Review" at bounding box center [37, 415] width 36 height 7
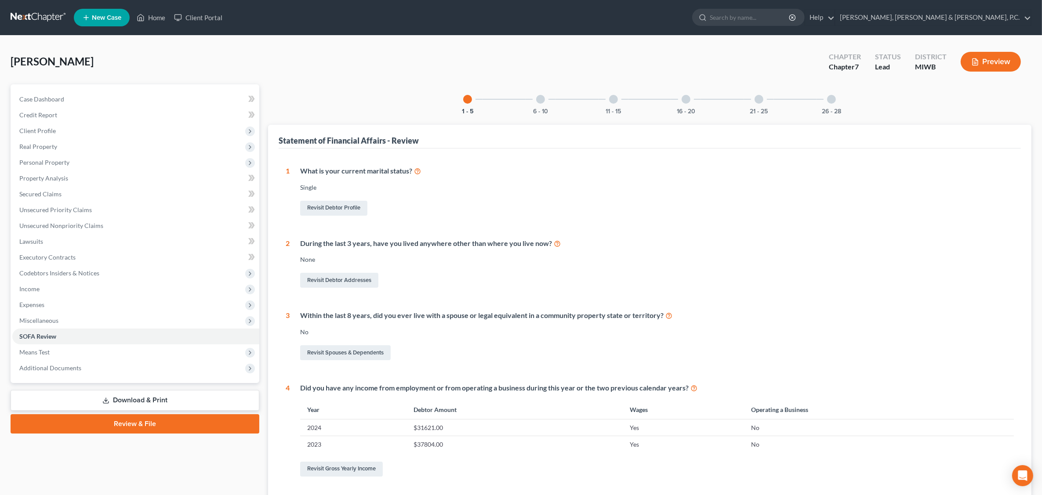
click at [543, 100] on div at bounding box center [540, 99] width 9 height 9
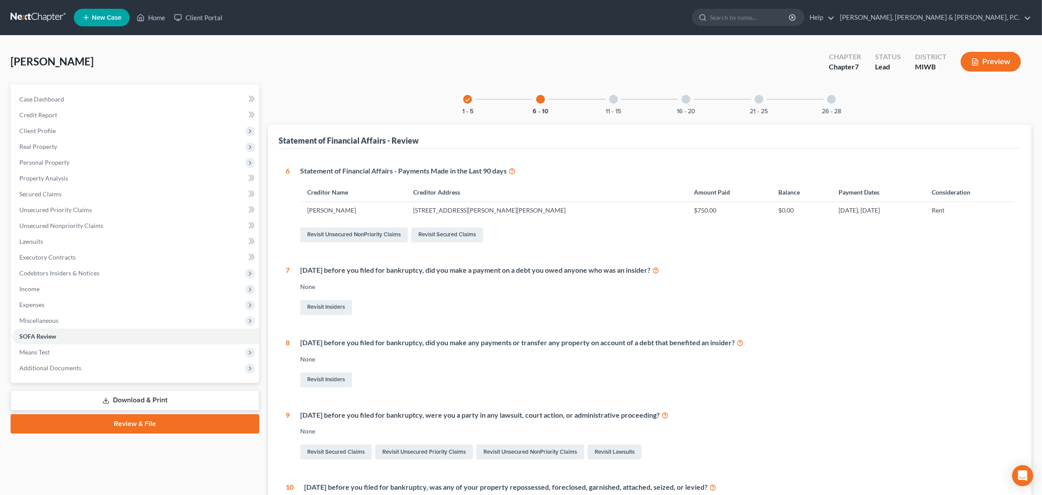
click at [612, 99] on div at bounding box center [613, 99] width 9 height 9
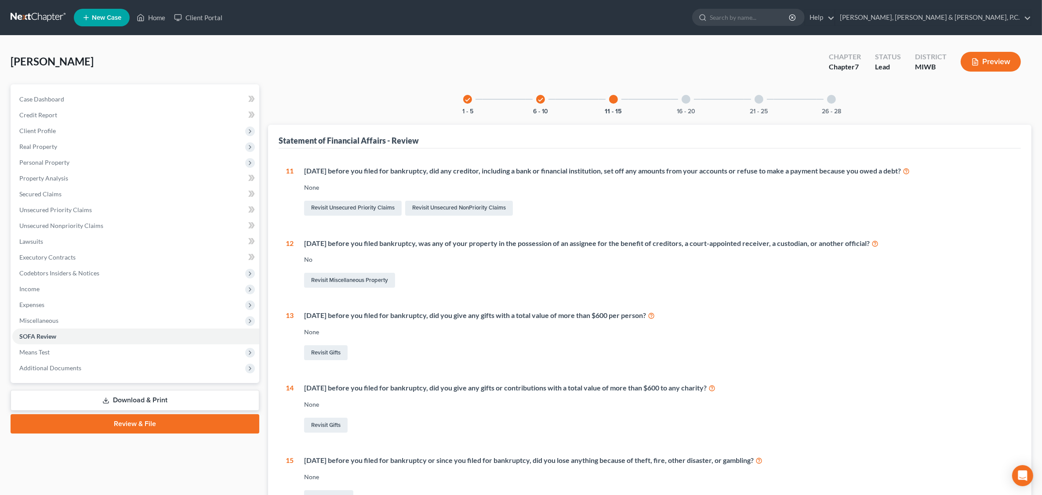
click at [689, 100] on div at bounding box center [686, 99] width 9 height 9
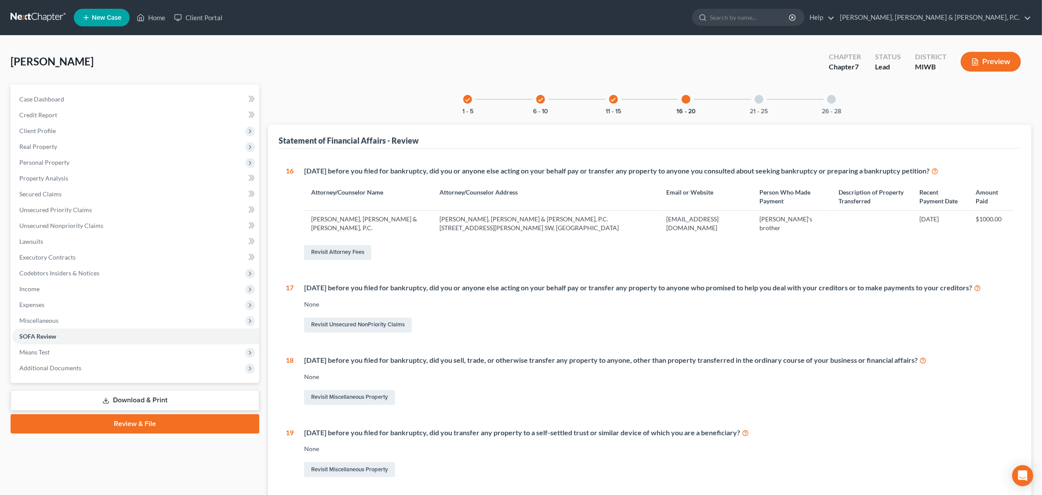
click at [759, 98] on div at bounding box center [758, 99] width 9 height 9
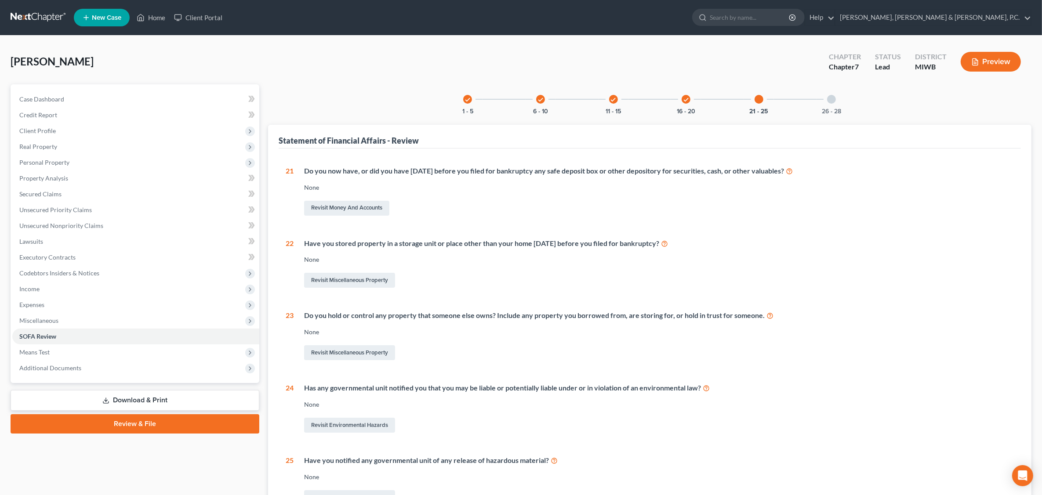
click at [835, 99] on div at bounding box center [831, 99] width 9 height 9
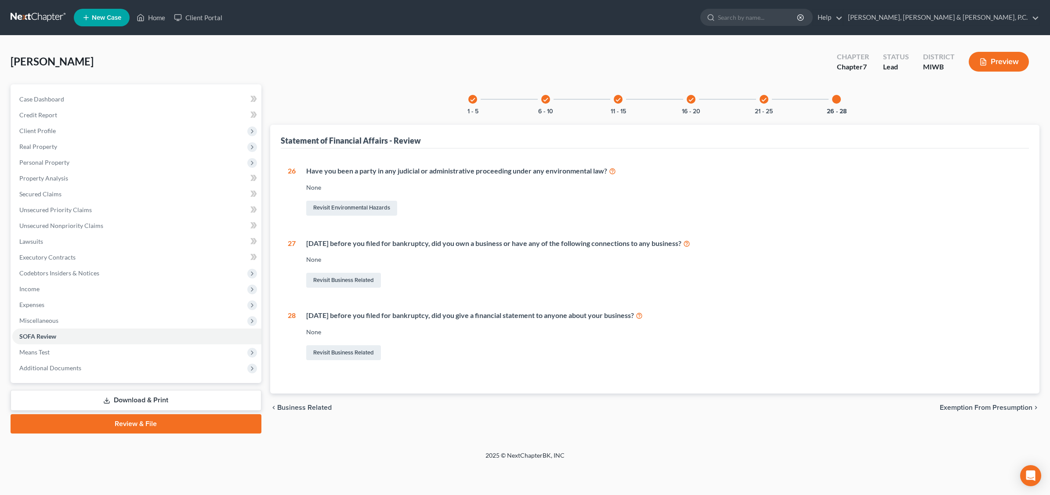
click at [764, 99] on icon "check" at bounding box center [764, 100] width 6 height 6
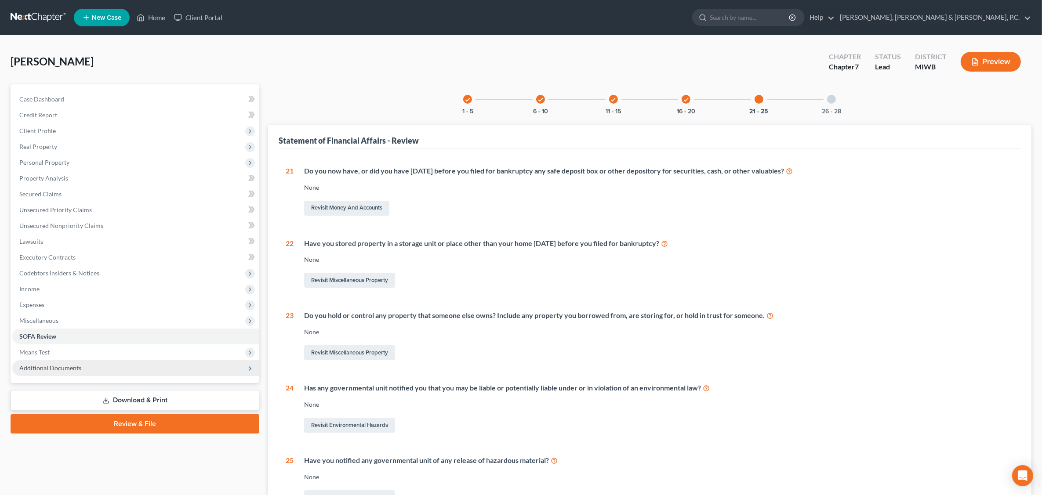
click at [33, 367] on span "Additional Documents" at bounding box center [50, 367] width 62 height 7
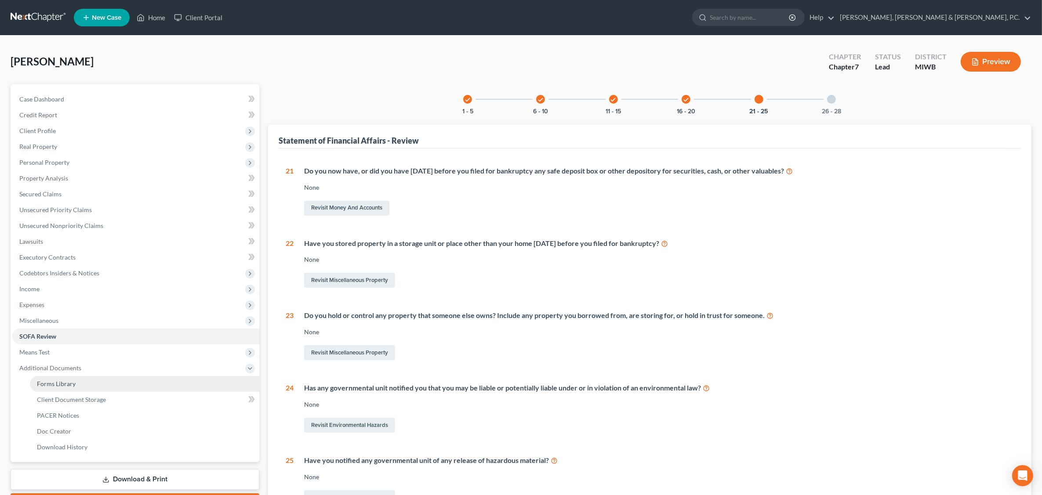
click at [64, 384] on span "Forms Library" at bounding box center [56, 383] width 39 height 7
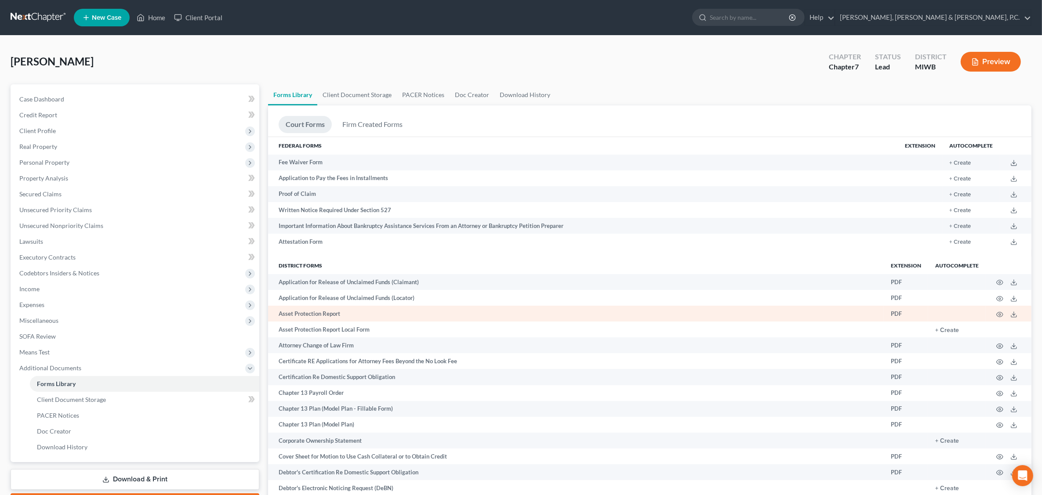
click at [322, 316] on td "Asset Protection Report" at bounding box center [576, 314] width 616 height 16
click at [838, 315] on icon at bounding box center [1013, 314] width 7 height 7
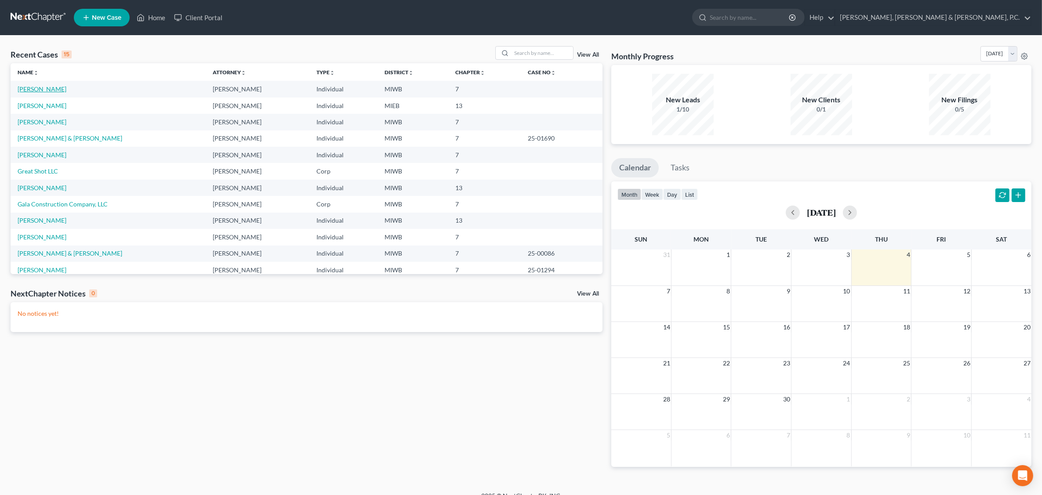
click at [32, 88] on link "[PERSON_NAME]" at bounding box center [42, 88] width 49 height 7
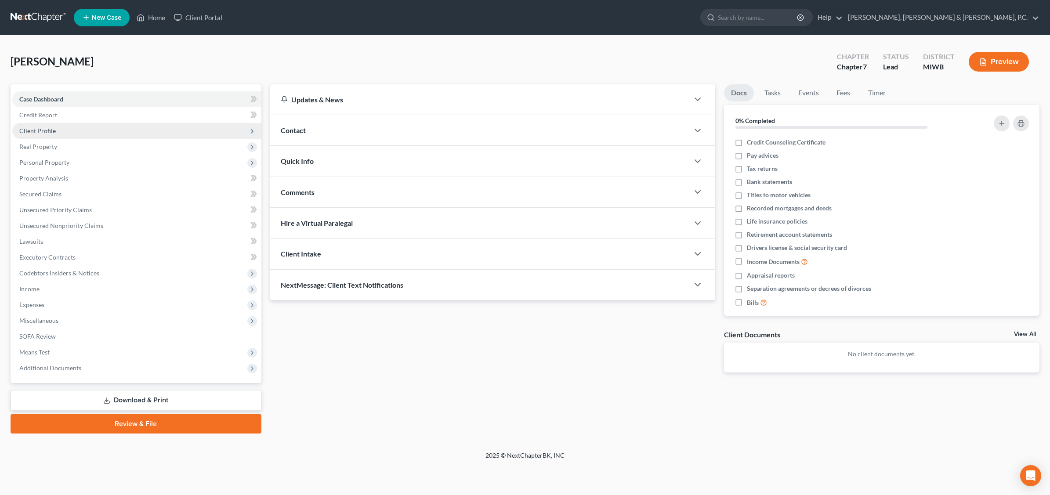
click at [51, 127] on span "Client Profile" at bounding box center [37, 130] width 36 height 7
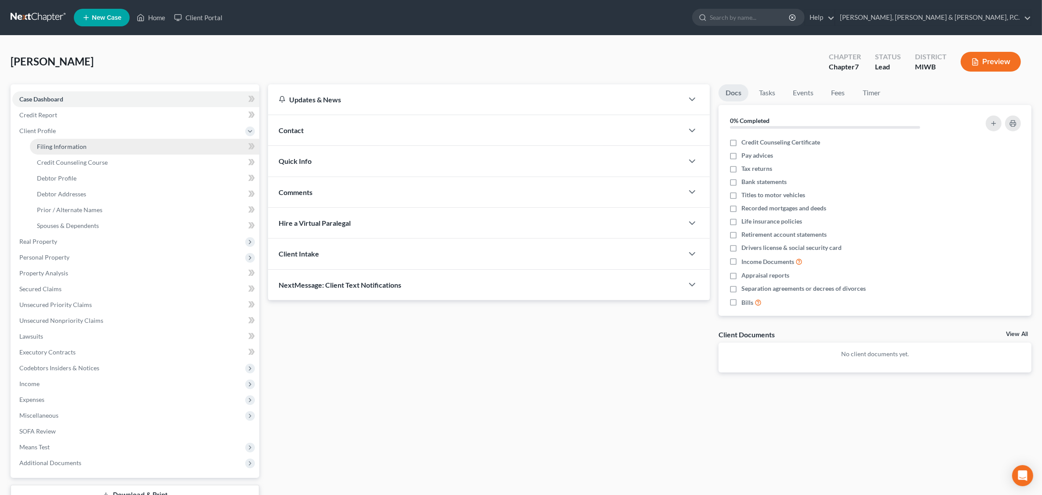
click at [71, 144] on span "Filing Information" at bounding box center [62, 146] width 50 height 7
select select "1"
select select "0"
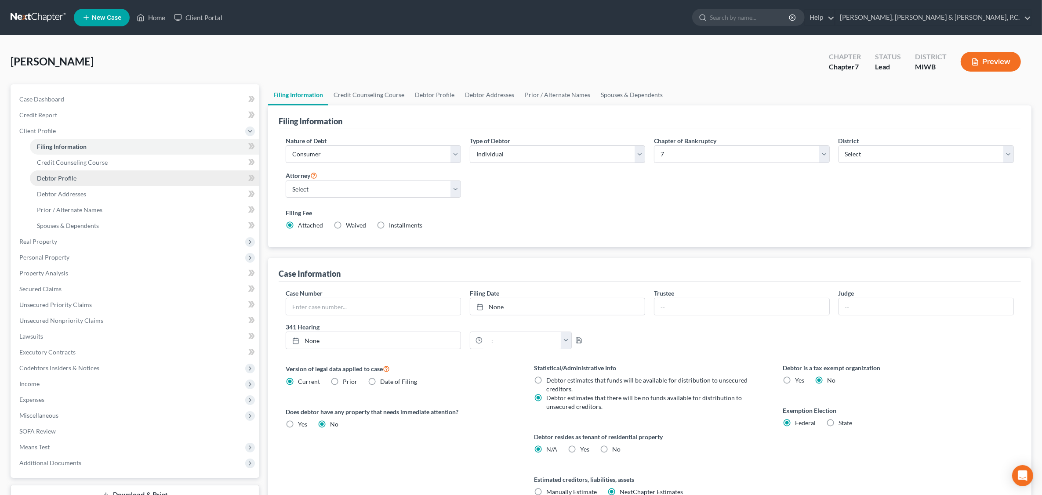
click at [80, 175] on link "Debtor Profile" at bounding box center [144, 178] width 229 height 16
select select "0"
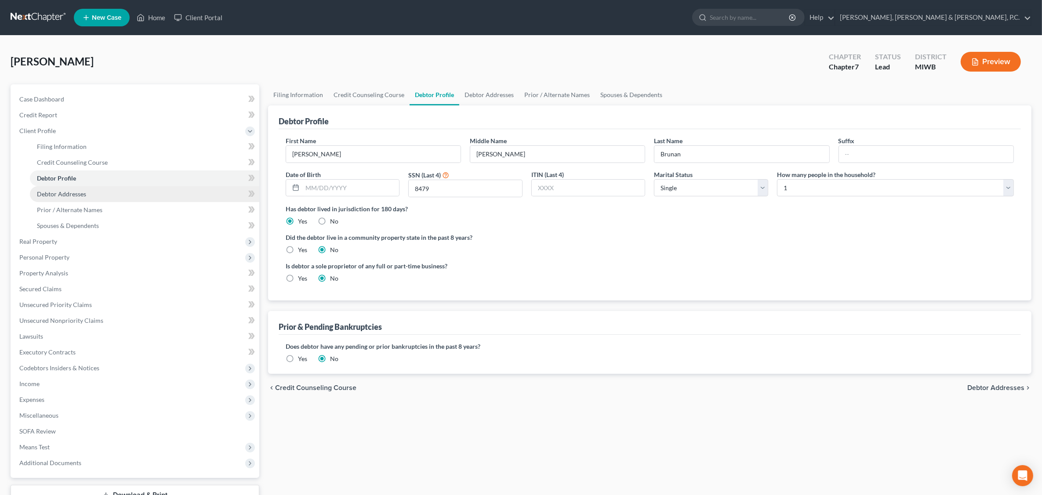
click at [77, 192] on span "Debtor Addresses" at bounding box center [61, 193] width 49 height 7
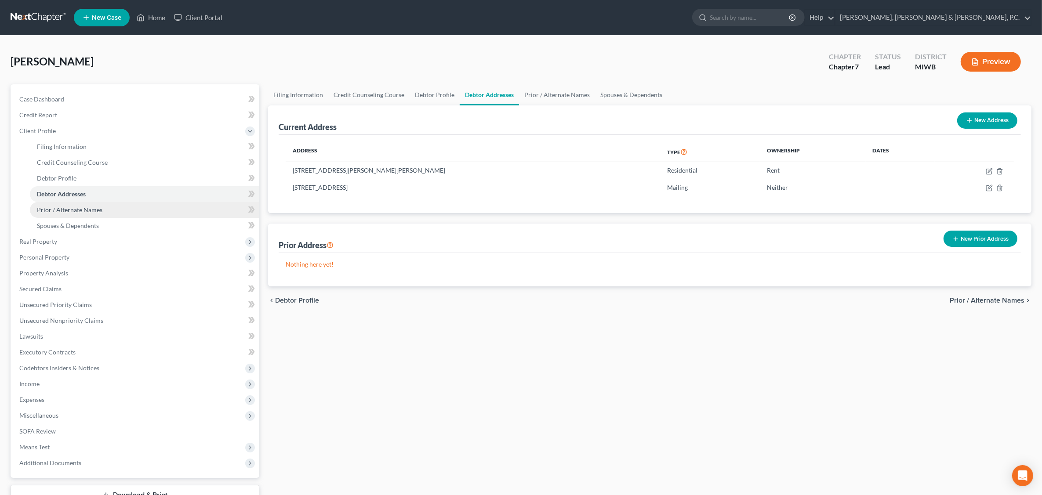
click at [80, 209] on span "Prior / Alternate Names" at bounding box center [69, 209] width 65 height 7
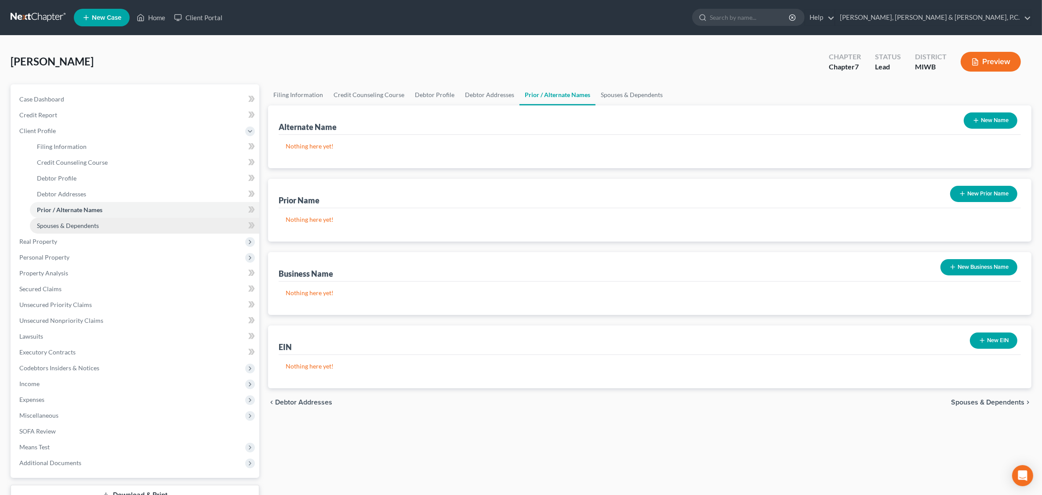
click at [81, 225] on span "Spouses & Dependents" at bounding box center [68, 225] width 62 height 7
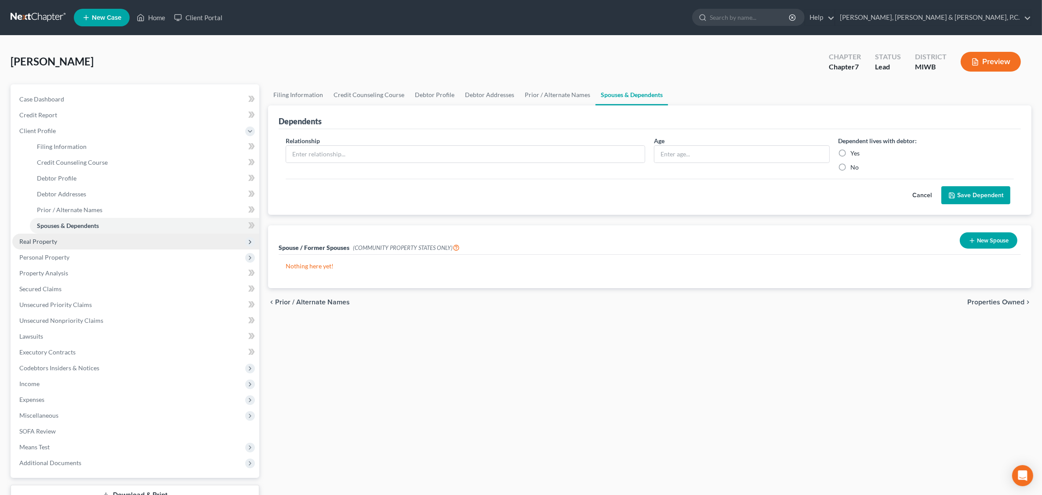
click at [40, 241] on span "Real Property" at bounding box center [38, 241] width 38 height 7
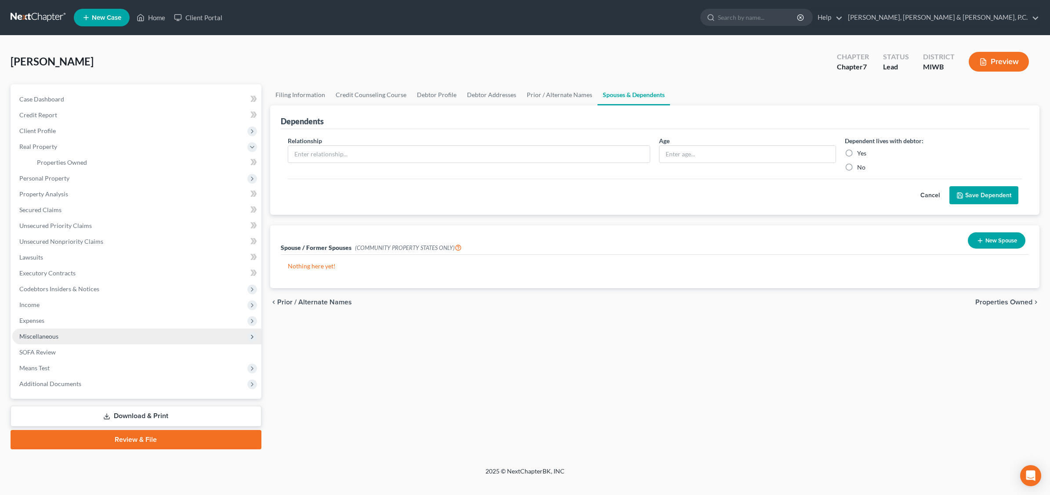
click at [42, 334] on span "Miscellaneous" at bounding box center [38, 336] width 39 height 7
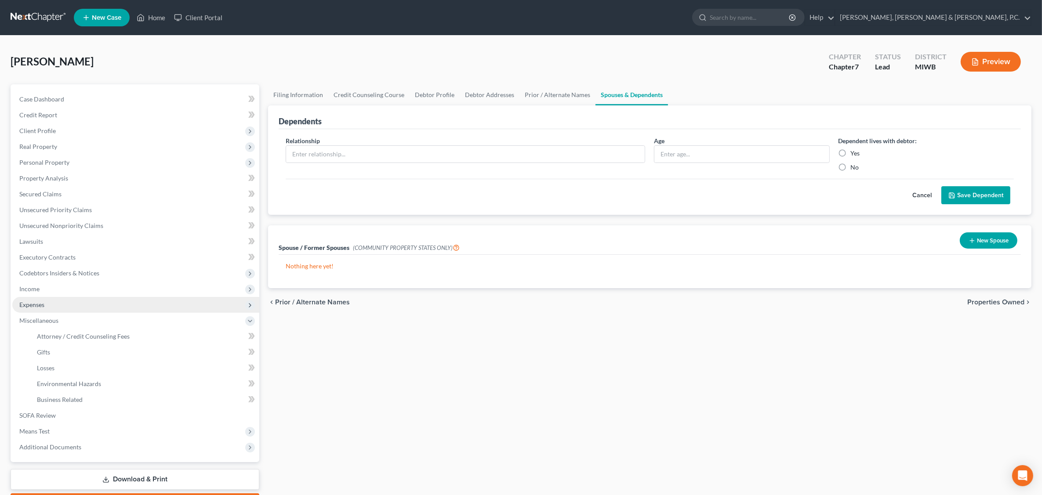
click at [33, 301] on span "Expenses" at bounding box center [31, 304] width 25 height 7
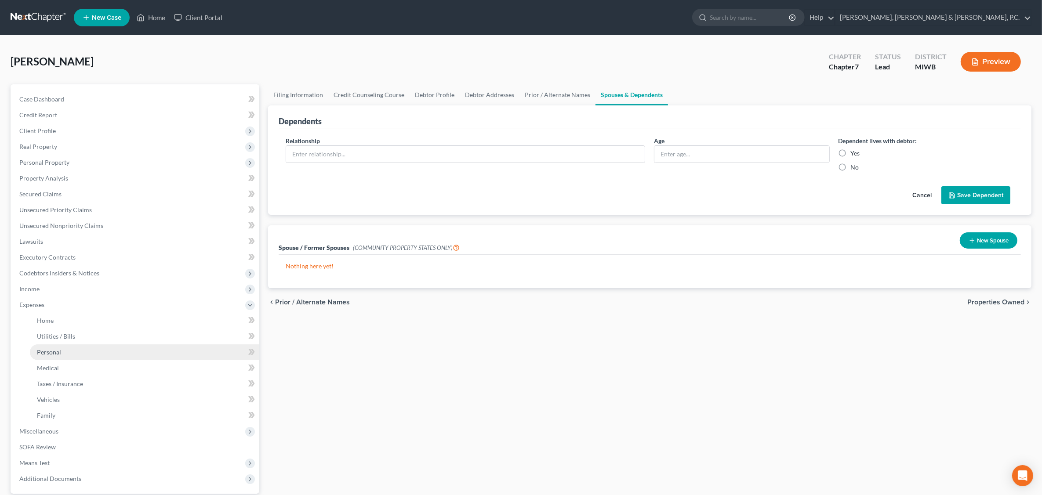
scroll to position [82, 0]
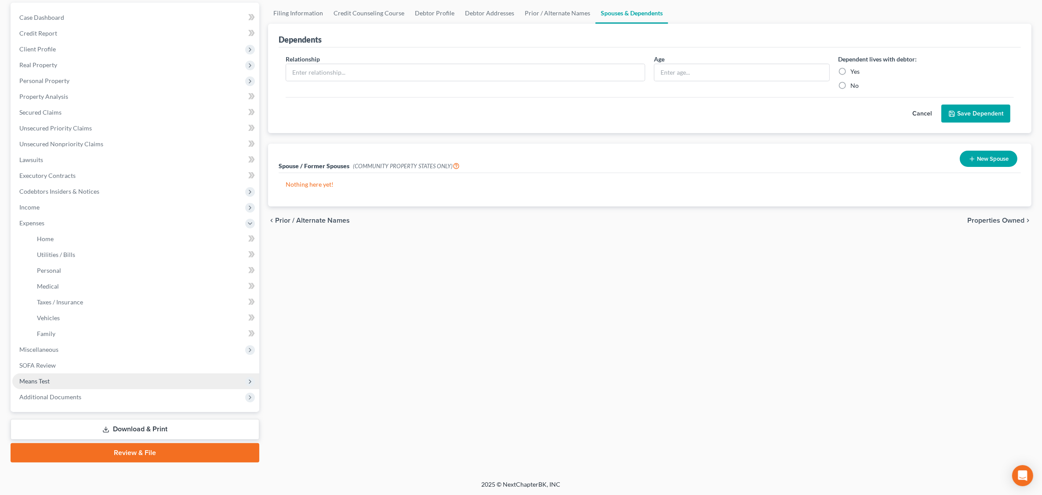
click at [40, 379] on span "Means Test" at bounding box center [34, 380] width 30 height 7
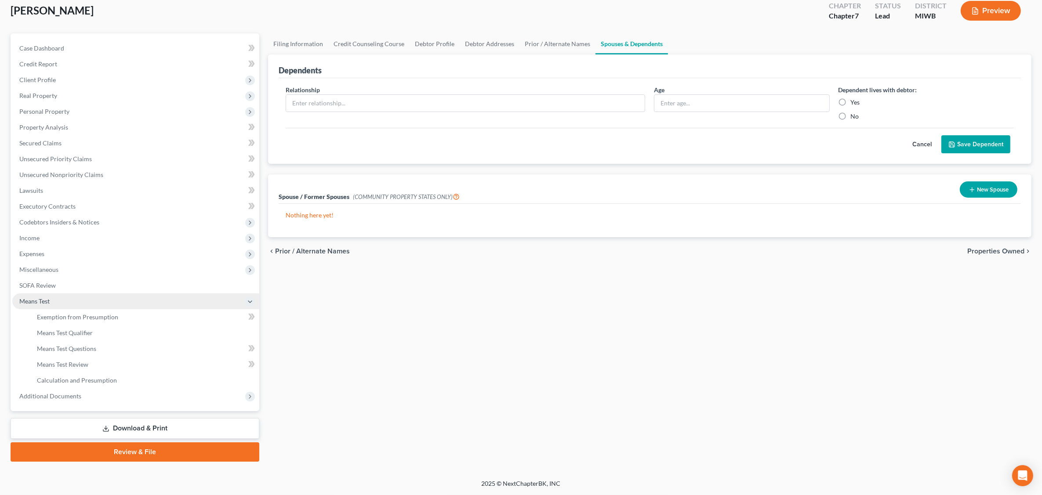
scroll to position [50, 0]
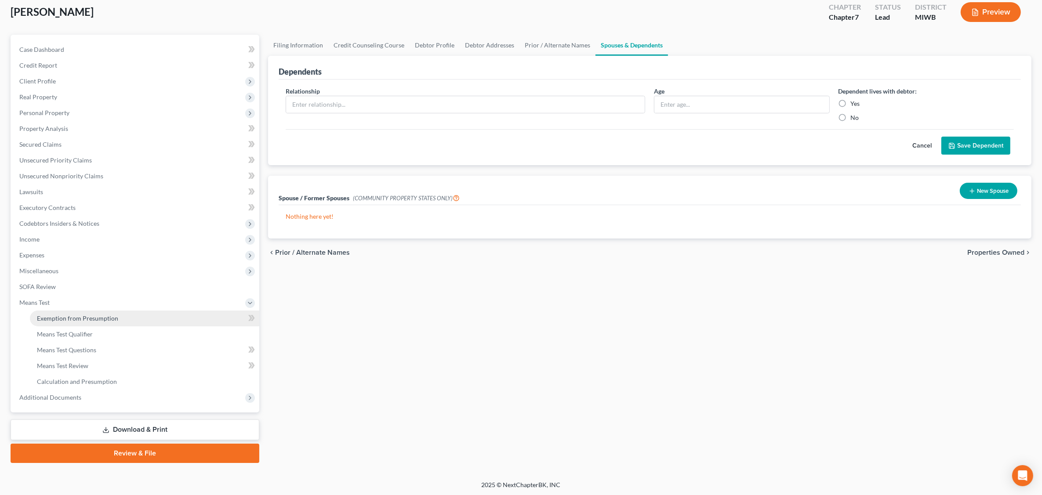
click at [102, 315] on span "Exemption from Presumption" at bounding box center [77, 318] width 81 height 7
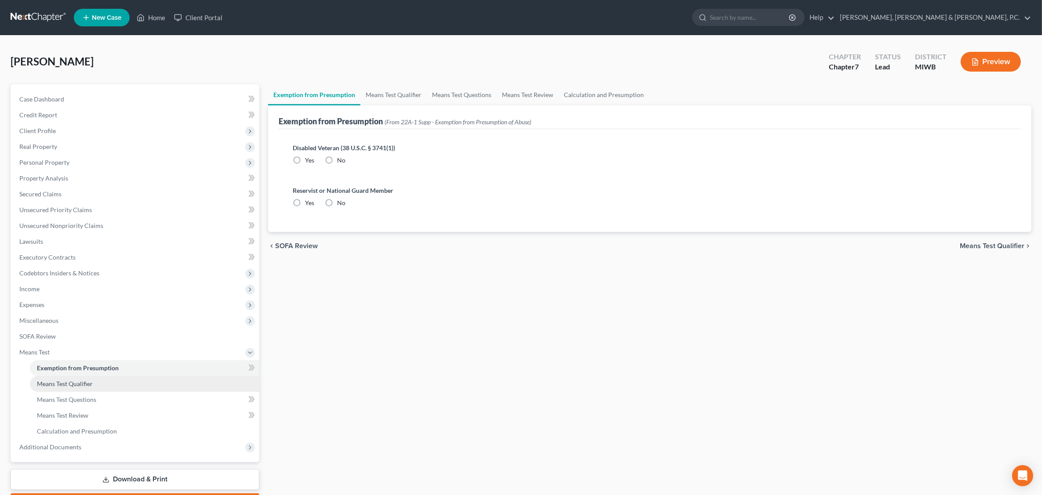
click at [76, 385] on span "Means Test Qualifier" at bounding box center [65, 383] width 56 height 7
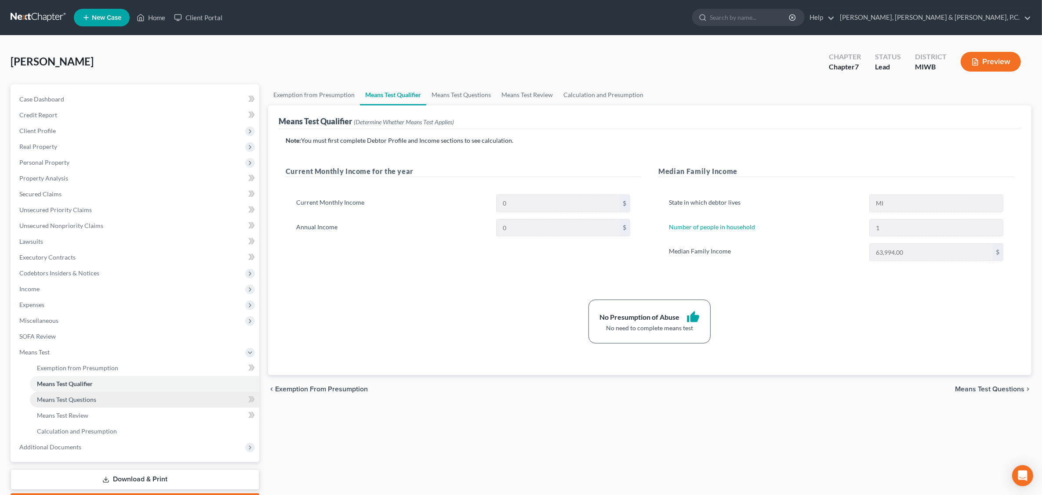
click at [107, 398] on link "Means Test Questions" at bounding box center [144, 400] width 229 height 16
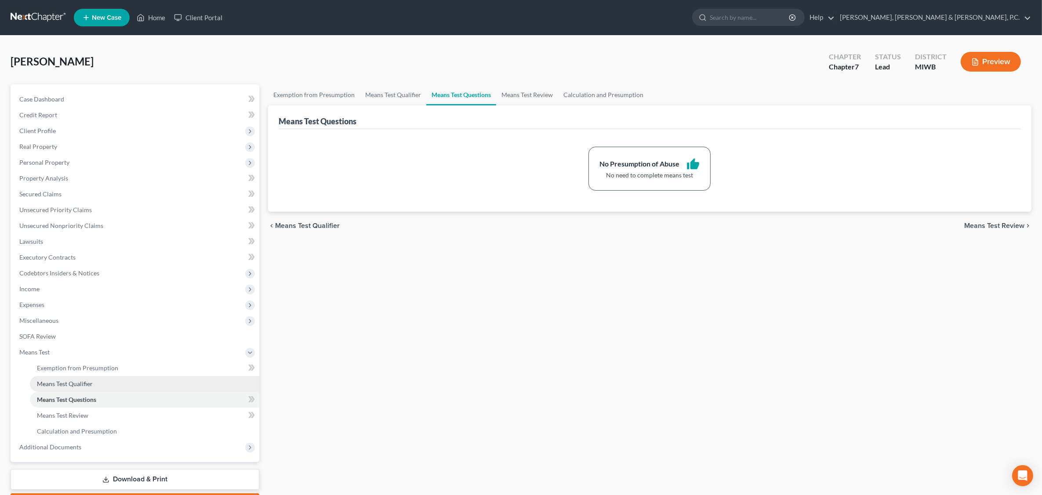
click at [109, 383] on link "Means Test Qualifier" at bounding box center [144, 384] width 229 height 16
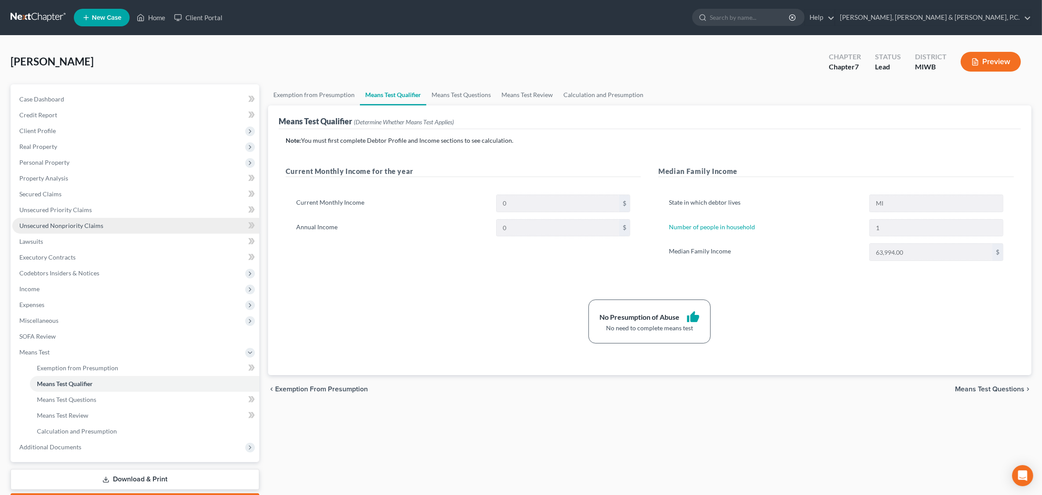
click at [80, 220] on link "Unsecured Nonpriority Claims" at bounding box center [135, 226] width 247 height 16
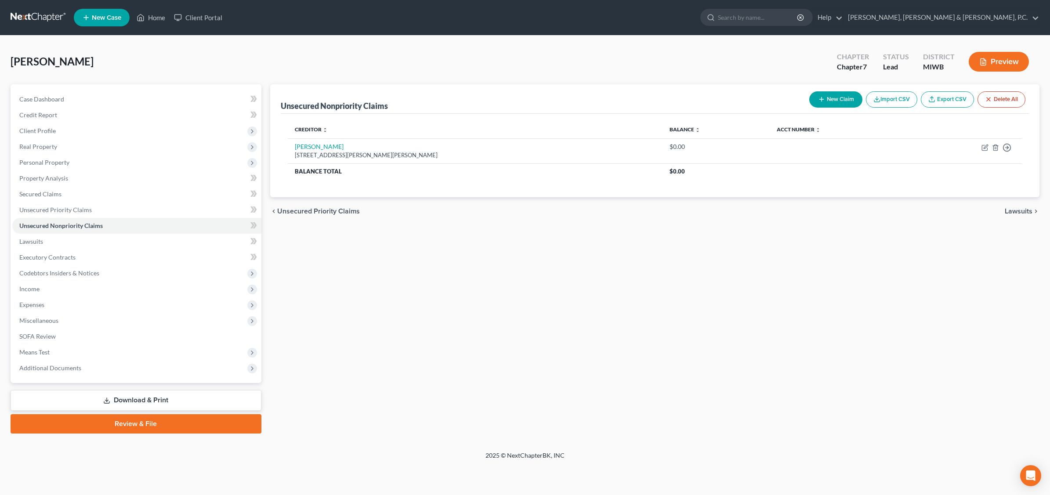
click at [819, 102] on button "New Claim" at bounding box center [835, 99] width 53 height 16
select select "0"
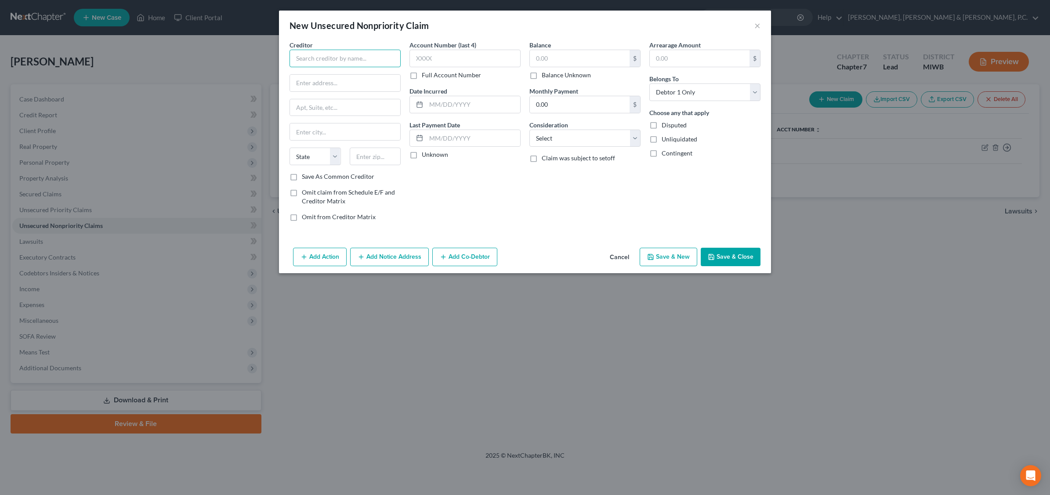
click at [350, 58] on input "text" at bounding box center [345, 59] width 111 height 18
type input "Grand Traverse Radiologits"
type input "c/o Receivable Mgmt. Group"
type input "2901 University Ave. Ste. 29"
type input "Columbus"
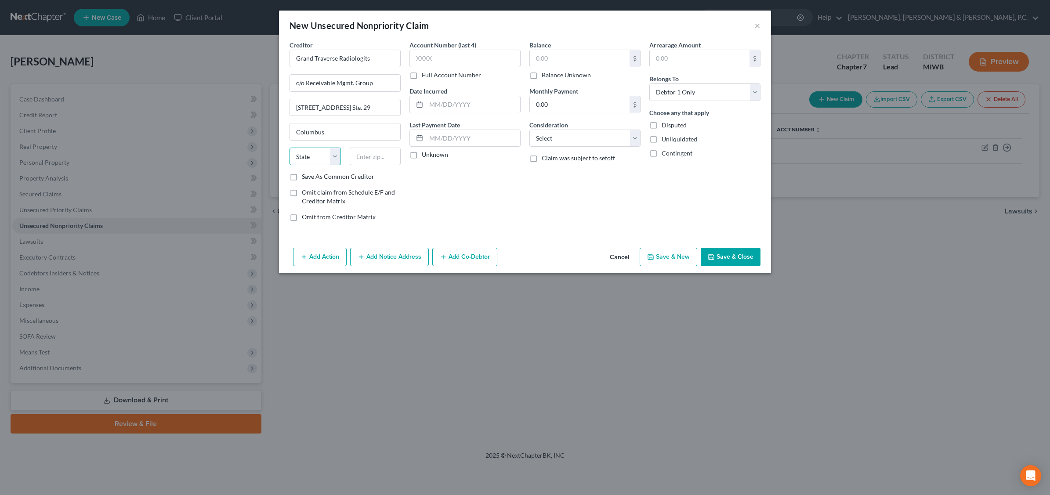
select select "10"
type input "31907"
click at [466, 54] on input "text" at bounding box center [465, 59] width 111 height 18
type input "5454"
click at [552, 58] on input "text" at bounding box center [580, 58] width 100 height 17
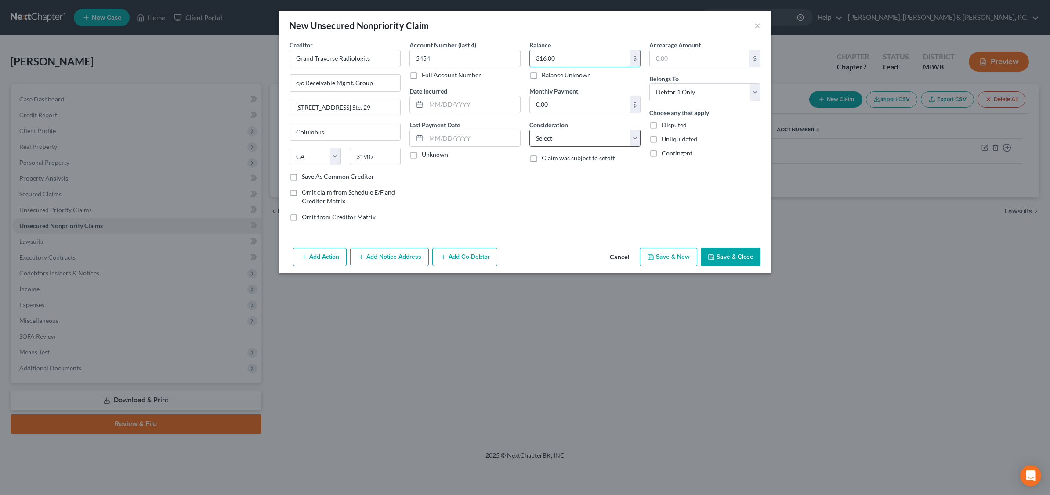
type input "316.00"
click at [633, 135] on select "Select Cable / Satellite Services Collection Agency Credit Card Debt Debt Couns…" at bounding box center [584, 139] width 111 height 18
select select "9"
click at [529, 130] on select "Select Cable / Satellite Services Collection Agency Credit Card Debt Debt Couns…" at bounding box center [584, 139] width 111 height 18
click at [728, 259] on button "Save & Close" at bounding box center [731, 257] width 60 height 18
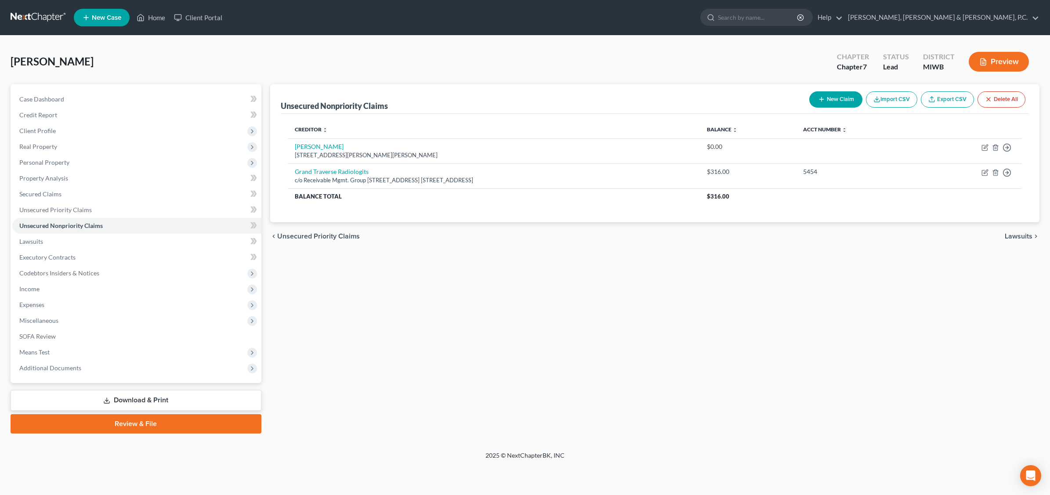
click at [823, 98] on button "New Claim" at bounding box center [835, 99] width 53 height 16
select select "0"
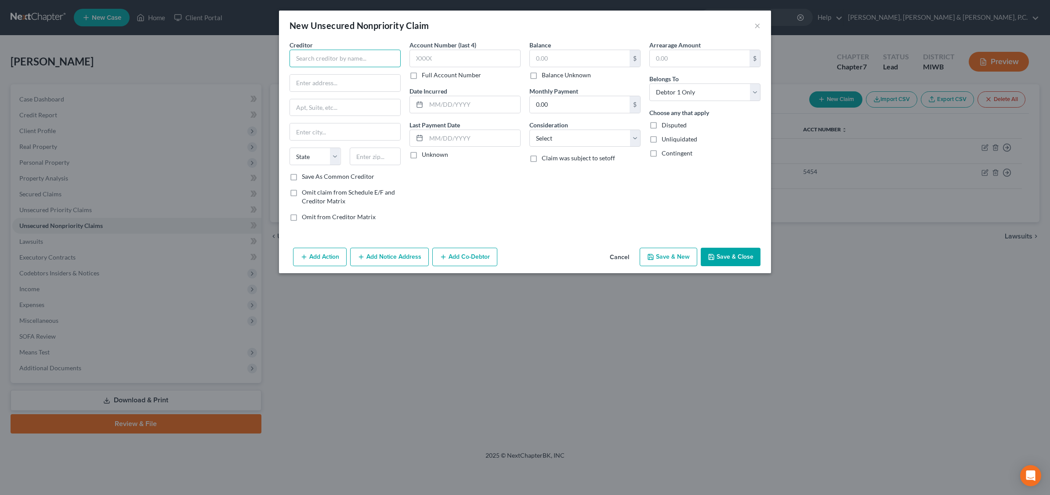
click at [334, 57] on input "text" at bounding box center [345, 59] width 111 height 18
type input "Sloan Servicing"
type input "PO Box 87090"
type input "l"
type input "Lincoln"
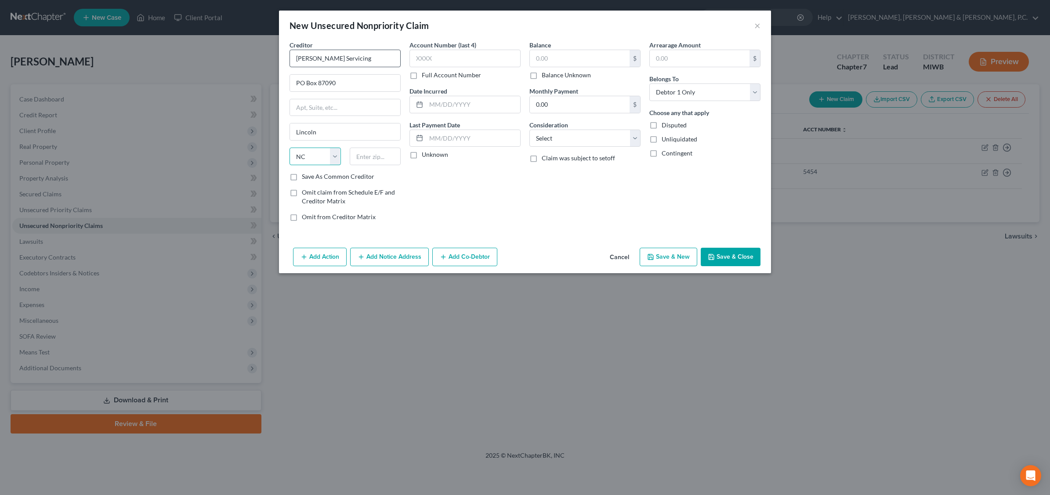
select select "30"
type input "68501-7090"
click at [427, 55] on input "text" at bounding box center [465, 59] width 111 height 18
type input "4348"
click at [558, 61] on input "text" at bounding box center [580, 58] width 100 height 17
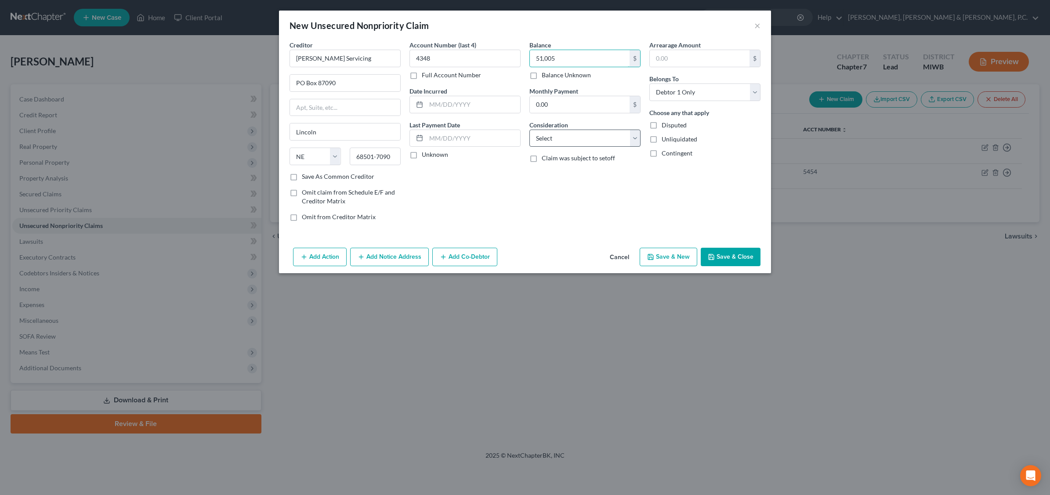
type input "51,005"
click at [634, 138] on select "Select Cable / Satellite Services Collection Agency Credit Card Debt Debt Couns…" at bounding box center [584, 139] width 111 height 18
select select "17"
click at [529, 130] on select "Select Cable / Satellite Services Collection Agency Credit Card Debt Debt Couns…" at bounding box center [584, 139] width 111 height 18
click at [559, 58] on input "51,005" at bounding box center [580, 58] width 100 height 17
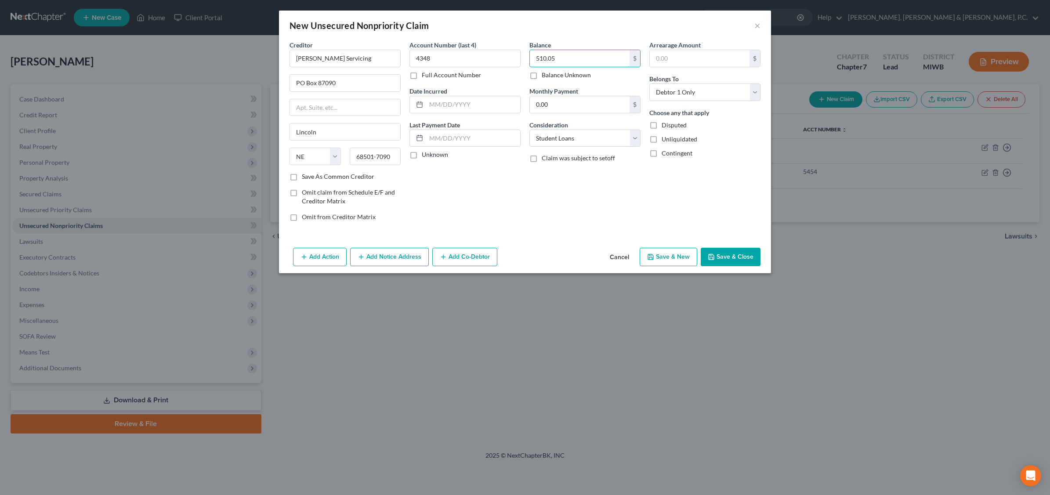
type input "510.05"
click at [739, 260] on button "Save & Close" at bounding box center [731, 257] width 60 height 18
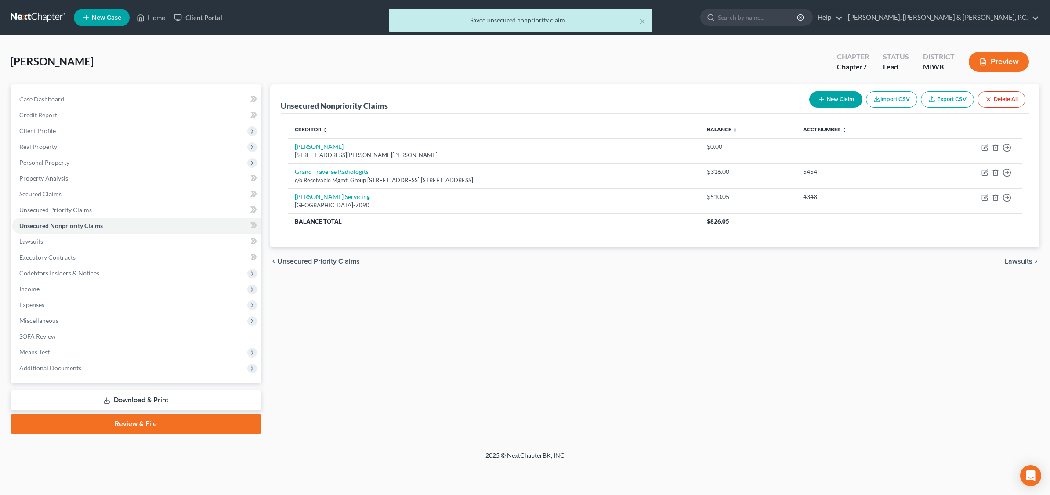
click at [833, 103] on button "New Claim" at bounding box center [835, 99] width 53 height 16
select select "0"
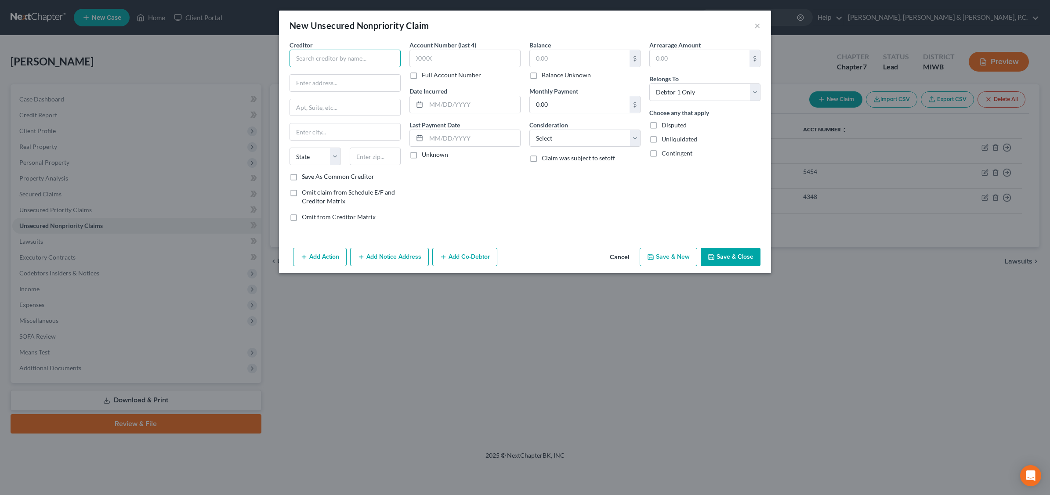
drag, startPoint x: 319, startPoint y: 58, endPoint x: 319, endPoint y: 53, distance: 4.4
click at [319, 56] on input "text" at bounding box center [345, 59] width 111 height 18
type input "4Front Credit Union"
type input "PO Box 37603"
type input "Philadephia"
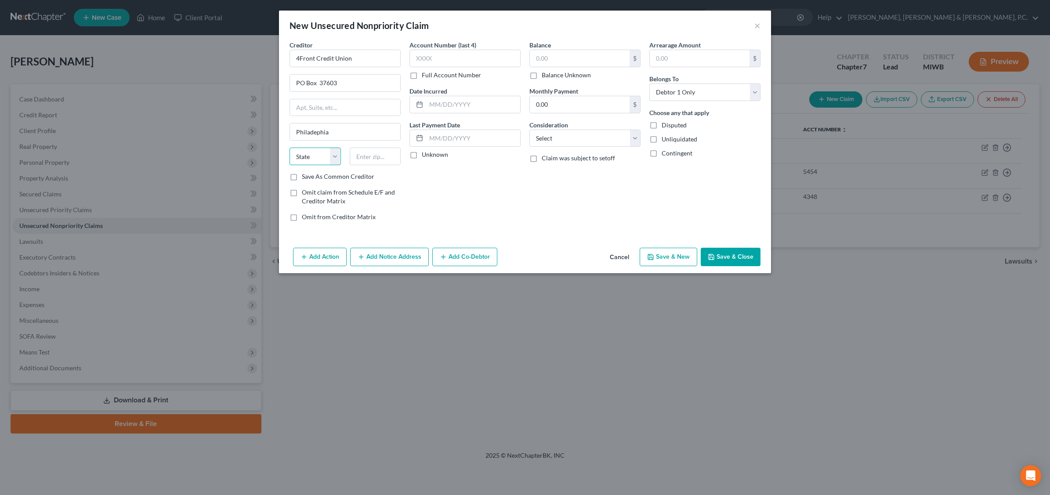
select select "39"
type input "3"
type input "19101-0603"
click at [302, 176] on label "Save As Common Creditor" at bounding box center [338, 176] width 73 height 9
click at [305, 176] on input "Save As Common Creditor" at bounding box center [308, 175] width 6 height 6
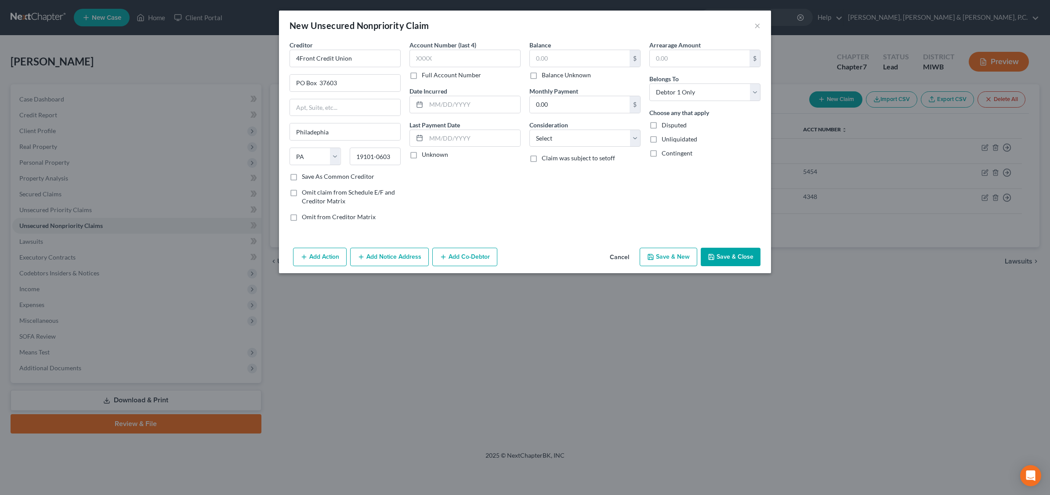
checkbox input "true"
click at [378, 255] on button "Add Notice Address" at bounding box center [389, 257] width 79 height 18
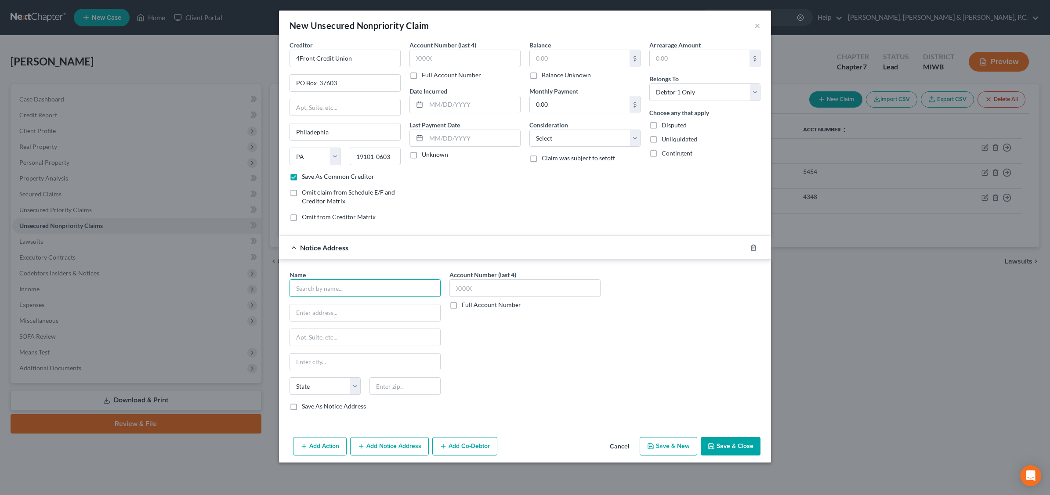
click at [323, 293] on input "text" at bounding box center [365, 288] width 151 height 18
type input "[PERSON_NAME]"
type input "Alwar"
click at [754, 453] on button "Save & Close" at bounding box center [731, 446] width 60 height 18
checkbox input "false"
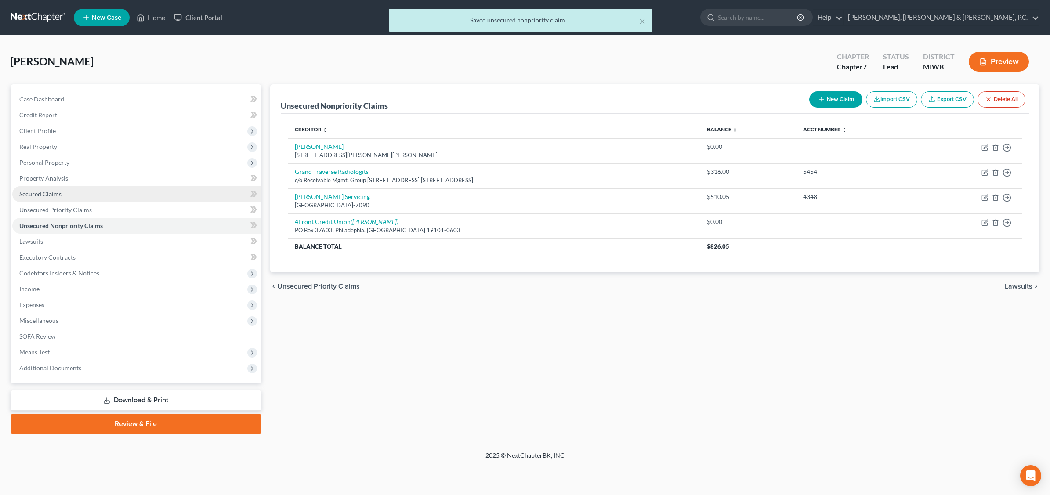
click at [51, 190] on span "Secured Claims" at bounding box center [40, 193] width 42 height 7
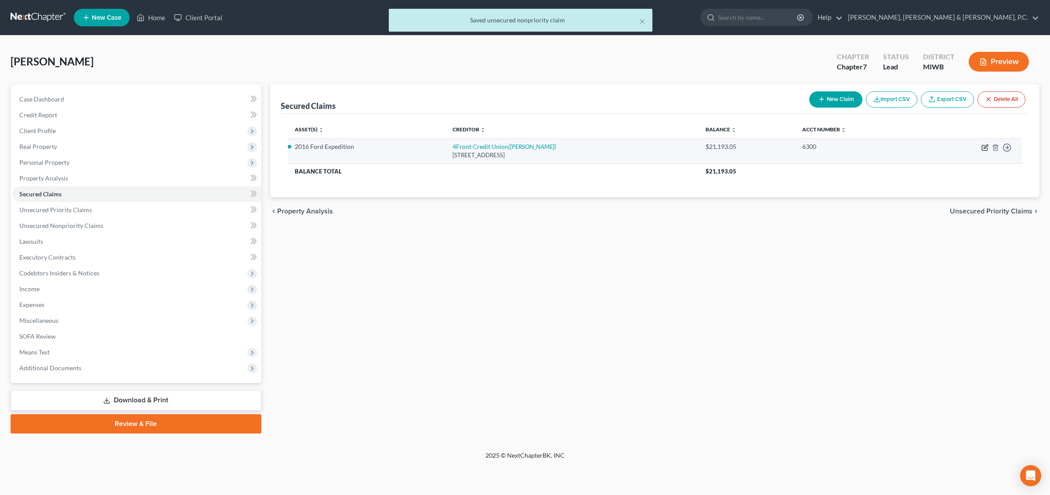
click at [838, 146] on icon "button" at bounding box center [985, 147] width 7 height 7
select select "23"
select select "0"
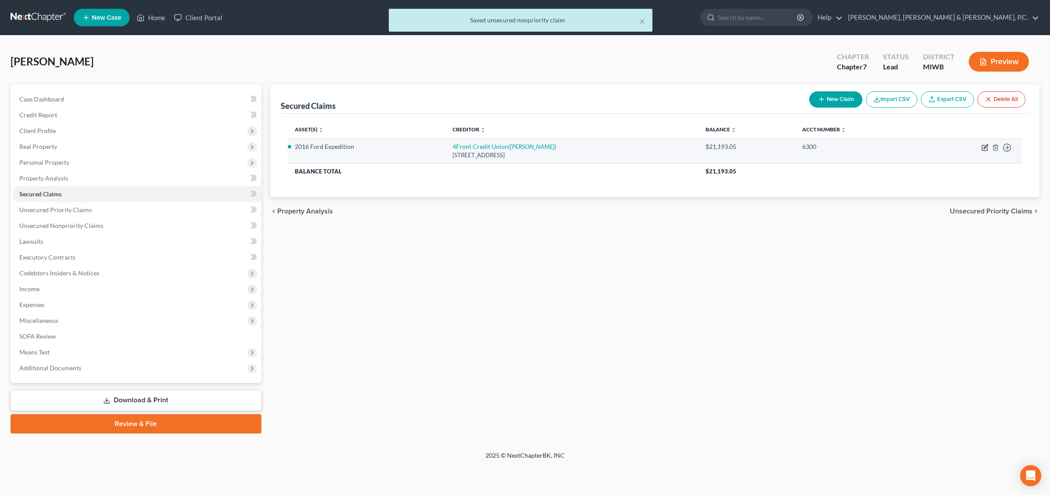
select select "23"
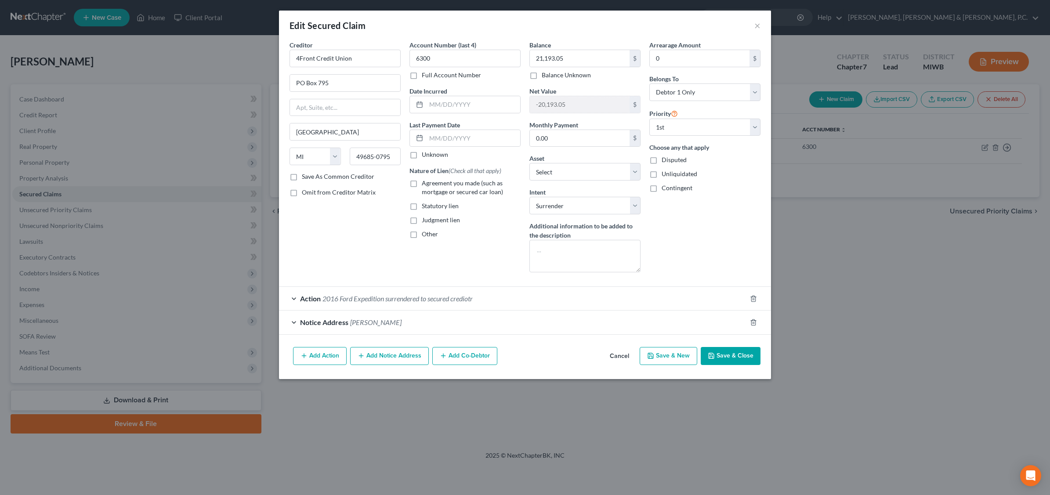
click at [347, 323] on span "Notice Address" at bounding box center [324, 322] width 48 height 8
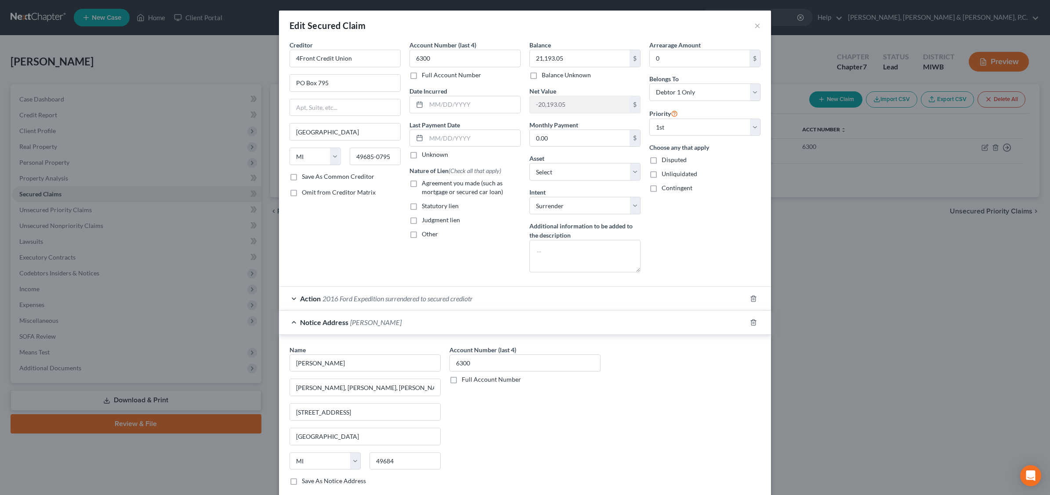
scroll to position [62, 0]
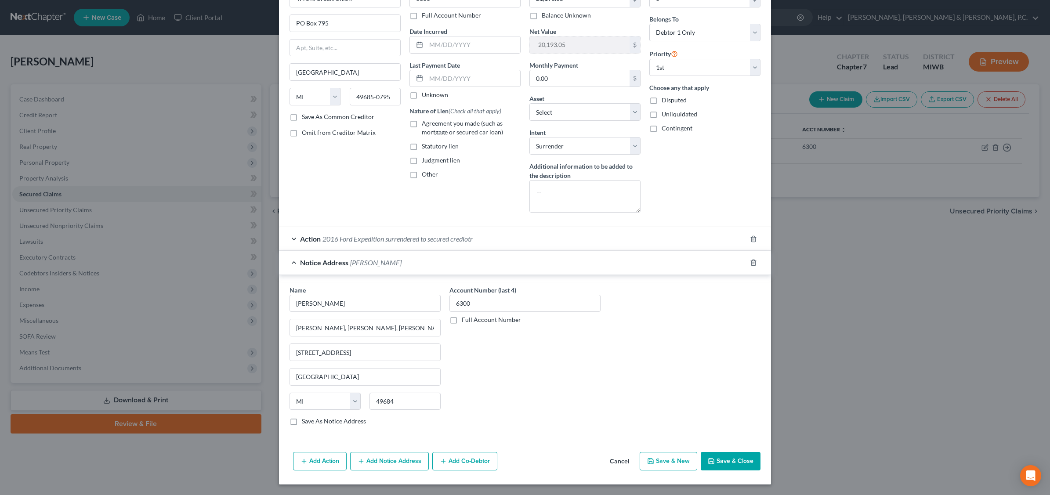
click at [302, 423] on label "Save As Notice Address" at bounding box center [334, 421] width 64 height 9
click at [305, 423] on input "Save As Notice Address" at bounding box center [308, 420] width 6 height 6
click at [731, 464] on button "Save & Close" at bounding box center [731, 461] width 60 height 18
checkbox input "false"
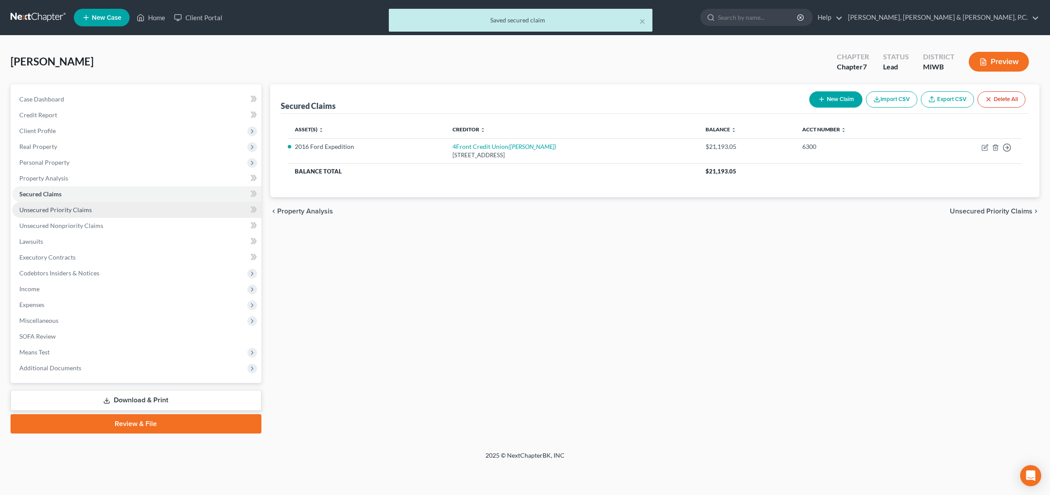
click at [71, 209] on span "Unsecured Priority Claims" at bounding box center [55, 209] width 73 height 7
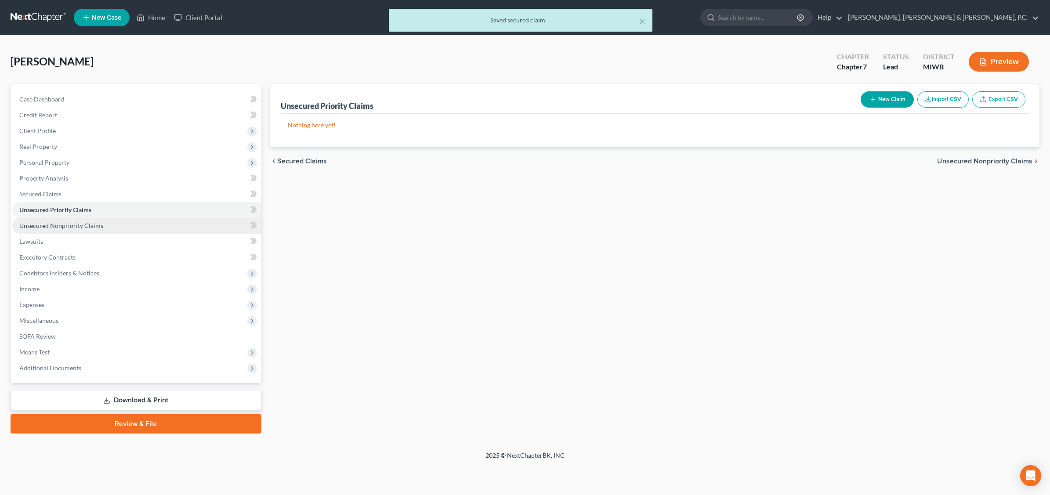
click at [75, 224] on span "Unsecured Nonpriority Claims" at bounding box center [61, 225] width 84 height 7
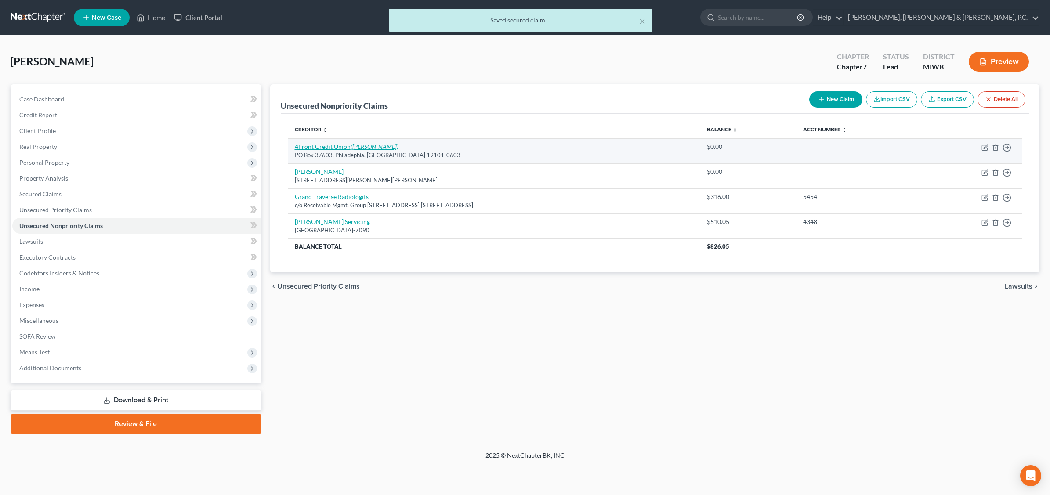
click at [339, 144] on link "4Front Credit Union (Susan Jill Rice)" at bounding box center [347, 146] width 104 height 7
select select "39"
select select "0"
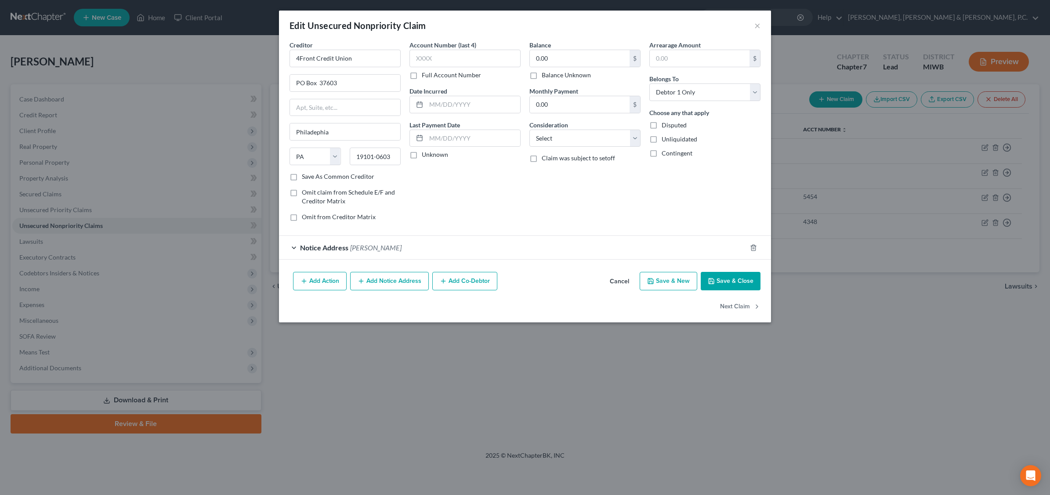
drag, startPoint x: 662, startPoint y: 249, endPoint x: 639, endPoint y: 249, distance: 22.9
click at [655, 249] on div "Notice Address Susan Jill Rice" at bounding box center [513, 247] width 468 height 23
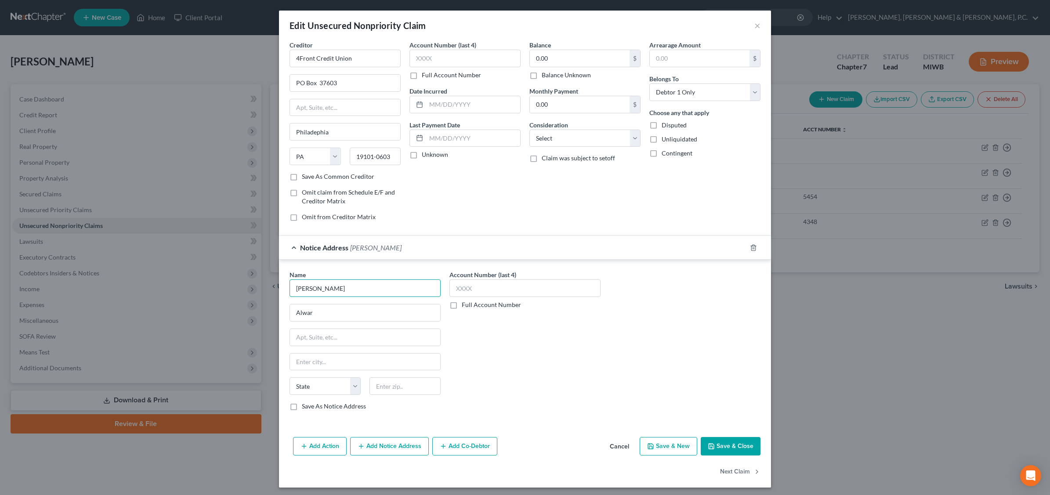
click at [345, 293] on input "[PERSON_NAME]" at bounding box center [365, 288] width 151 height 18
type input "S"
click at [325, 313] on input "Alwar" at bounding box center [365, 313] width 150 height 17
type input "A"
click at [330, 288] on input "text" at bounding box center [365, 288] width 151 height 18
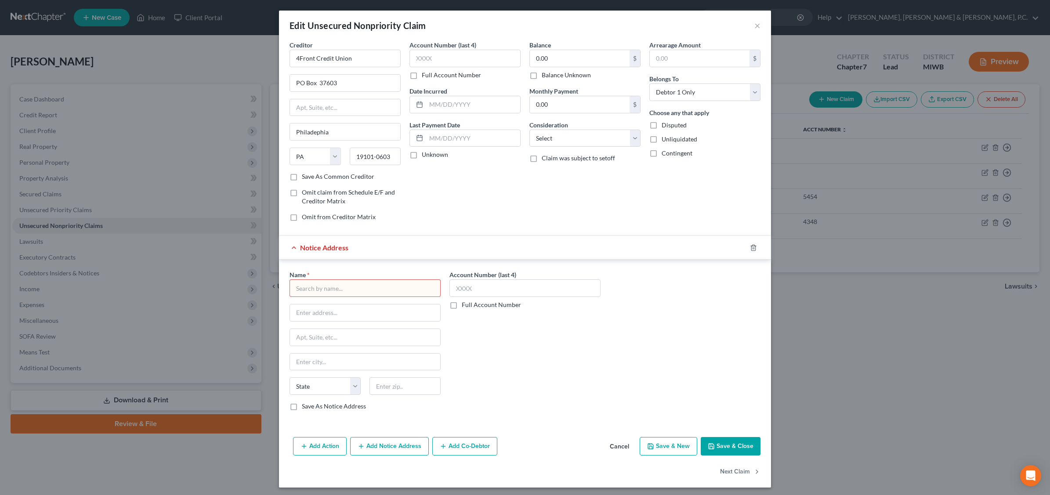
drag, startPoint x: 330, startPoint y: 288, endPoint x: 517, endPoint y: 306, distance: 187.2
click at [517, 306] on div "Full Account Number" at bounding box center [525, 305] width 151 height 9
click at [377, 288] on input "text" at bounding box center [365, 288] width 151 height 18
type input "s"
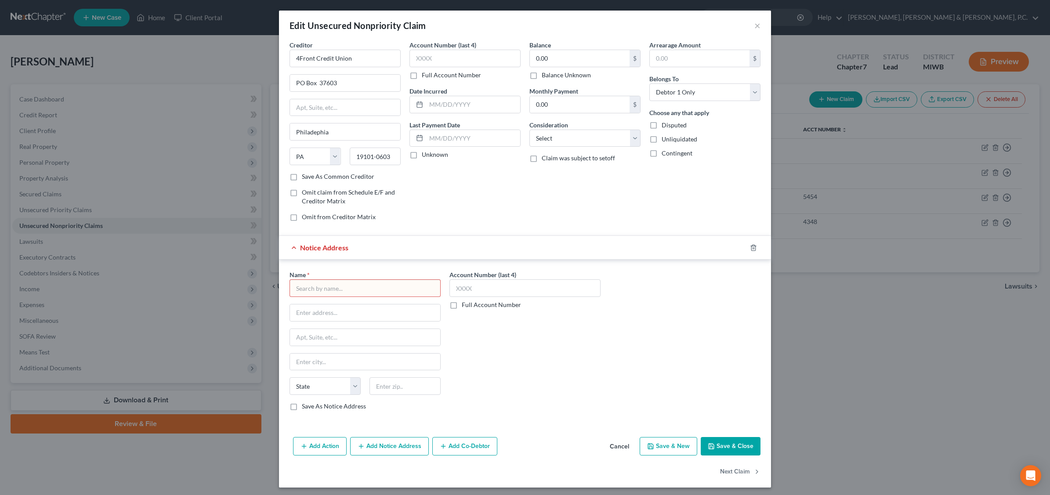
scroll to position [5, 0]
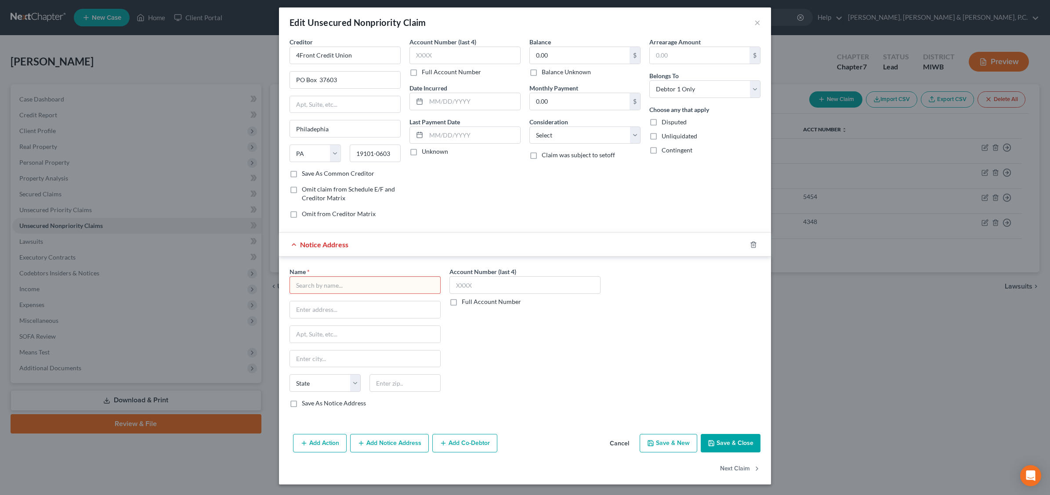
click at [396, 442] on button "Add Notice Address" at bounding box center [389, 443] width 79 height 18
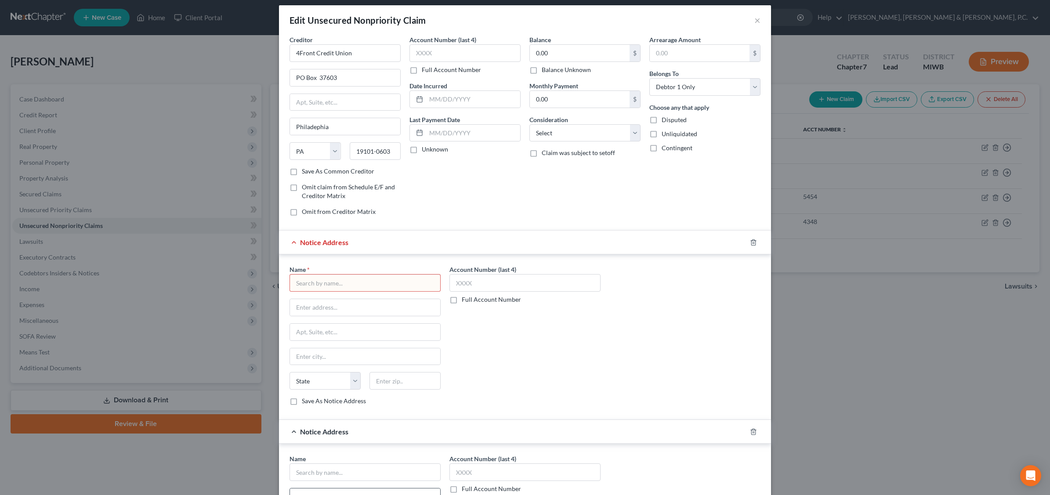
scroll to position [170, 0]
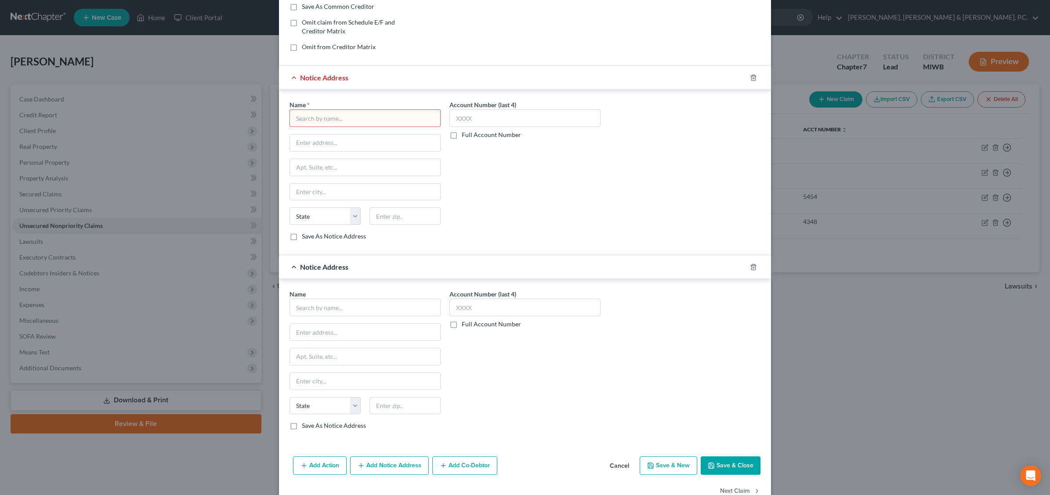
click at [624, 466] on button "Cancel" at bounding box center [619, 466] width 33 height 18
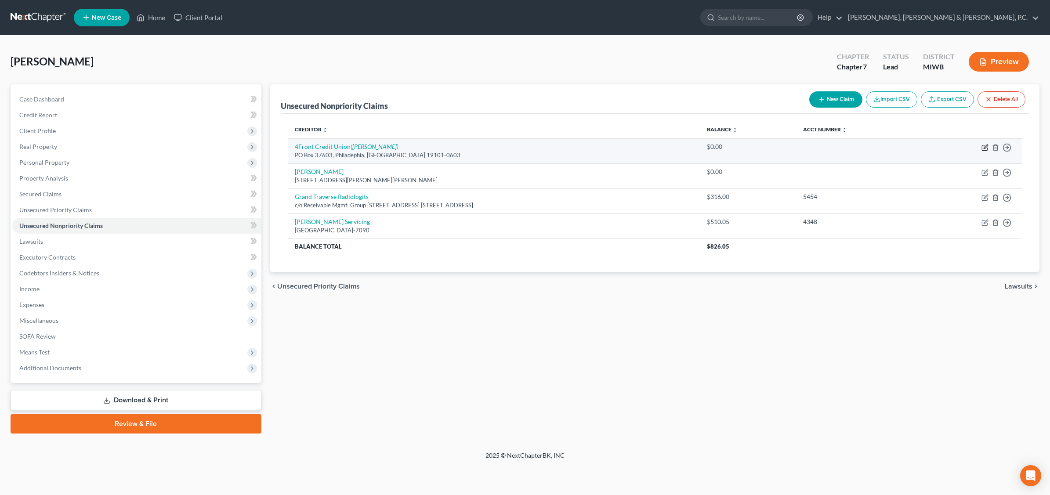
click at [838, 146] on icon "button" at bounding box center [985, 147] width 7 height 7
select select "39"
select select "0"
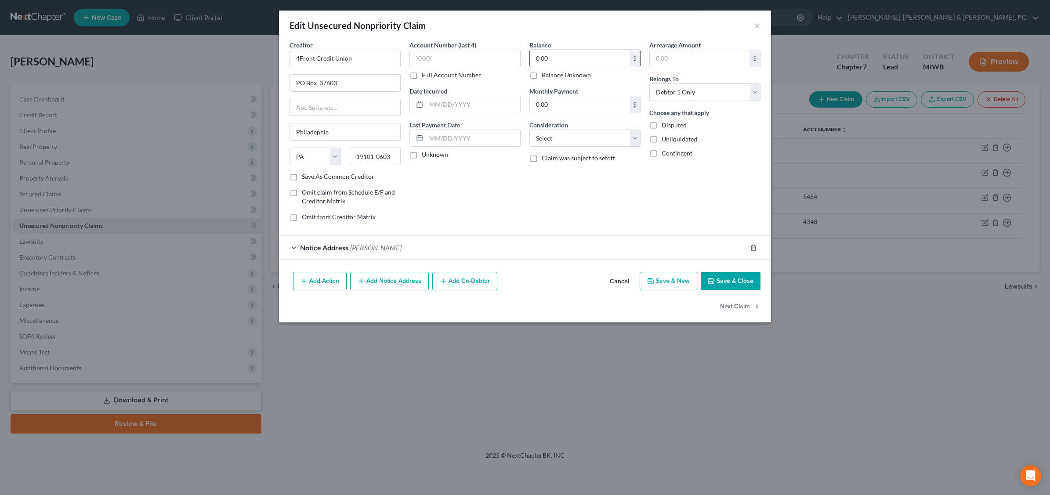
click at [590, 64] on input "0.00" at bounding box center [580, 58] width 100 height 17
type input "458.23"
click at [466, 62] on input "text" at bounding box center [465, 59] width 111 height 18
type input "6399"
click at [302, 177] on label "Save As Common Creditor" at bounding box center [338, 176] width 73 height 9
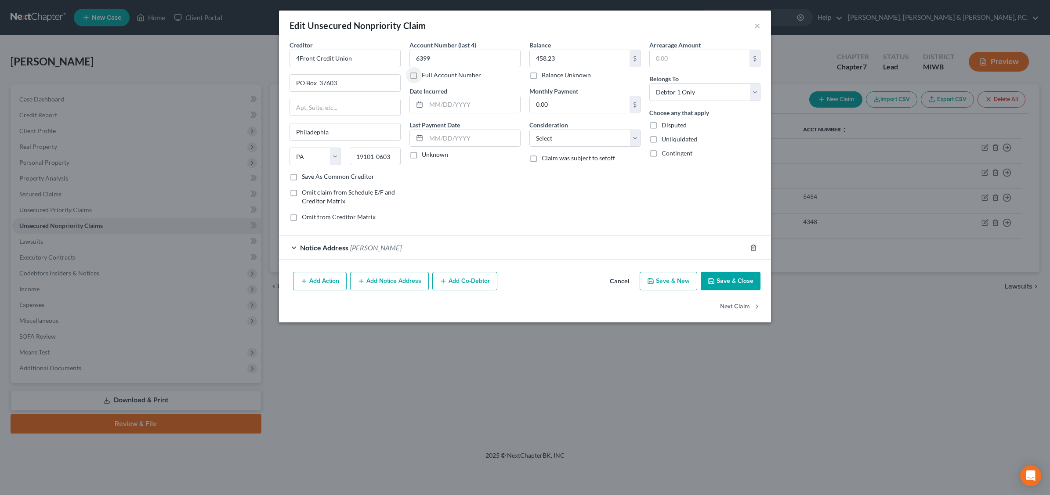
click at [305, 177] on input "Save As Common Creditor" at bounding box center [308, 175] width 6 height 6
checkbox input "true"
click at [396, 245] on div "Notice Address Susan Jill Rice" at bounding box center [513, 247] width 468 height 23
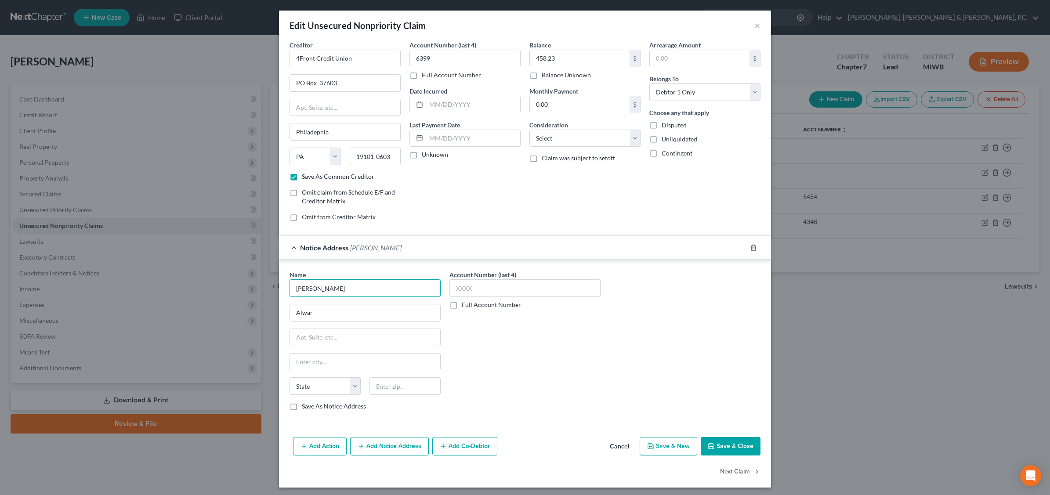
click at [354, 293] on input "[PERSON_NAME]" at bounding box center [365, 288] width 151 height 18
click at [337, 315] on input "Alwar" at bounding box center [365, 313] width 150 height 17
type input "[PERSON_NAME], [PERSON_NAME], [PERSON_NAME], [PERSON_NAME] & [PERSON_NAME], PLC"
click at [339, 359] on input "text" at bounding box center [365, 362] width 150 height 17
click at [313, 366] on input "text" at bounding box center [365, 362] width 150 height 17
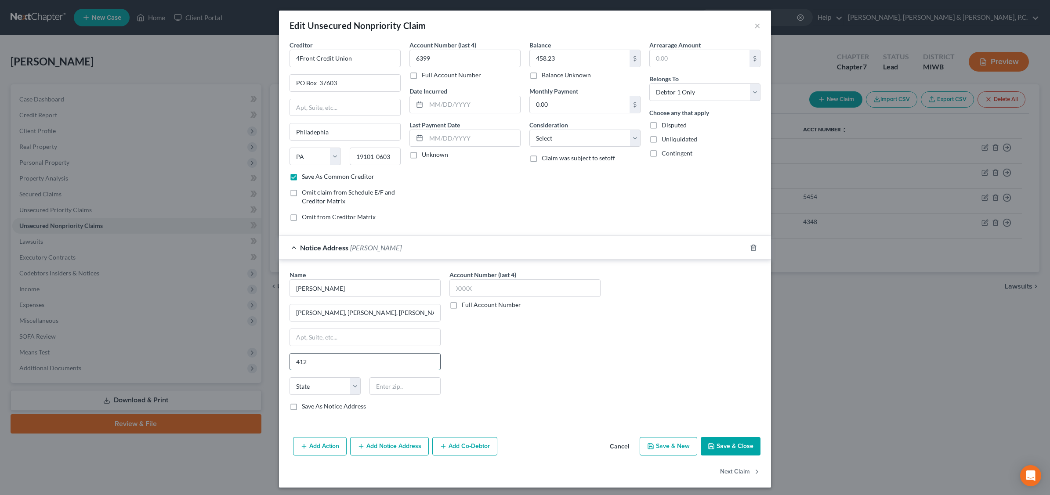
click at [316, 362] on input "412" at bounding box center [365, 362] width 150 height 17
type input "4"
click at [324, 340] on input "text" at bounding box center [365, 337] width 150 height 17
type input "[STREET_ADDRESS]"
click at [319, 370] on input "text" at bounding box center [365, 362] width 150 height 17
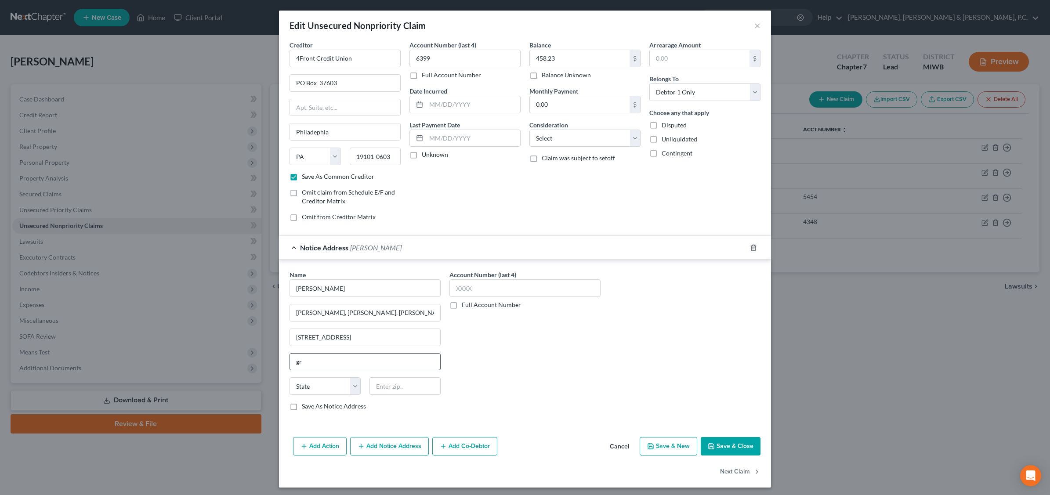
type input "g"
type input "[GEOGRAPHIC_DATA]"
type input "49686"
select select "23"
type input "[GEOGRAPHIC_DATA]"
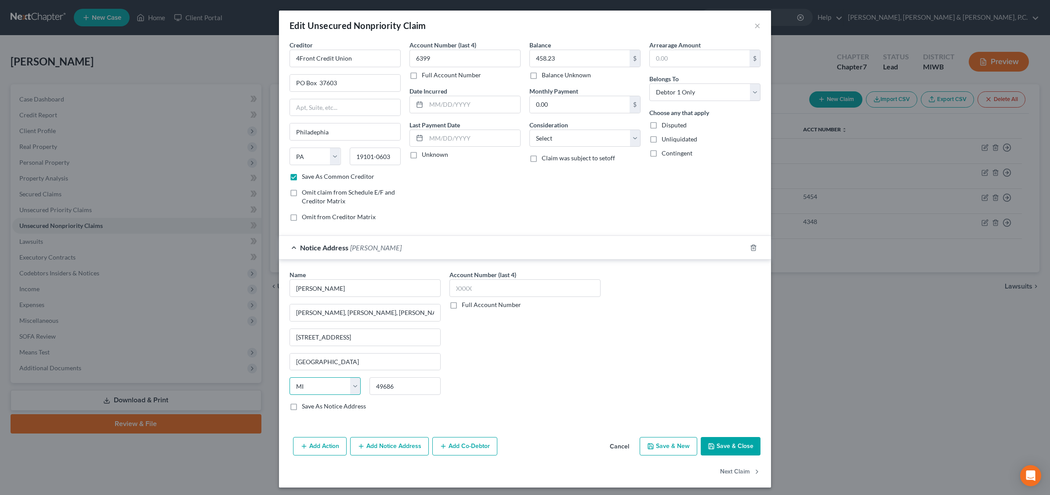
click at [321, 389] on select "State [US_STATE] AK AR AZ CA CO CT DE DC [GEOGRAPHIC_DATA] [GEOGRAPHIC_DATA] GU…" at bounding box center [325, 386] width 71 height 18
click at [406, 388] on input "49686" at bounding box center [405, 386] width 71 height 18
click at [302, 411] on label "Save As Notice Address" at bounding box center [334, 406] width 64 height 9
click at [305, 408] on input "Save As Notice Address" at bounding box center [308, 405] width 6 height 6
checkbox input "true"
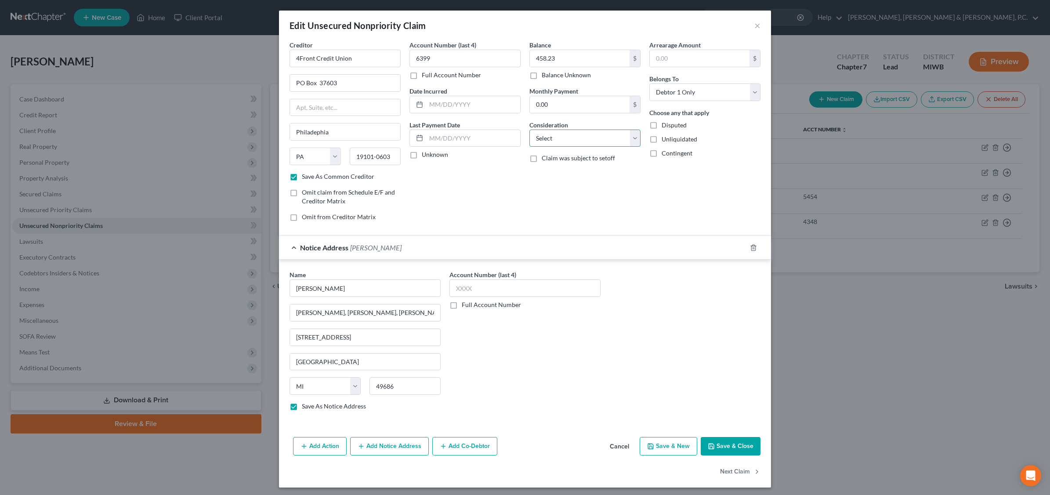
click at [631, 138] on select "Select Cable / Satellite Services Collection Agency Credit Card Debt Debt Couns…" at bounding box center [584, 139] width 111 height 18
select select "2"
click at [529, 130] on select "Select Cable / Satellite Services Collection Agency Credit Card Debt Debt Couns…" at bounding box center [584, 139] width 111 height 18
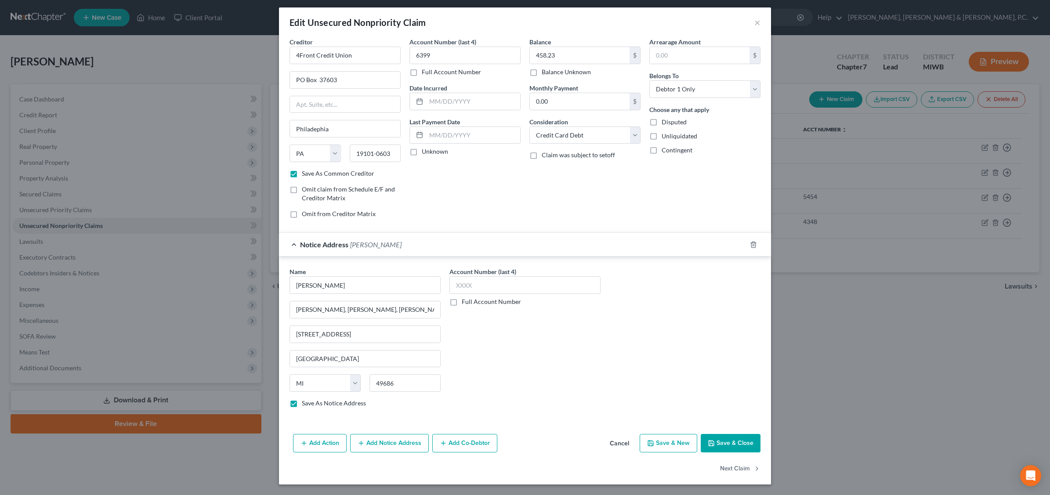
click at [388, 443] on button "Add Notice Address" at bounding box center [389, 443] width 79 height 18
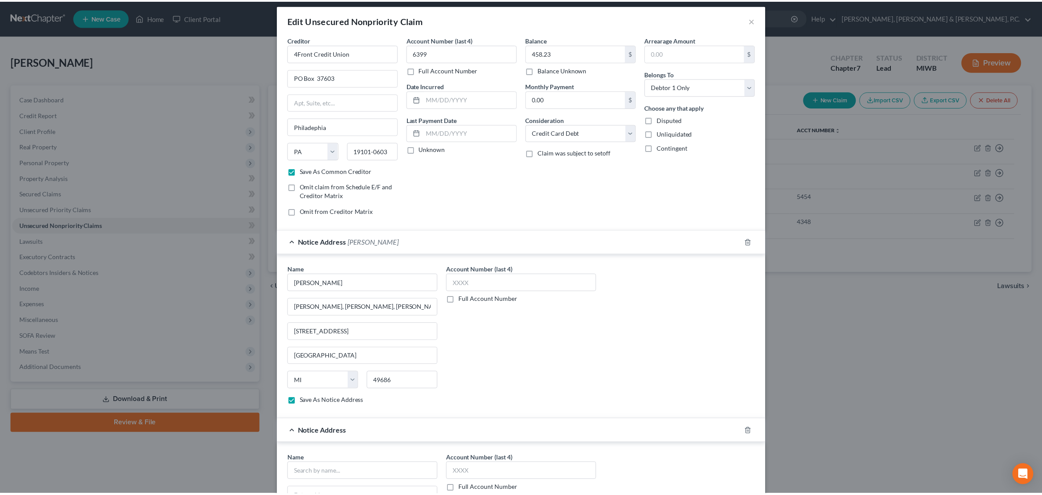
scroll to position [196, 0]
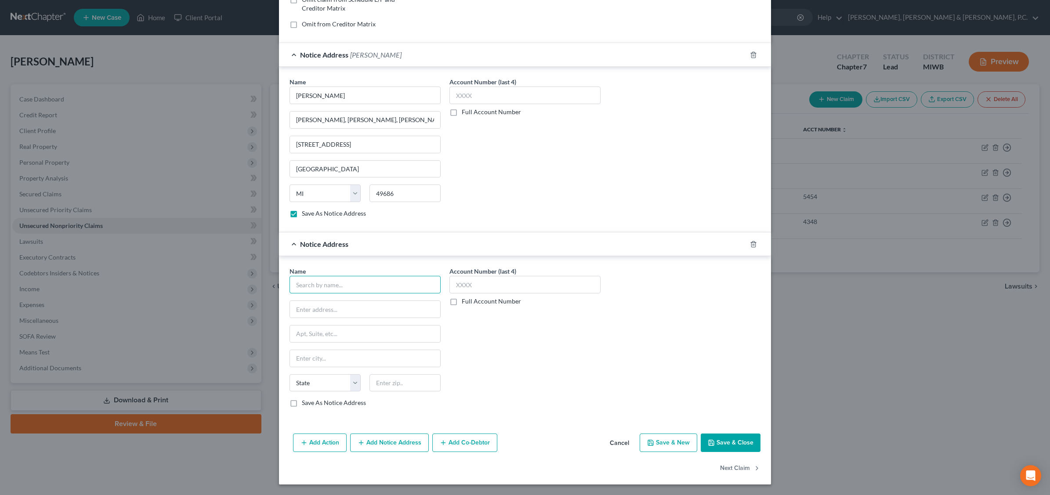
click at [318, 286] on input "text" at bounding box center [365, 285] width 151 height 18
type input "4Front Credit Union"
type input "Customer Service"
type input "PO Box 31112"
type input "Tampa"
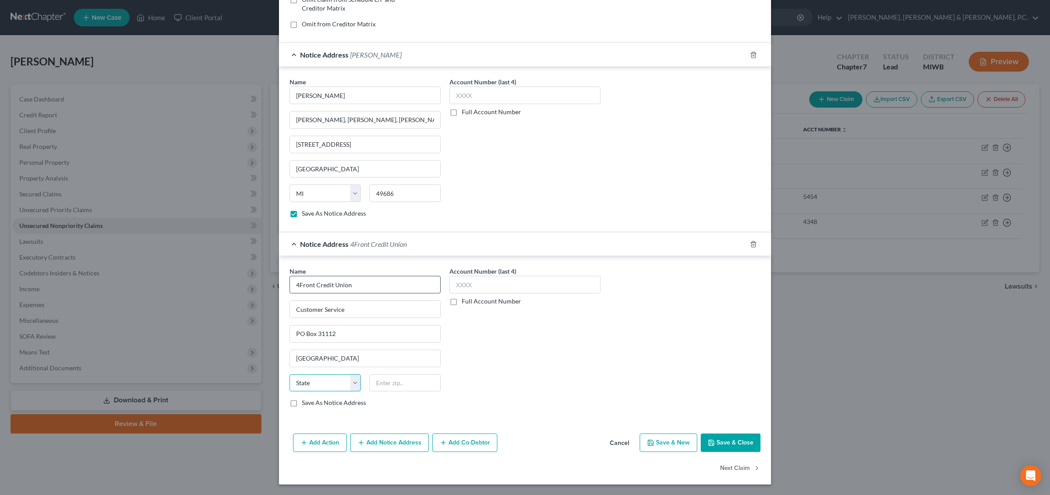
select select "9"
type input "33631"
click at [302, 406] on label "Save As Notice Address" at bounding box center [334, 403] width 64 height 9
click at [305, 404] on input "Save As Notice Address" at bounding box center [308, 402] width 6 height 6
checkbox input "true"
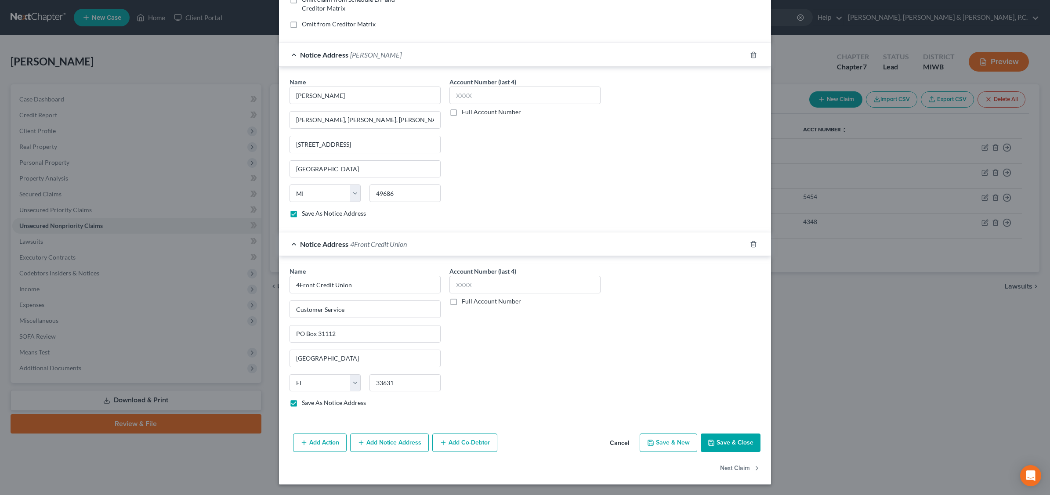
click at [729, 440] on button "Save & Close" at bounding box center [731, 443] width 60 height 18
checkbox input "false"
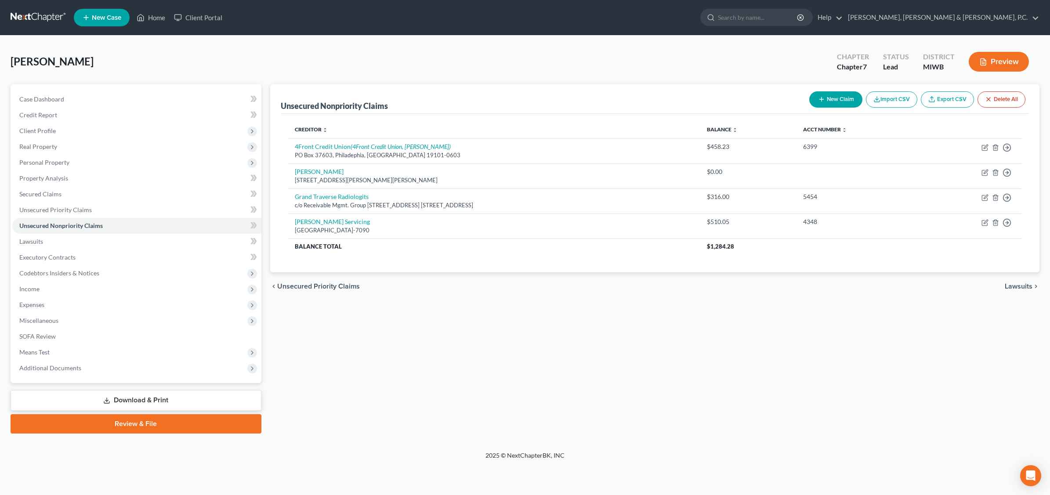
click at [833, 102] on button "New Claim" at bounding box center [835, 99] width 53 height 16
select select "0"
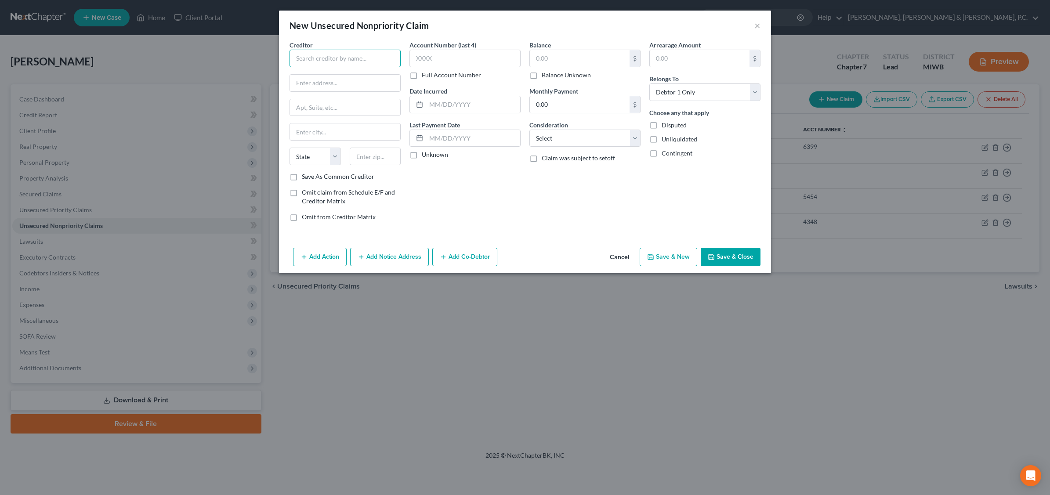
drag, startPoint x: 319, startPoint y: 57, endPoint x: 316, endPoint y: 49, distance: 8.6
click at [318, 56] on input "text" at bounding box center [345, 59] width 111 height 18
type input "Munson Healthcare"
type input "PO Box 84880"
type input "Chicago"
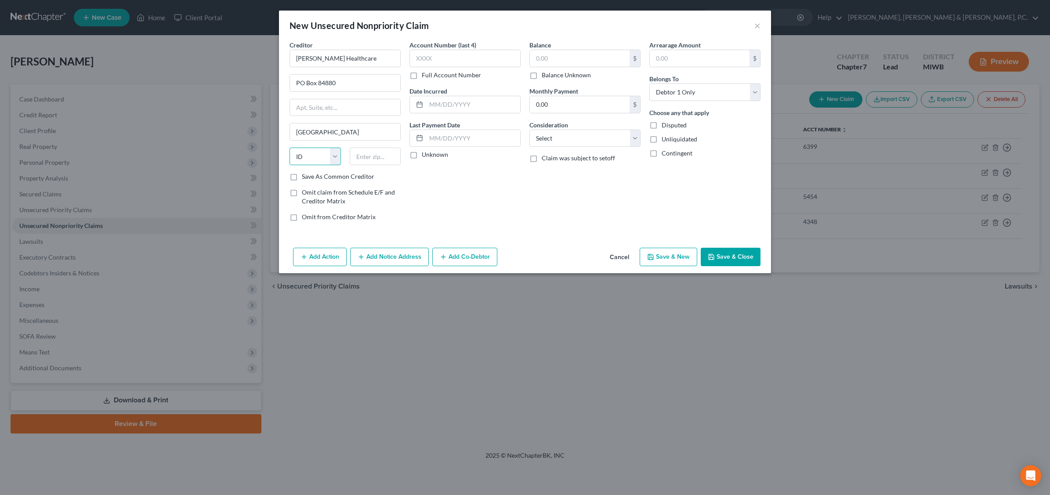
select select "14"
type input "3"
type input "60689-4880"
click at [484, 54] on input "text" at bounding box center [465, 59] width 111 height 18
type input "6921"
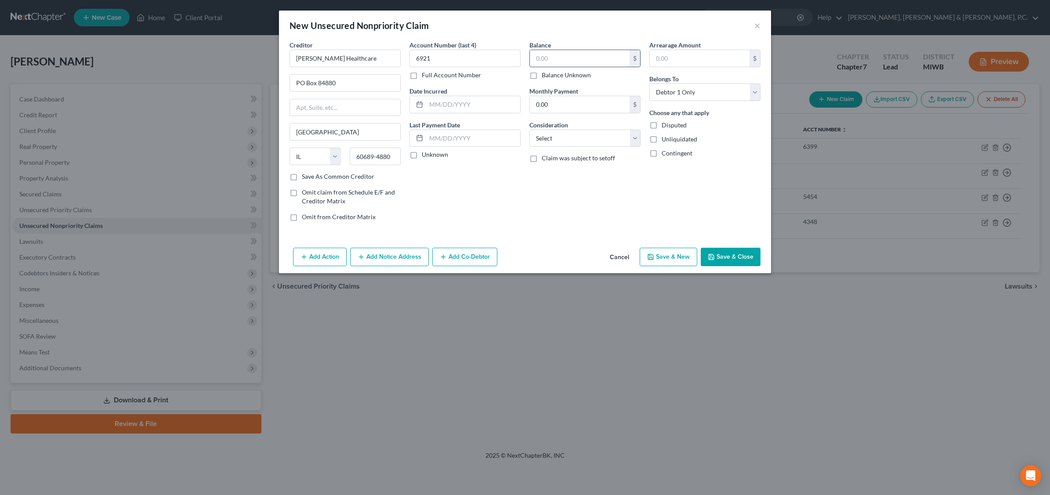
click at [568, 61] on input "text" at bounding box center [580, 58] width 100 height 17
type input "289.0"
drag, startPoint x: 634, startPoint y: 138, endPoint x: 628, endPoint y: 144, distance: 8.1
click at [634, 137] on select "Select Cable / Satellite Services Collection Agency Credit Card Debt Debt Couns…" at bounding box center [584, 139] width 111 height 18
select select "9"
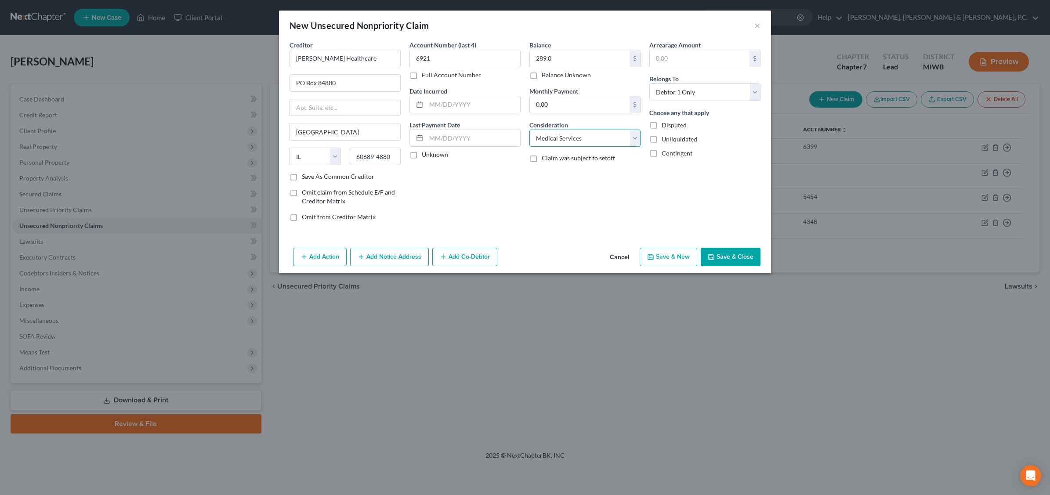
click at [529, 130] on select "Select Cable / Satellite Services Collection Agency Credit Card Debt Debt Couns…" at bounding box center [584, 139] width 111 height 18
click at [737, 254] on button "Save & Close" at bounding box center [731, 257] width 60 height 18
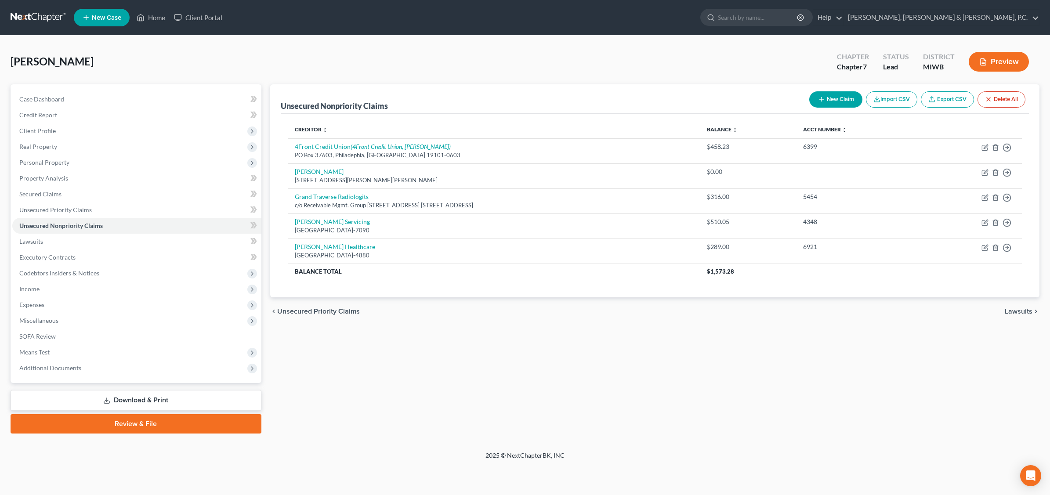
click at [152, 401] on link "Download & Print" at bounding box center [136, 400] width 251 height 21
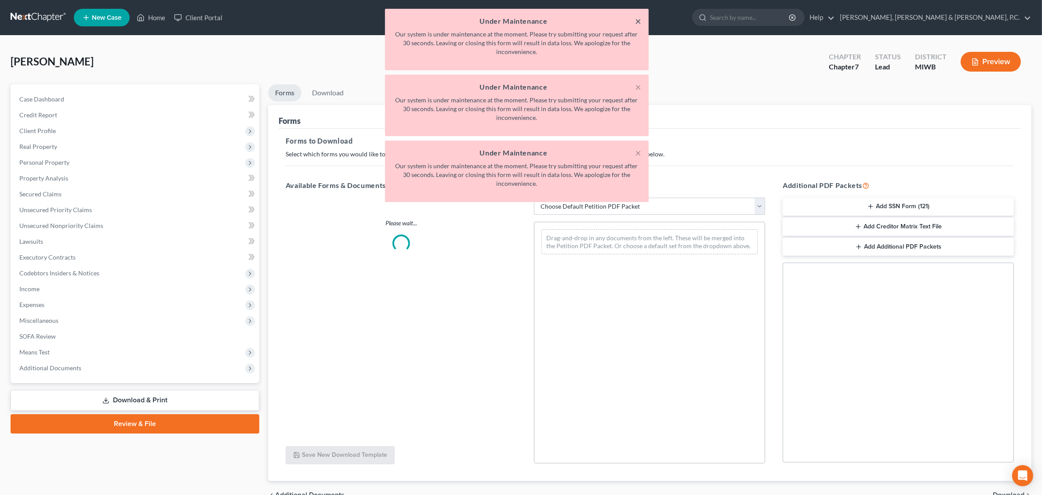
click at [638, 20] on button "×" at bounding box center [638, 21] width 6 height 11
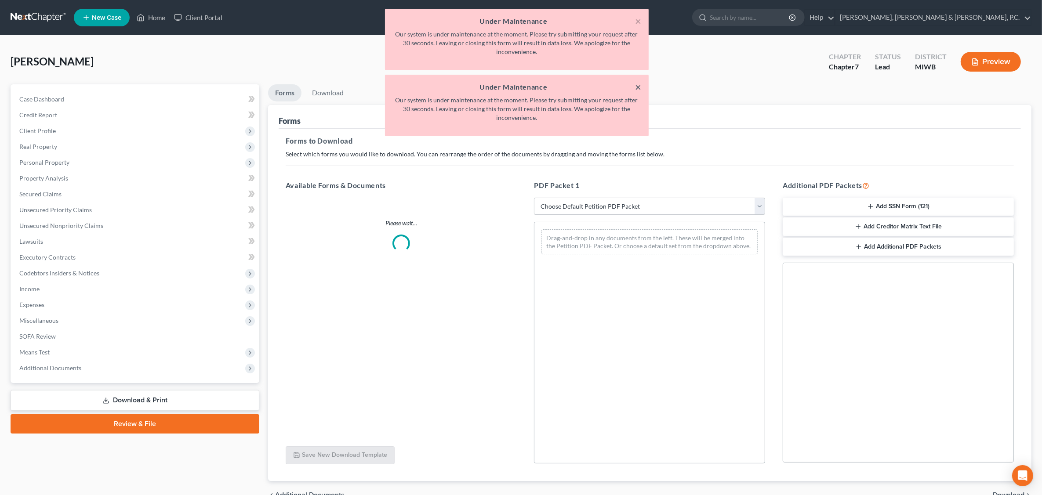
click at [641, 88] on button "×" at bounding box center [638, 87] width 6 height 11
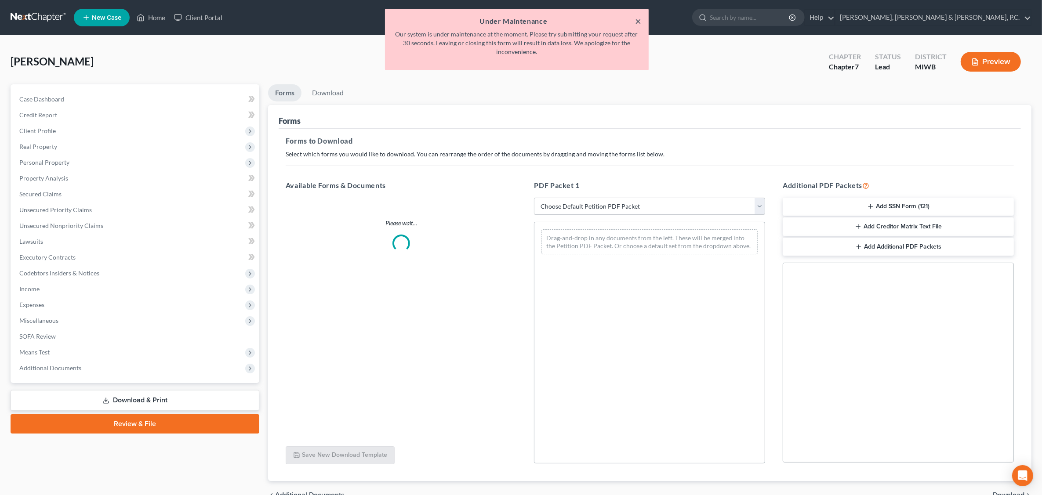
click at [638, 21] on button "×" at bounding box center [638, 21] width 6 height 11
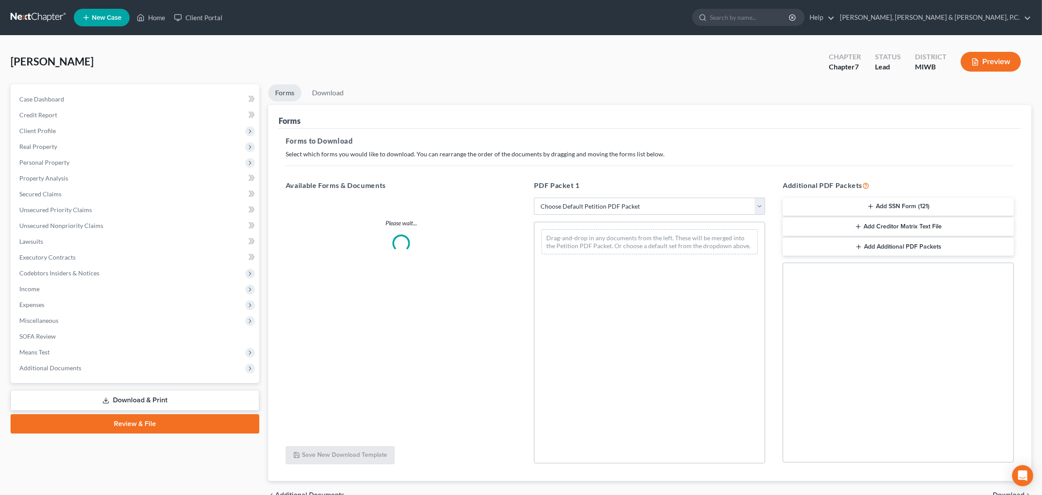
click at [170, 404] on link "Download & Print" at bounding box center [135, 400] width 249 height 21
click at [417, 288] on div "Please wait..." at bounding box center [401, 319] width 245 height 242
click at [418, 342] on div "Please wait..." at bounding box center [401, 319] width 245 height 242
drag, startPoint x: 311, startPoint y: 360, endPoint x: 304, endPoint y: 356, distance: 7.9
click at [311, 360] on div "Please wait..." at bounding box center [401, 319] width 245 height 242
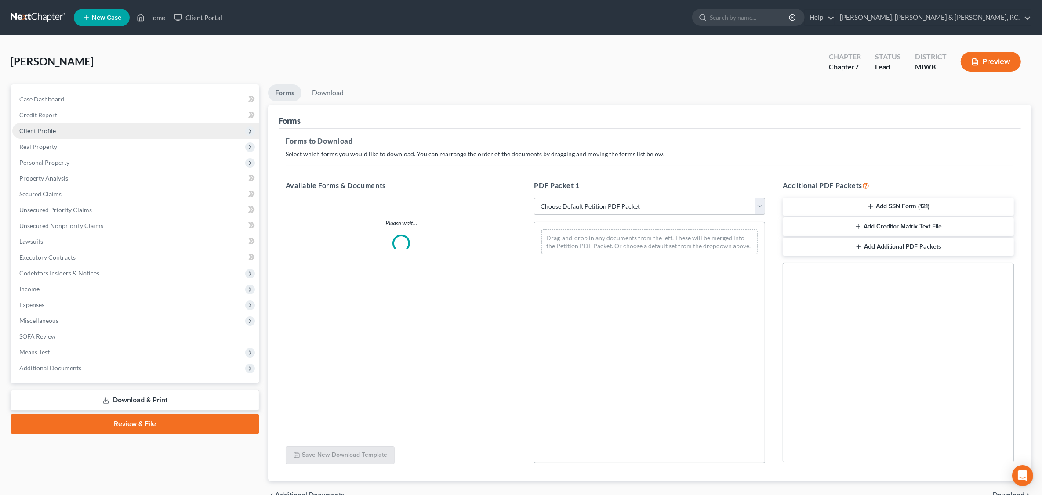
click at [36, 130] on span "Client Profile" at bounding box center [37, 130] width 36 height 7
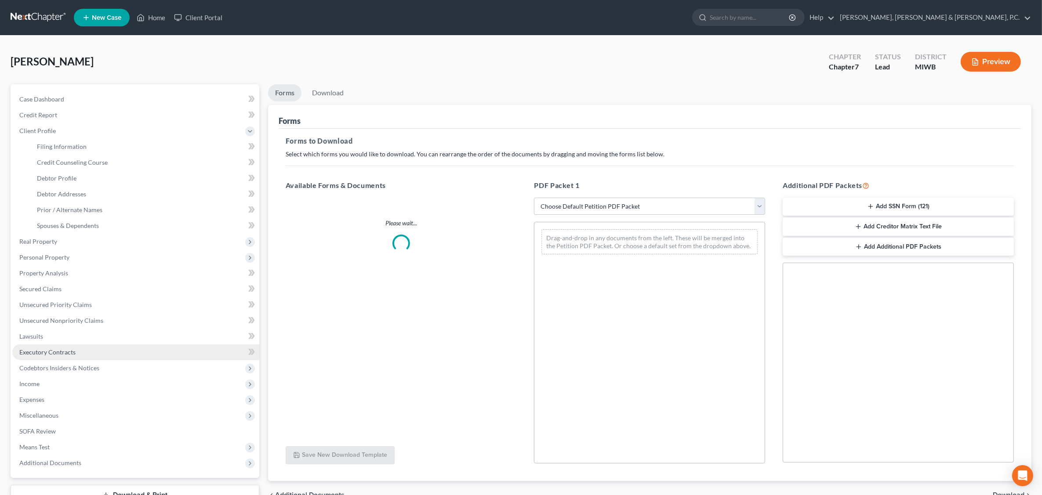
scroll to position [66, 0]
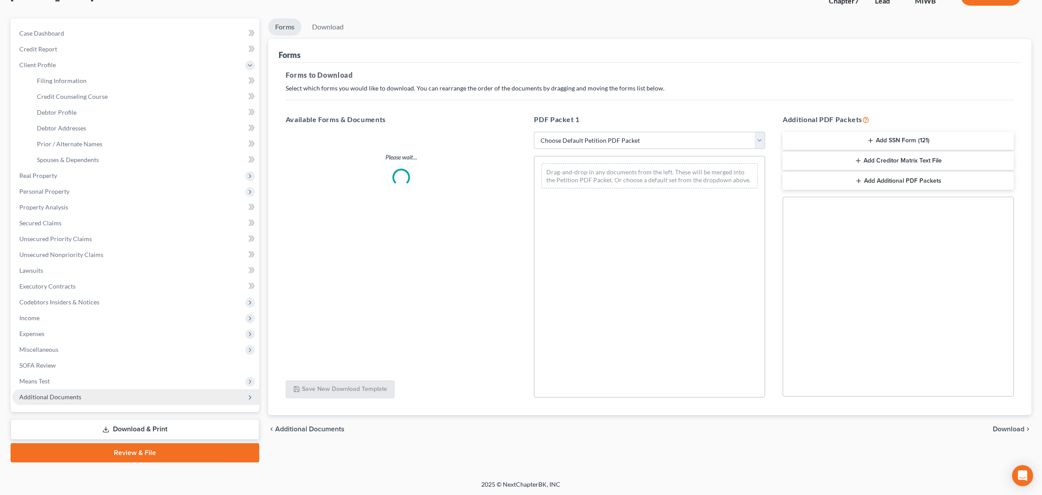
click at [51, 394] on span "Additional Documents" at bounding box center [50, 396] width 62 height 7
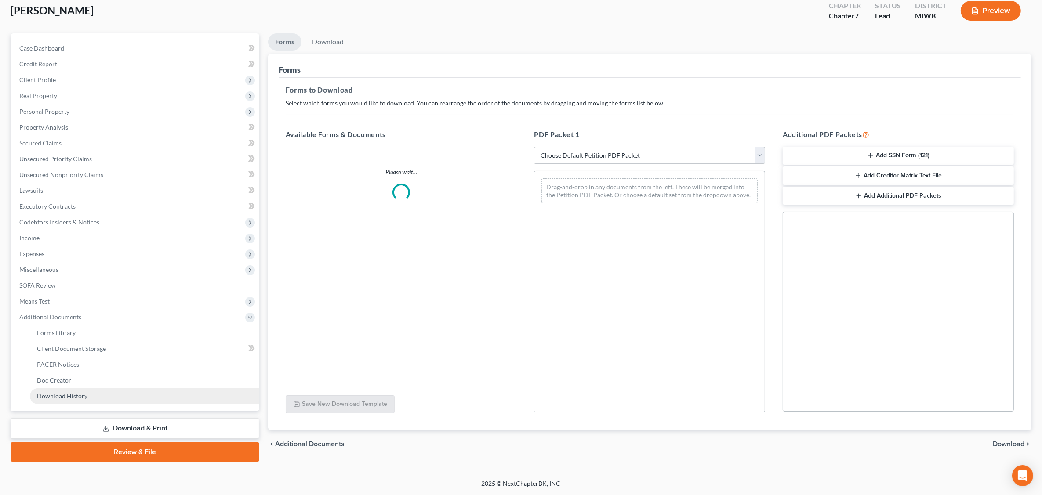
scroll to position [50, 0]
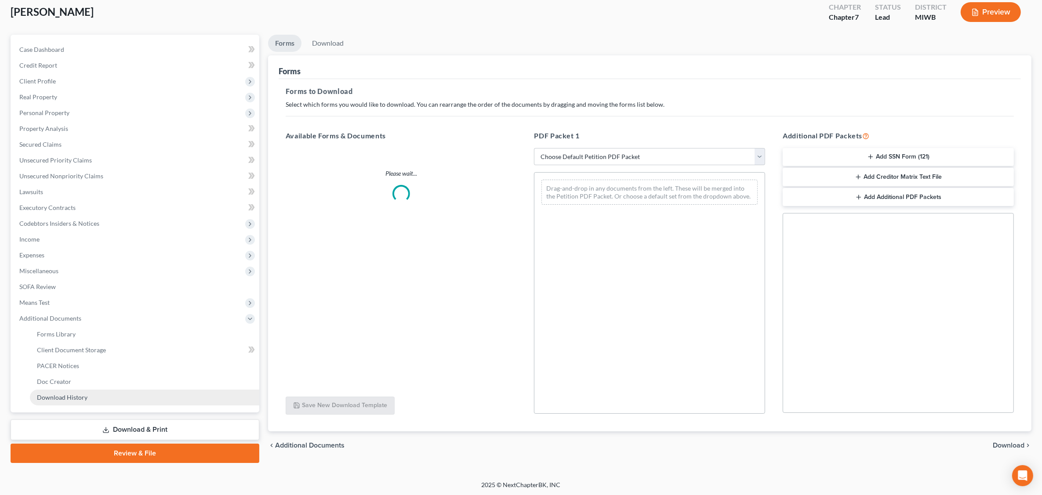
click at [53, 400] on link "Download History" at bounding box center [144, 398] width 229 height 16
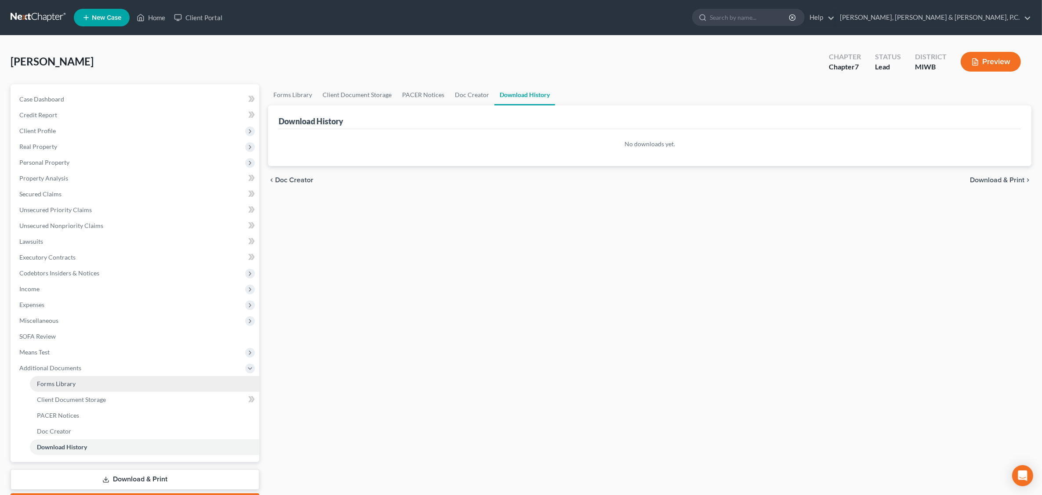
scroll to position [50, 0]
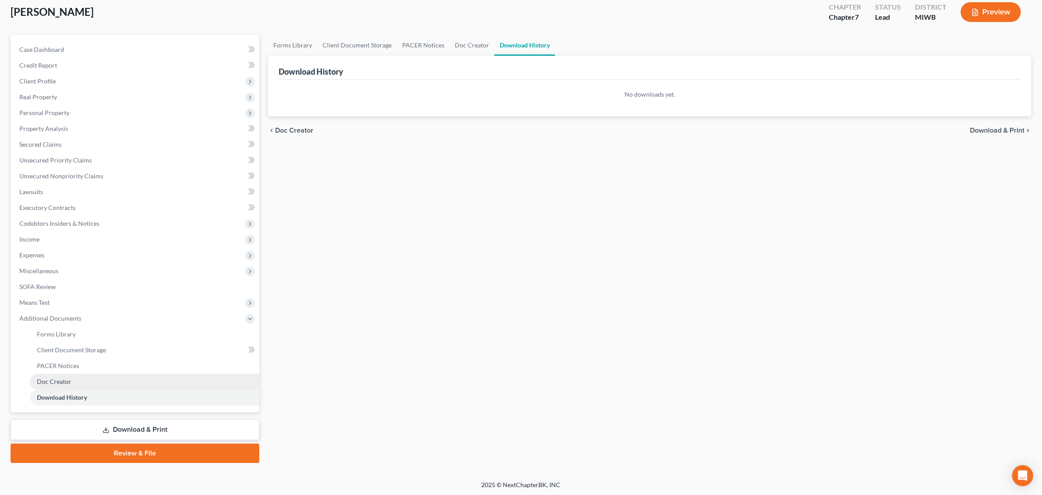
click at [154, 431] on link "Download & Print" at bounding box center [135, 430] width 249 height 21
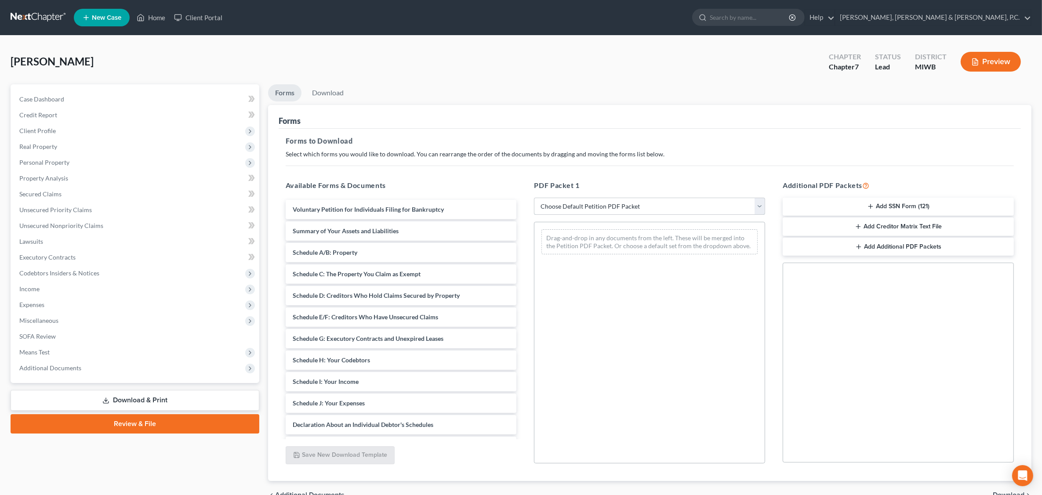
click at [600, 203] on select "Choose Default Petition PDF Packet Complete Bankruptcy Petition (all forms and …" at bounding box center [649, 207] width 231 height 18
select select "0"
click at [534, 198] on select "Choose Default Petition PDF Packet Complete Bankruptcy Petition (all forms and …" at bounding box center [649, 207] width 231 height 18
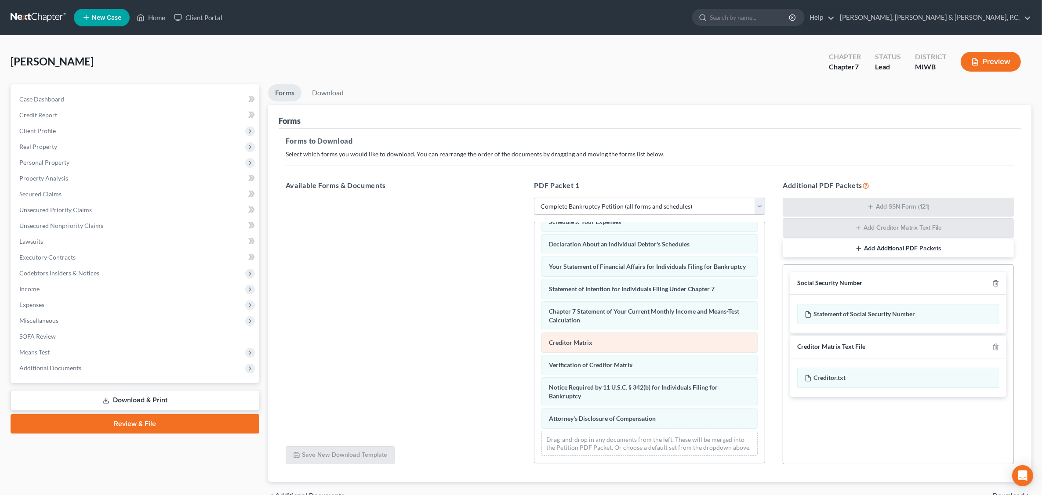
scroll to position [48, 0]
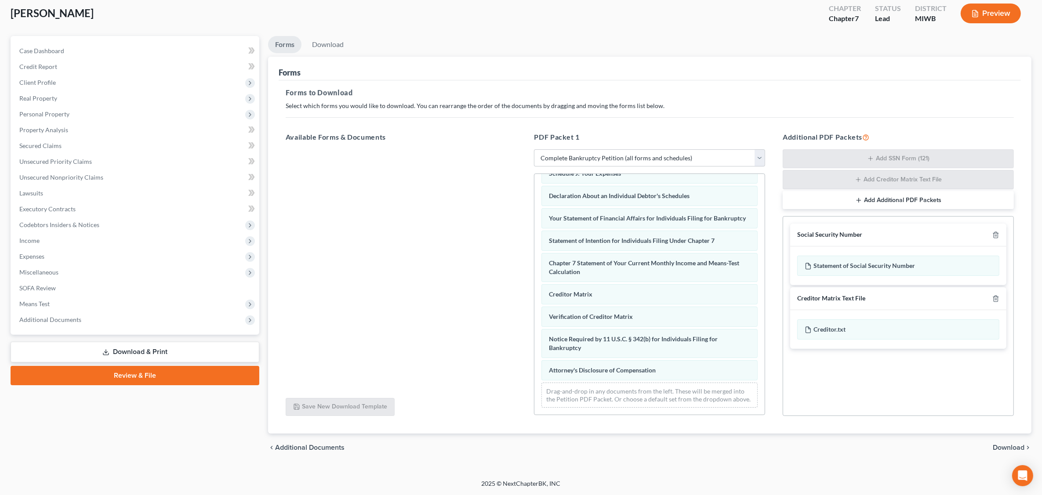
click at [838, 450] on span "Download" at bounding box center [1009, 447] width 32 height 7
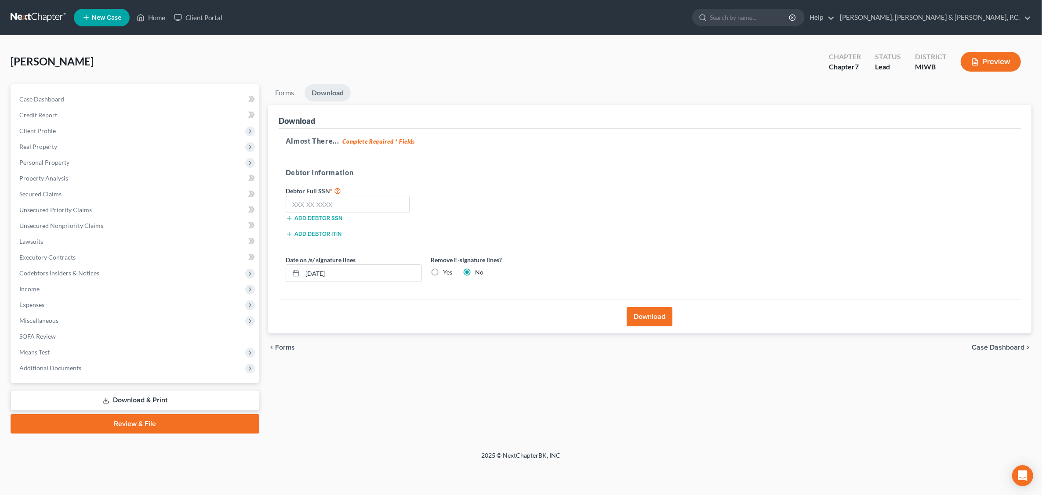
scroll to position [0, 0]
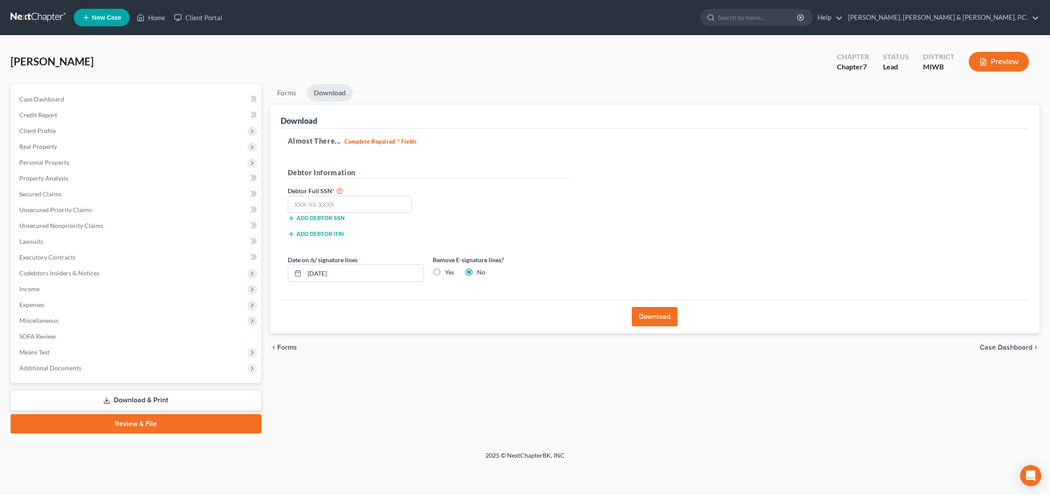
click at [445, 273] on label "Yes" at bounding box center [449, 272] width 9 height 9
click at [449, 273] on input "Yes" at bounding box center [452, 271] width 6 height 6
radio input "true"
radio input "false"
drag, startPoint x: 675, startPoint y: 320, endPoint x: 666, endPoint y: 317, distance: 10.0
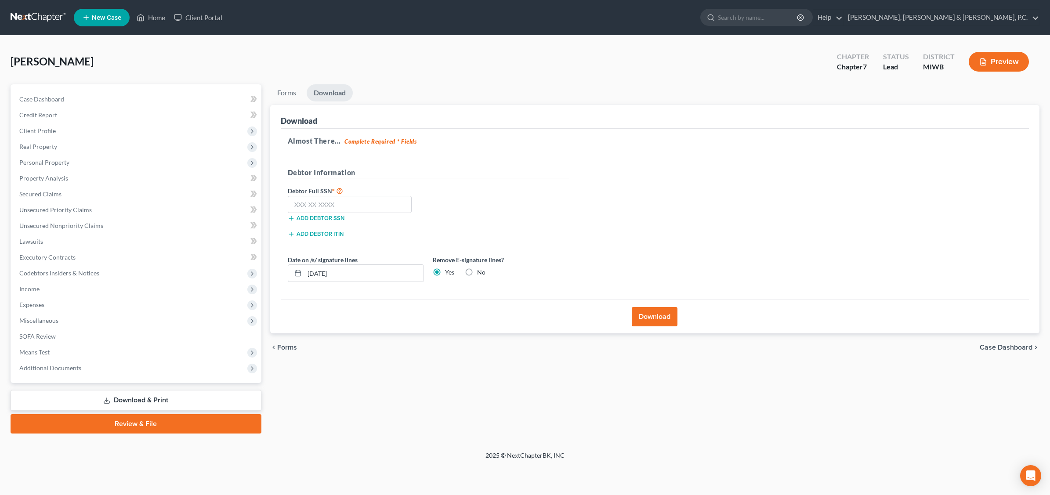
click at [673, 319] on button "Download" at bounding box center [655, 316] width 46 height 19
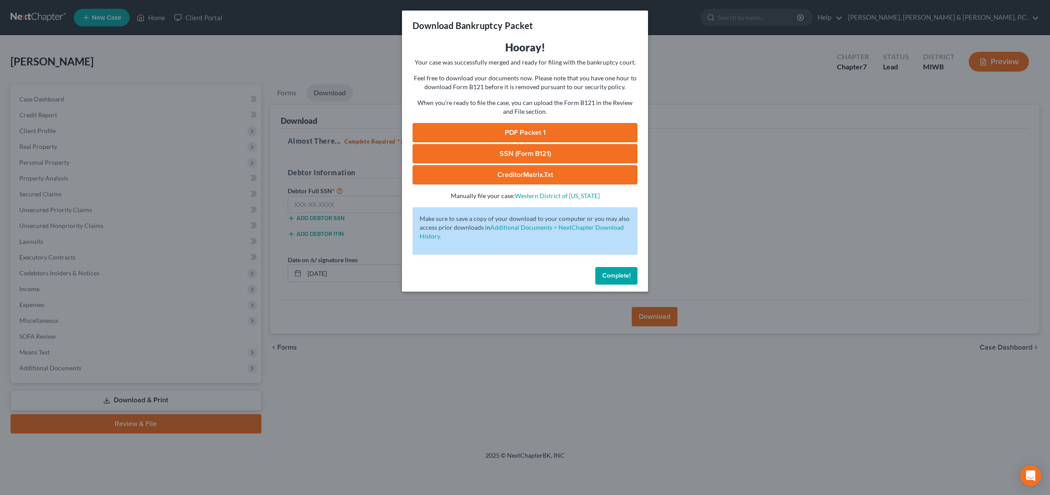
click at [627, 276] on span "Complete!" at bounding box center [616, 275] width 28 height 7
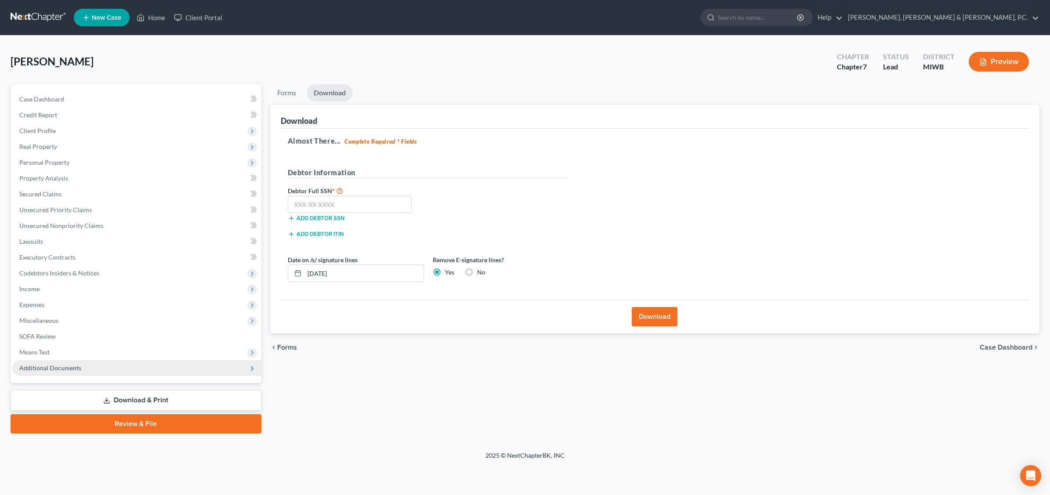
click at [119, 369] on span "Additional Documents" at bounding box center [136, 368] width 249 height 16
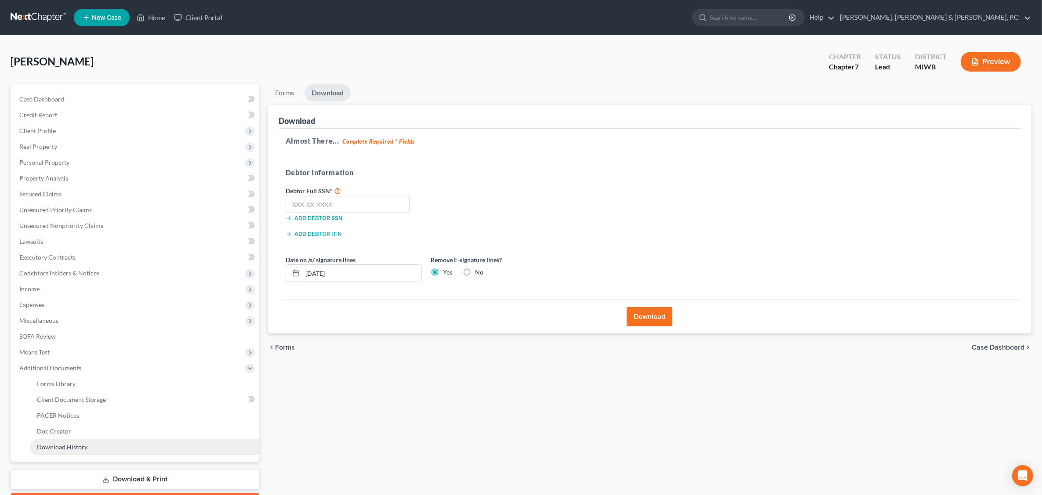
click at [96, 450] on link "Download History" at bounding box center [144, 447] width 229 height 16
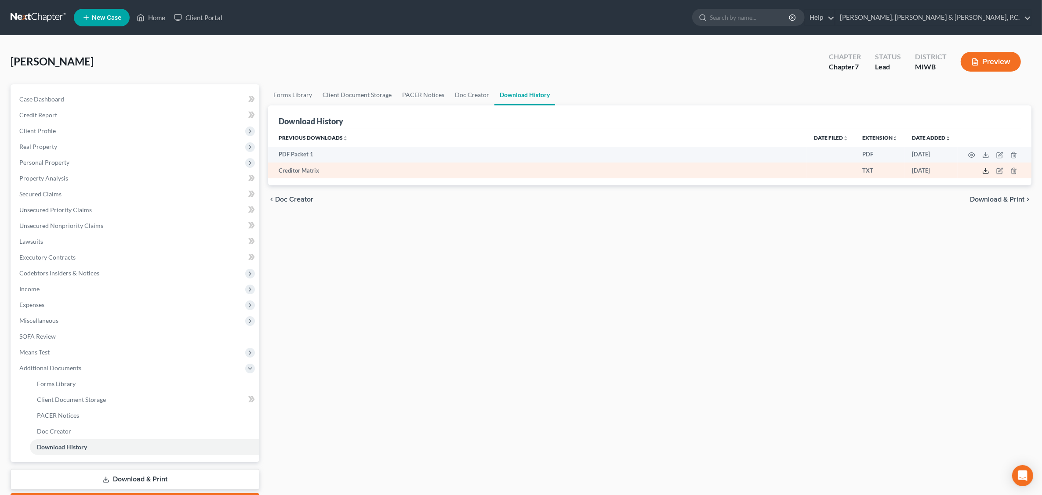
click at [838, 173] on icon at bounding box center [985, 173] width 5 height 2
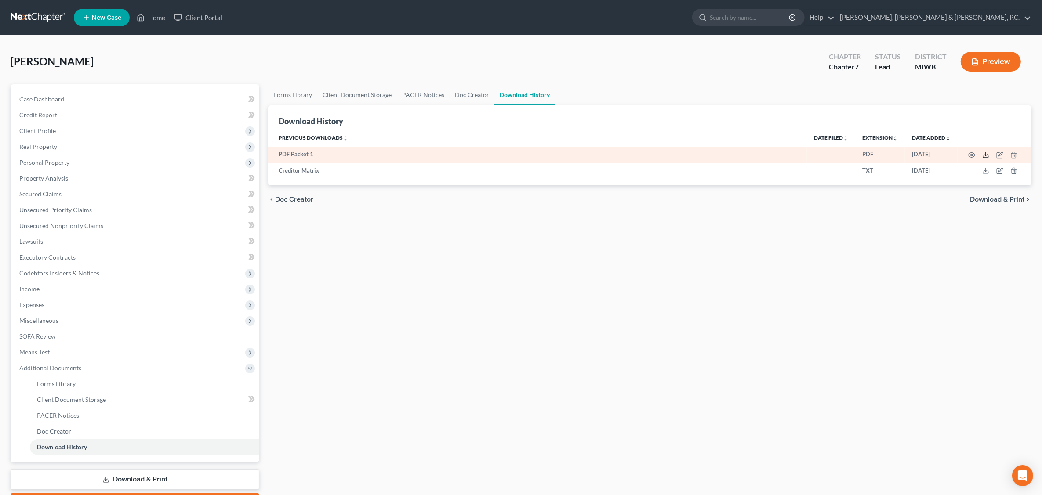
click at [838, 154] on icon at bounding box center [985, 155] width 7 height 7
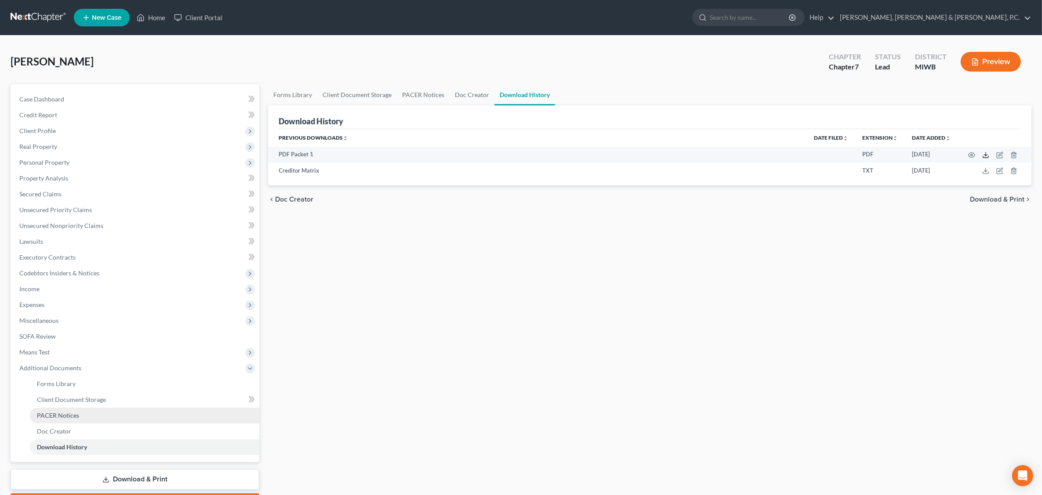
scroll to position [50, 0]
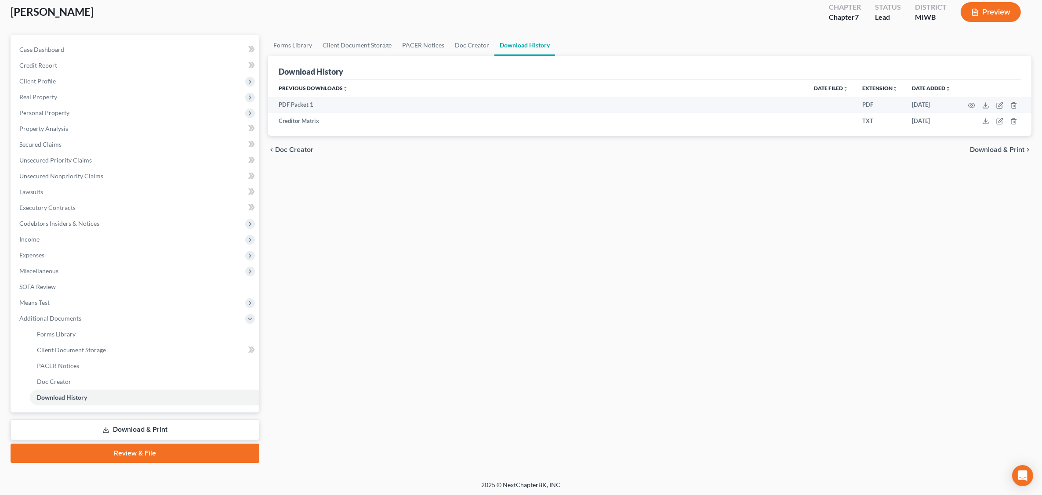
click at [109, 427] on icon at bounding box center [105, 430] width 7 height 7
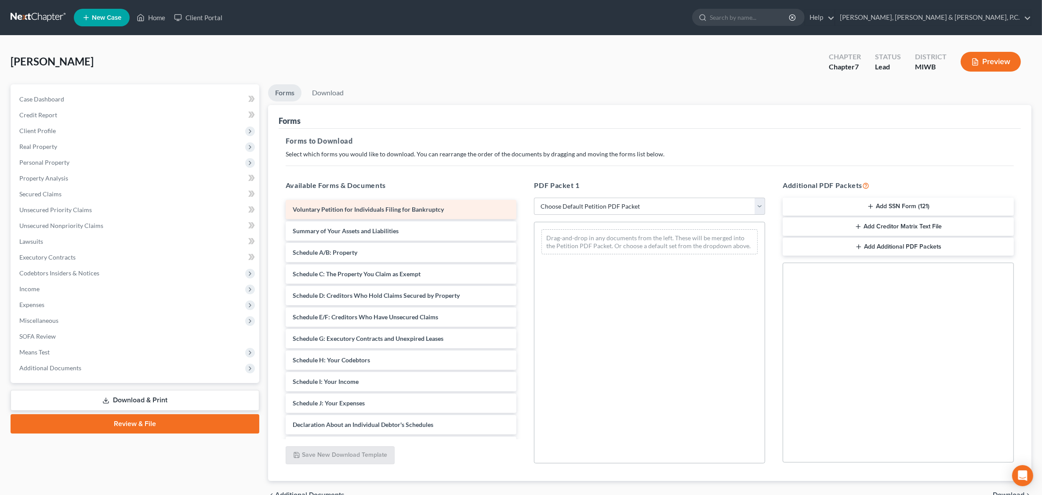
click at [400, 209] on span "Voluntary Petition for Individuals Filing for Bankruptcy" at bounding box center [368, 209] width 151 height 7
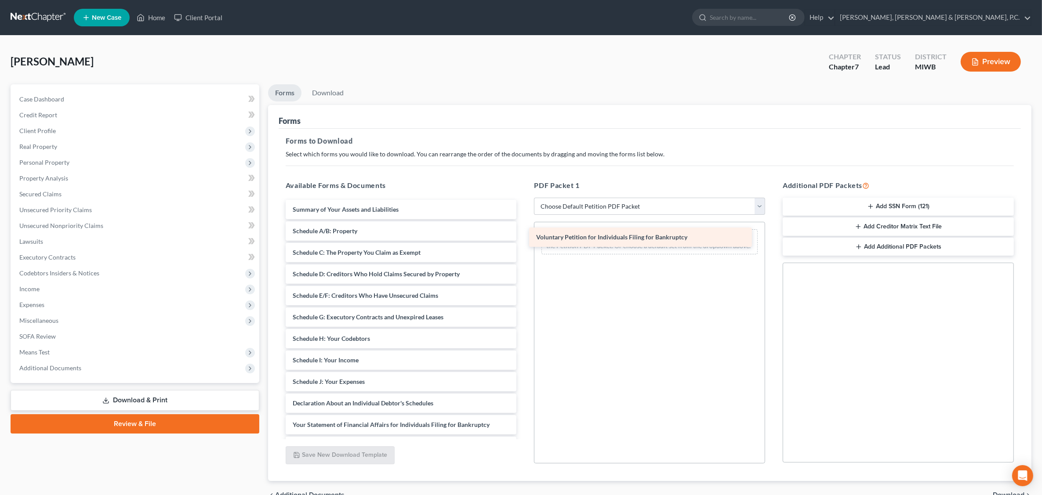
drag, startPoint x: 403, startPoint y: 205, endPoint x: 638, endPoint y: 233, distance: 237.2
click at [524, 233] on div "Voluntary Petition for Individuals Filing for Bankruptcy Voluntary Petition for…" at bounding box center [401, 386] width 245 height 373
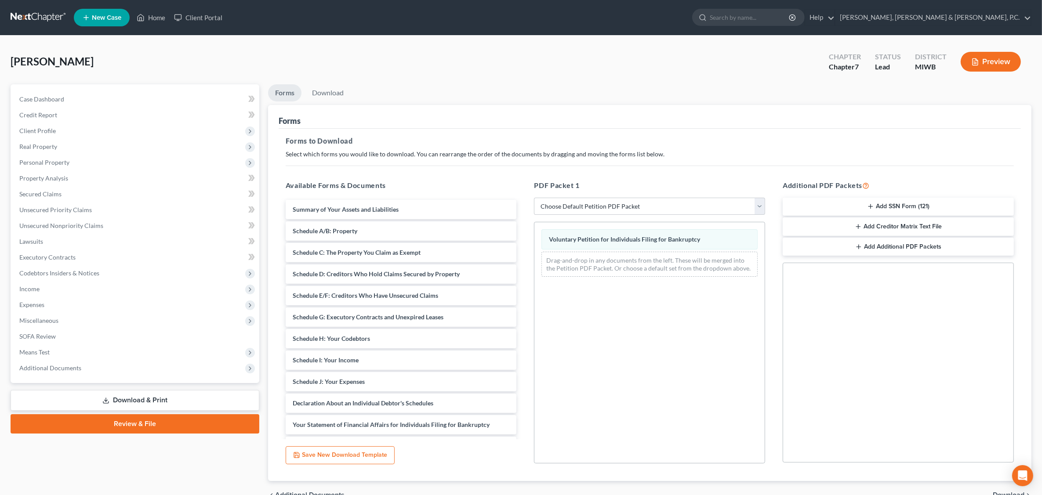
scroll to position [47, 0]
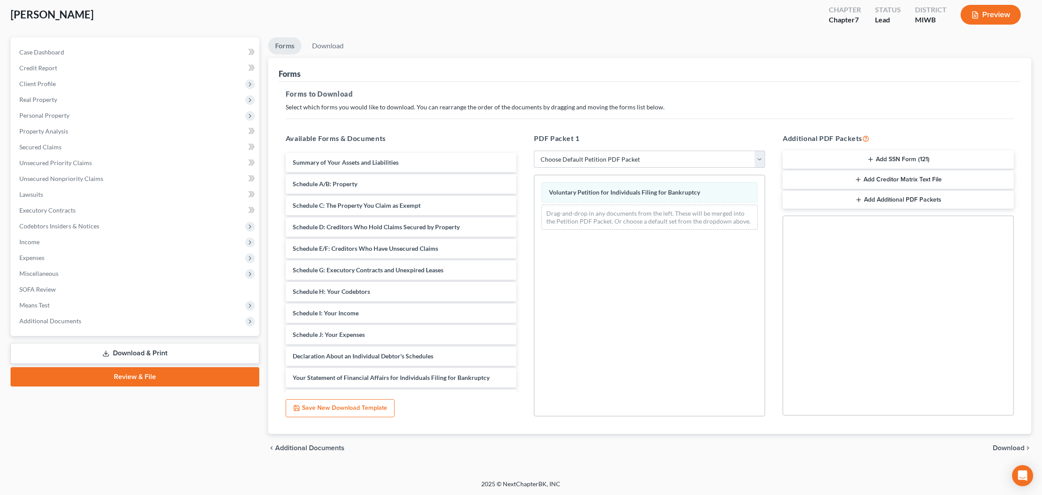
click at [838, 447] on span "Download" at bounding box center [1009, 448] width 32 height 7
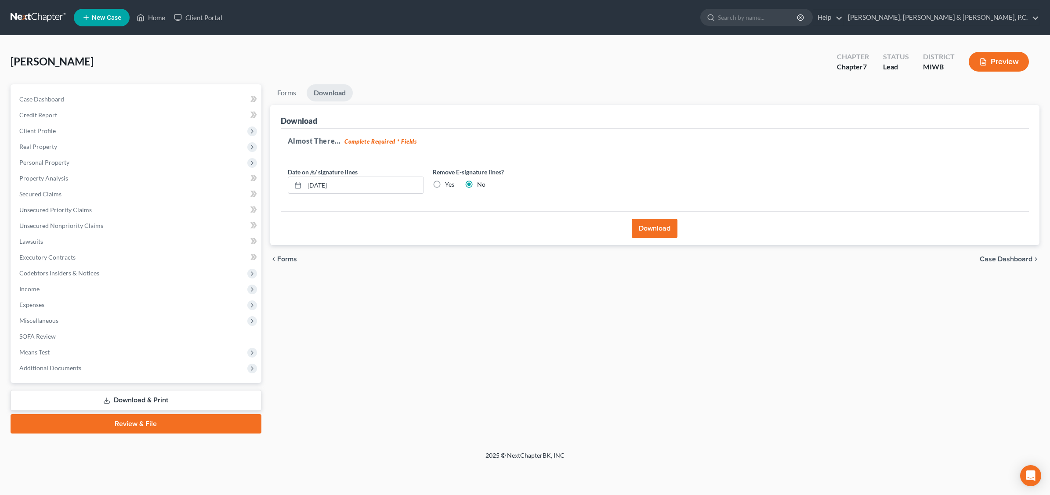
click at [682, 222] on div "Download" at bounding box center [655, 228] width 749 height 34
click at [712, 166] on div "Almost There... Complete Required * Fields Date on /s/ signature lines 09/04/20…" at bounding box center [655, 170] width 749 height 83
click at [282, 93] on link "Forms" at bounding box center [286, 92] width 33 height 17
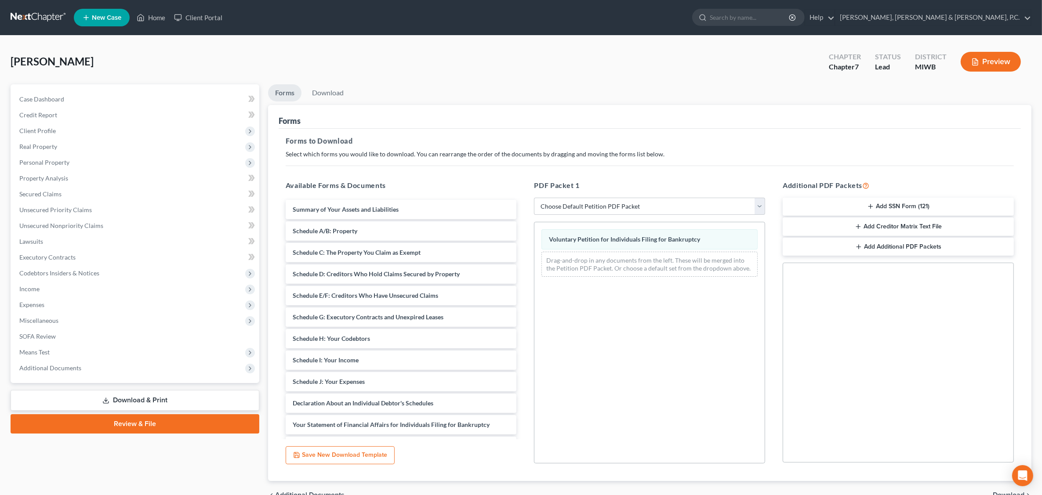
click at [666, 102] on ul "Forms Download" at bounding box center [649, 94] width 763 height 21
click at [838, 205] on button "Add SSN Form (121)" at bounding box center [898, 207] width 231 height 18
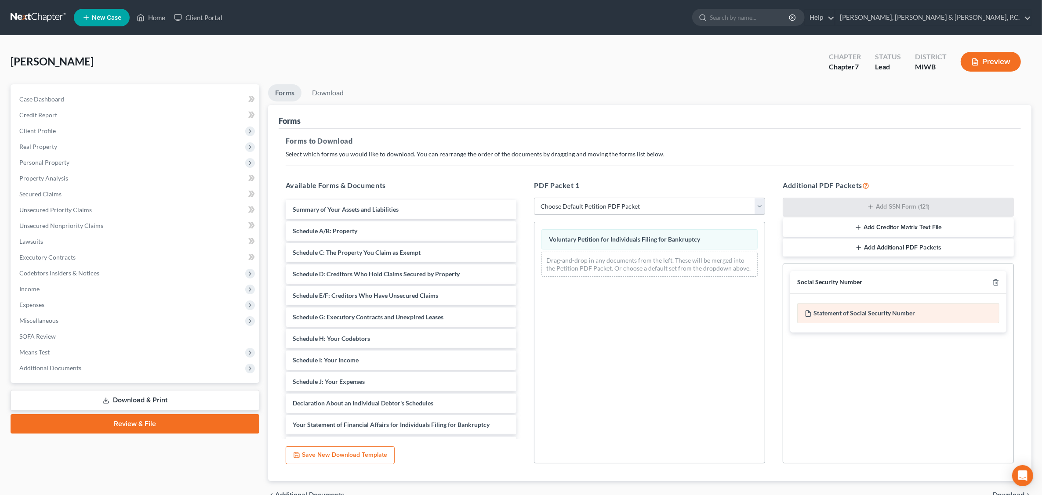
click at [835, 317] on div "Statement of Social Security Number" at bounding box center [898, 313] width 202 height 20
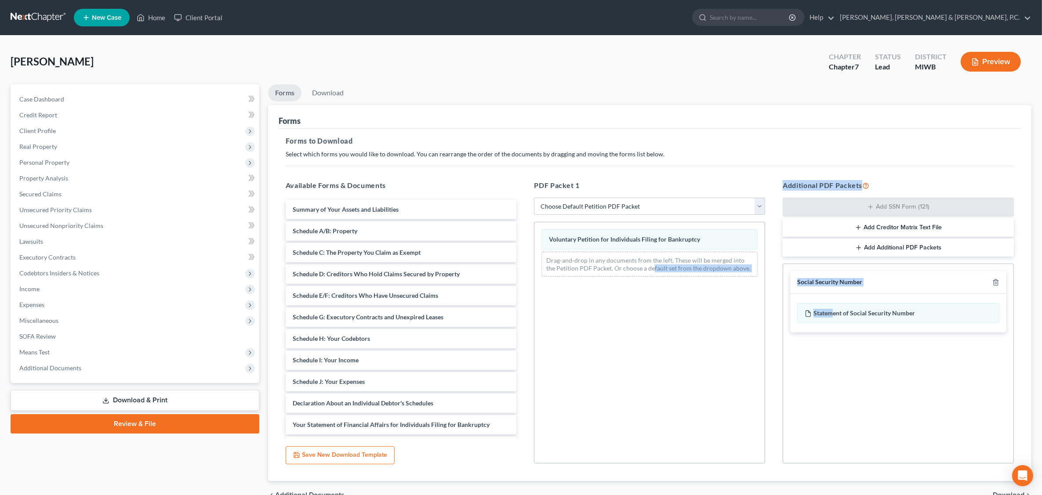
drag, startPoint x: 830, startPoint y: 316, endPoint x: 677, endPoint y: 302, distance: 153.6
click at [644, 298] on div "Available Forms & Documents Summary of Your Assets and Liabilities Schedule A/B…" at bounding box center [650, 322] width 746 height 298
click at [834, 313] on div "Statement of Social Security Number" at bounding box center [898, 313] width 202 height 20
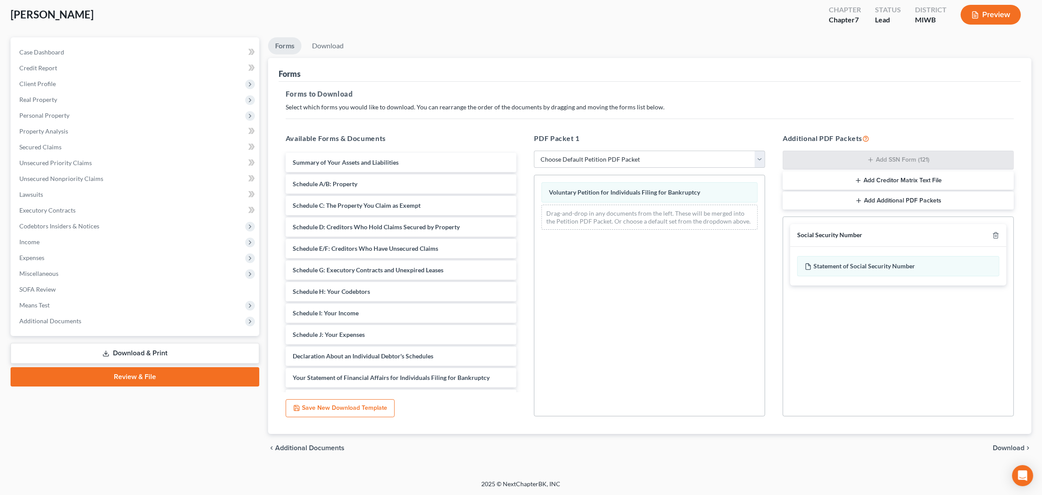
click at [838, 446] on span "Download" at bounding box center [1009, 448] width 32 height 7
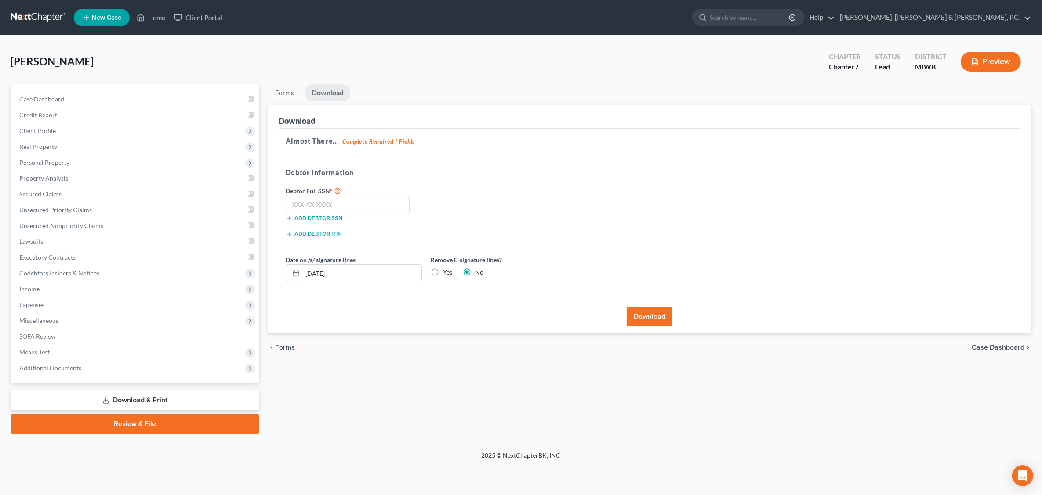
scroll to position [0, 0]
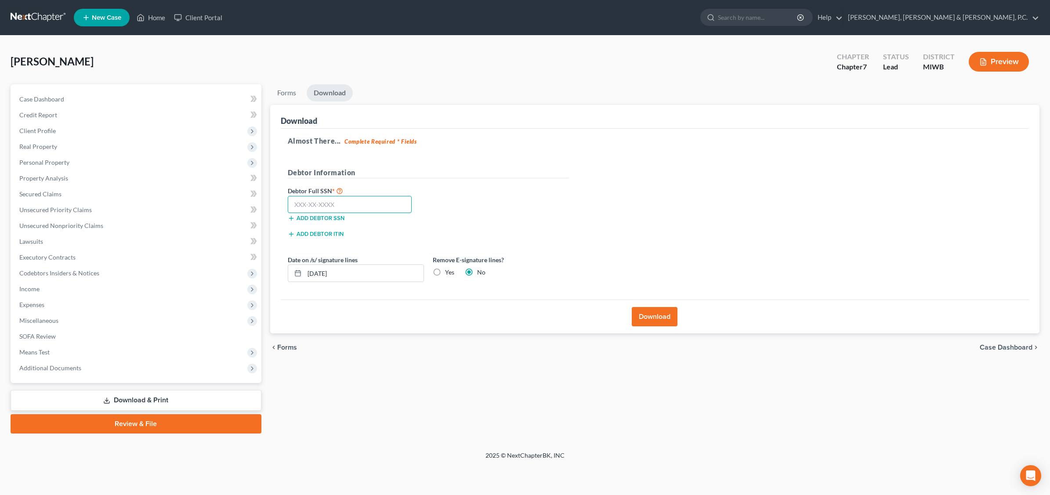
click at [326, 207] on input "text" at bounding box center [350, 205] width 124 height 18
type input "363-84-8479"
click at [657, 321] on button "Download" at bounding box center [655, 316] width 46 height 19
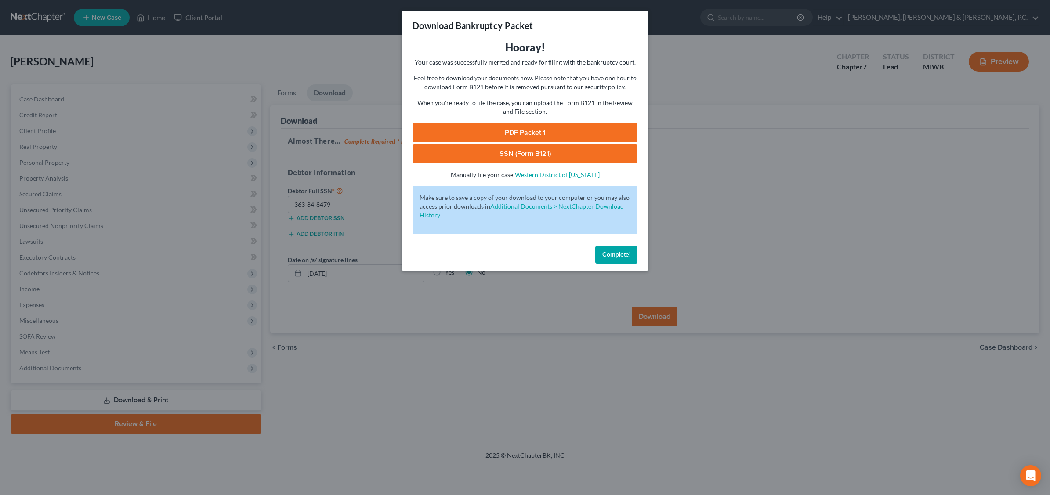
click at [565, 149] on link "SSN (Form B121)" at bounding box center [525, 153] width 225 height 19
click at [624, 258] on span "Complete!" at bounding box center [616, 254] width 28 height 7
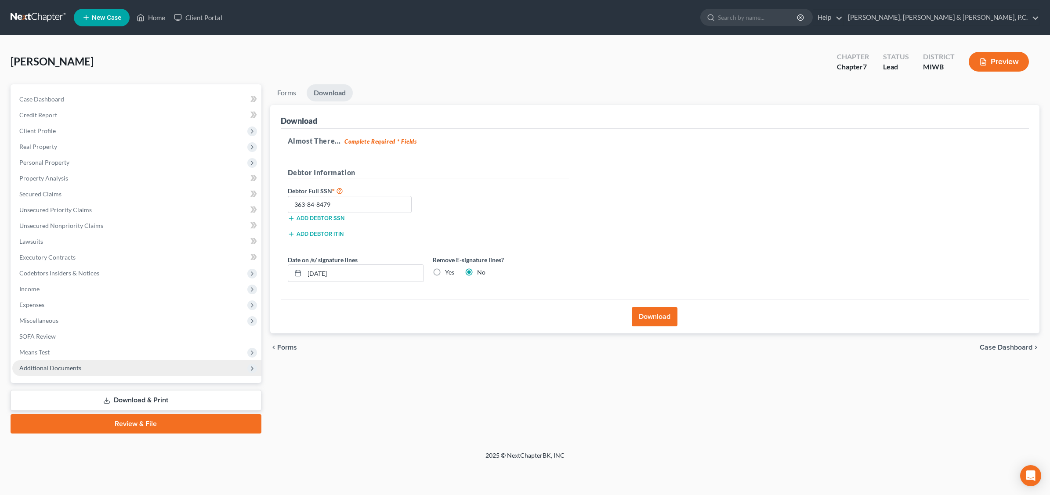
click at [49, 369] on span "Additional Documents" at bounding box center [50, 367] width 62 height 7
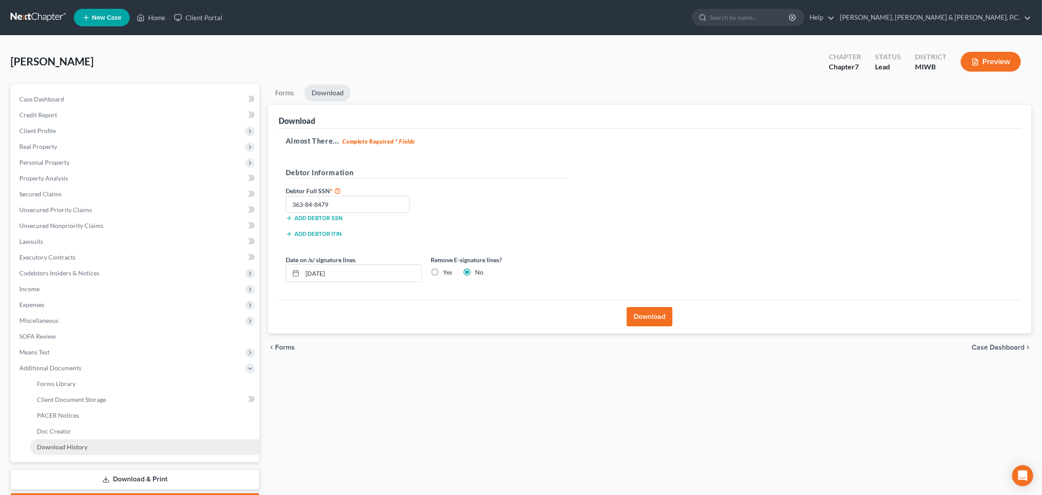
click at [66, 445] on span "Download History" at bounding box center [62, 446] width 51 height 7
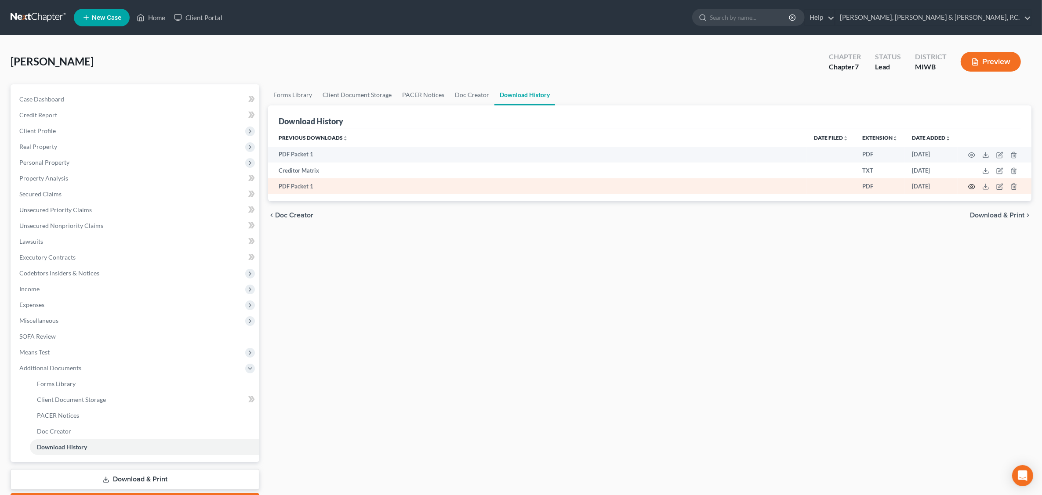
click at [838, 186] on icon "button" at bounding box center [971, 186] width 7 height 7
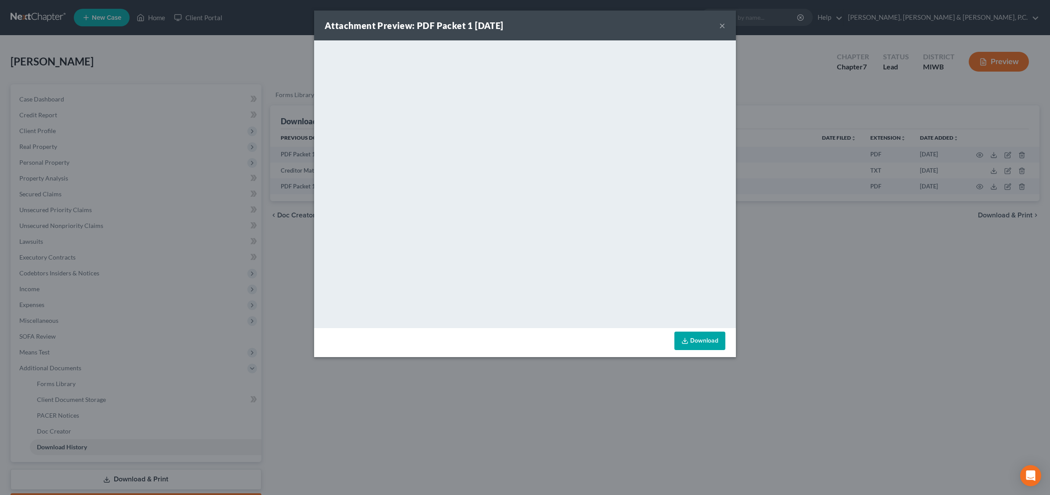
click at [722, 29] on button "×" at bounding box center [722, 25] width 6 height 11
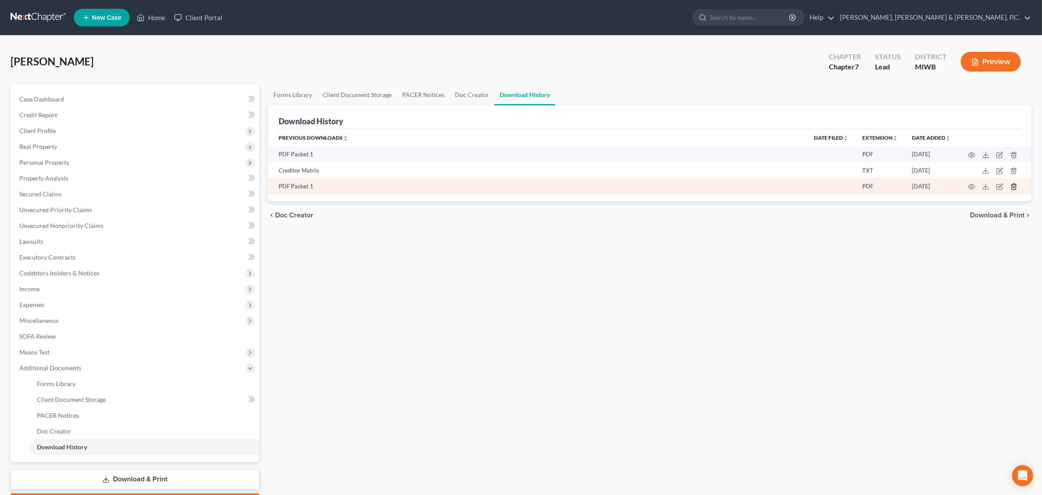
click at [838, 188] on icon "button" at bounding box center [1013, 186] width 7 height 7
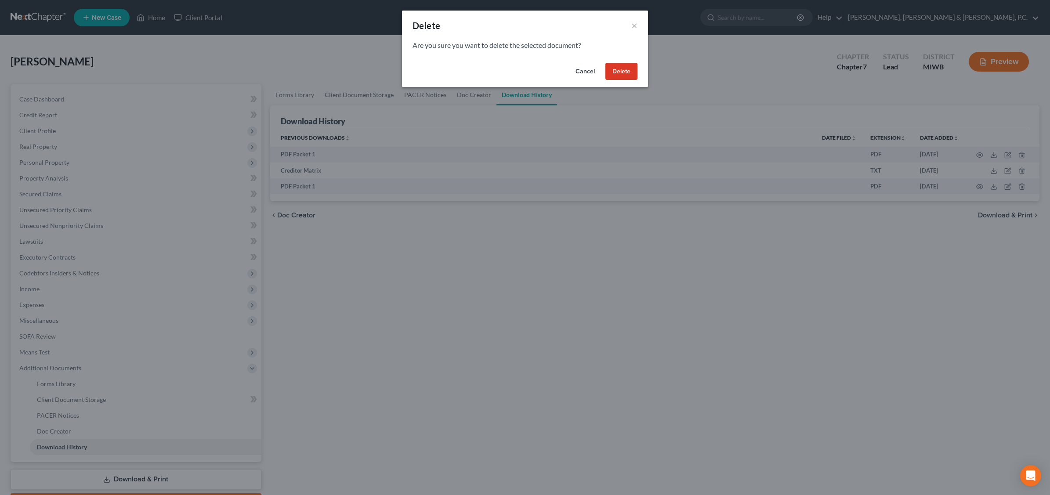
click at [618, 73] on button "Delete" at bounding box center [621, 72] width 32 height 18
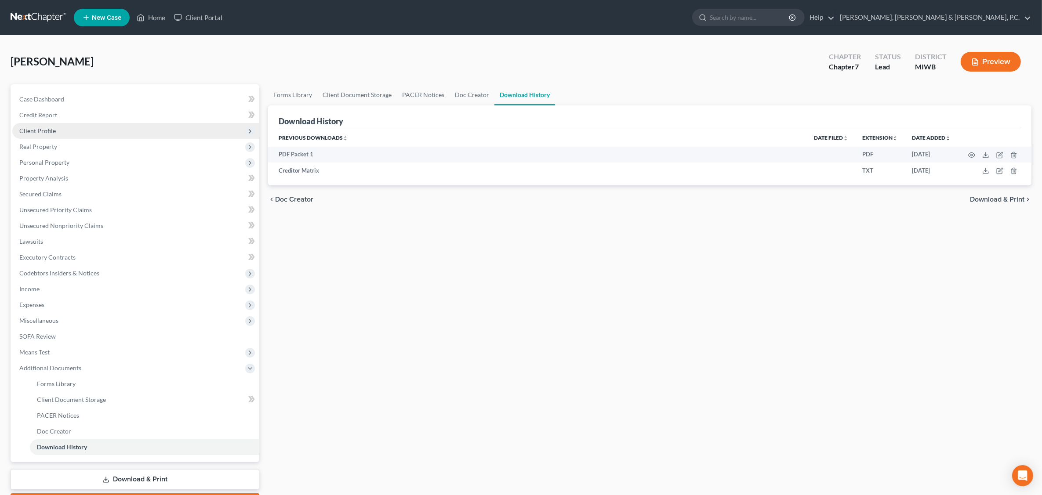
click at [51, 129] on span "Client Profile" at bounding box center [37, 130] width 36 height 7
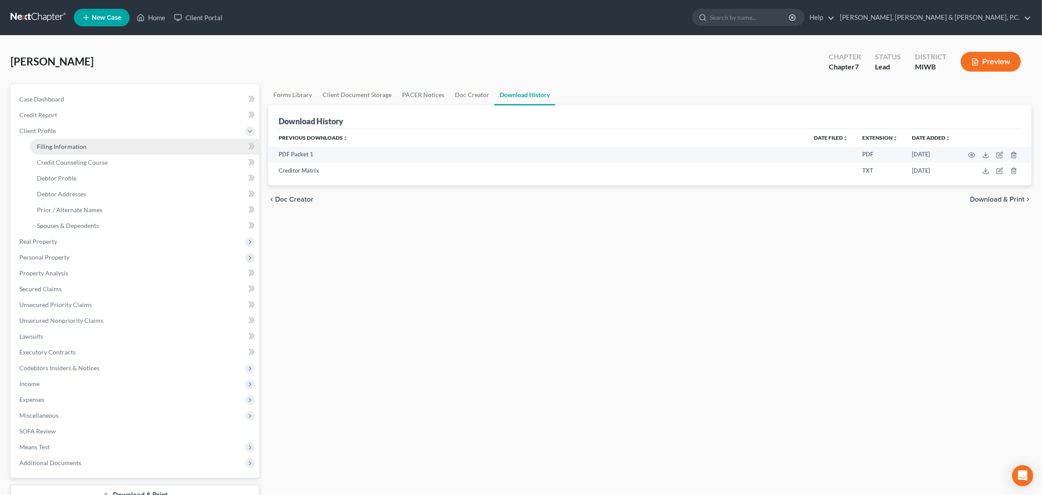
click at [72, 141] on link "Filing Information" at bounding box center [144, 147] width 229 height 16
select select "1"
select select "0"
select select "41"
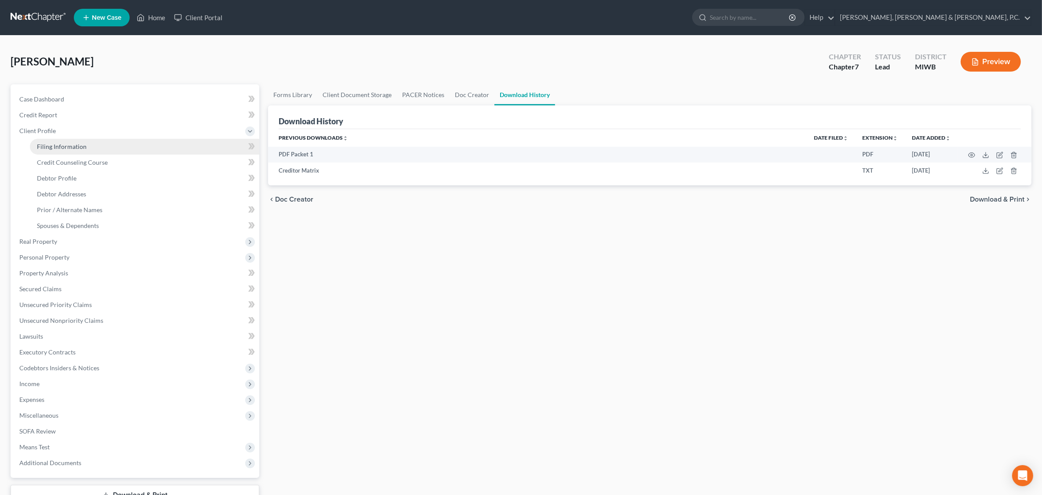
select select "0"
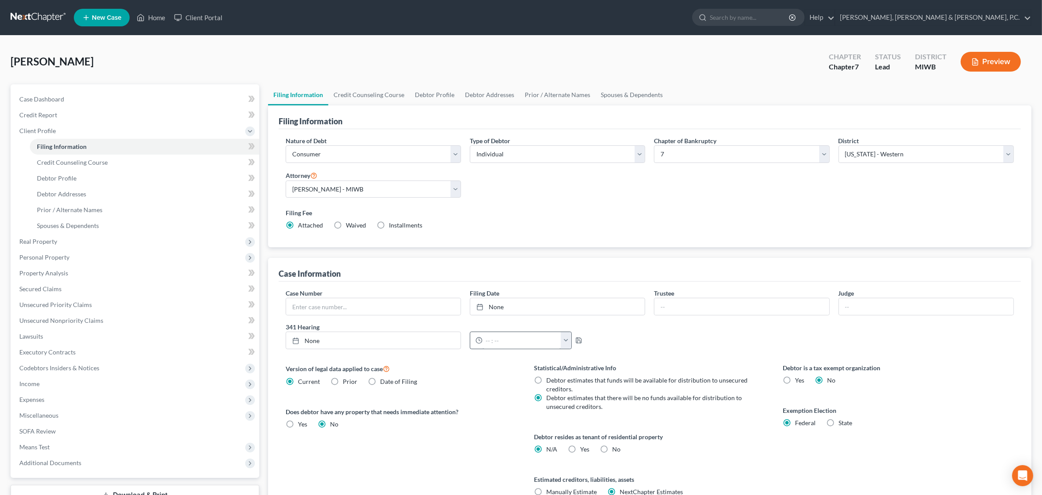
scroll to position [84, 0]
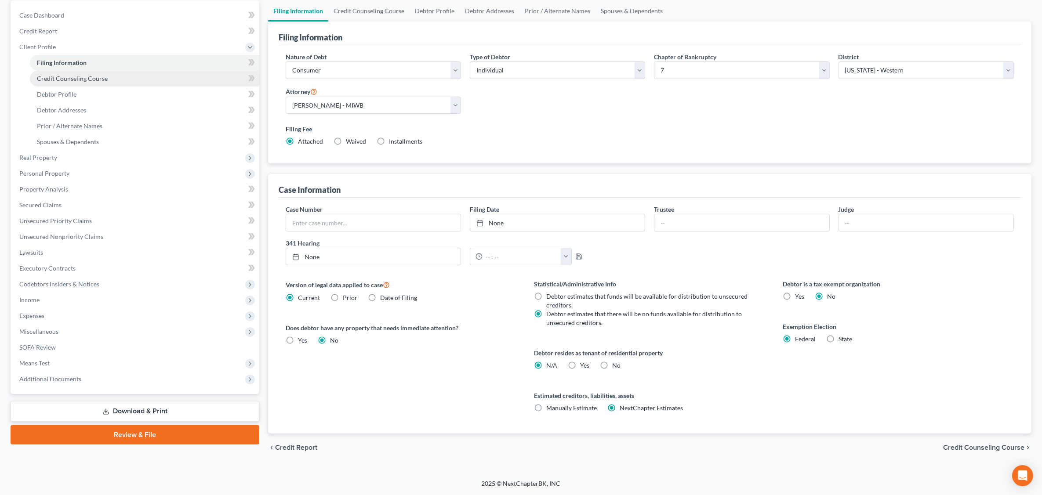
click at [80, 82] on link "Credit Counseling Course" at bounding box center [144, 79] width 229 height 16
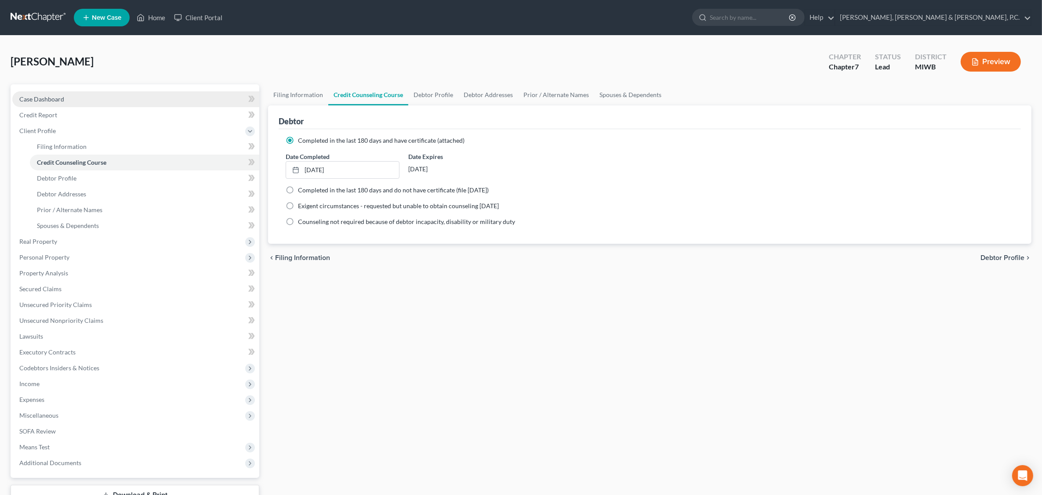
click at [68, 93] on link "Case Dashboard" at bounding box center [135, 99] width 247 height 16
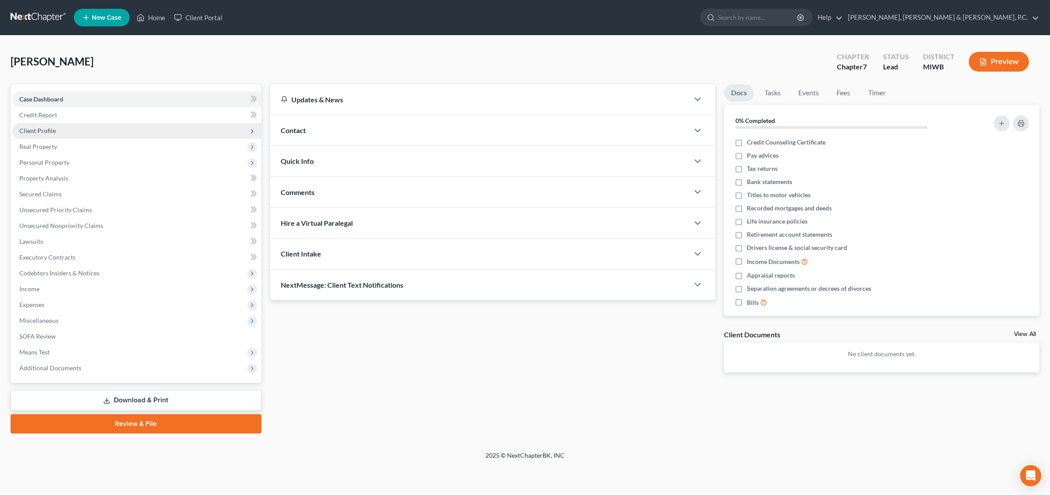
click at [51, 129] on span "Client Profile" at bounding box center [37, 130] width 36 height 7
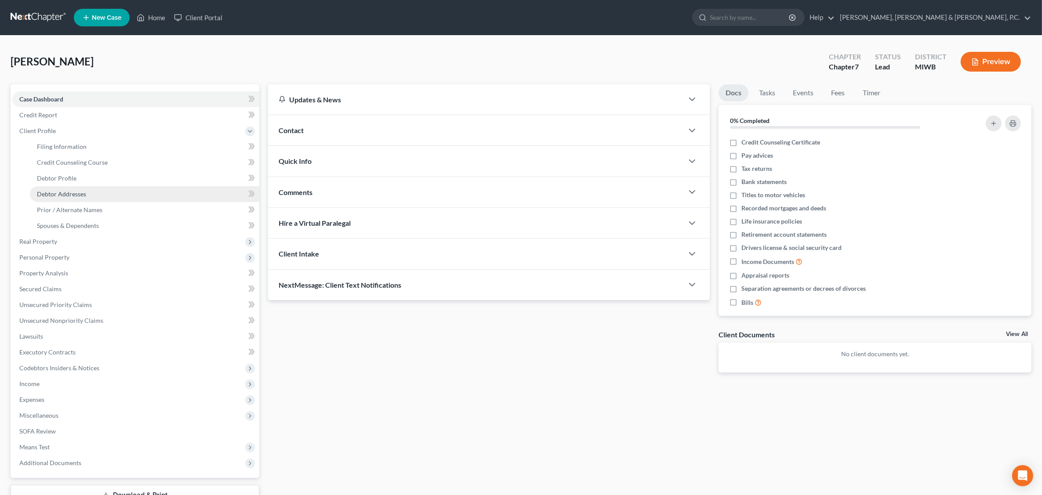
click at [69, 194] on span "Debtor Addresses" at bounding box center [61, 193] width 49 height 7
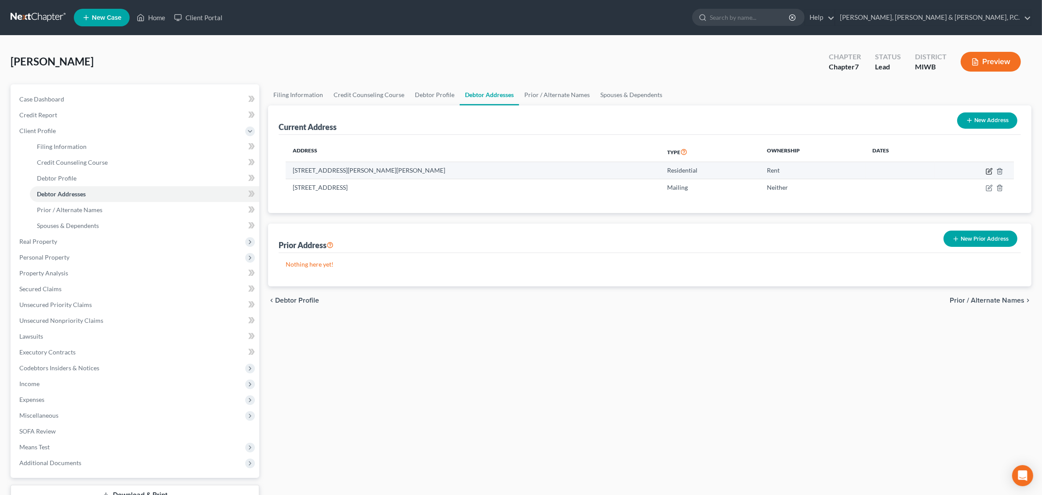
click at [838, 172] on icon "button" at bounding box center [990, 170] width 4 height 4
select select "23"
select select "0"
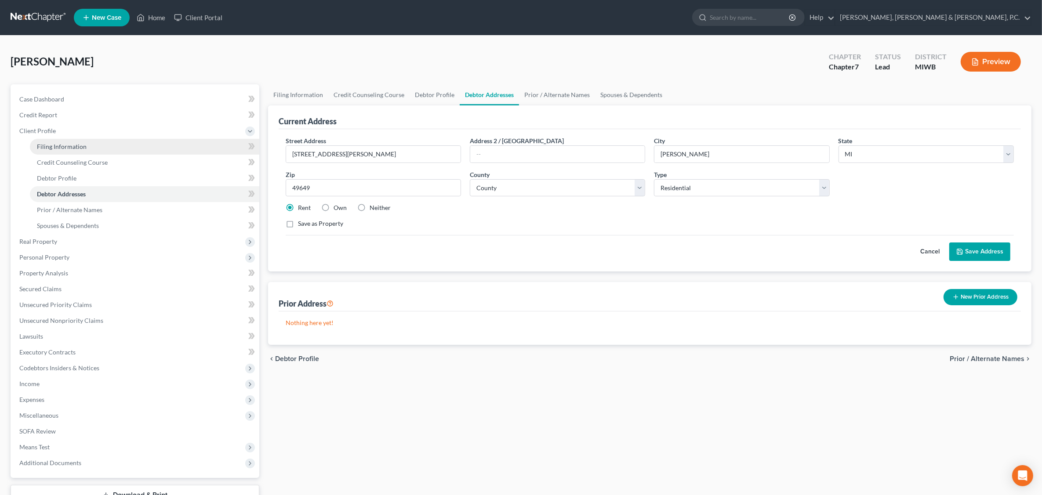
click at [67, 148] on span "Filing Information" at bounding box center [62, 146] width 50 height 7
select select "1"
select select "0"
select select "41"
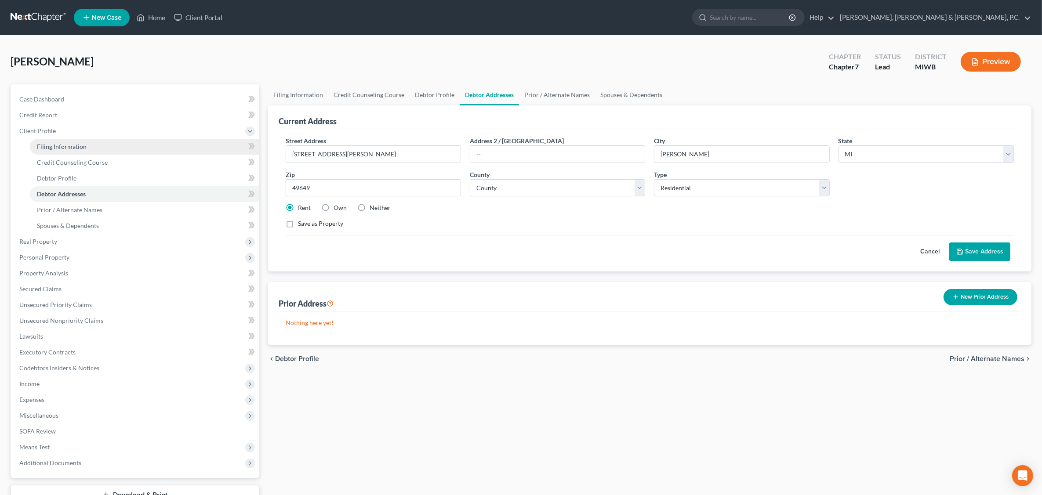
select select "0"
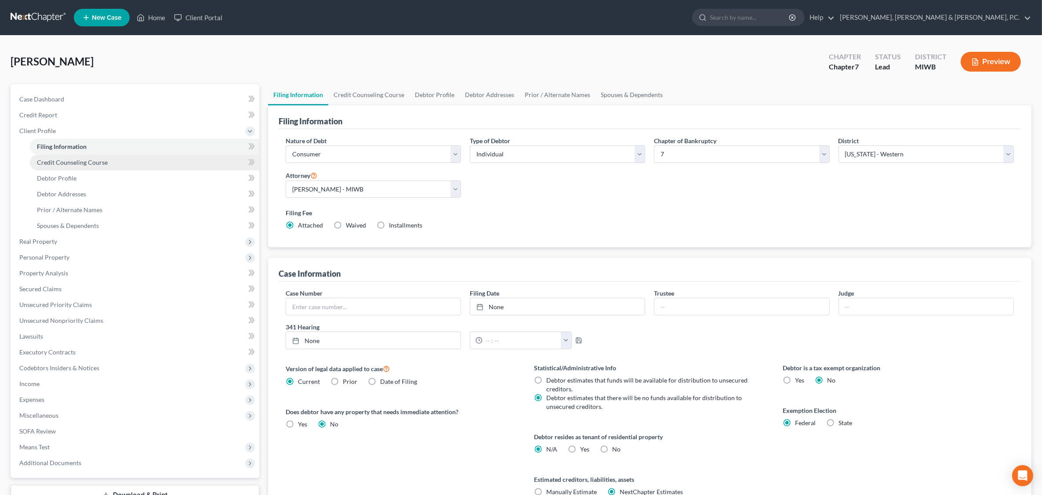
click at [61, 159] on span "Credit Counseling Course" at bounding box center [72, 162] width 71 height 7
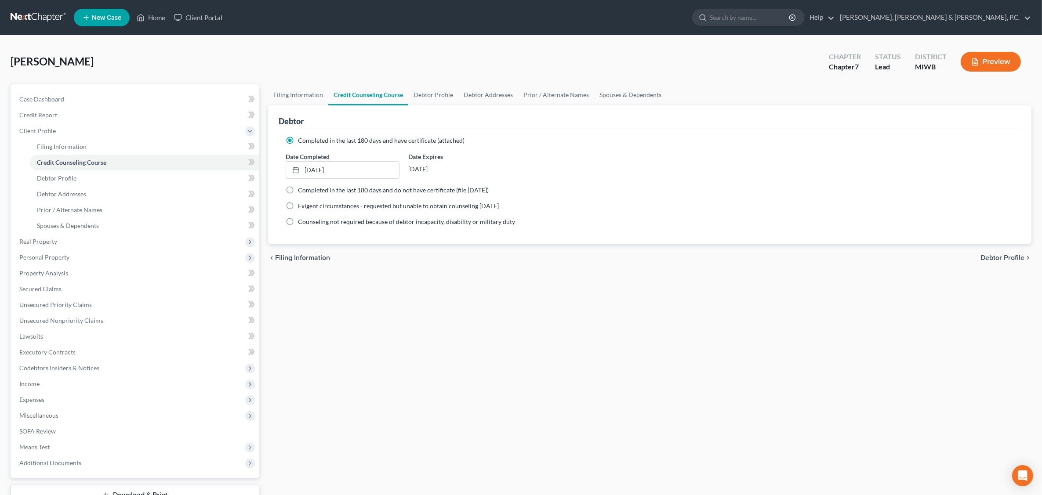
scroll to position [66, 0]
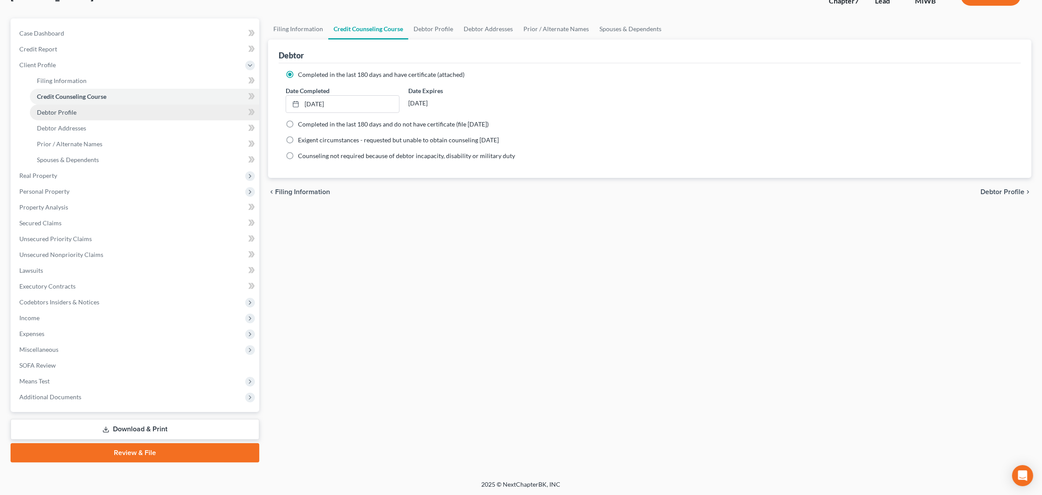
click at [71, 113] on span "Debtor Profile" at bounding box center [57, 112] width 40 height 7
select select "0"
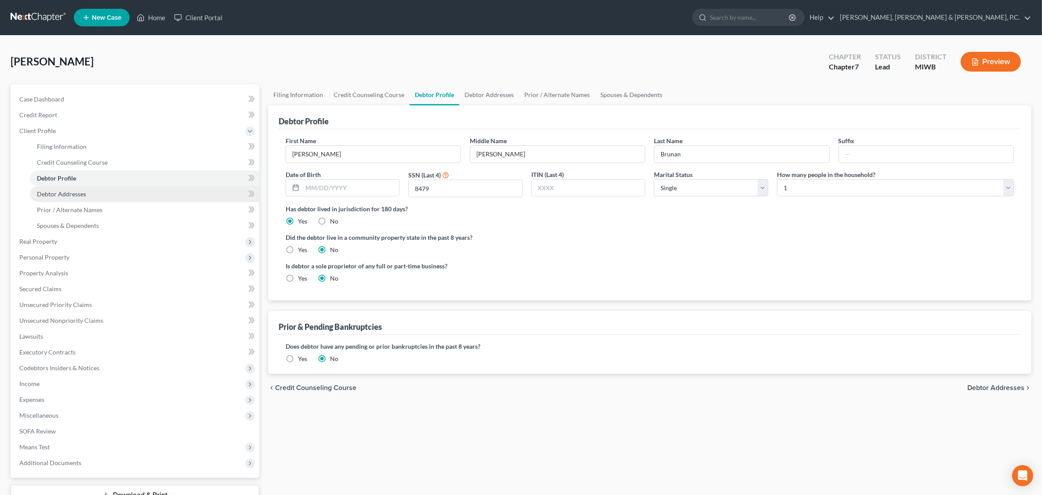
click at [80, 191] on span "Debtor Addresses" at bounding box center [61, 193] width 49 height 7
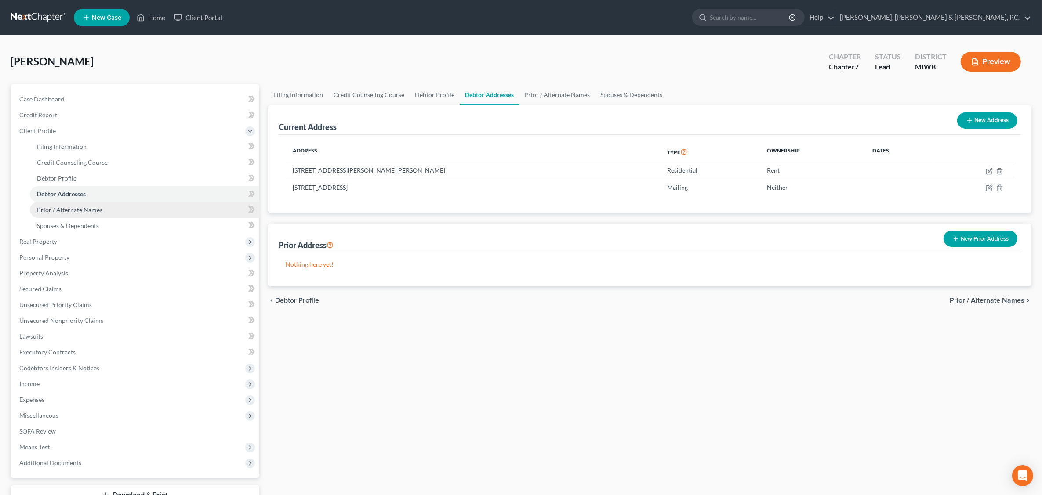
click at [76, 210] on span "Prior / Alternate Names" at bounding box center [69, 209] width 65 height 7
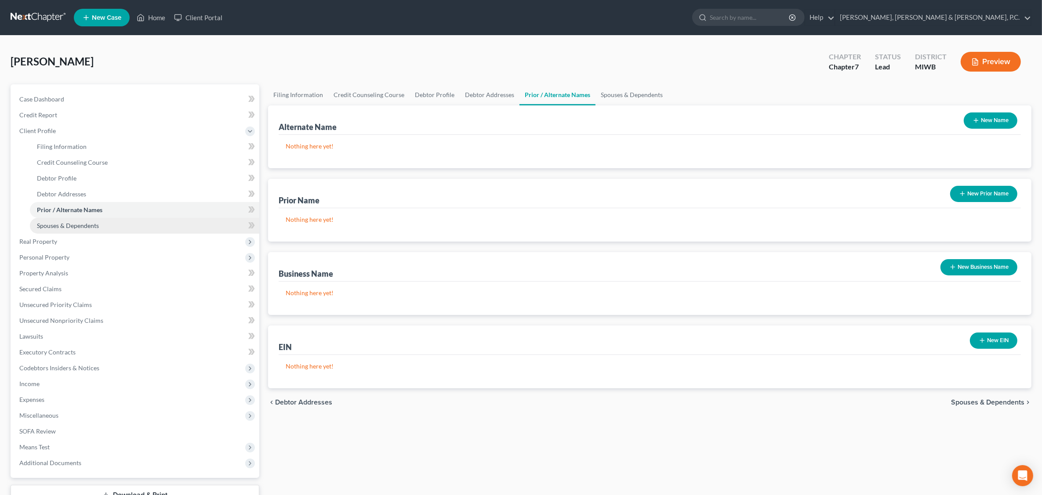
click at [83, 225] on span "Spouses & Dependents" at bounding box center [68, 225] width 62 height 7
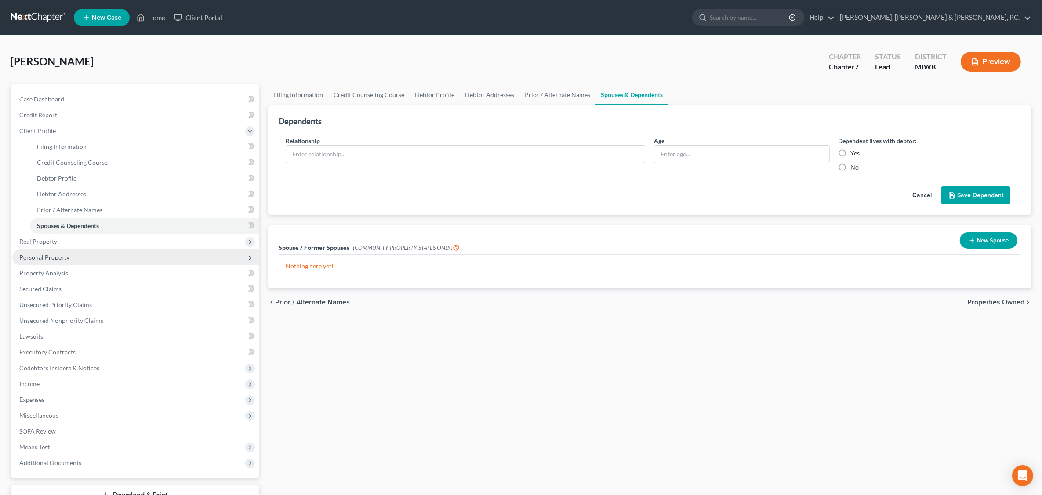
scroll to position [55, 0]
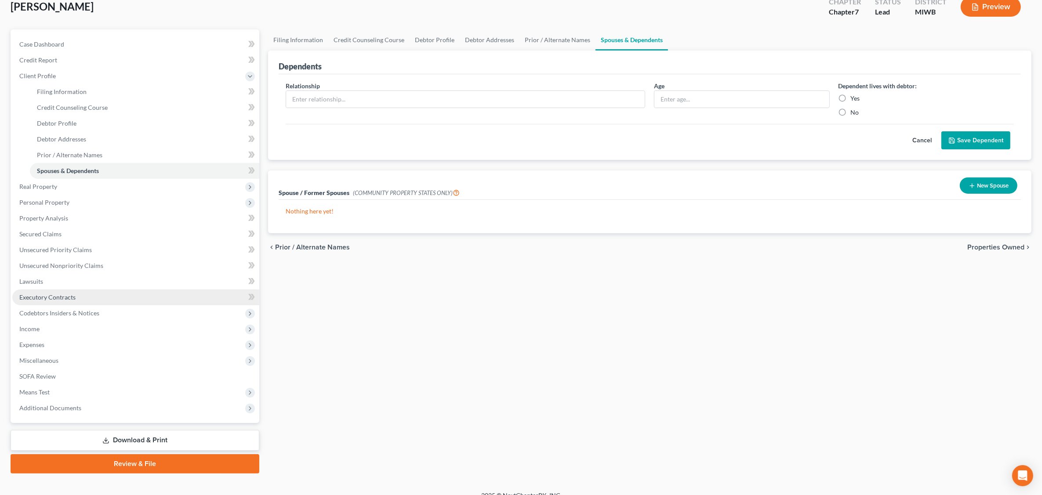
click at [50, 294] on span "Executory Contracts" at bounding box center [47, 297] width 56 height 7
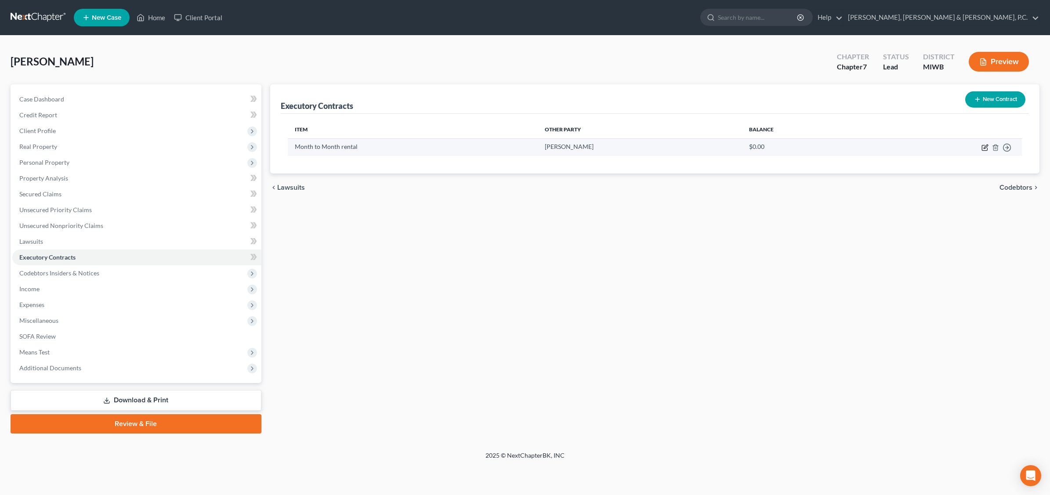
click at [838, 148] on icon "button" at bounding box center [985, 147] width 7 height 7
select select "3"
select select "23"
select select "0"
select select "2"
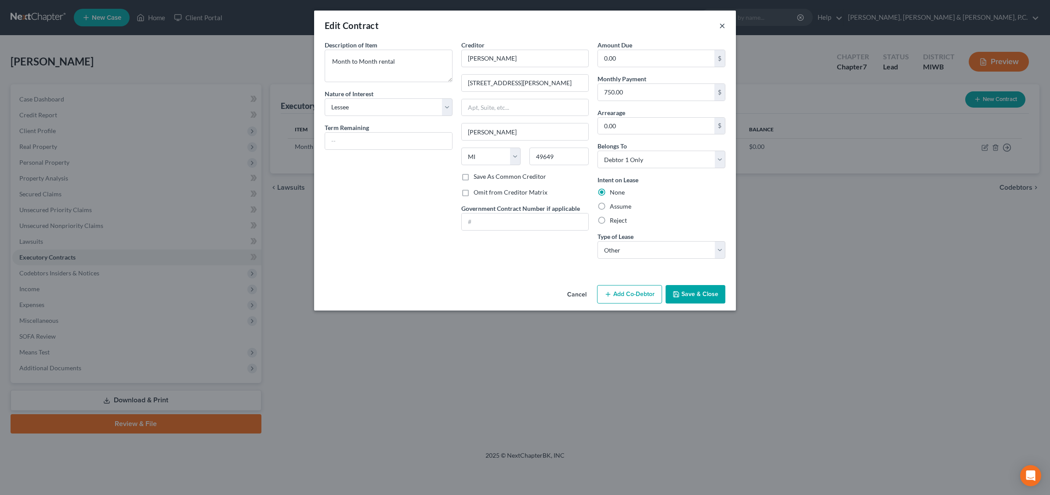
click at [720, 26] on button "×" at bounding box center [722, 25] width 6 height 11
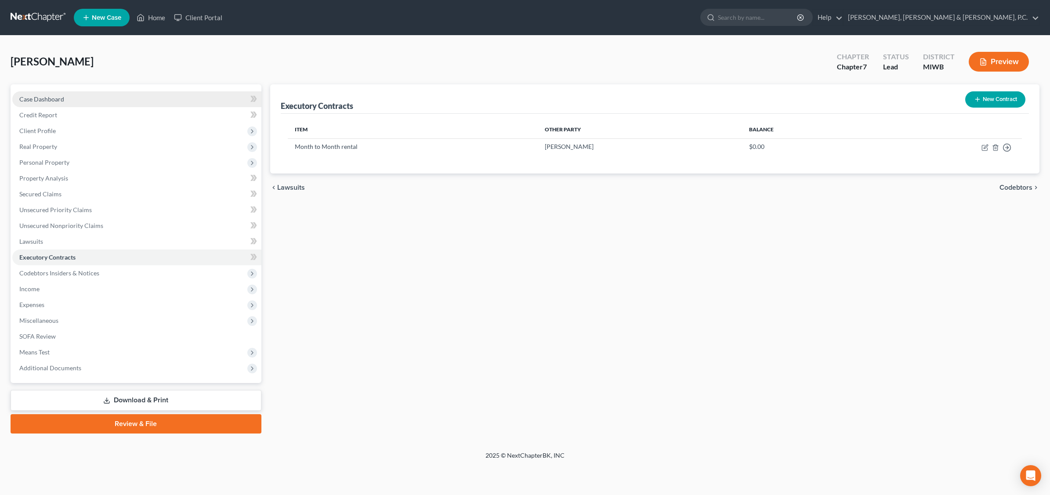
click at [52, 97] on span "Case Dashboard" at bounding box center [41, 98] width 45 height 7
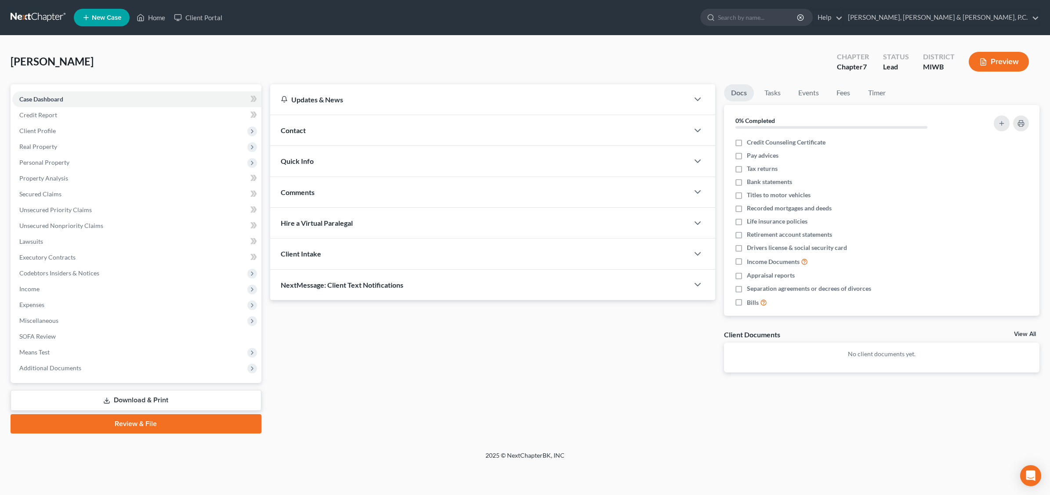
click at [302, 161] on span "Quick Info" at bounding box center [297, 161] width 33 height 8
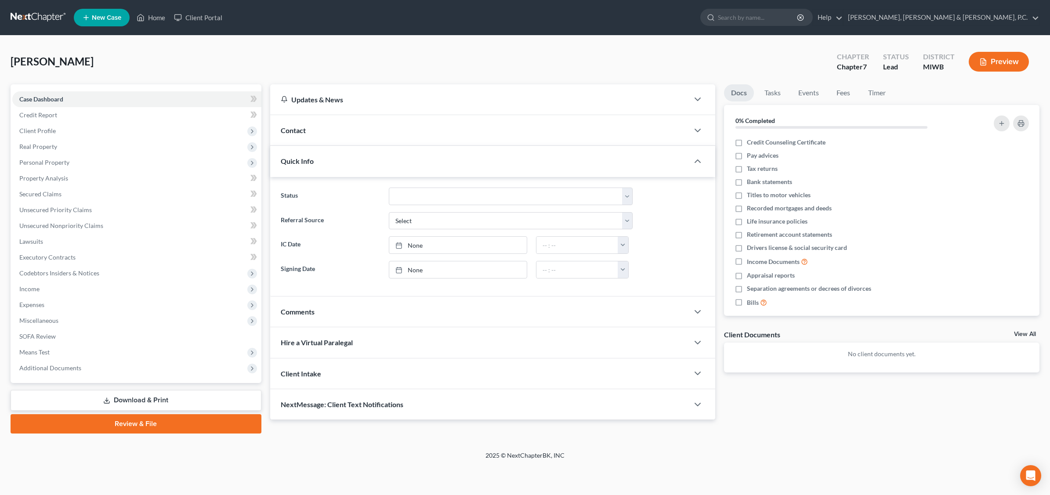
click at [306, 157] on span "Quick Info" at bounding box center [297, 161] width 33 height 8
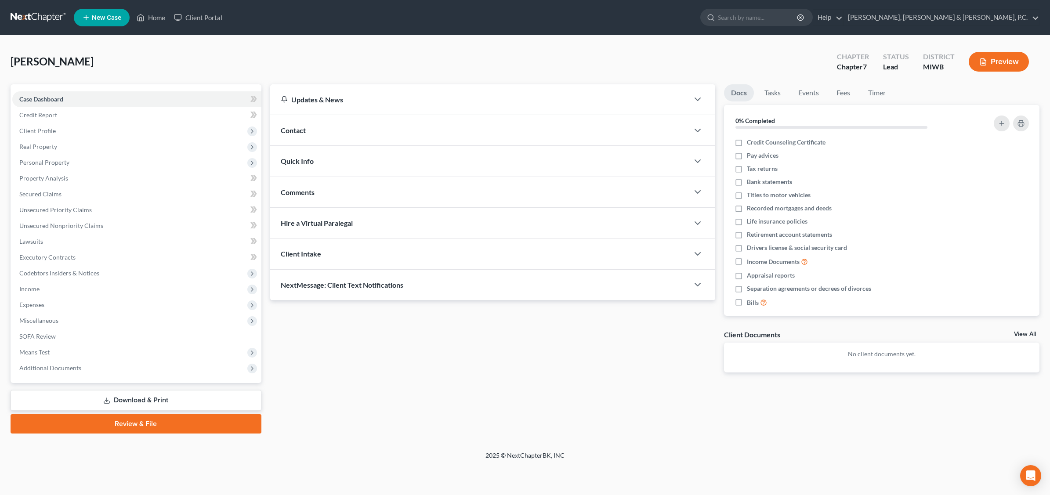
click at [301, 250] on span "Client Intake" at bounding box center [301, 254] width 40 height 8
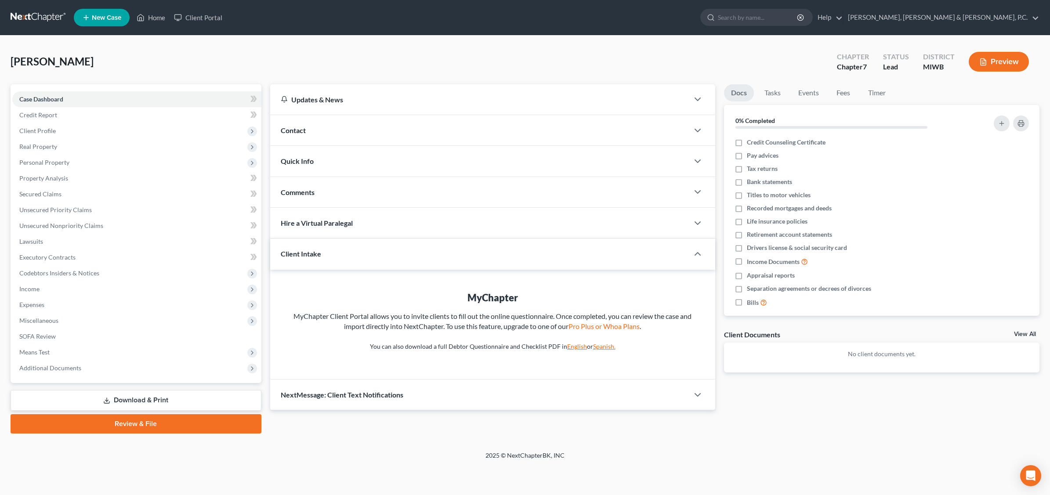
click at [573, 349] on link "English" at bounding box center [577, 346] width 20 height 7
click at [49, 127] on span "Client Profile" at bounding box center [37, 130] width 36 height 7
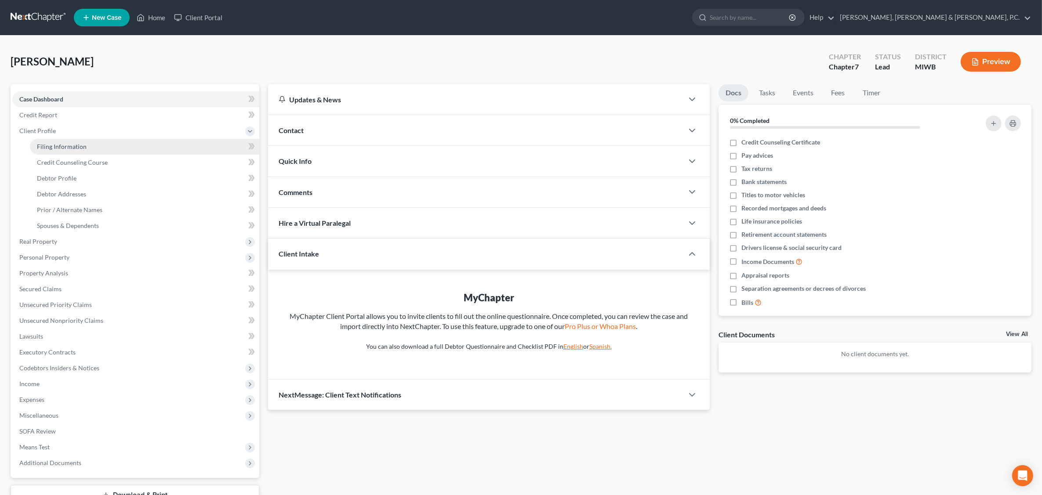
click at [37, 145] on span "Filing Information" at bounding box center [62, 146] width 50 height 7
select select "1"
select select "0"
select select "41"
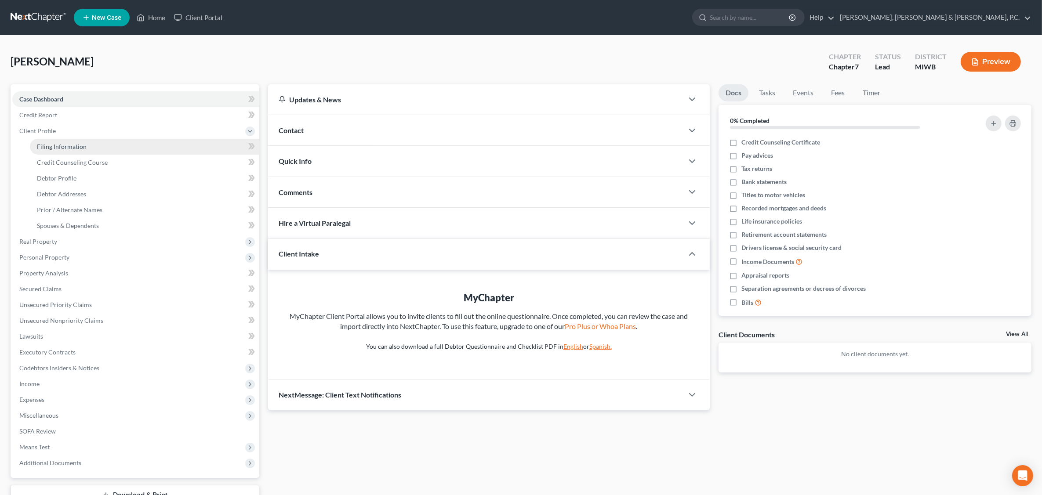
select select "0"
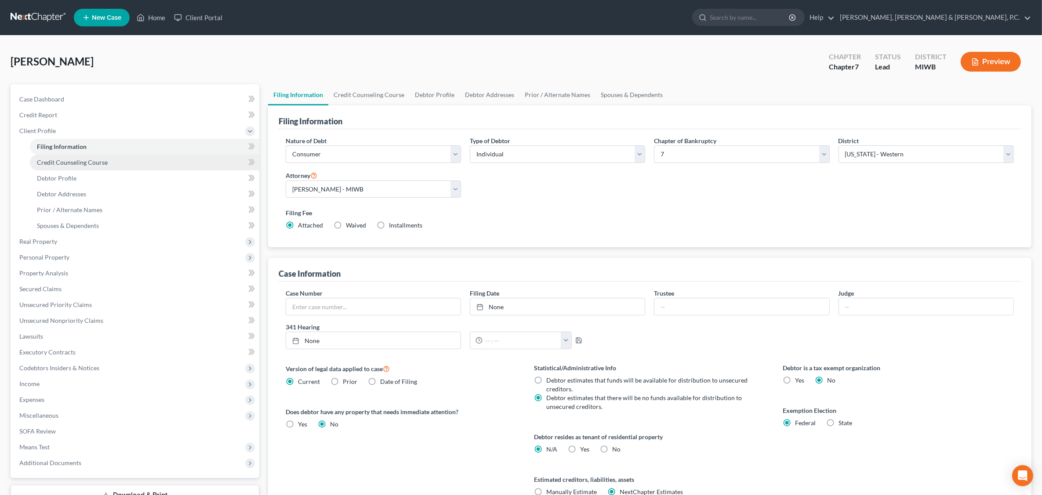
click at [103, 165] on span "Credit Counseling Course" at bounding box center [72, 162] width 71 height 7
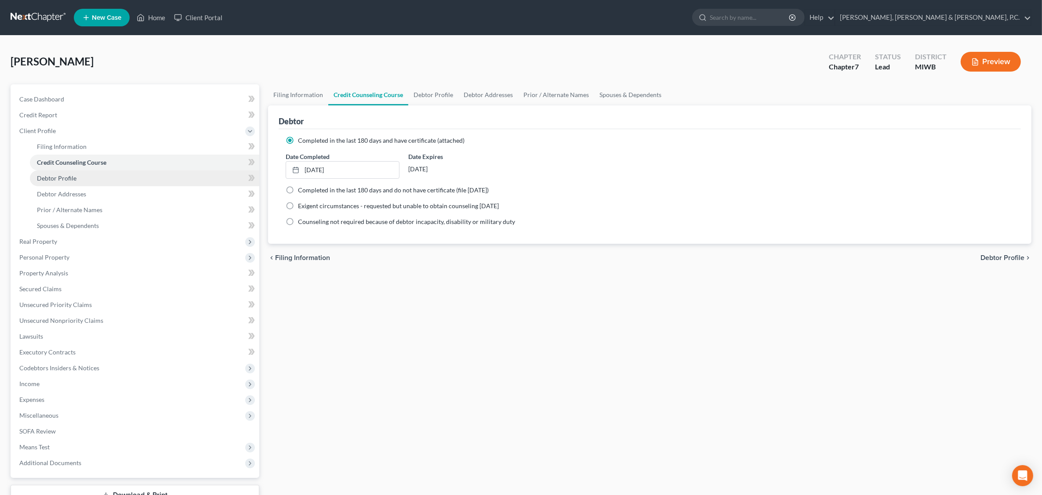
click at [76, 177] on link "Debtor Profile" at bounding box center [144, 178] width 229 height 16
select select "0"
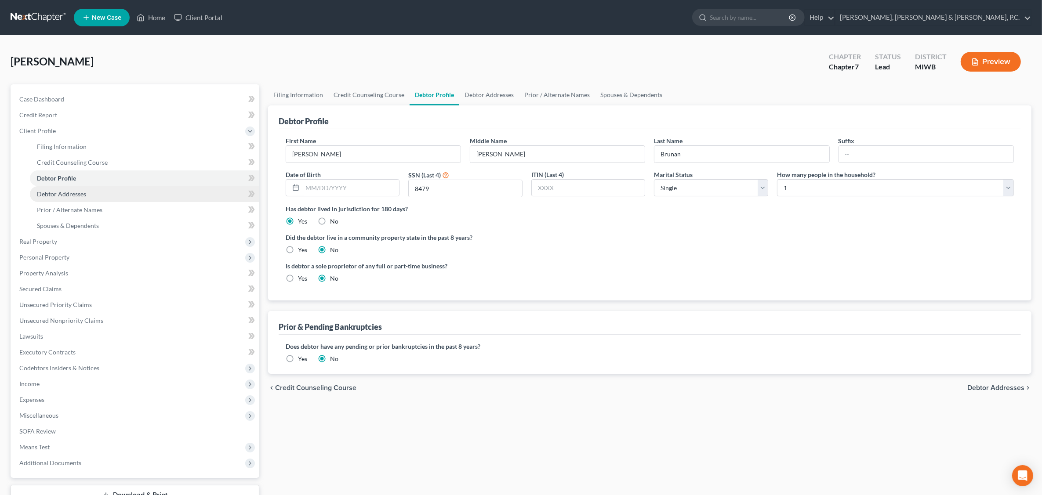
click at [73, 195] on span "Debtor Addresses" at bounding box center [61, 193] width 49 height 7
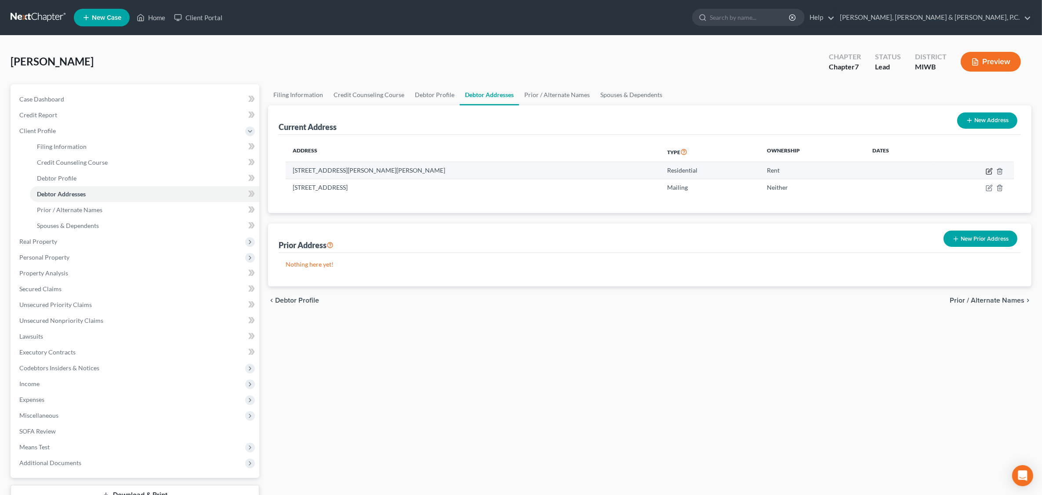
click at [838, 170] on icon "button" at bounding box center [989, 171] width 7 height 7
select select "23"
select select "27"
select select "0"
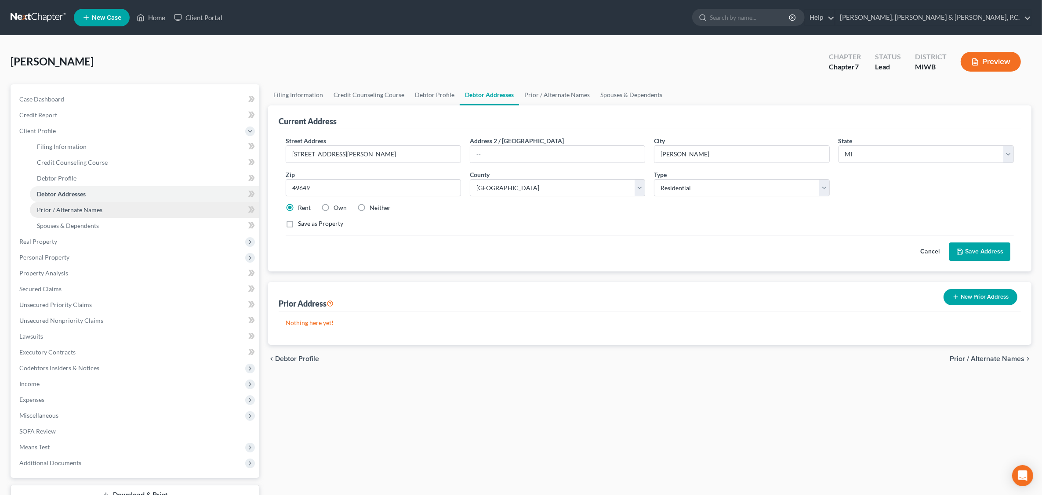
click at [91, 207] on span "Prior / Alternate Names" at bounding box center [69, 209] width 65 height 7
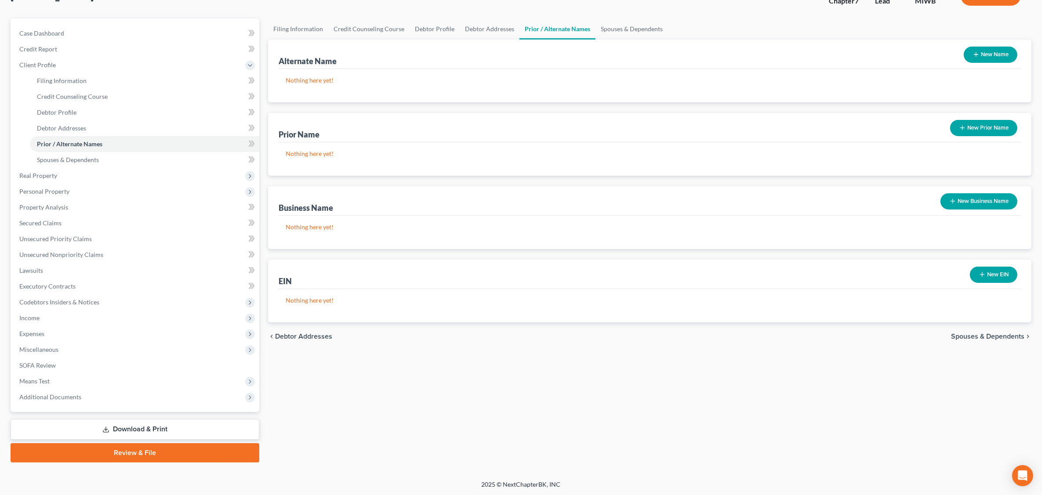
scroll to position [11, 0]
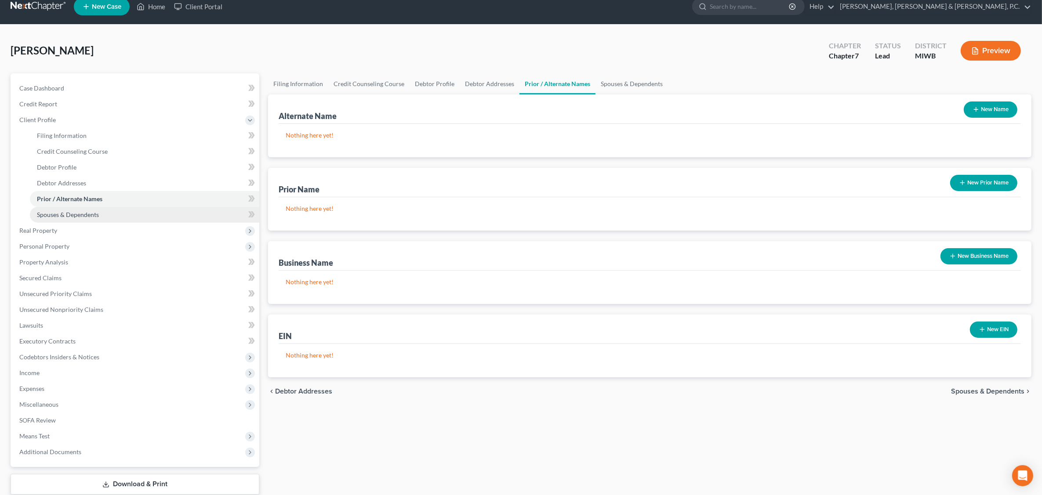
click at [80, 213] on span "Spouses & Dependents" at bounding box center [68, 214] width 62 height 7
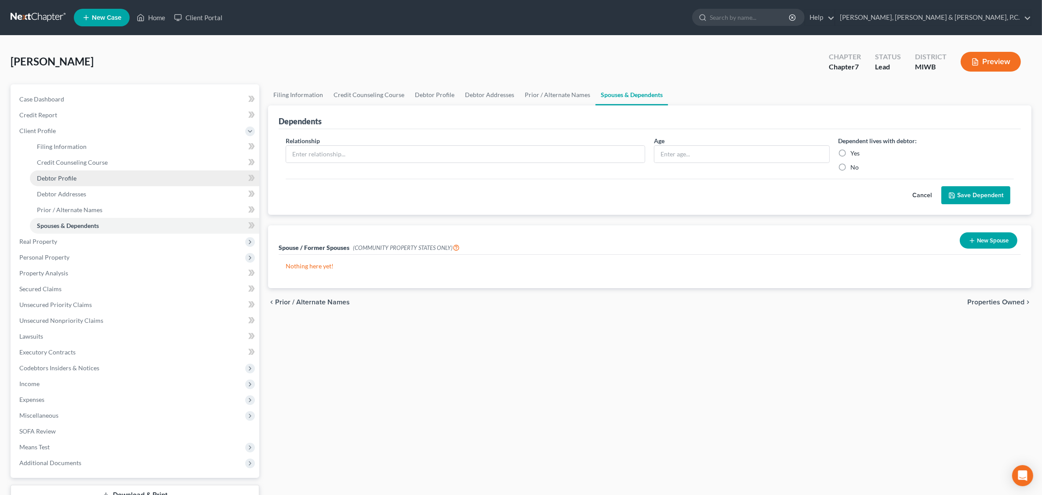
click at [62, 176] on span "Debtor Profile" at bounding box center [57, 177] width 40 height 7
select select "0"
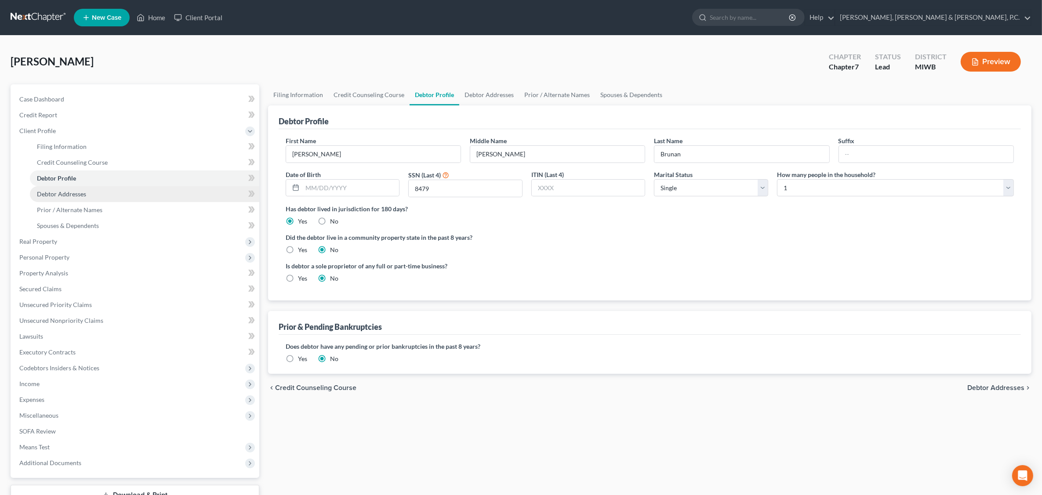
click at [81, 190] on span "Debtor Addresses" at bounding box center [61, 193] width 49 height 7
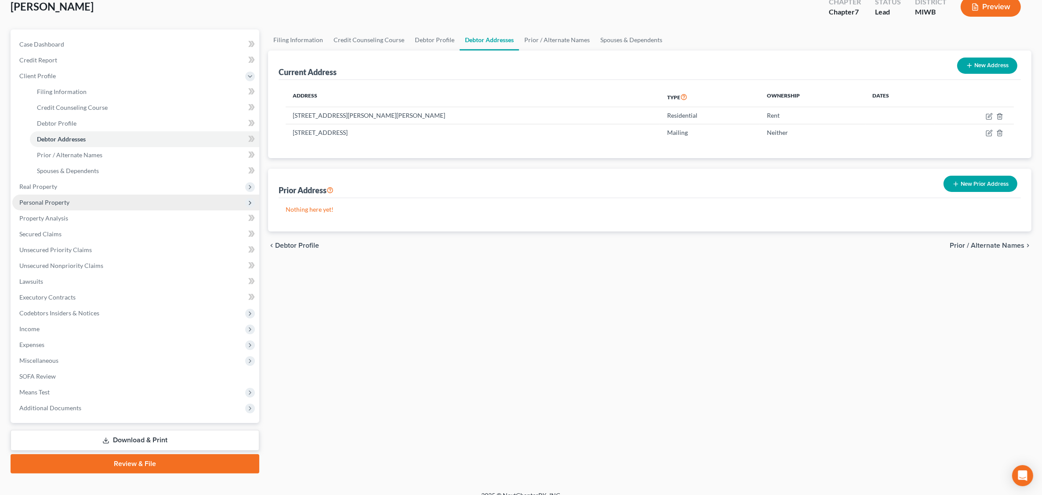
scroll to position [66, 0]
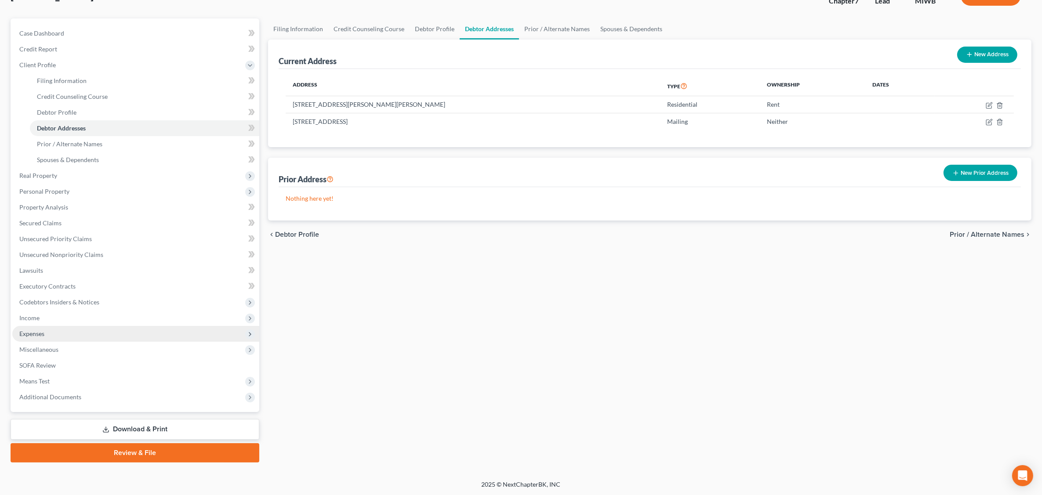
click at [46, 333] on span "Expenses" at bounding box center [135, 334] width 247 height 16
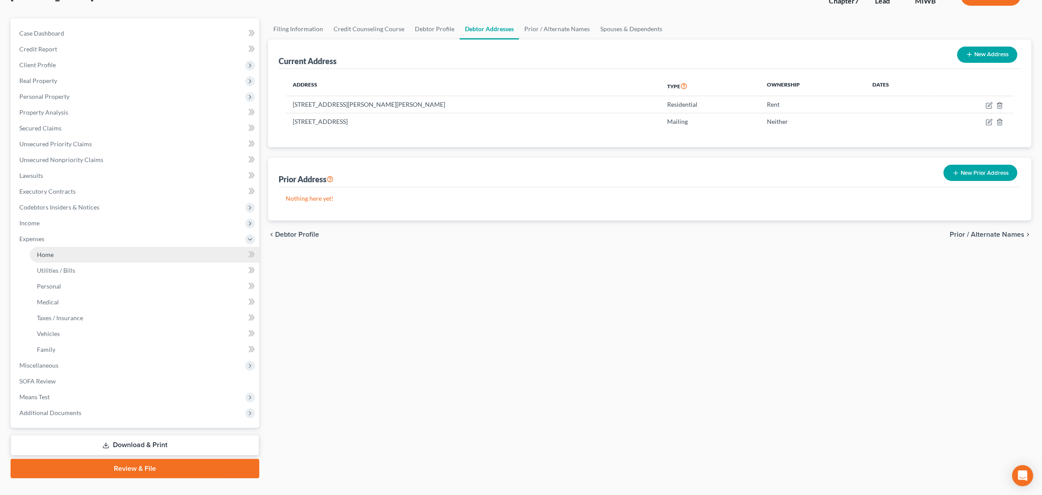
click at [67, 255] on link "Home" at bounding box center [144, 255] width 229 height 16
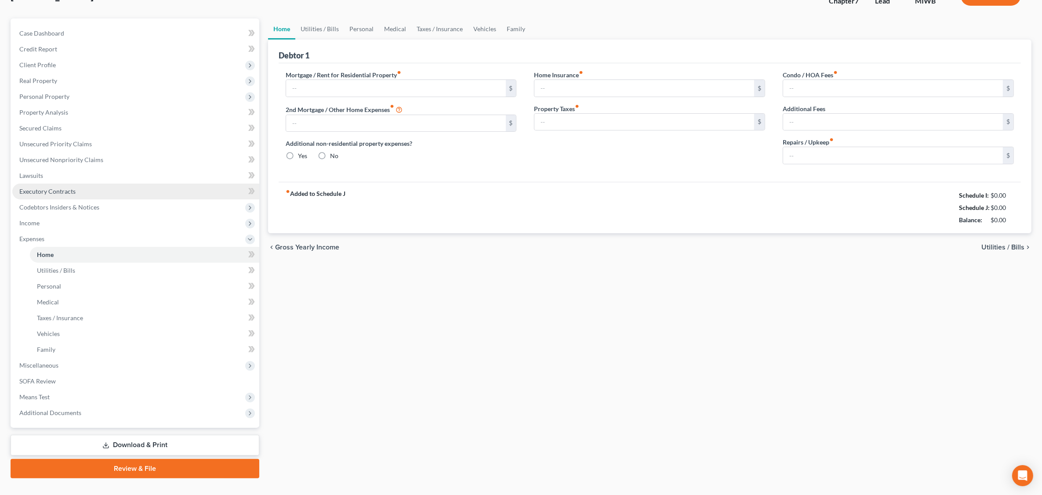
type input "750.00"
type input "0.00"
radio input "true"
type input "0.00"
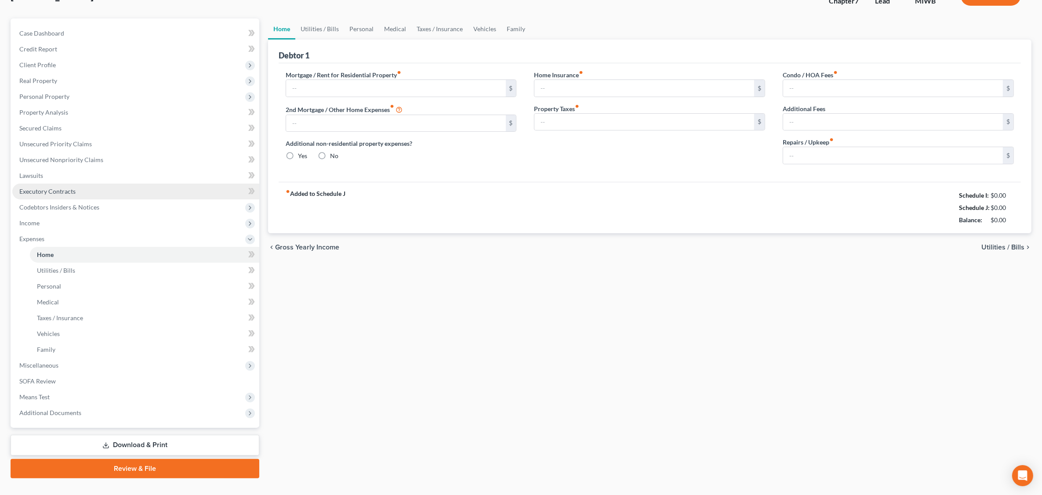
type input "0.00"
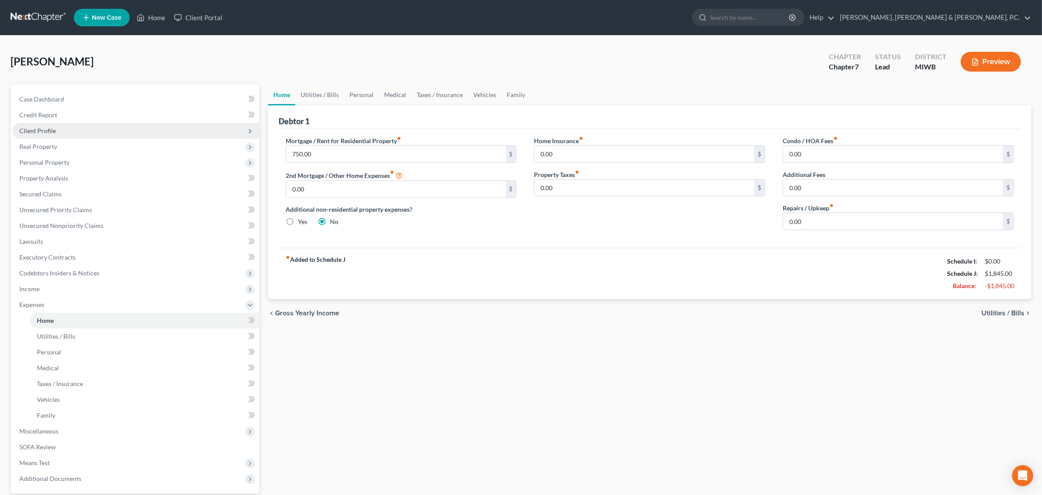
click at [48, 130] on span "Client Profile" at bounding box center [37, 130] width 36 height 7
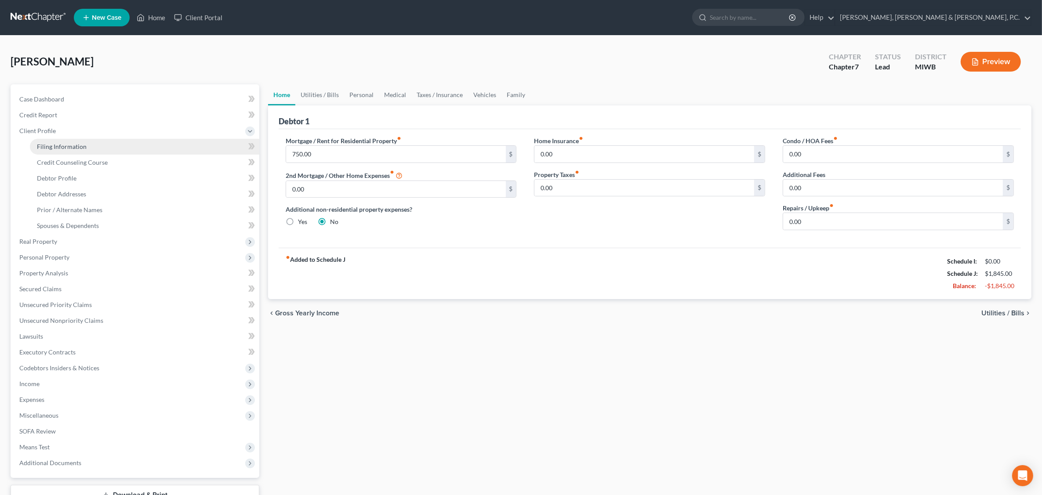
click at [84, 144] on span "Filing Information" at bounding box center [62, 146] width 50 height 7
select select "1"
select select "0"
select select "41"
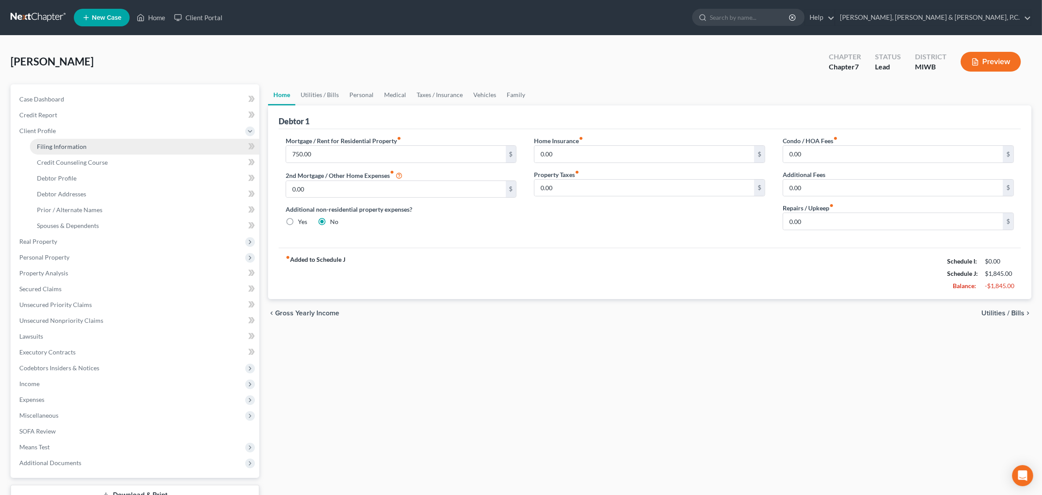
select select "0"
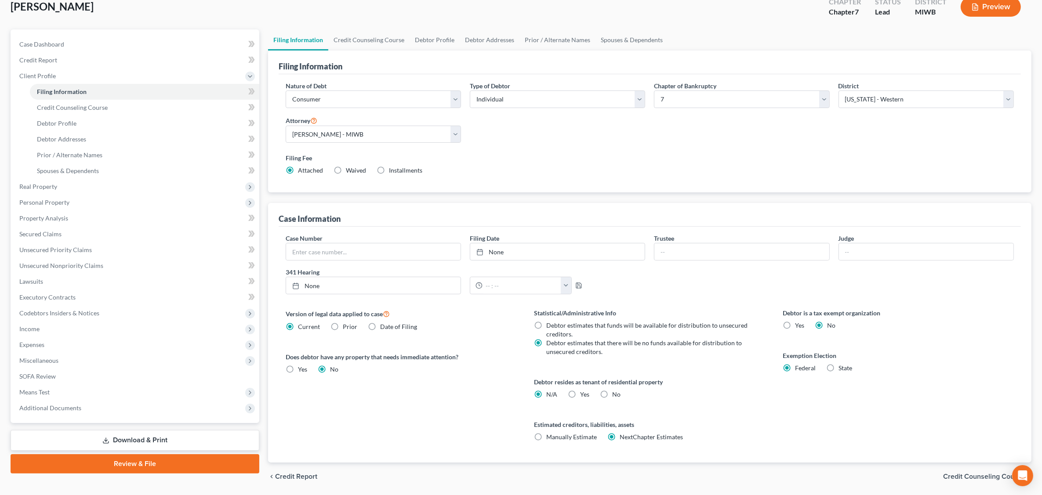
scroll to position [84, 0]
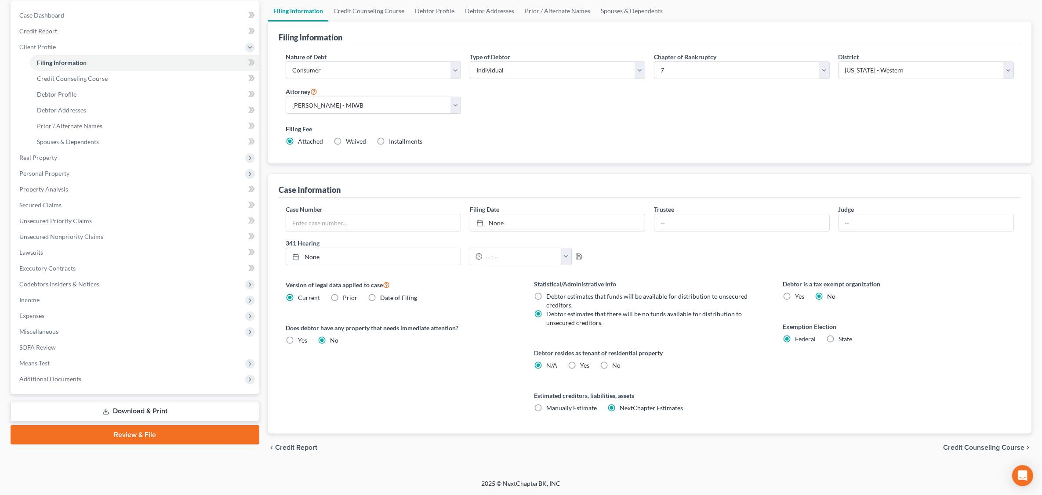
click at [580, 366] on label "Yes Yes" at bounding box center [584, 365] width 9 height 9
click at [584, 366] on input "Yes Yes" at bounding box center [587, 364] width 6 height 6
radio input "true"
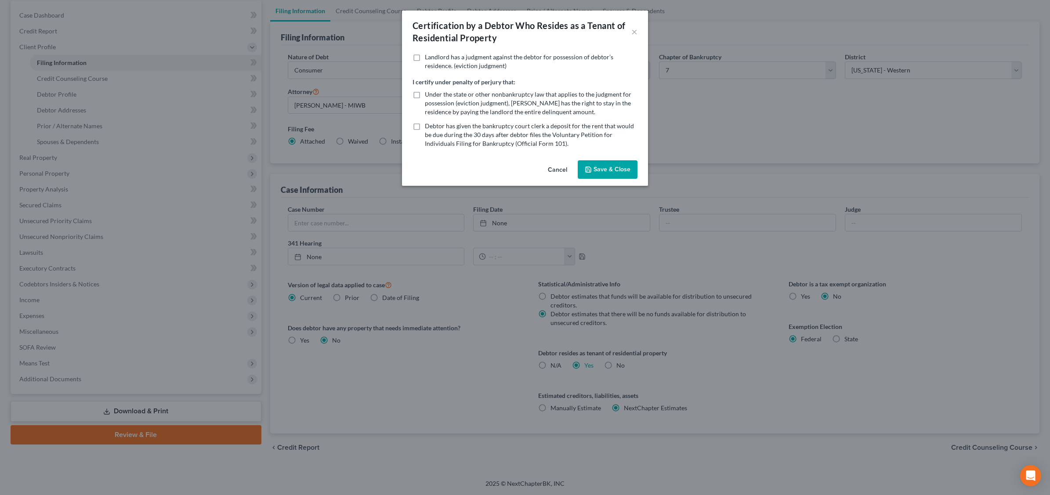
click at [603, 163] on button "Save & Close" at bounding box center [608, 169] width 60 height 18
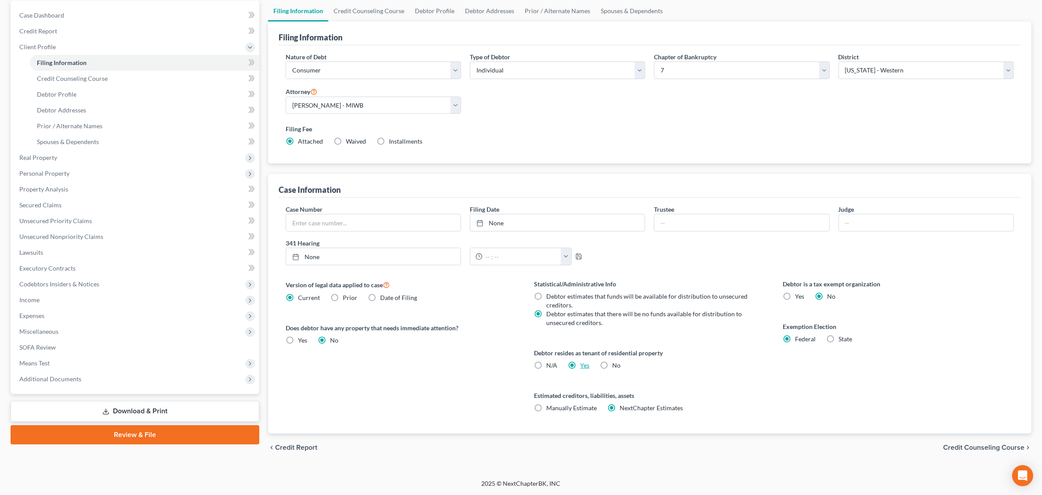
click at [580, 365] on label "Yes Yes" at bounding box center [584, 365] width 9 height 9
click at [584, 365] on input "Yes Yes" at bounding box center [587, 364] width 6 height 6
click at [580, 366] on label "Yes Yes" at bounding box center [584, 365] width 9 height 9
click at [584, 366] on input "Yes Yes" at bounding box center [587, 364] width 6 height 6
click at [546, 365] on label "N/A" at bounding box center [551, 365] width 11 height 9
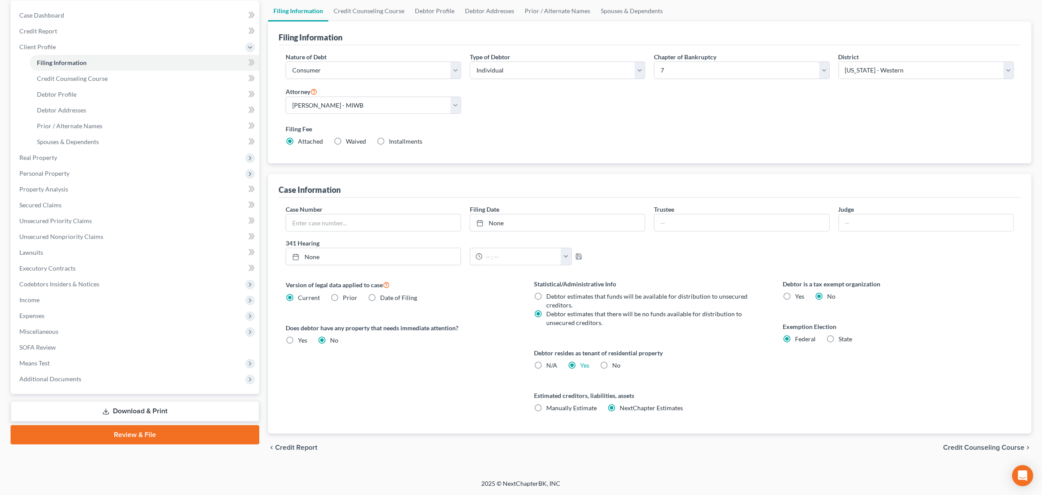
click at [550, 365] on input "N/A" at bounding box center [553, 364] width 6 height 6
radio input "true"
click at [580, 366] on label "Yes Yes" at bounding box center [584, 365] width 9 height 9
click at [584, 366] on input "Yes Yes" at bounding box center [587, 364] width 6 height 6
radio input "true"
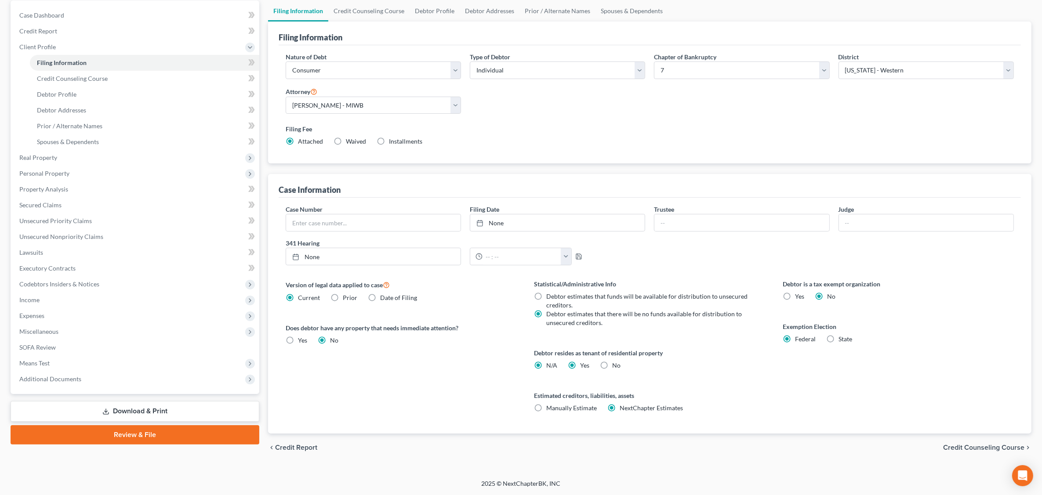
radio input "false"
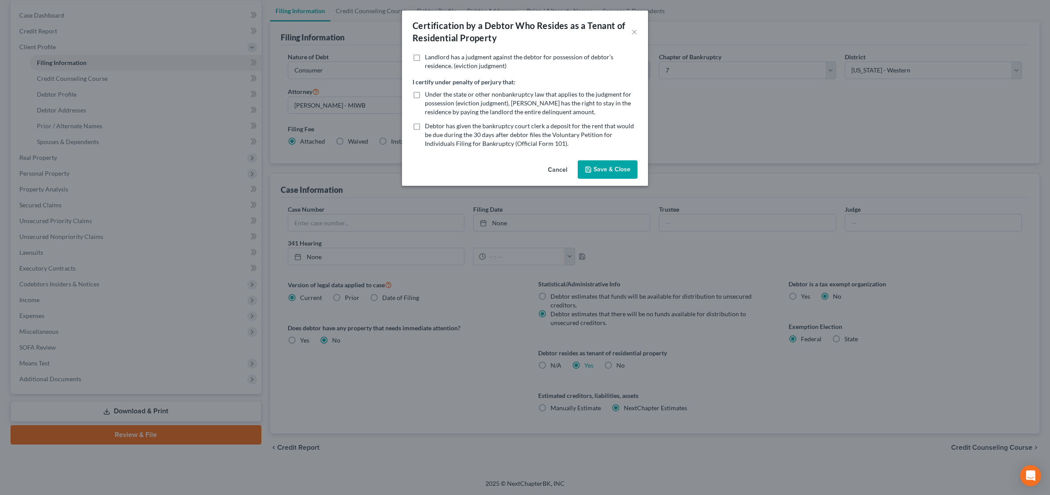
click at [609, 170] on button "Save & Close" at bounding box center [608, 169] width 60 height 18
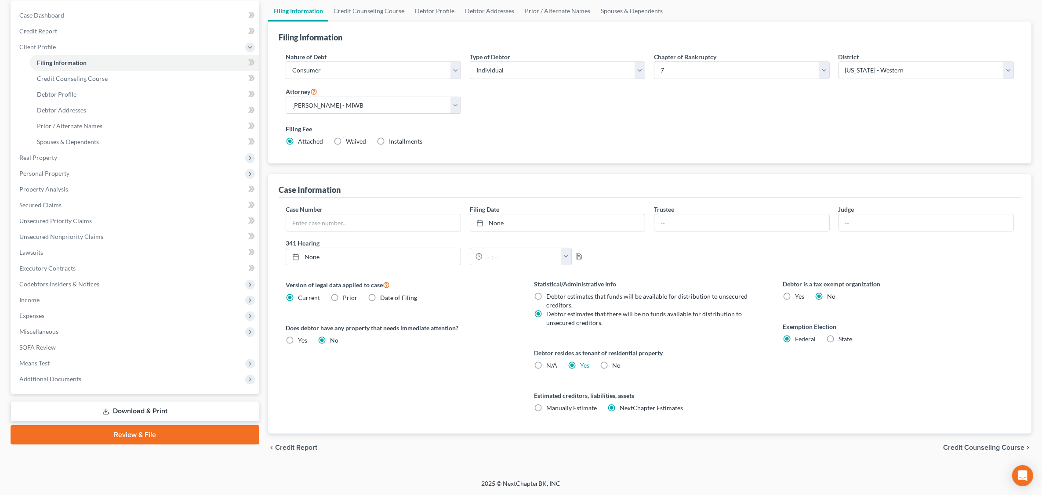
scroll to position [0, 0]
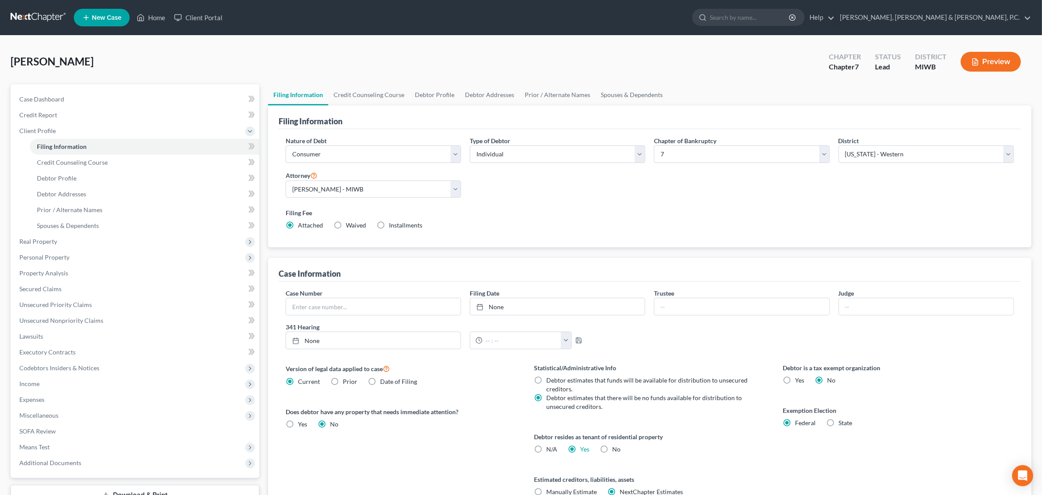
click at [838, 56] on button "Preview" at bounding box center [991, 62] width 60 height 20
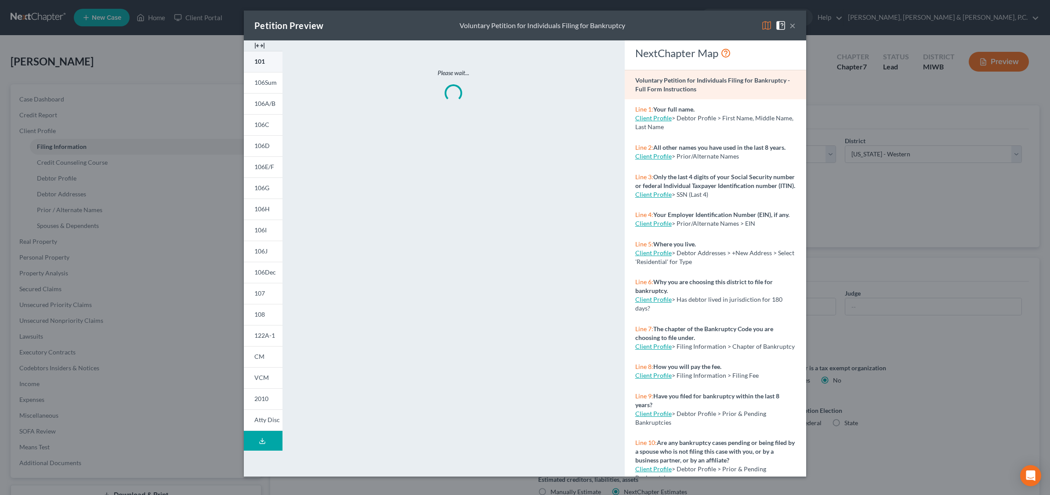
click at [258, 66] on link "101" at bounding box center [263, 61] width 39 height 21
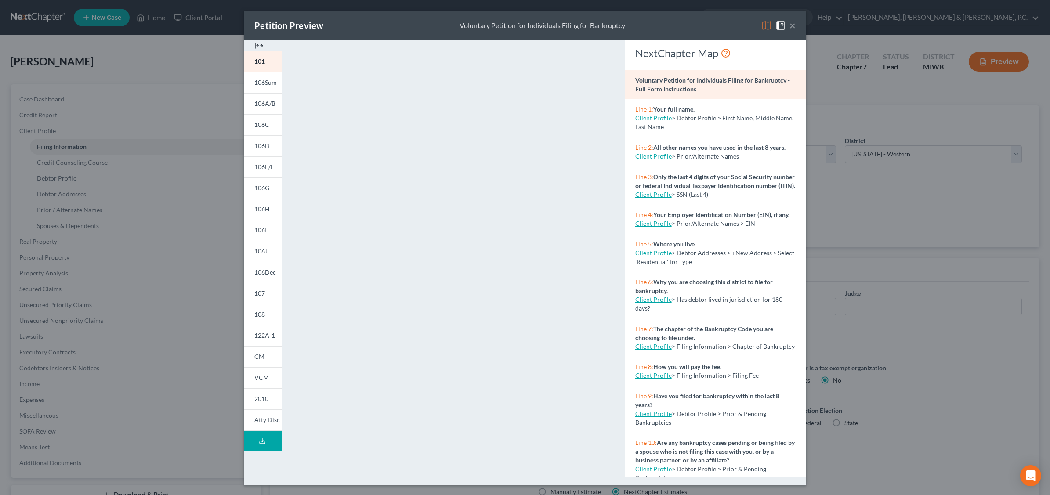
drag, startPoint x: 795, startPoint y: 25, endPoint x: 798, endPoint y: 21, distance: 4.9
click at [795, 25] on button "×" at bounding box center [793, 25] width 6 height 11
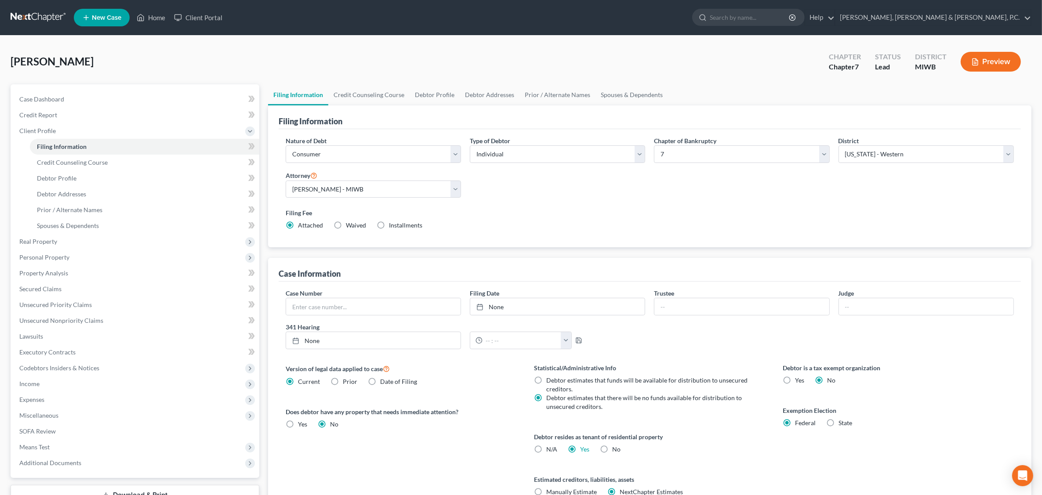
scroll to position [84, 0]
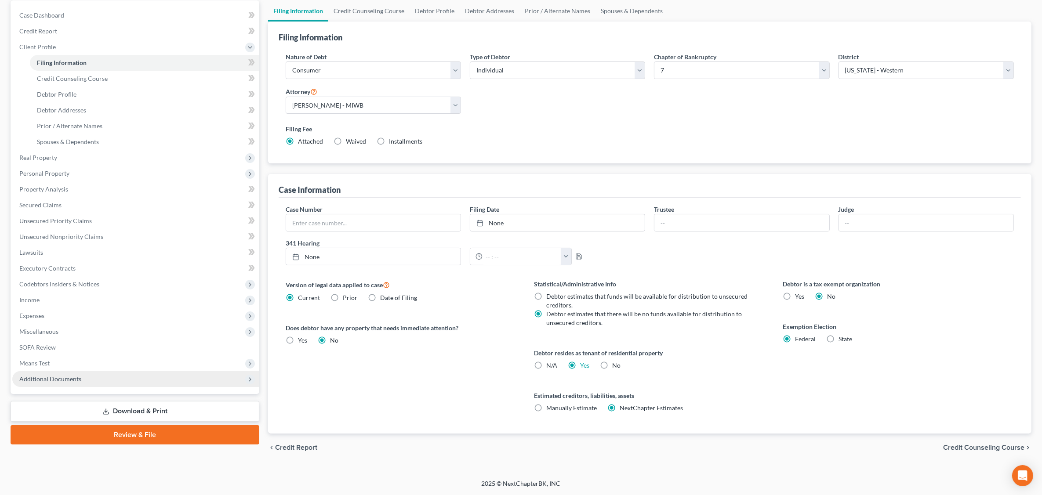
click at [82, 377] on span "Additional Documents" at bounding box center [135, 379] width 247 height 16
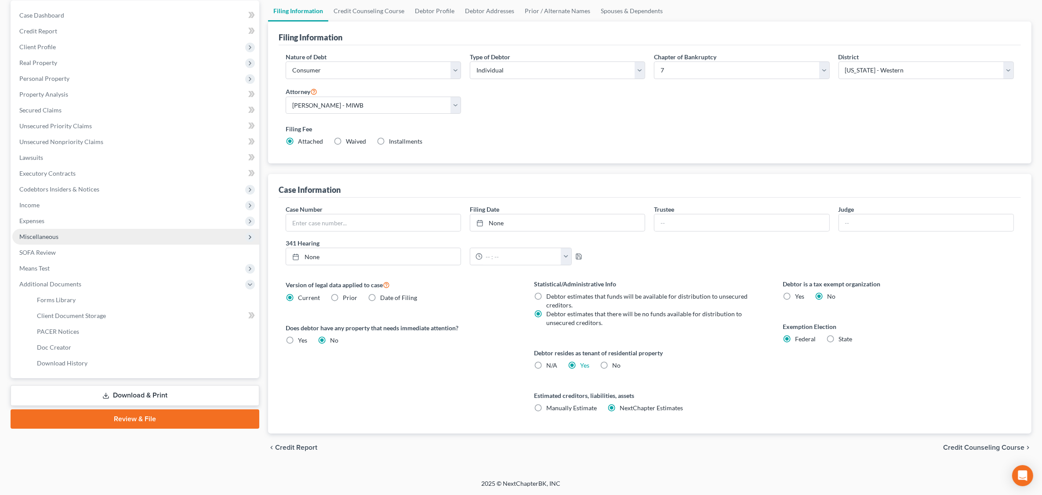
click at [65, 232] on span "Miscellaneous" at bounding box center [135, 237] width 247 height 16
click at [89, 252] on span "Attorney / Credit Counseling Fees" at bounding box center [83, 252] width 93 height 7
click at [89, 252] on ul "Case Dashboard Payments Invoices Payments Payments Credit Report Client Profile" at bounding box center [135, 189] width 247 height 364
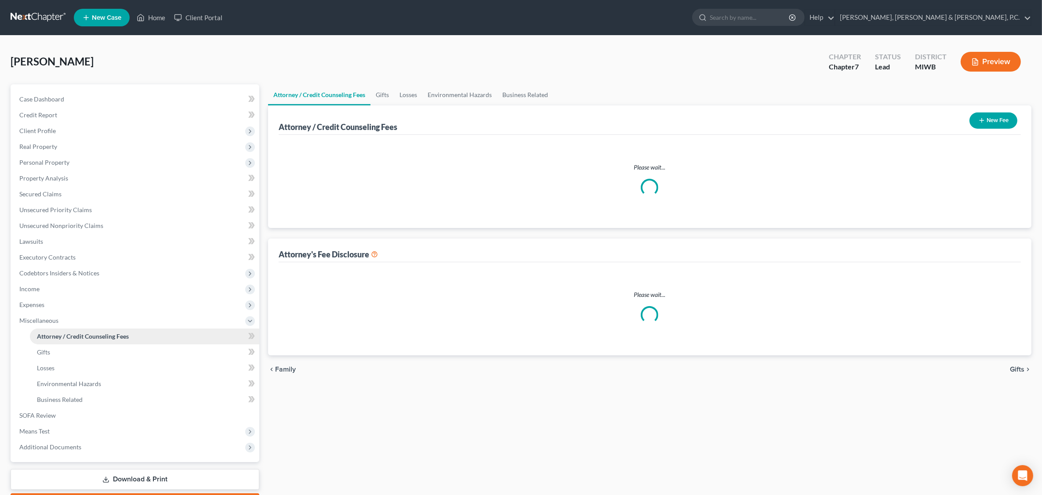
select select "1"
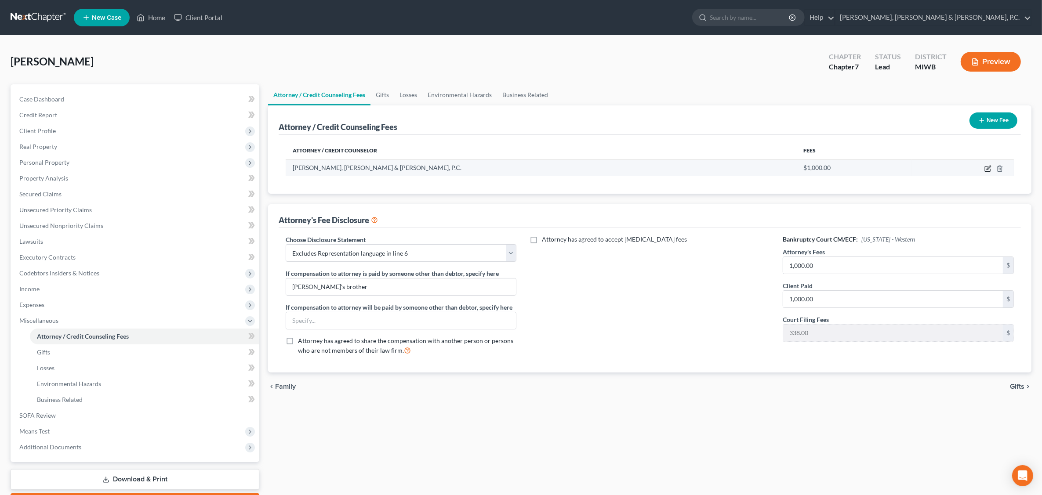
click at [838, 168] on icon "button" at bounding box center [988, 168] width 4 height 4
select select "23"
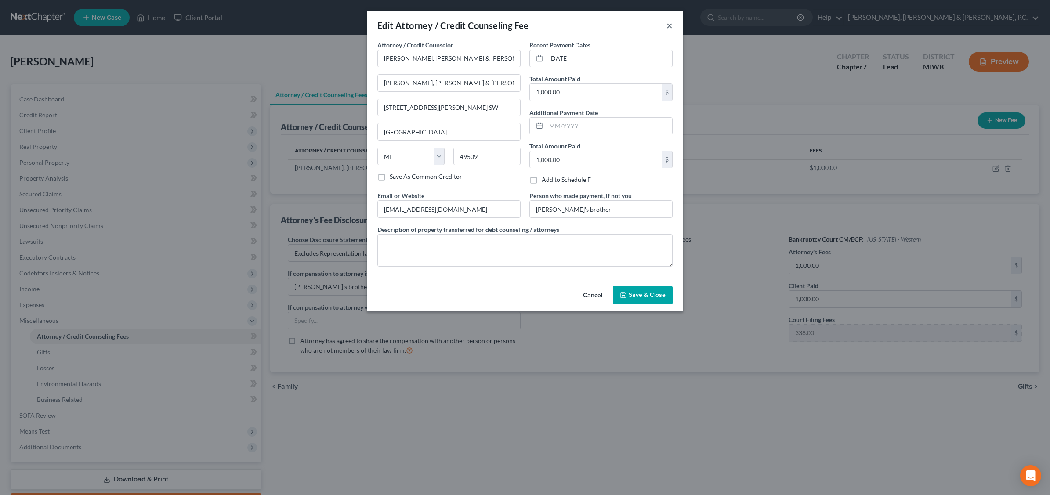
click at [671, 22] on button "×" at bounding box center [670, 25] width 6 height 11
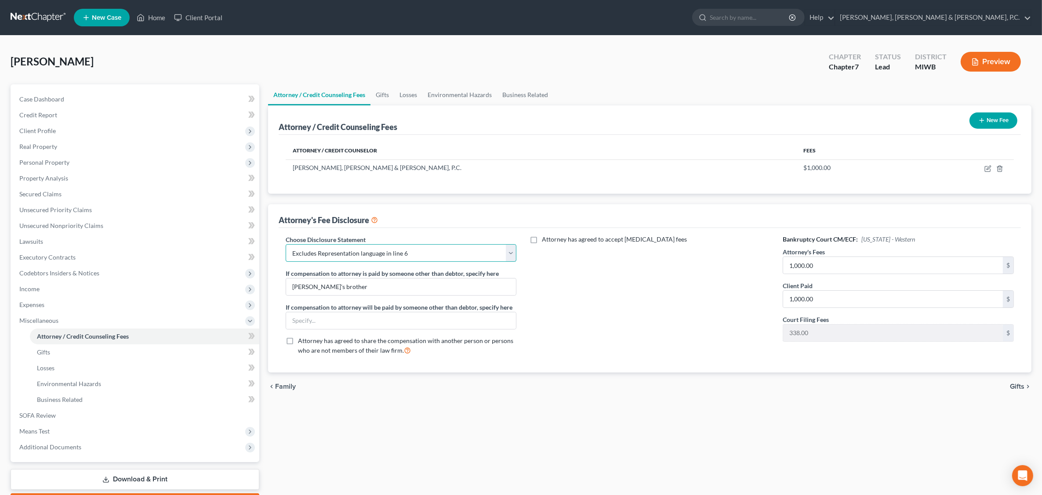
click at [510, 253] on select "Select Disclosure of Compensation - [PERSON_NAME] Excludes Representation langu…" at bounding box center [401, 253] width 231 height 18
select select "3"
click at [286, 244] on select "Select Disclosure of Compensation - [PERSON_NAME] Excludes Representation langu…" at bounding box center [401, 253] width 231 height 18
click at [355, 319] on input "text" at bounding box center [401, 320] width 230 height 17
click at [542, 240] on label "Attorney has agreed to accept [MEDICAL_DATA] fees" at bounding box center [614, 239] width 145 height 9
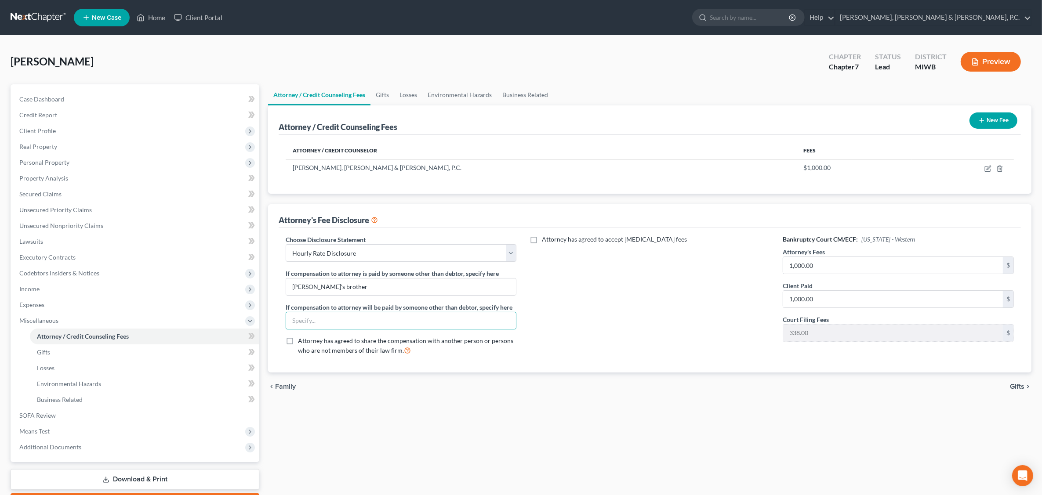
click at [545, 240] on input "Attorney has agreed to accept [MEDICAL_DATA] fees" at bounding box center [548, 238] width 6 height 6
checkbox input "true"
click at [582, 293] on input "text" at bounding box center [644, 293] width 220 height 17
type input "300.0"
click at [564, 260] on input "text" at bounding box center [644, 259] width 220 height 17
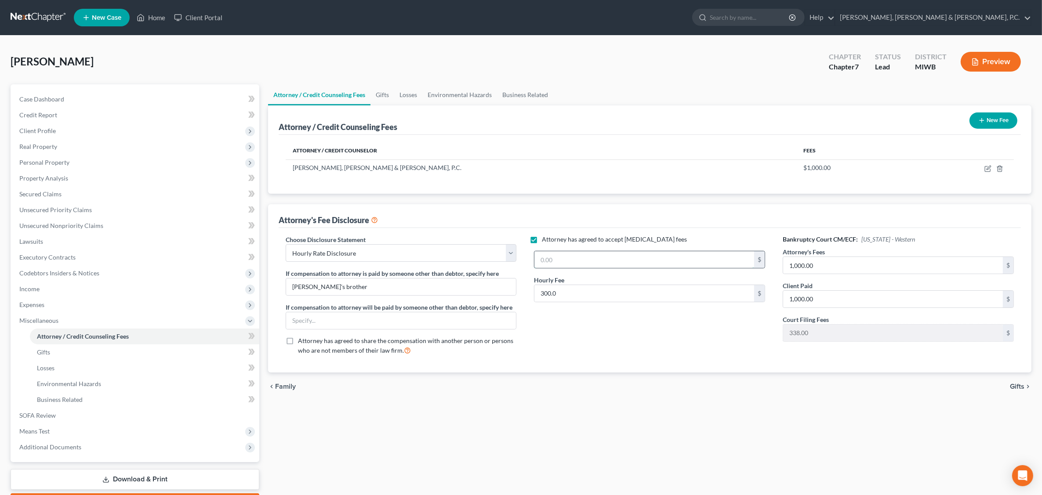
click at [569, 260] on input "text" at bounding box center [644, 259] width 220 height 17
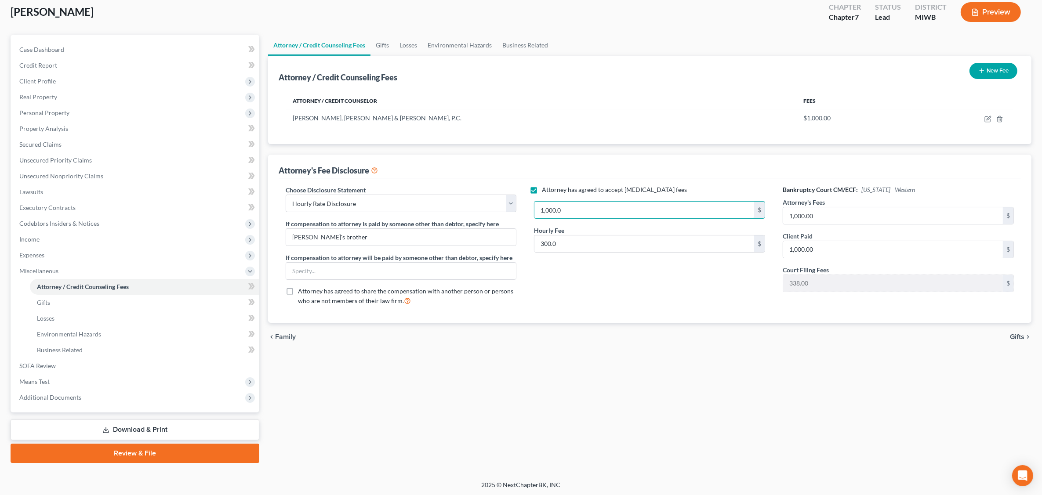
type input "1,000.0"
click at [794, 344] on div "chevron_left Family Gifts chevron_right" at bounding box center [649, 337] width 763 height 28
click at [669, 358] on div "Attorney / Credit Counseling Fees Gifts Losses Environmental Hazards Business R…" at bounding box center [650, 249] width 772 height 428
click at [496, 322] on div "Choose Disclosure Statement Select Disclosure of Compensation - Salhaney Exclud…" at bounding box center [650, 250] width 742 height 145
click at [838, 15] on button "Preview" at bounding box center [991, 12] width 60 height 20
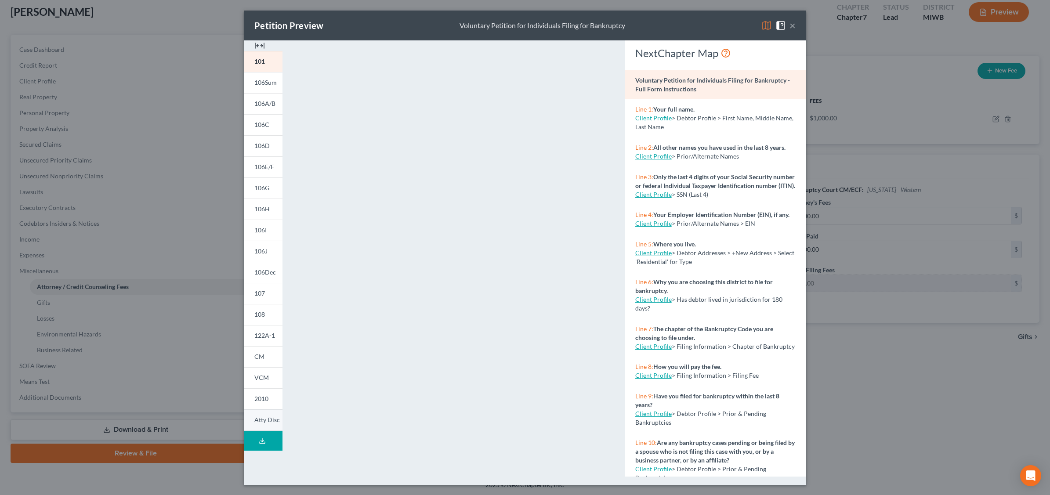
click at [264, 422] on span "Atty Disc" at bounding box center [266, 419] width 25 height 7
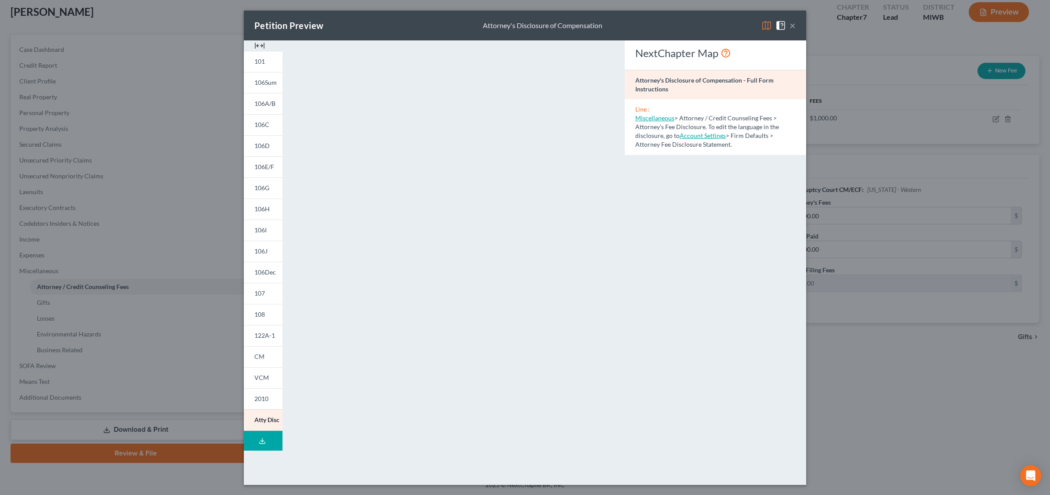
click at [789, 25] on span at bounding box center [783, 24] width 14 height 7
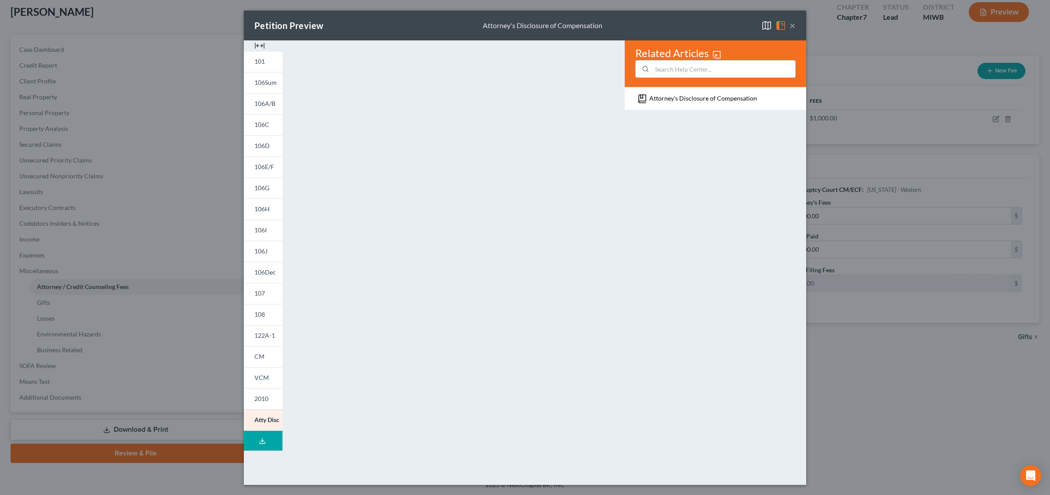
click at [794, 25] on button "×" at bounding box center [793, 25] width 6 height 11
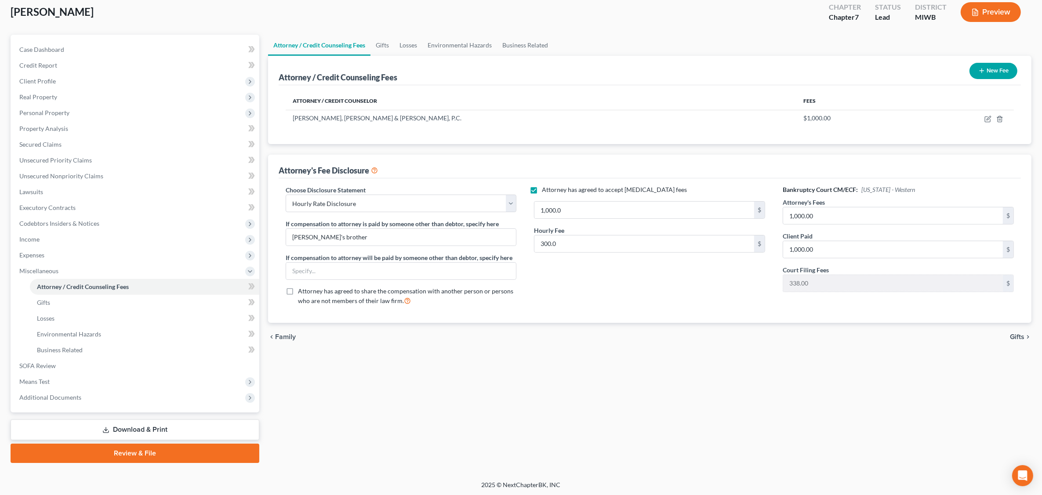
click at [555, 137] on div "Attorney / Credit Counselor Fees Dunn, Schouten & Snoap, P.C. $1,000.00" at bounding box center [650, 114] width 742 height 59
click at [99, 174] on span "Unsecured Nonpriority Claims" at bounding box center [61, 175] width 84 height 7
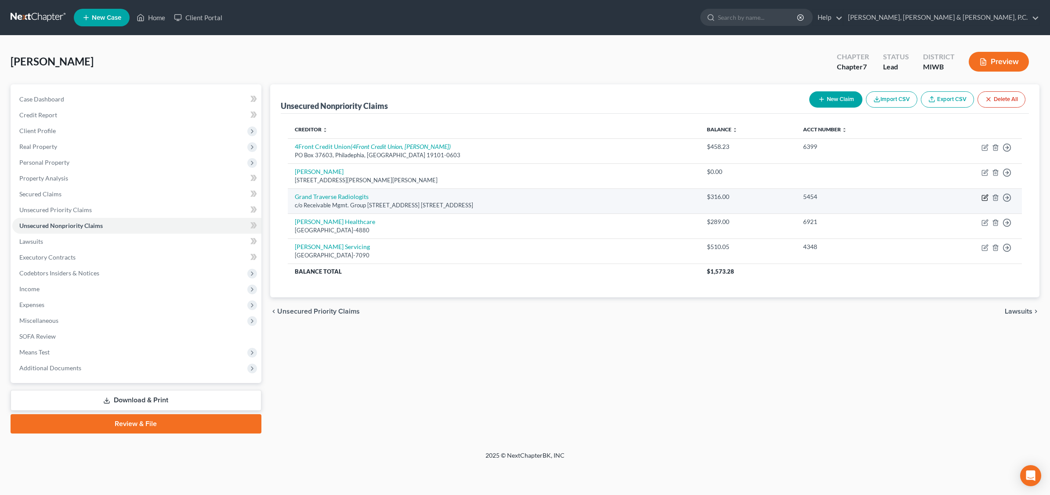
click at [838, 196] on icon "button" at bounding box center [986, 197] width 4 height 4
select select "10"
select select "9"
select select "0"
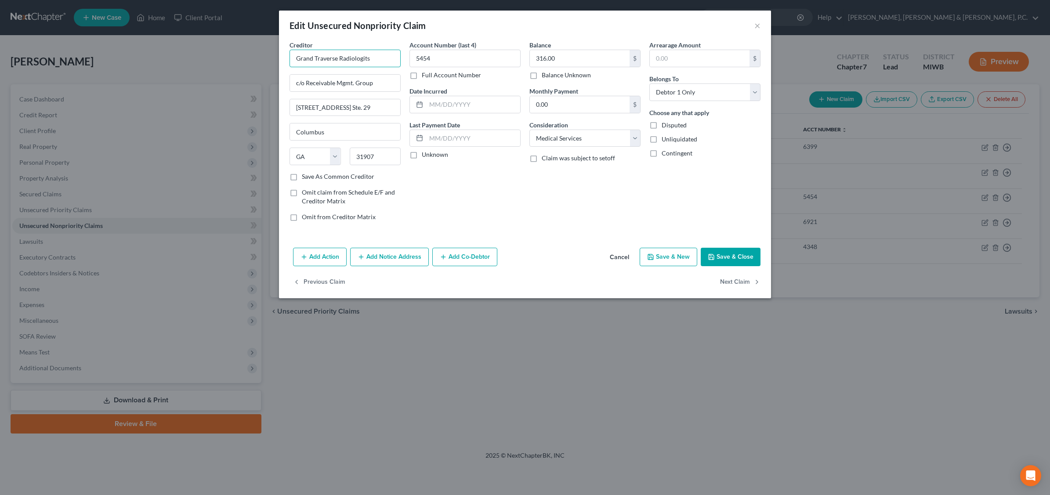
click at [372, 54] on input "Grand Traverse Radiologits" at bounding box center [345, 59] width 111 height 18
type input "Grand Traverse Radiologists"
click at [722, 258] on button "Save & Close" at bounding box center [731, 257] width 60 height 18
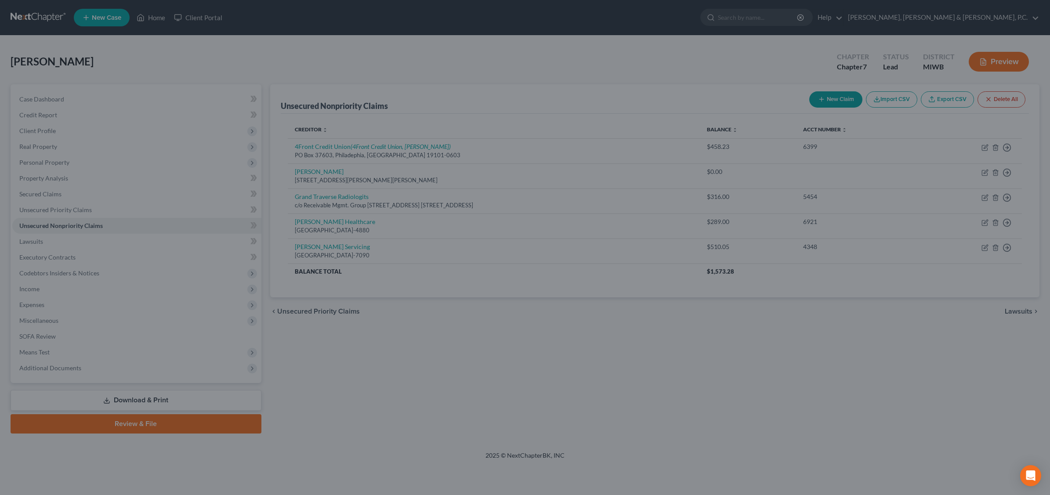
type input "0"
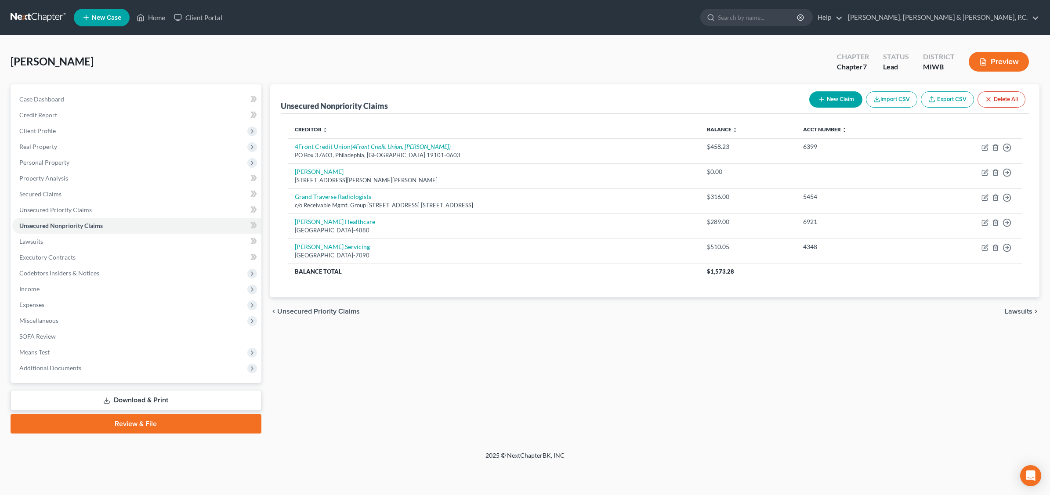
click at [838, 64] on button "Preview" at bounding box center [999, 62] width 60 height 20
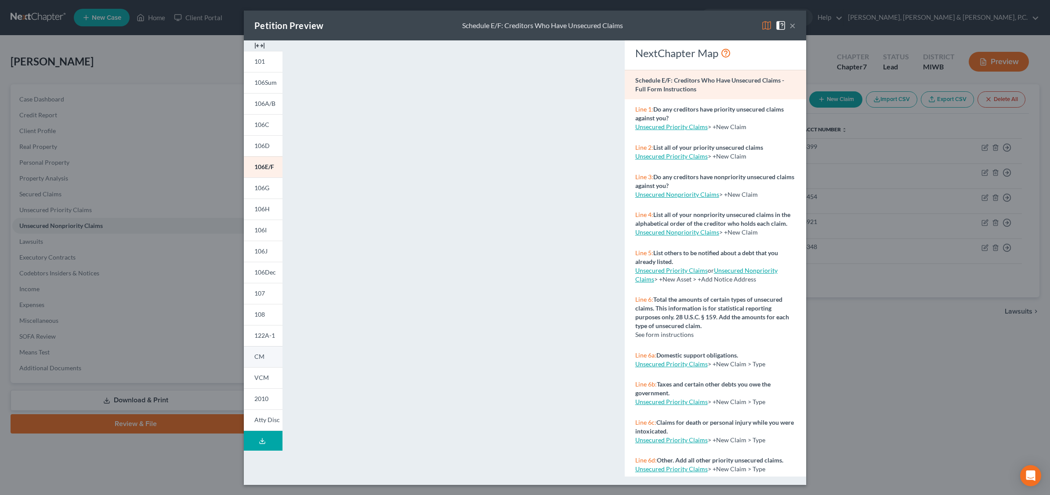
click at [260, 359] on span "CM" at bounding box center [259, 356] width 10 height 7
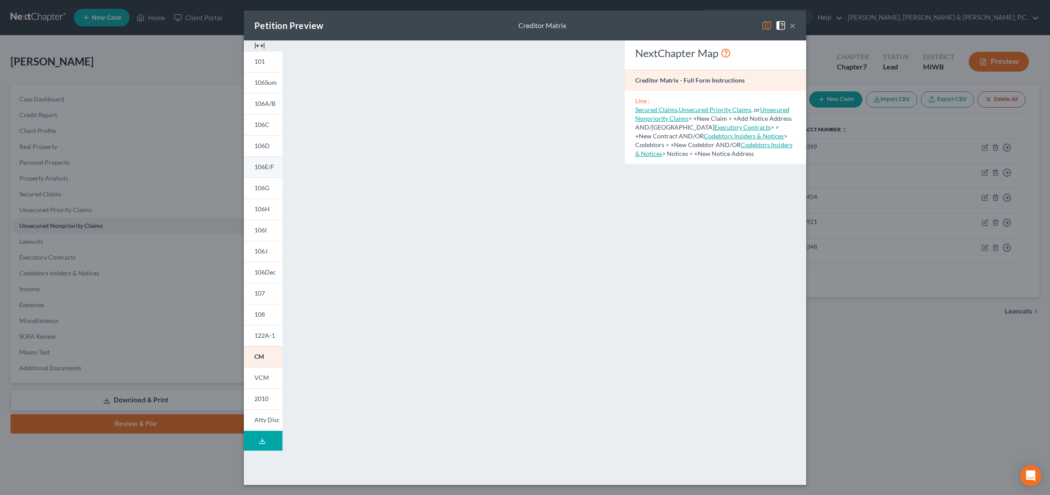
click at [261, 165] on span "106E/F" at bounding box center [264, 166] width 20 height 7
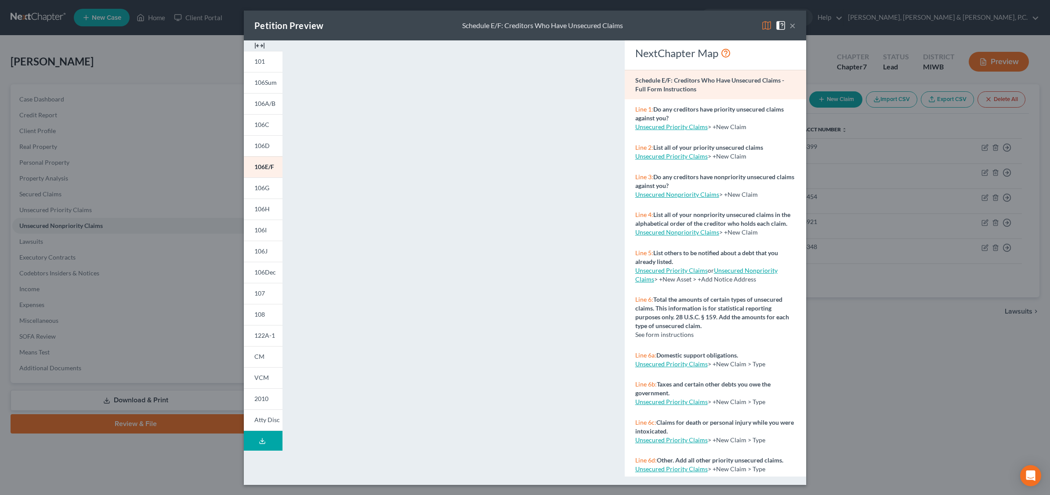
click at [792, 20] on button "×" at bounding box center [793, 25] width 6 height 11
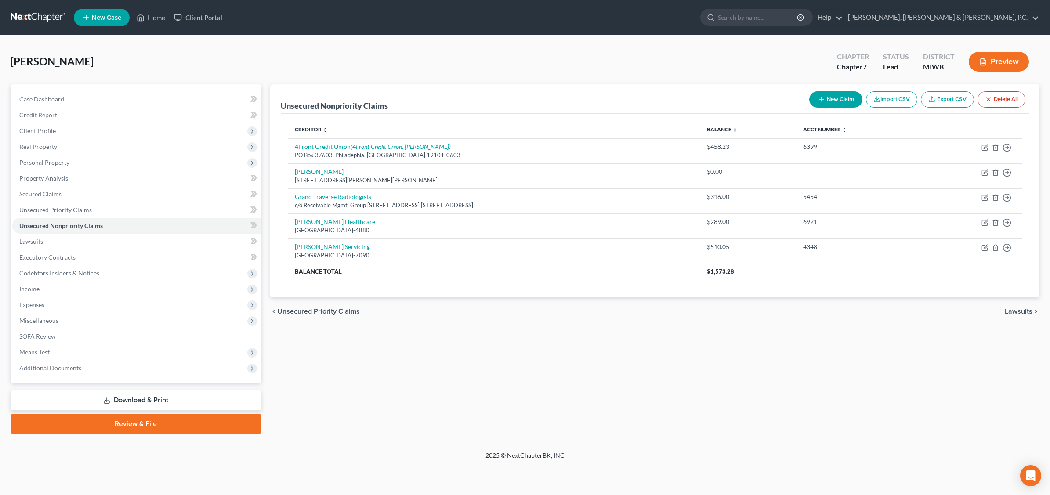
click at [780, 371] on div "Unsecured Nonpriority Claims New Claim Import CSV Export CSV Delete All Credito…" at bounding box center [655, 258] width 779 height 349
